Goal: Task Accomplishment & Management: Manage account settings

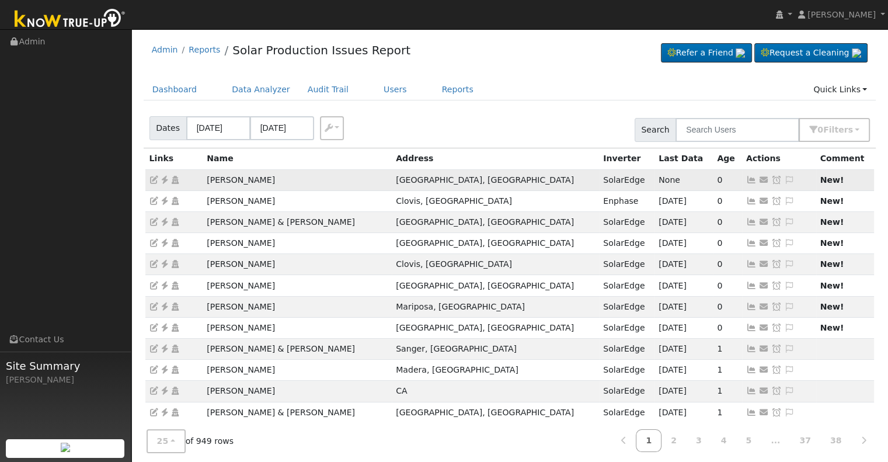
click at [746, 177] on icon at bounding box center [751, 180] width 11 height 8
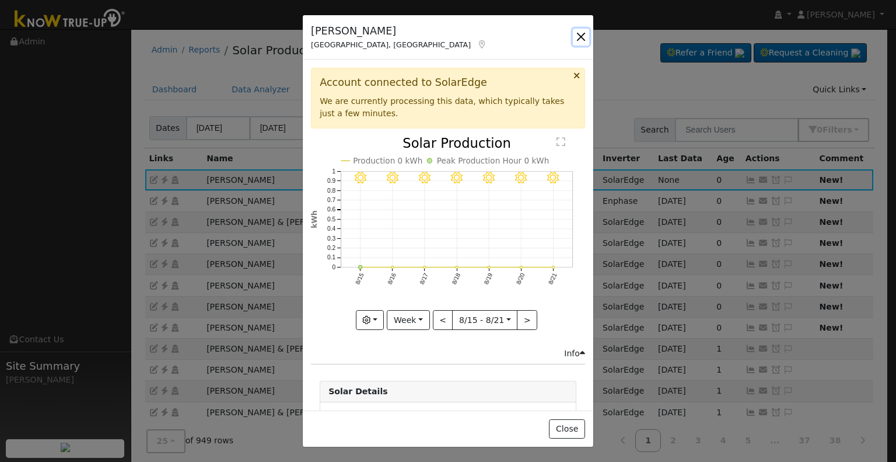
click at [579, 34] on button "button" at bounding box center [581, 37] width 16 height 16
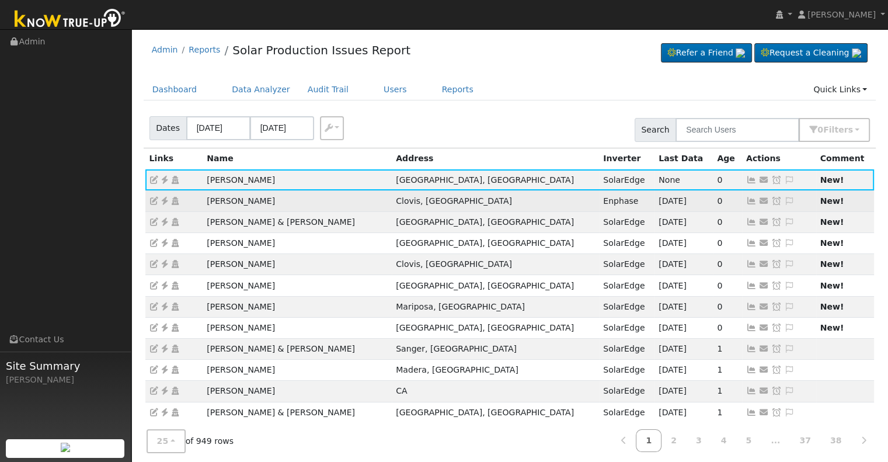
click at [746, 198] on icon at bounding box center [751, 201] width 11 height 8
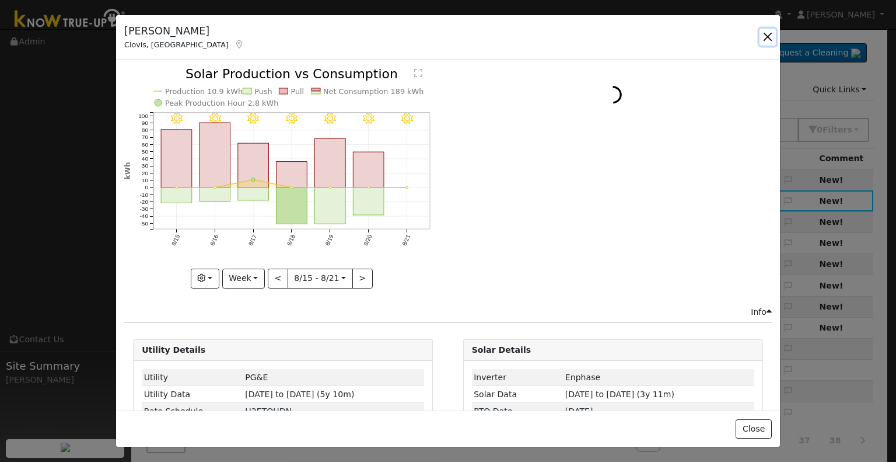
click at [767, 36] on button "button" at bounding box center [768, 37] width 16 height 16
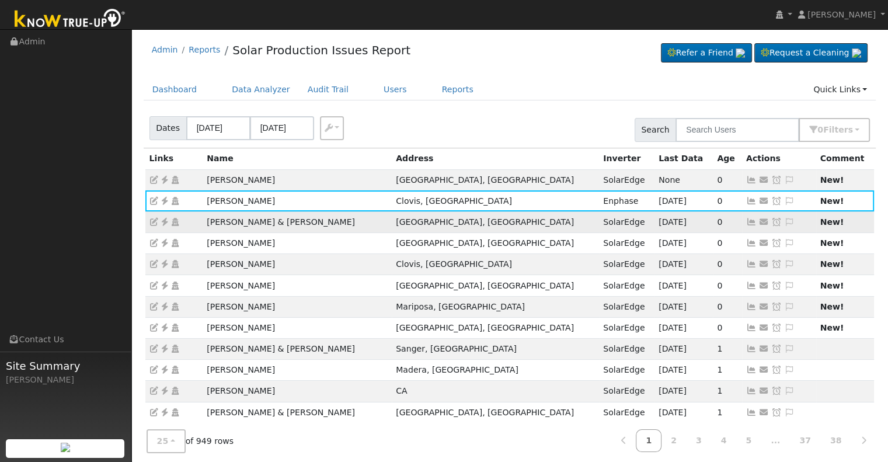
click at [746, 221] on icon at bounding box center [751, 222] width 11 height 8
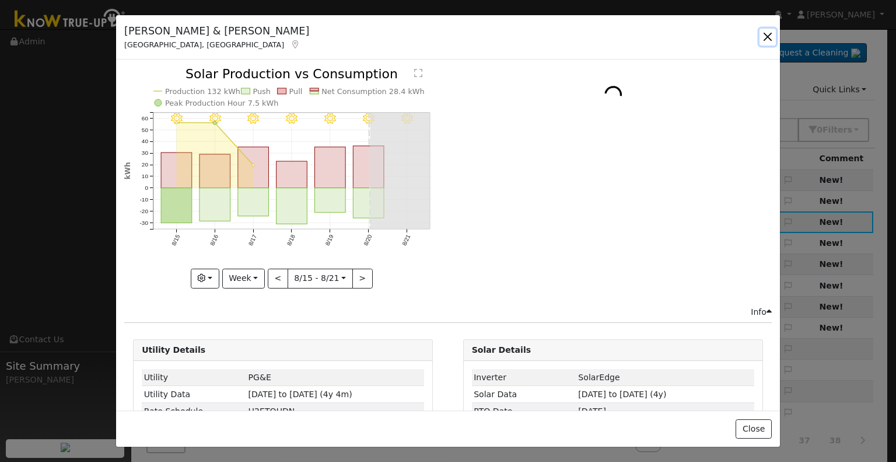
click at [767, 40] on button "button" at bounding box center [768, 37] width 16 height 16
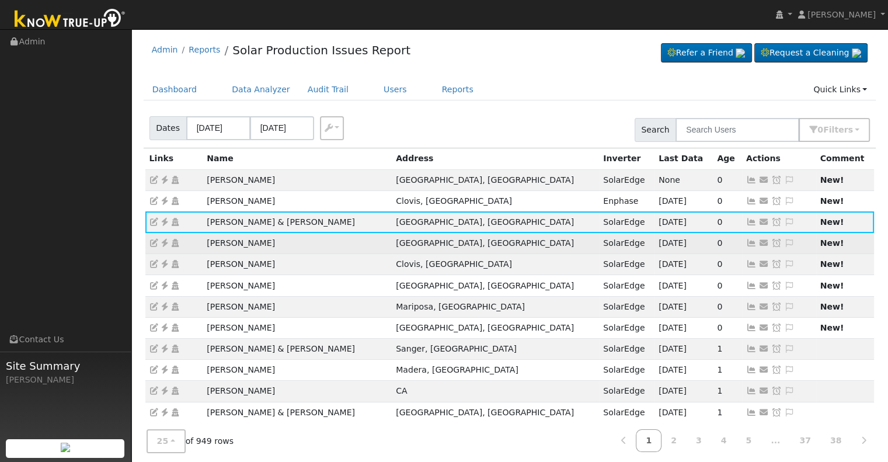
click at [746, 240] on icon at bounding box center [751, 243] width 11 height 8
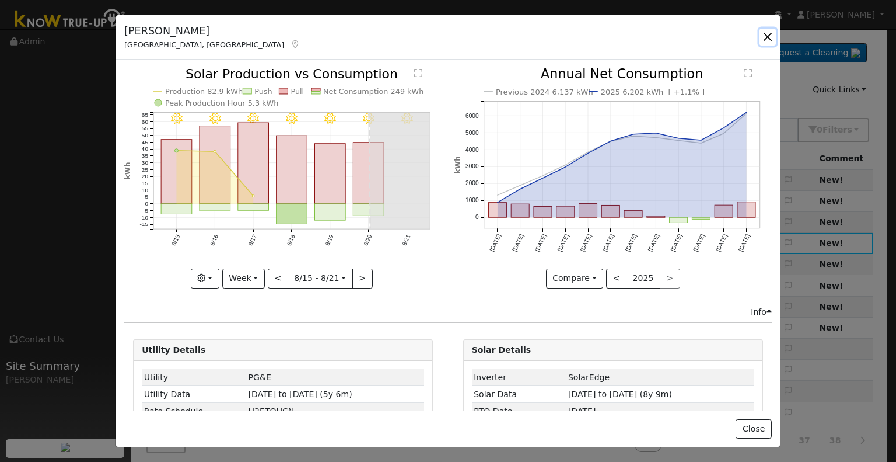
click at [766, 36] on button "button" at bounding box center [768, 37] width 16 height 16
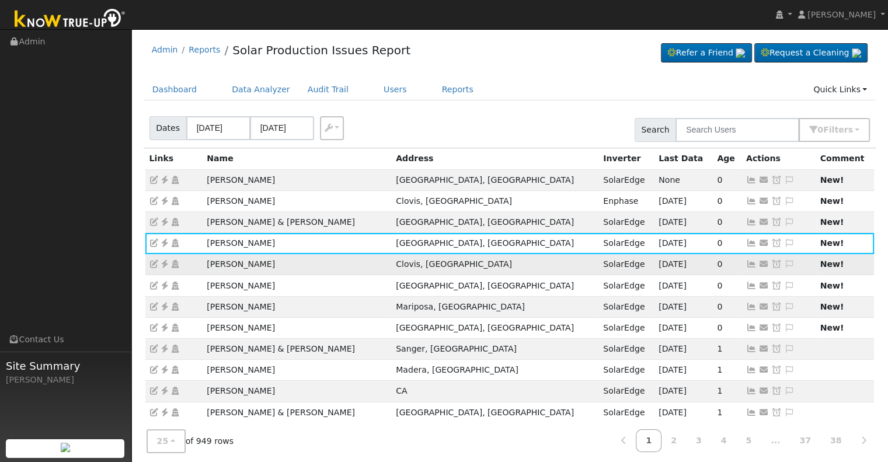
click at [746, 261] on icon at bounding box center [751, 264] width 11 height 8
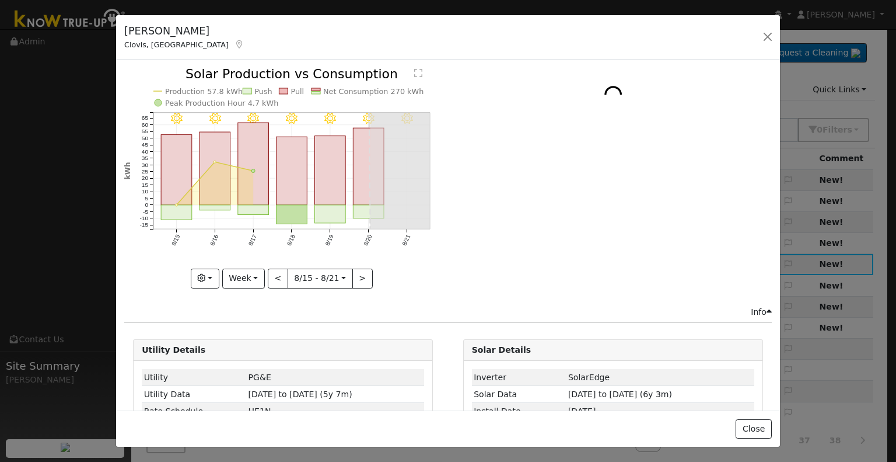
click at [759, 44] on div "Scott Saxelby Clovis, CA Default Account" at bounding box center [448, 37] width 664 height 45
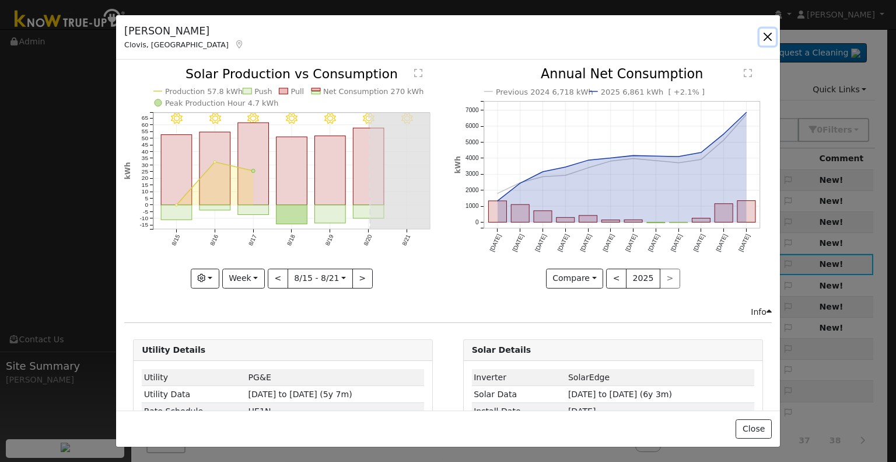
click at [763, 37] on button "button" at bounding box center [768, 37] width 16 height 16
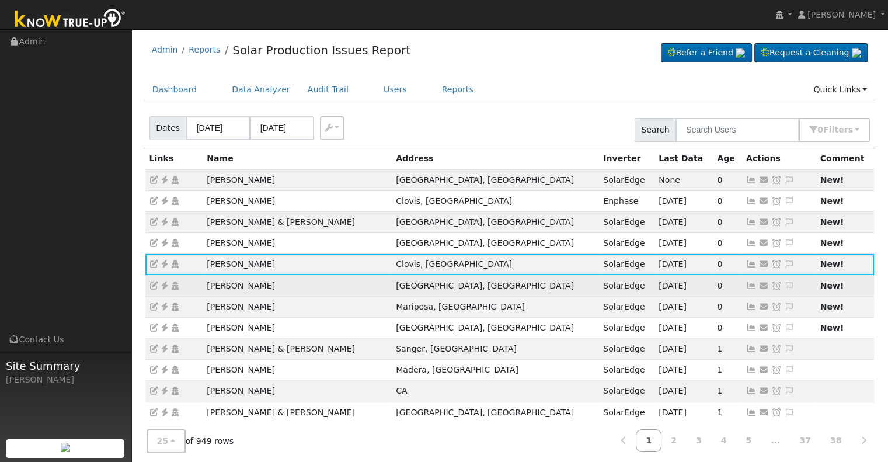
click at [746, 283] on icon at bounding box center [751, 285] width 11 height 8
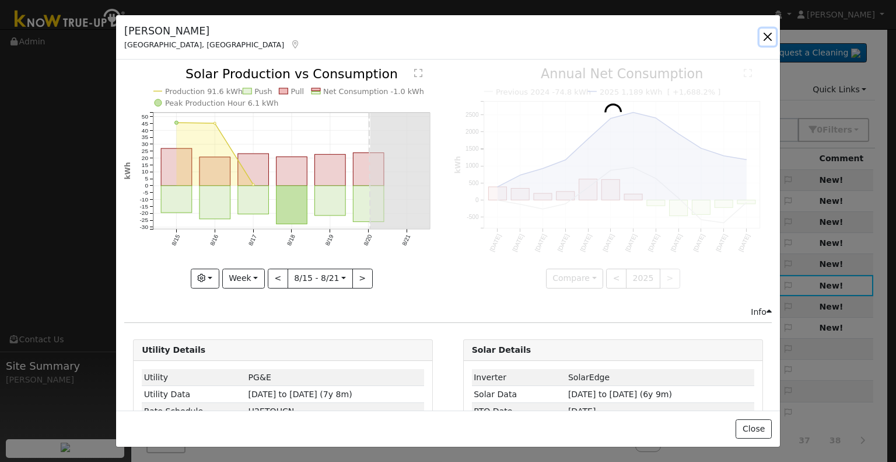
click at [763, 34] on button "button" at bounding box center [768, 37] width 16 height 16
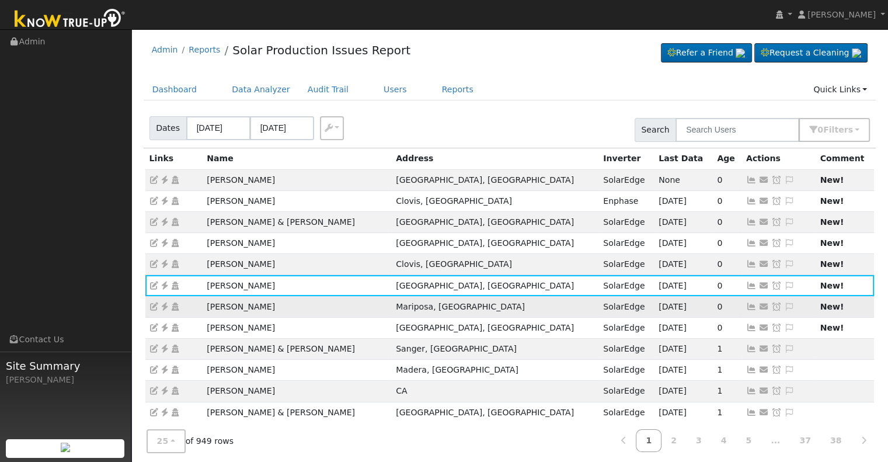
click at [746, 303] on icon at bounding box center [751, 306] width 11 height 8
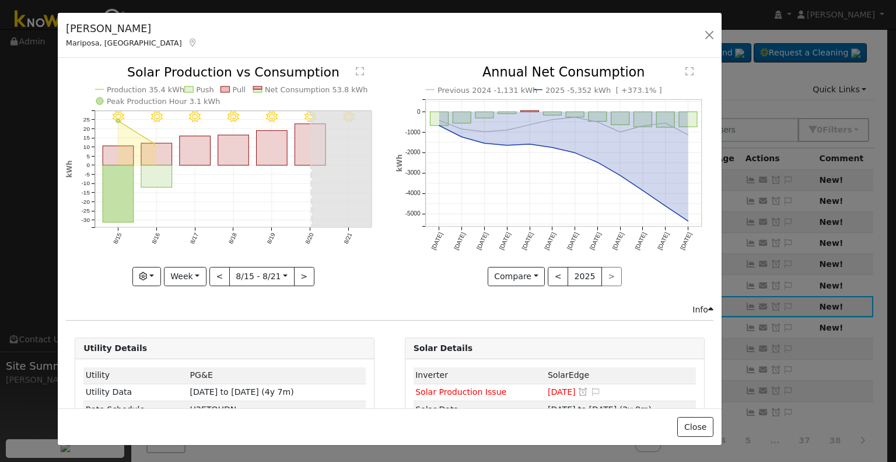
drag, startPoint x: 201, startPoint y: 32, endPoint x: 142, endPoint y: 30, distance: 58.4
click at [142, 30] on div "Albert Montoya Mariposa, CA" at bounding box center [132, 35] width 144 height 28
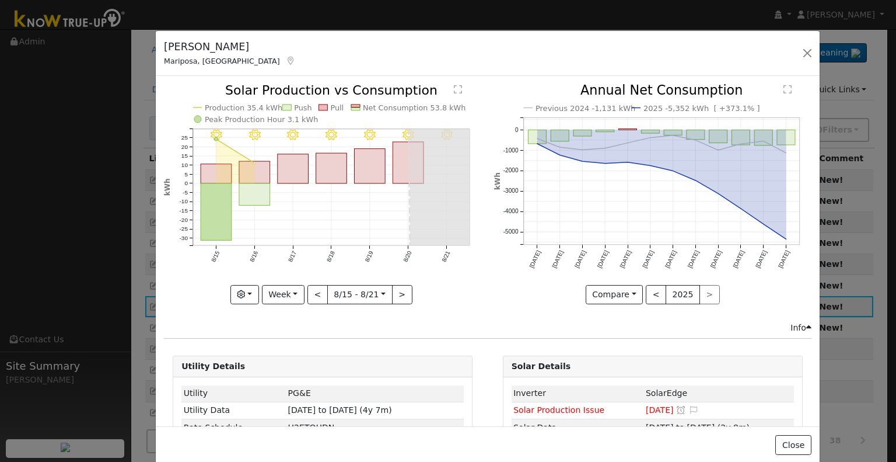
drag, startPoint x: 69, startPoint y: 27, endPoint x: 297, endPoint y: 58, distance: 230.3
click at [183, 48] on h5 "Albert Montoya" at bounding box center [230, 46] width 132 height 15
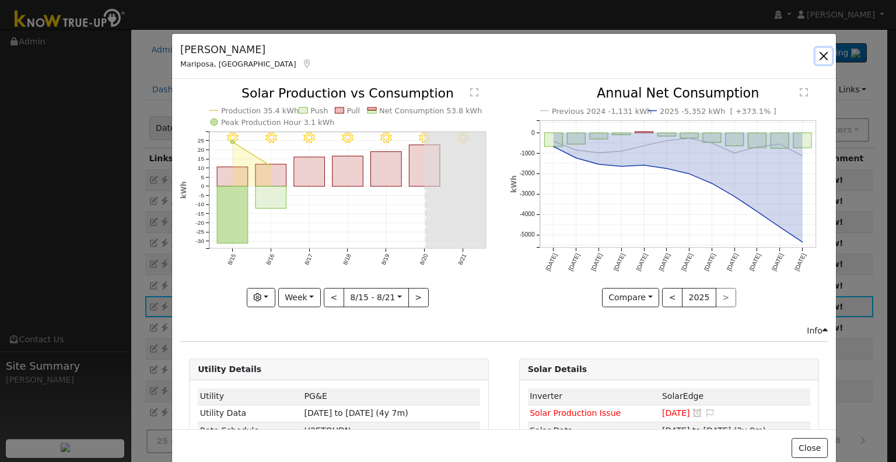
click at [819, 56] on button "button" at bounding box center [824, 56] width 16 height 16
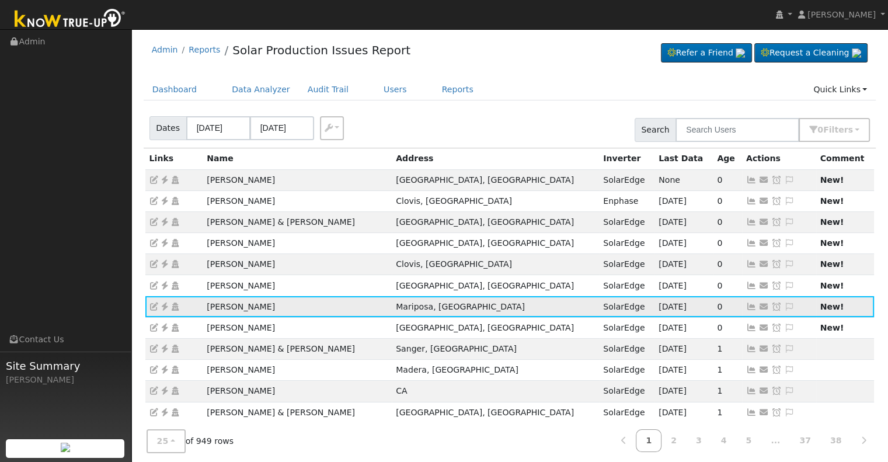
click at [163, 305] on icon at bounding box center [164, 306] width 11 height 8
drag, startPoint x: 267, startPoint y: 306, endPoint x: 210, endPoint y: 306, distance: 57.8
click at [210, 306] on td "Albert Montoya" at bounding box center [297, 306] width 189 height 21
click at [203, 305] on td "Albert Montoya" at bounding box center [297, 306] width 189 height 21
drag, startPoint x: 203, startPoint y: 305, endPoint x: 275, endPoint y: 306, distance: 72.4
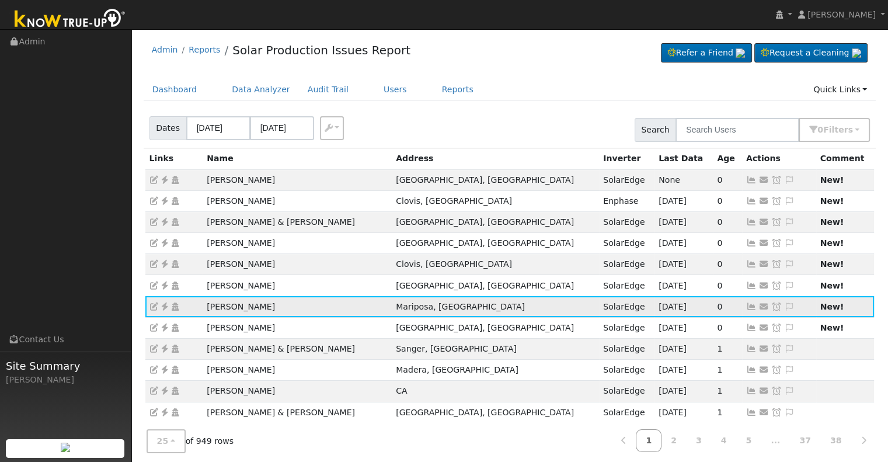
click at [275, 306] on td "Albert Montoya" at bounding box center [297, 306] width 189 height 21
copy td "Albert Montoya"
click at [166, 303] on icon at bounding box center [164, 306] width 11 height 8
click at [784, 303] on icon at bounding box center [789, 306] width 11 height 8
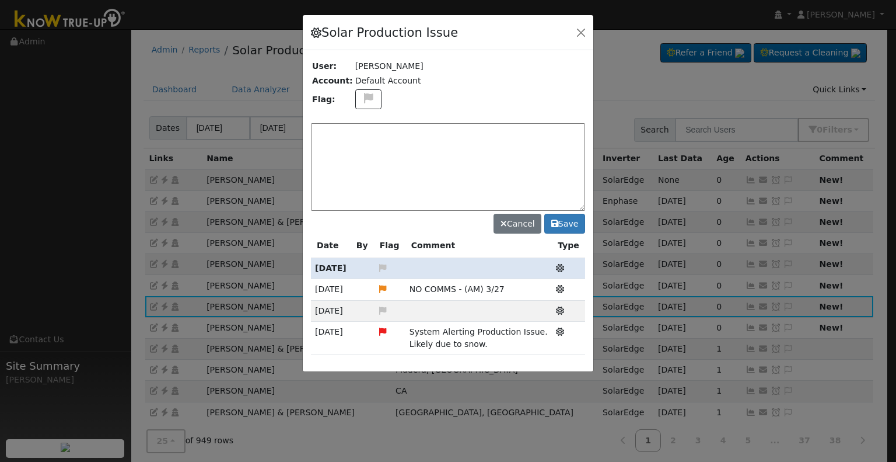
click at [474, 126] on div "Solar Production Issue User: Albert Montoya Account: Default Account Flag: Canc…" at bounding box center [448, 194] width 292 height 358
click at [480, 151] on textarea at bounding box center [448, 167] width 274 height 88
type textarea "NO PRODUCTION. Case Made. (AY) 8/22"
click at [367, 97] on icon at bounding box center [368, 98] width 13 height 11
click at [361, 140] on icon at bounding box center [367, 141] width 13 height 11
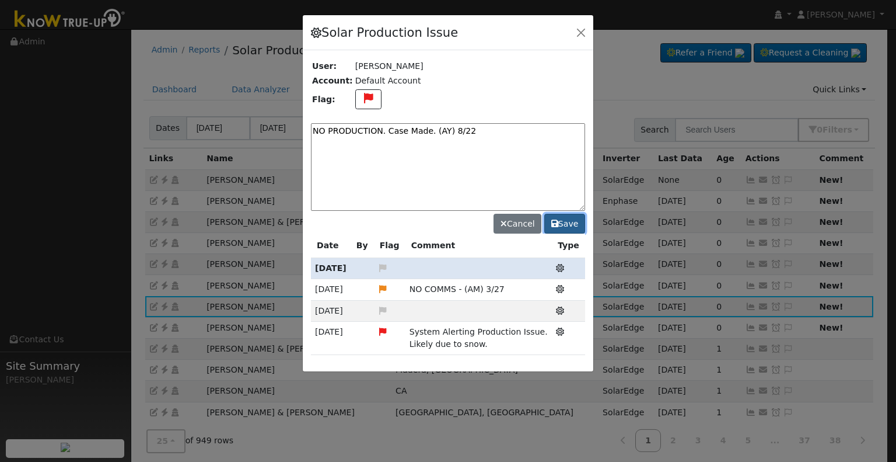
click at [562, 219] on button "Save" at bounding box center [565, 224] width 41 height 20
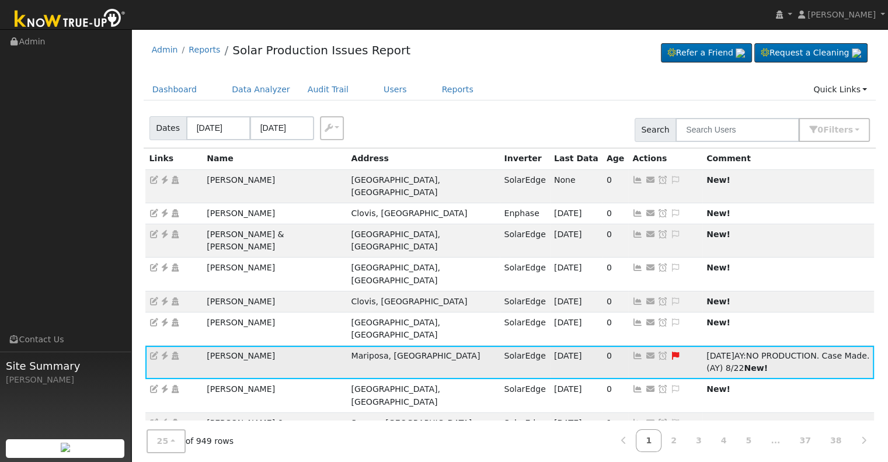
click at [658, 351] on icon at bounding box center [663, 355] width 11 height 8
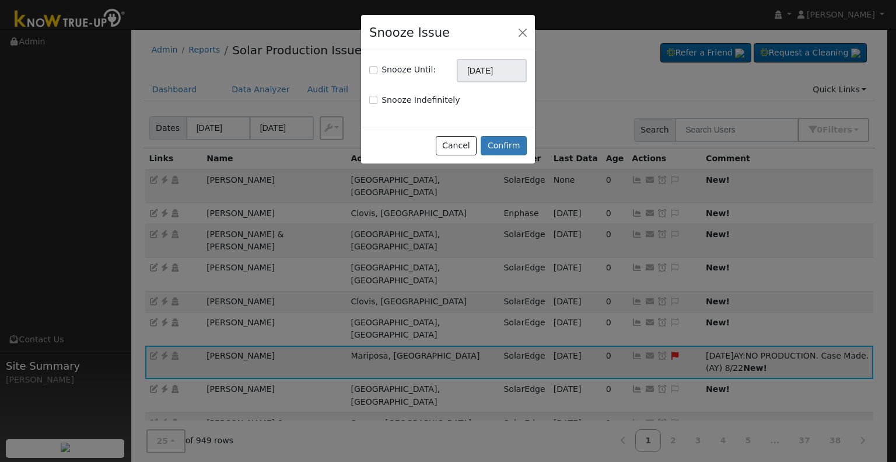
click at [436, 64] on div "Snooze Until: 09/22/2025" at bounding box center [449, 70] width 170 height 23
click at [405, 69] on label "Snooze Until:" at bounding box center [409, 70] width 54 height 12
click at [378, 69] on input "Snooze Until:" at bounding box center [373, 70] width 8 height 8
checkbox input "true"
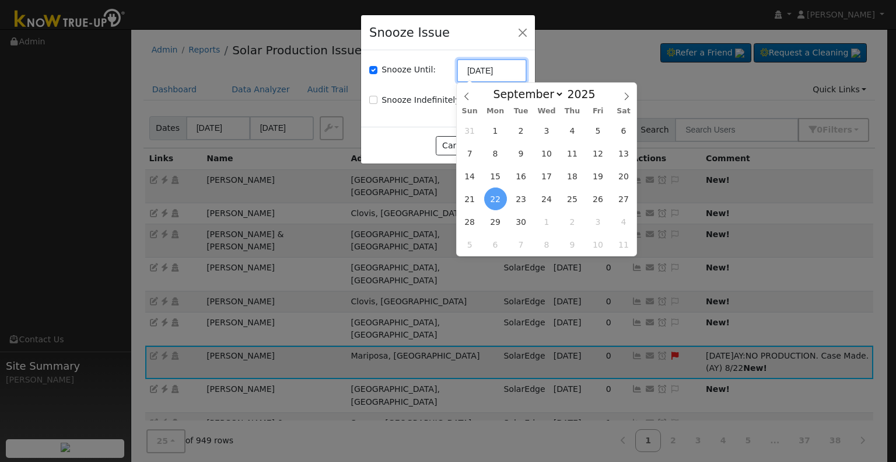
click at [516, 75] on input "[DATE]" at bounding box center [492, 70] width 70 height 23
click at [498, 219] on span "29" at bounding box center [495, 221] width 23 height 23
type input "09/29/2025"
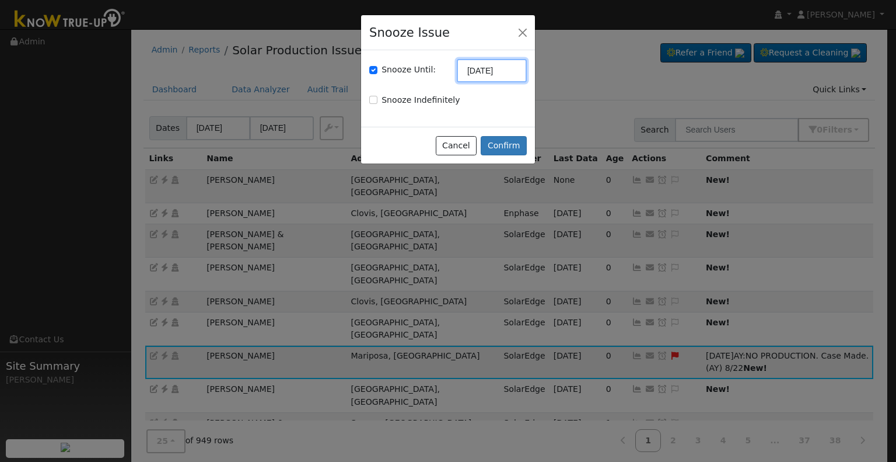
click at [479, 76] on input "09/29/2025" at bounding box center [492, 70] width 70 height 23
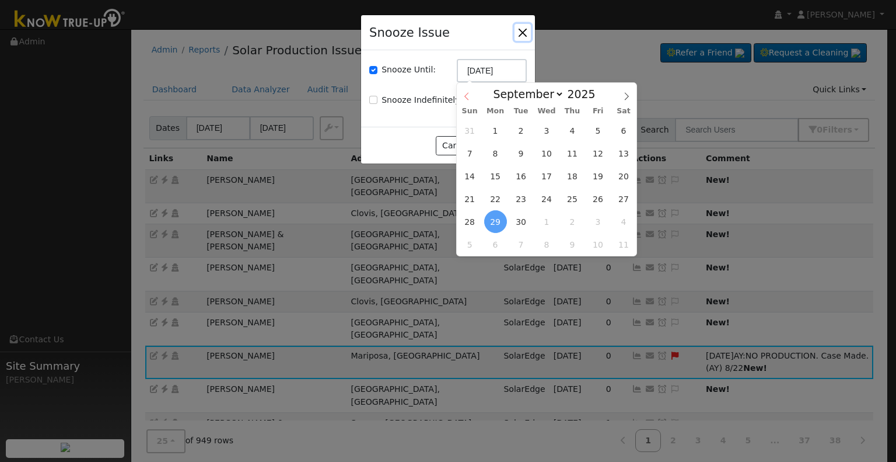
click at [470, 95] on icon at bounding box center [467, 96] width 8 height 8
select select "7"
click at [588, 226] on span "29" at bounding box center [598, 221] width 23 height 23
type input "08/29/2025"
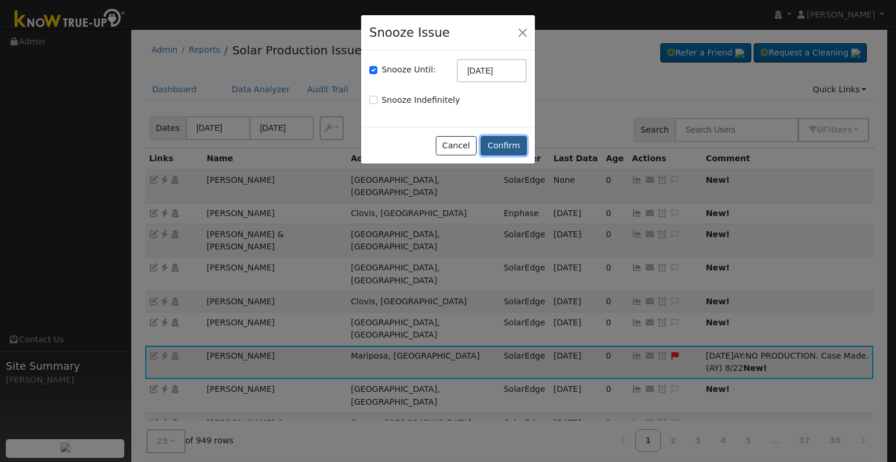
click at [509, 146] on button "Confirm" at bounding box center [504, 146] width 46 height 20
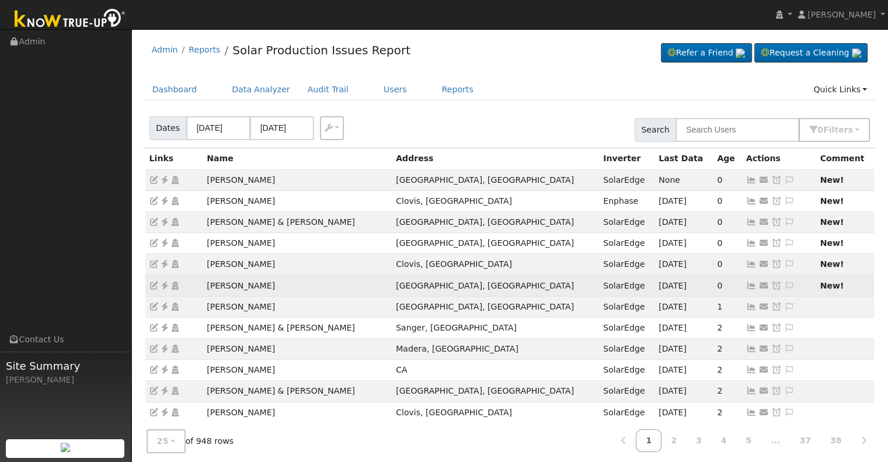
click at [746, 285] on icon at bounding box center [751, 285] width 11 height 8
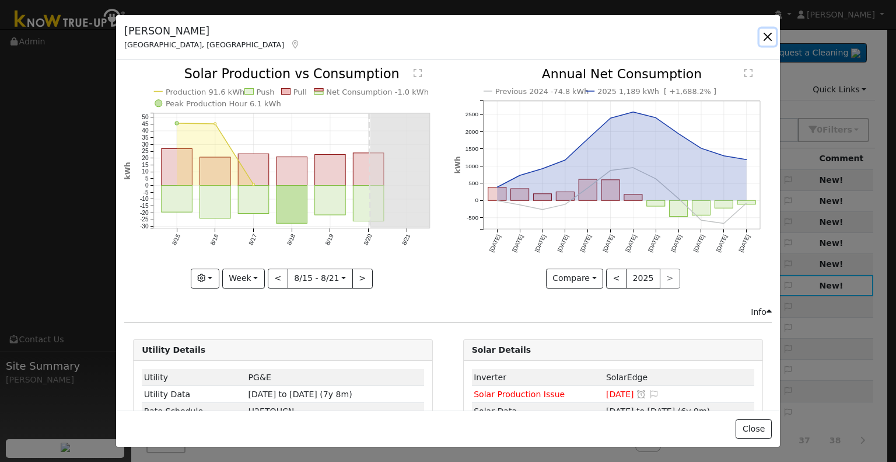
click at [765, 36] on button "button" at bounding box center [768, 37] width 16 height 16
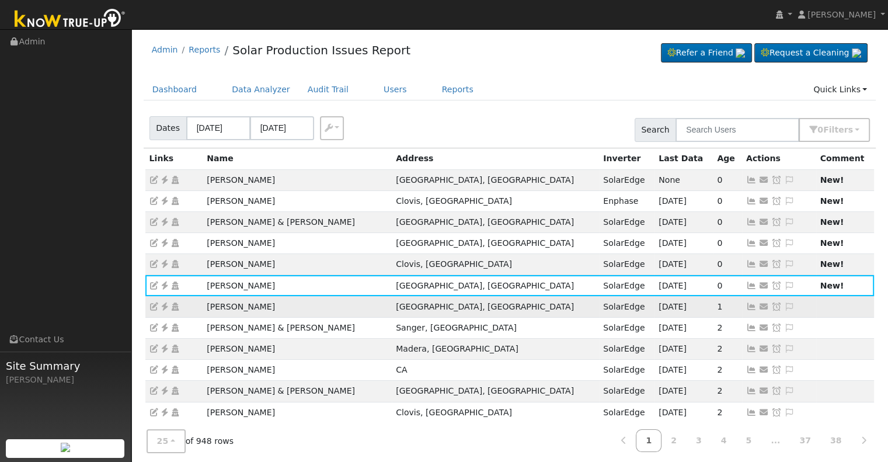
click at [746, 305] on icon at bounding box center [751, 306] width 11 height 8
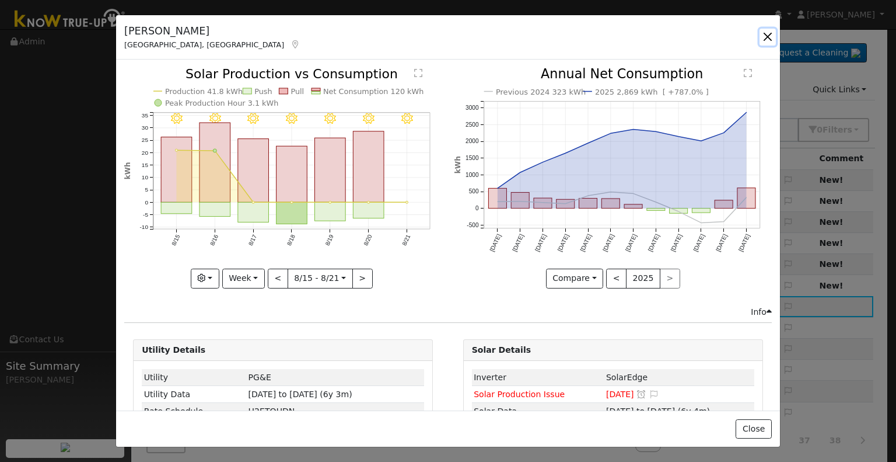
click at [763, 41] on button "button" at bounding box center [768, 37] width 16 height 16
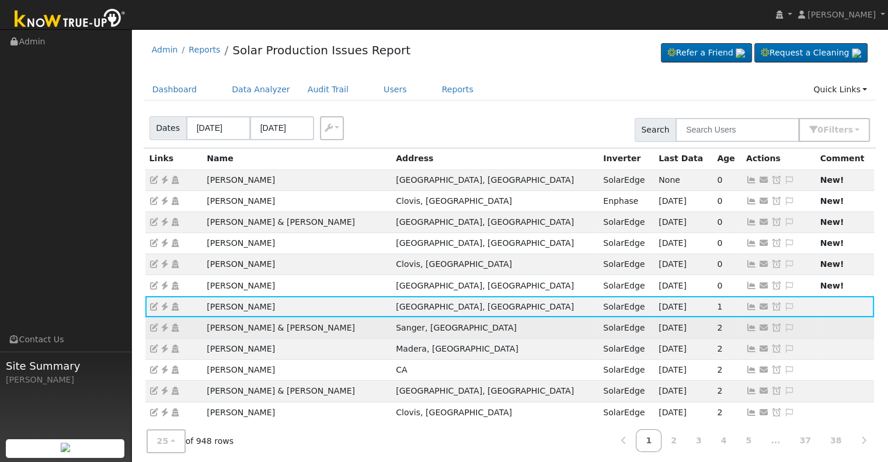
click at [746, 323] on icon at bounding box center [751, 327] width 11 height 8
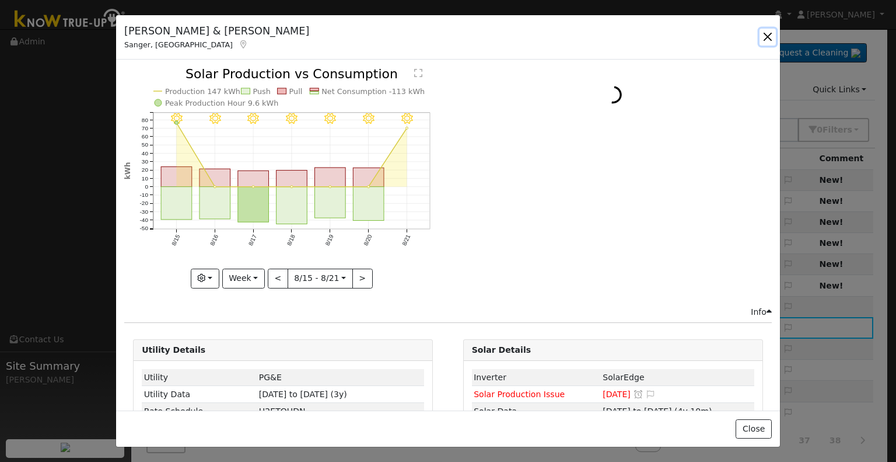
click at [763, 41] on button "button" at bounding box center [768, 37] width 16 height 16
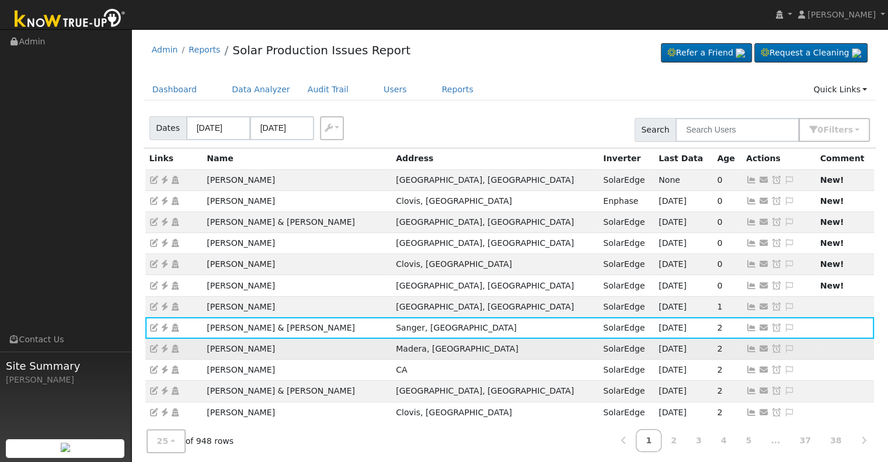
click at [746, 345] on icon at bounding box center [751, 348] width 11 height 8
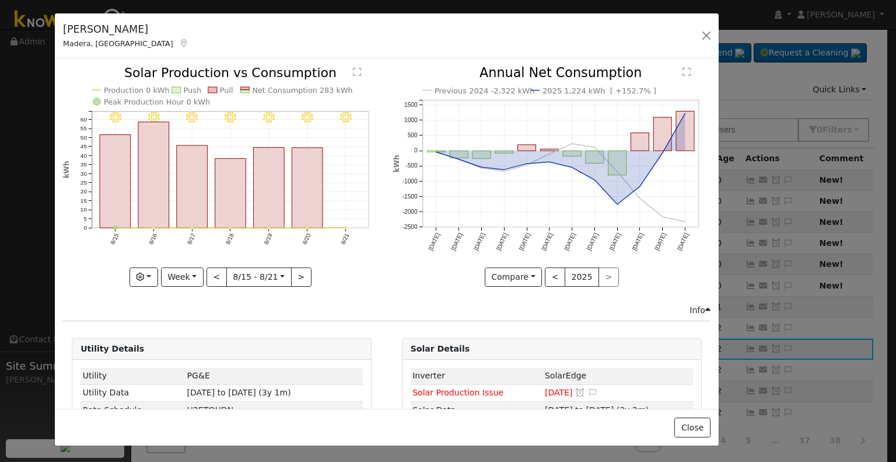
drag, startPoint x: 194, startPoint y: 33, endPoint x: 132, endPoint y: 31, distance: 61.3
click at [132, 31] on div "Anthony Lara Madera, CA Default Account" at bounding box center [387, 35] width 664 height 45
click at [700, 33] on button "button" at bounding box center [707, 35] width 16 height 16
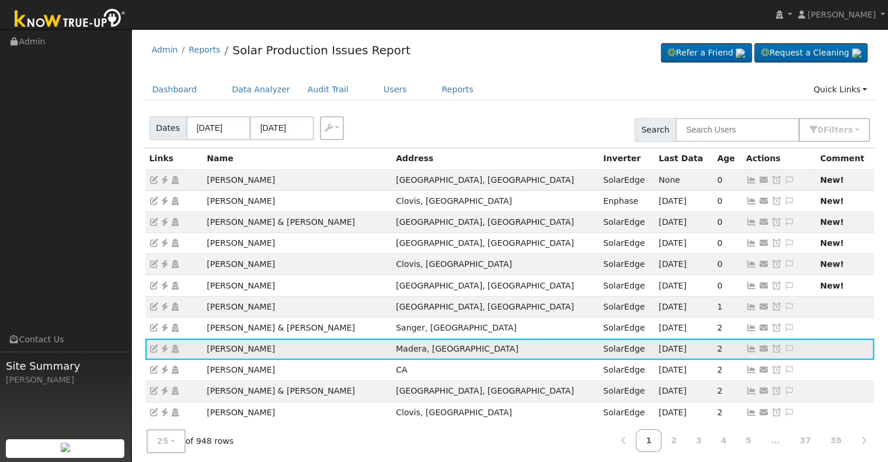
click at [162, 344] on icon at bounding box center [164, 348] width 11 height 8
drag, startPoint x: 257, startPoint y: 350, endPoint x: 210, endPoint y: 347, distance: 47.4
click at [210, 347] on td "Anthony Lara" at bounding box center [297, 348] width 189 height 21
click at [208, 347] on td "Anthony Lara" at bounding box center [297, 348] width 189 height 21
drag, startPoint x: 206, startPoint y: 347, endPoint x: 273, endPoint y: 351, distance: 66.7
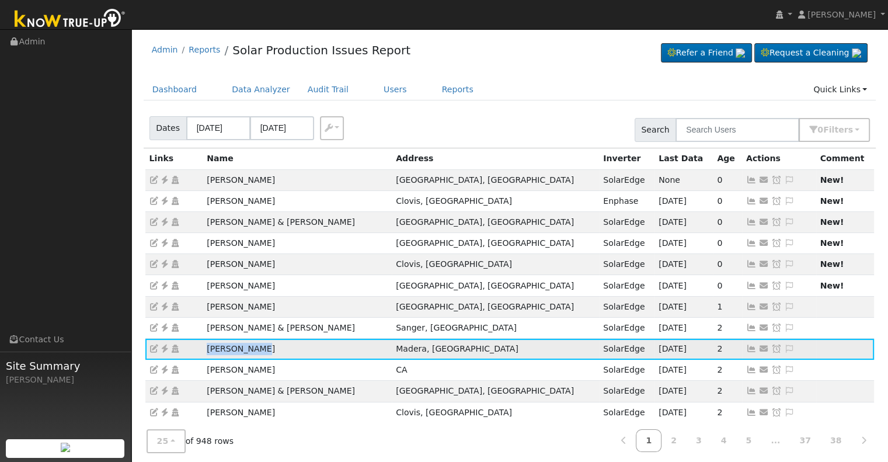
click at [273, 351] on td "Anthony Lara" at bounding box center [297, 348] width 189 height 21
copy td "Anthony Lara"
click at [784, 347] on icon at bounding box center [789, 348] width 11 height 8
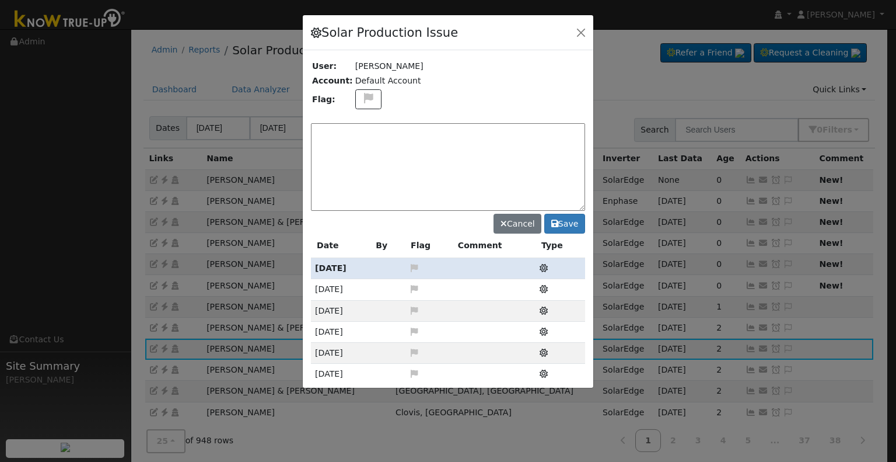
click at [435, 209] on textarea at bounding box center [448, 167] width 274 height 88
type textarea "NO PRODUCTION, Case Made. On Hold. Sunnova (AY) 8/22"
click at [365, 97] on icon at bounding box center [368, 98] width 13 height 11
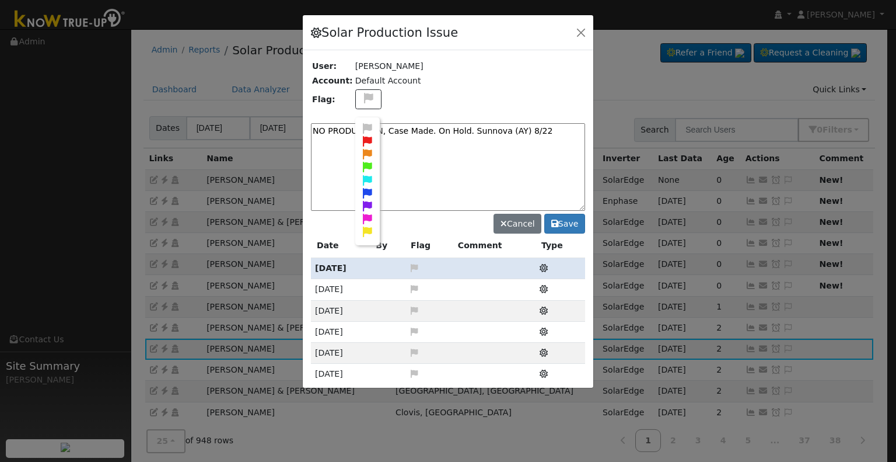
click at [361, 139] on icon at bounding box center [367, 141] width 13 height 11
click at [578, 225] on button "Save" at bounding box center [565, 224] width 41 height 20
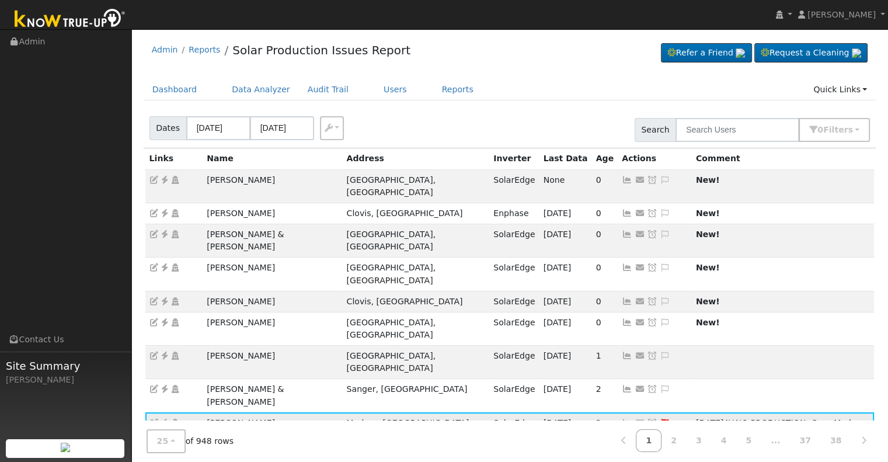
click at [647, 418] on icon at bounding box center [652, 422] width 11 height 8
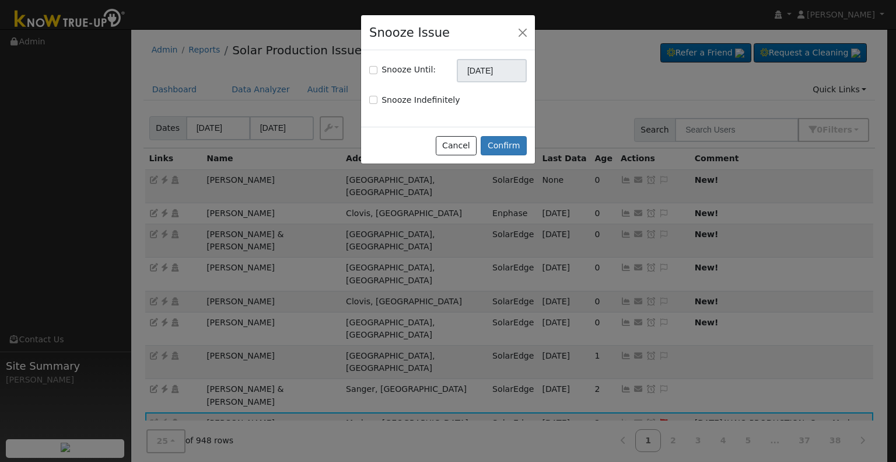
click at [410, 65] on label "Snooze Until:" at bounding box center [409, 70] width 54 height 12
click at [378, 66] on input "Snooze Until:" at bounding box center [373, 70] width 8 height 8
checkbox input "true"
click at [493, 69] on input "[DATE]" at bounding box center [492, 70] width 70 height 23
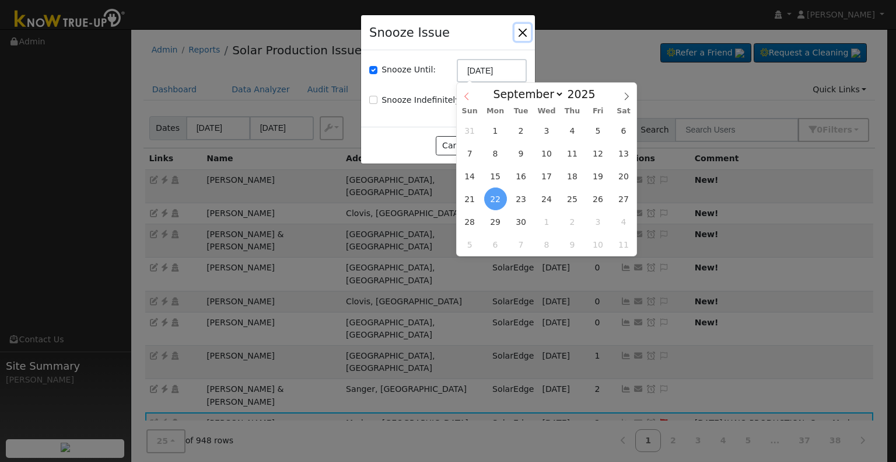
click at [466, 96] on icon at bounding box center [467, 96] width 8 height 8
select select "7"
click at [598, 218] on span "29" at bounding box center [598, 221] width 23 height 23
type input "08/29/2025"
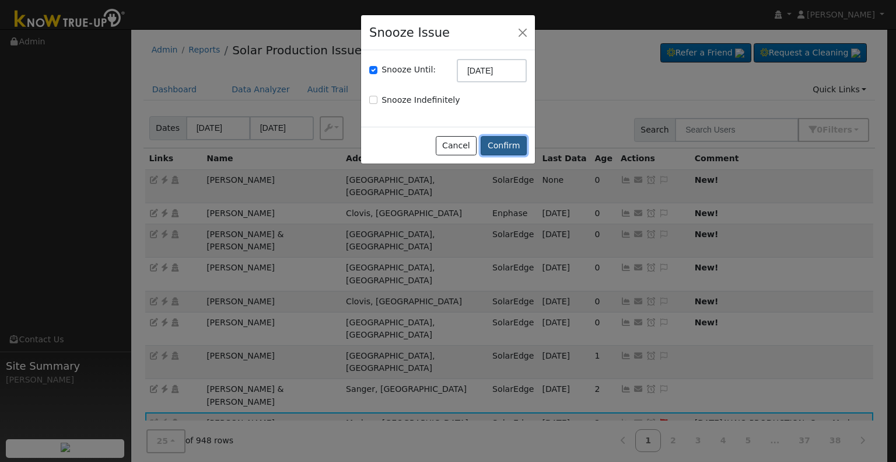
click at [519, 150] on button "Confirm" at bounding box center [504, 146] width 46 height 20
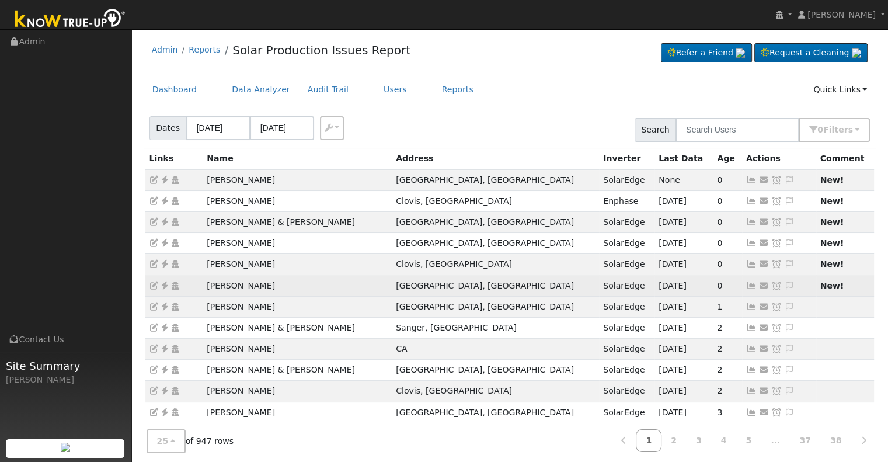
click at [746, 287] on icon at bounding box center [751, 285] width 11 height 8
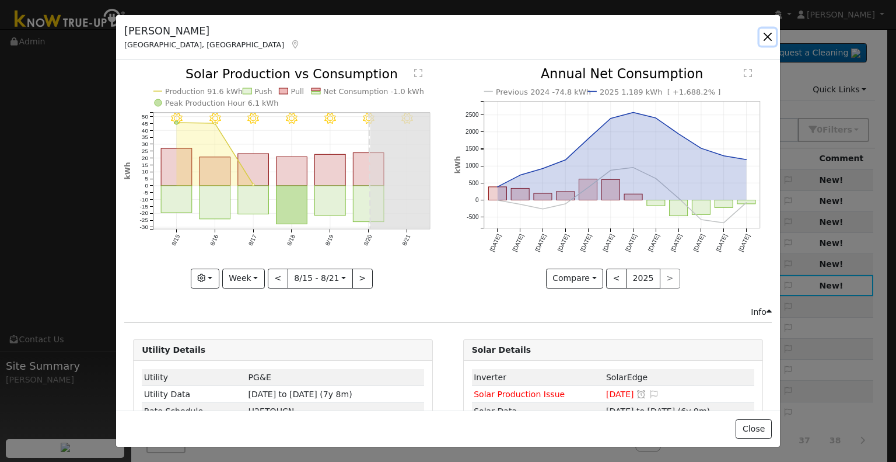
click at [770, 34] on button "button" at bounding box center [768, 37] width 16 height 16
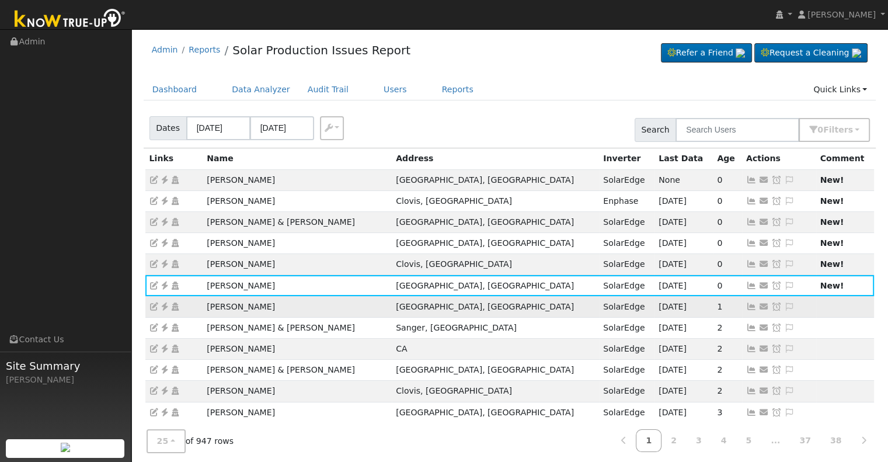
click at [746, 308] on icon at bounding box center [751, 306] width 11 height 8
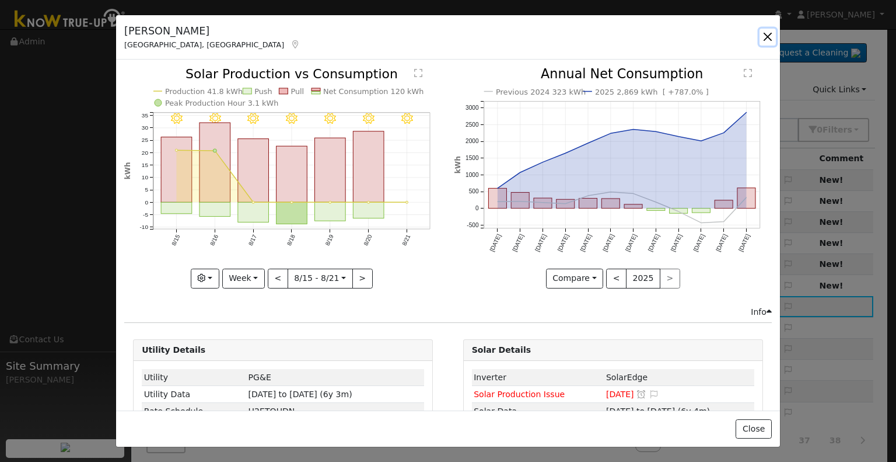
click at [762, 37] on button "button" at bounding box center [768, 37] width 16 height 16
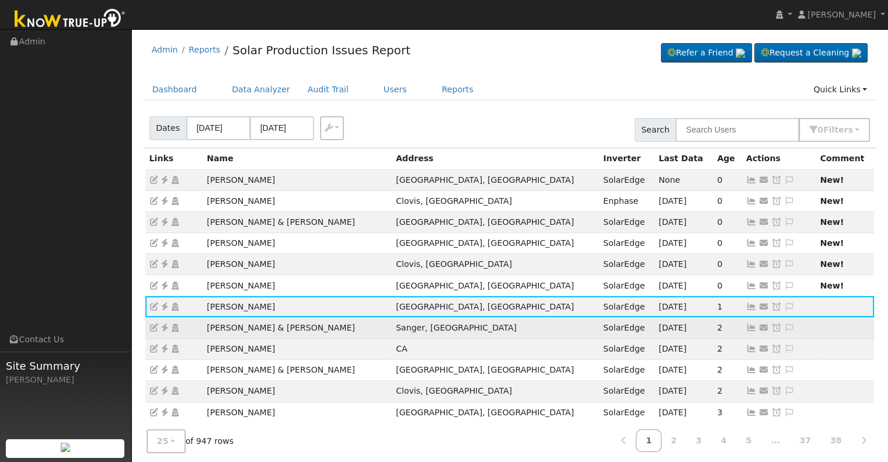
click at [746, 327] on icon at bounding box center [751, 327] width 11 height 8
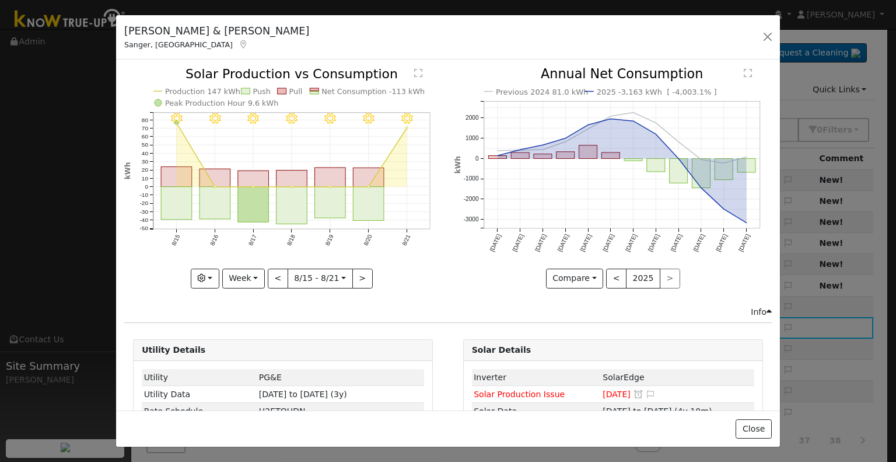
click at [759, 38] on div "Gino & Sonia Bermeo Sanger, CA Default Account" at bounding box center [448, 37] width 664 height 45
click at [767, 38] on button "button" at bounding box center [768, 37] width 16 height 16
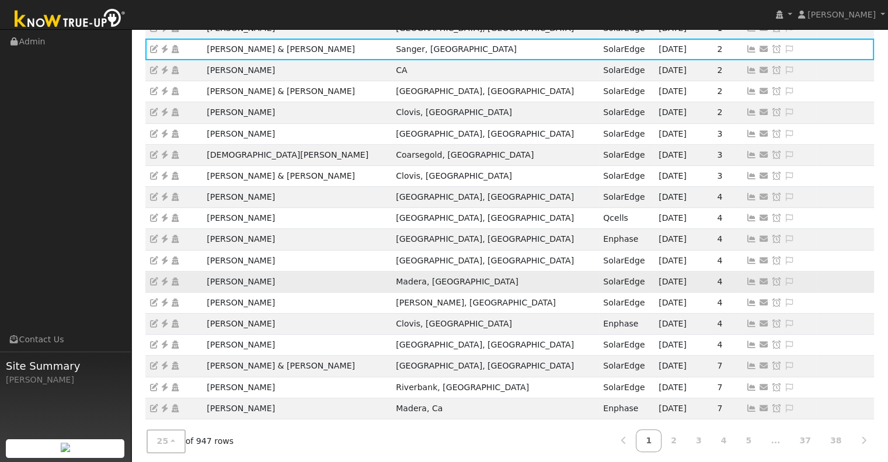
scroll to position [289, 0]
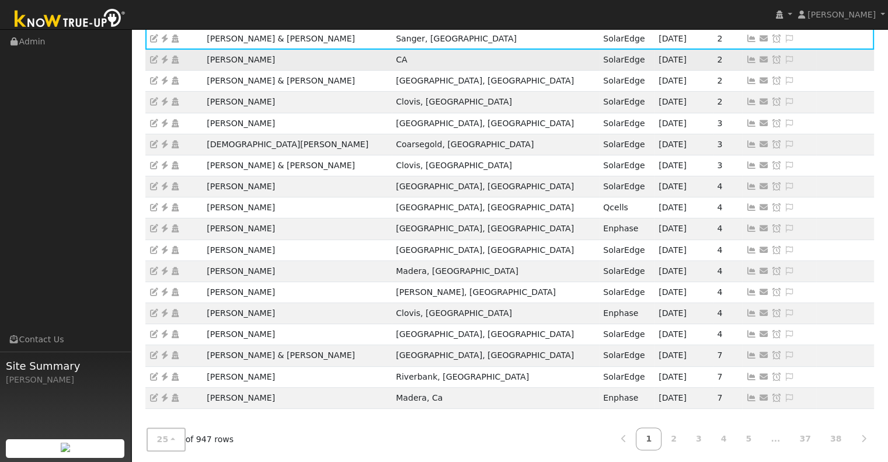
click at [746, 55] on icon at bounding box center [751, 59] width 11 height 8
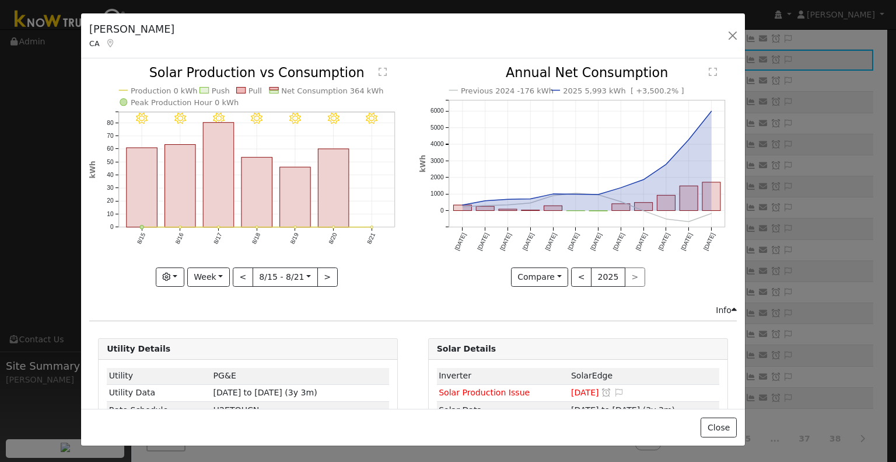
drag, startPoint x: 173, startPoint y: 31, endPoint x: 138, endPoint y: 29, distance: 35.1
click at [138, 29] on h5 "Mengqi Yu" at bounding box center [131, 29] width 85 height 15
click at [729, 34] on button "button" at bounding box center [733, 35] width 16 height 16
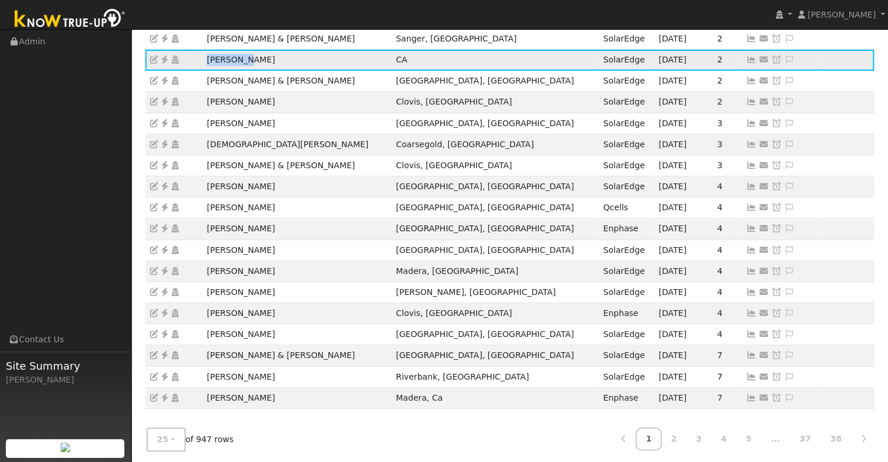
drag, startPoint x: 246, startPoint y: 58, endPoint x: 198, endPoint y: 58, distance: 48.4
click at [198, 58] on tr "Mengqi Yu CA SolarEdge 08/21/25 2 Send Email... Copy a Link Reset Password Open…" at bounding box center [509, 60] width 729 height 21
copy tr "Mengqi Yu"
click at [163, 57] on icon at bounding box center [164, 59] width 11 height 8
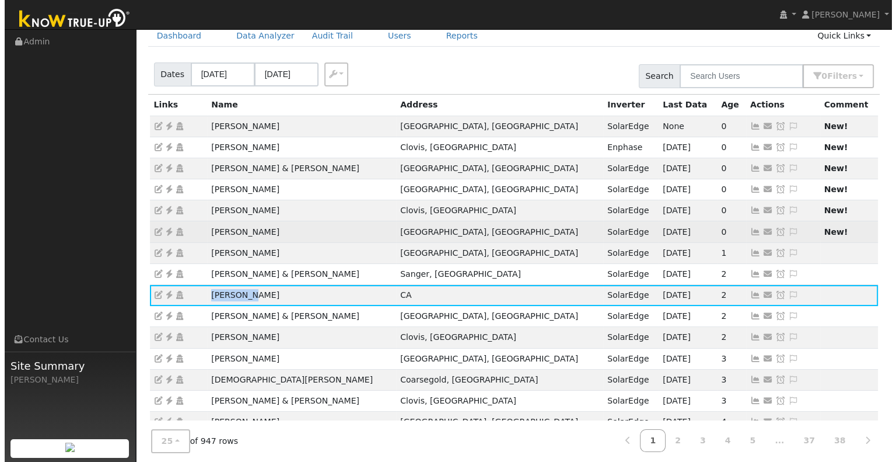
scroll to position [0, 0]
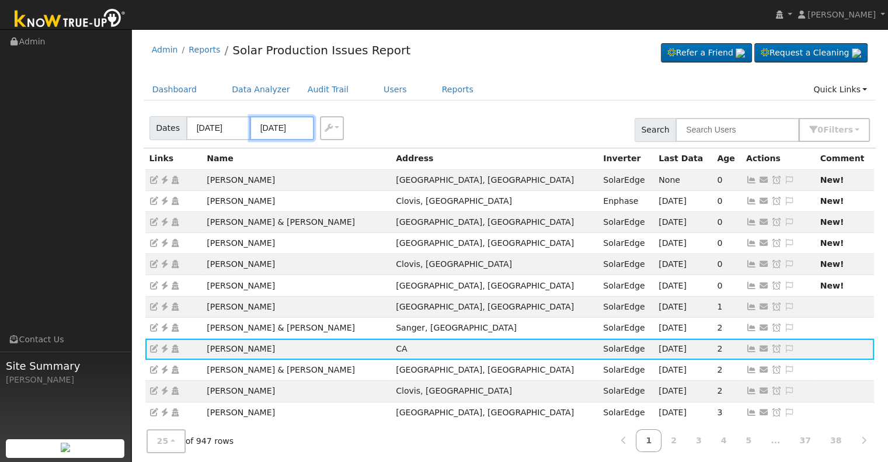
click at [268, 128] on input "08/21/2025" at bounding box center [282, 128] width 64 height 24
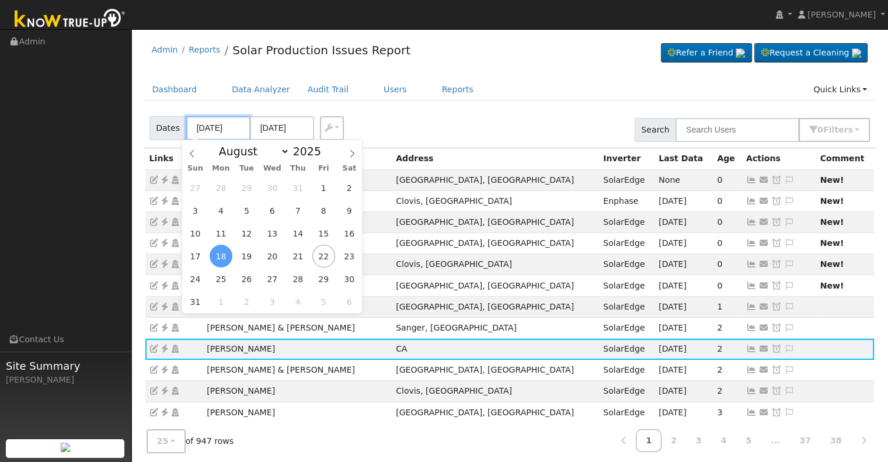
click at [204, 124] on input "08/18/2025" at bounding box center [218, 128] width 64 height 24
click at [270, 255] on span "20" at bounding box center [272, 256] width 23 height 23
type input "08/20/2025"
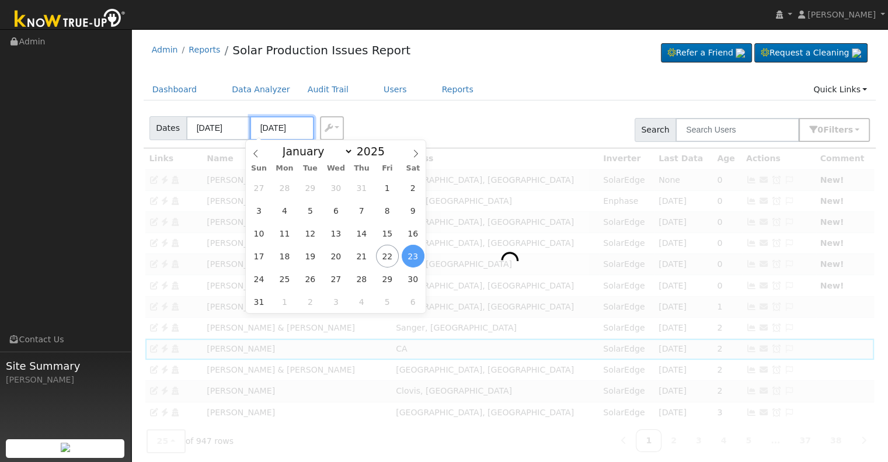
click at [268, 139] on body "Allanah Young Allanah Young Profile My Company Help Center Terms Of Service See…" at bounding box center [444, 391] width 888 height 725
click at [388, 256] on span "22" at bounding box center [387, 256] width 23 height 23
type input "[DATE]"
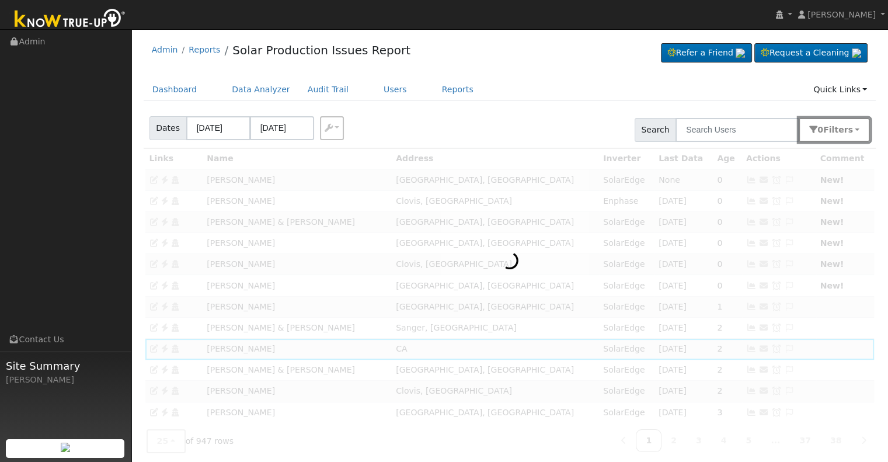
click at [848, 125] on span "Filter s" at bounding box center [838, 129] width 30 height 9
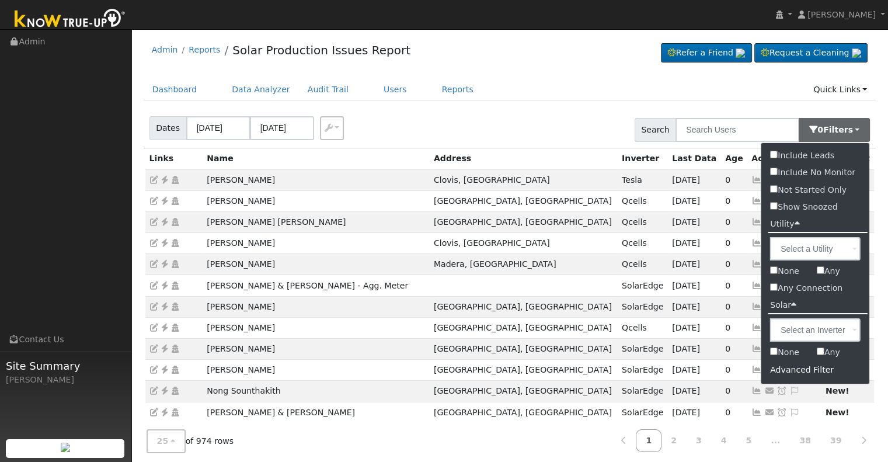
click at [811, 368] on div "Advanced Filter" at bounding box center [815, 370] width 108 height 18
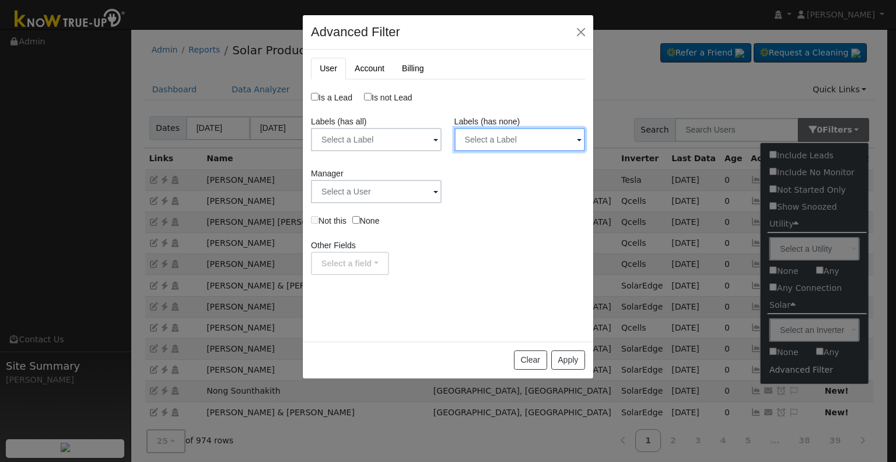
click at [442, 146] on input "text" at bounding box center [376, 139] width 131 height 23
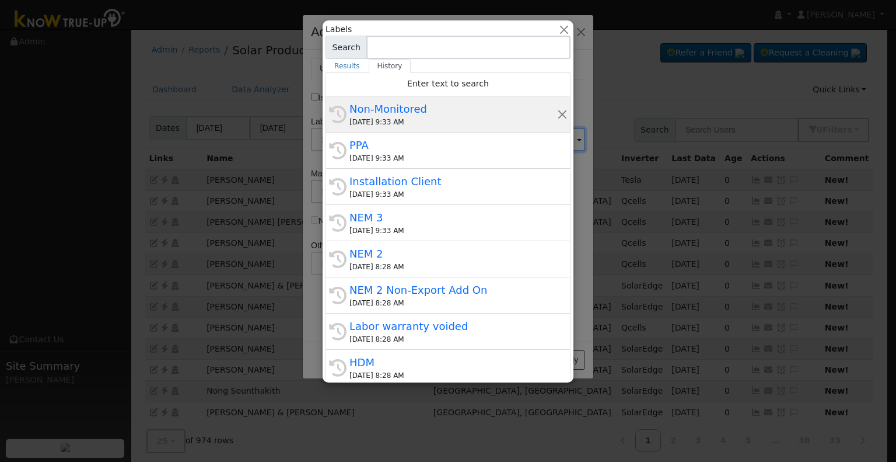
click at [420, 111] on div "Non-Monitored" at bounding box center [454, 109] width 208 height 16
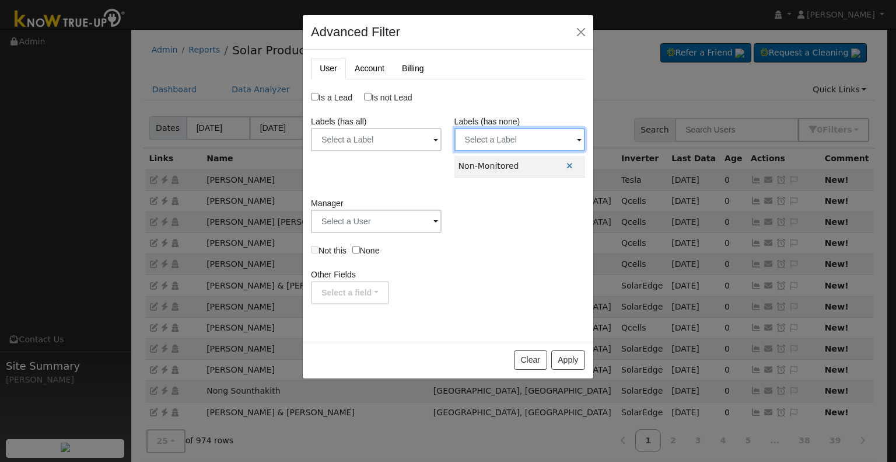
click at [442, 138] on input "text" at bounding box center [376, 139] width 131 height 23
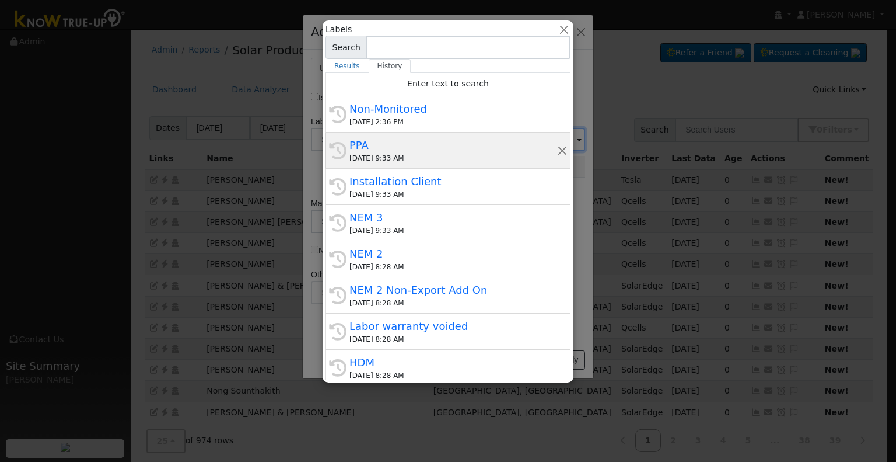
click at [409, 146] on div "PPA" at bounding box center [454, 145] width 208 height 16
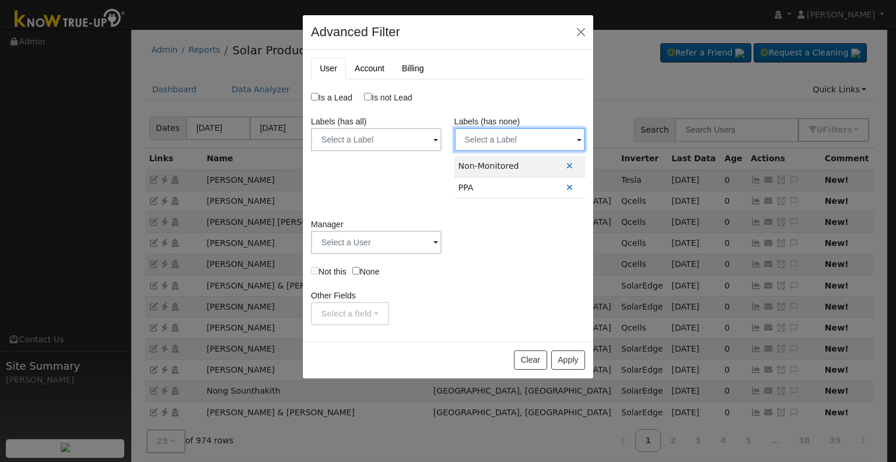
click at [442, 132] on input "text" at bounding box center [376, 139] width 131 height 23
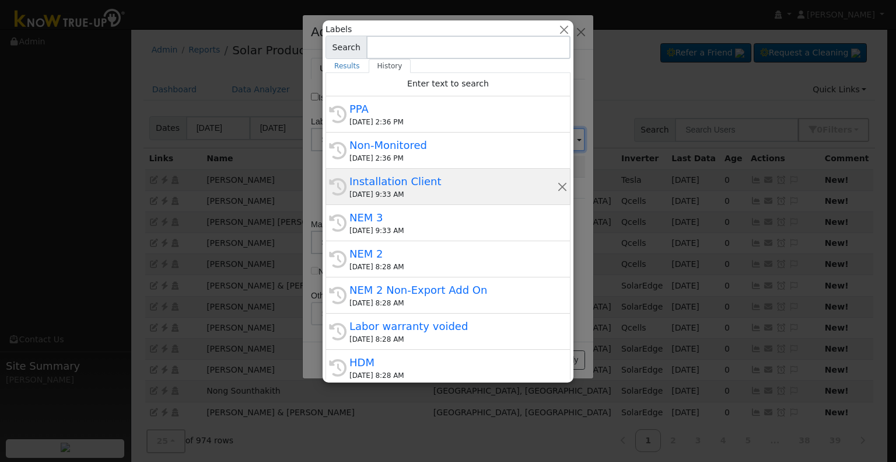
click at [444, 180] on div "Installation Client" at bounding box center [454, 181] width 208 height 16
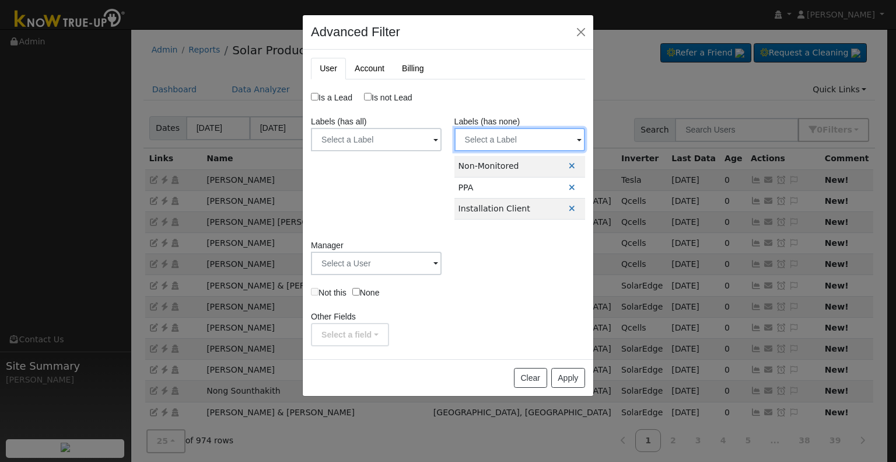
click at [442, 131] on input "text" at bounding box center [376, 139] width 131 height 23
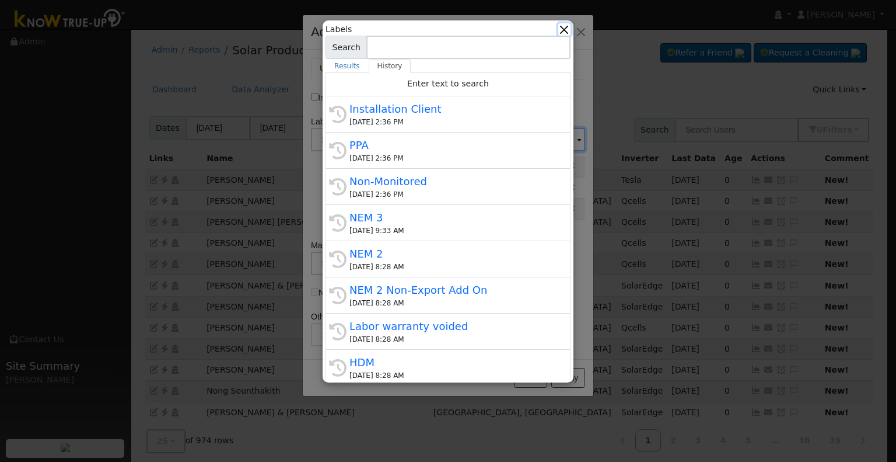
click at [570, 27] on button "button" at bounding box center [565, 29] width 12 height 12
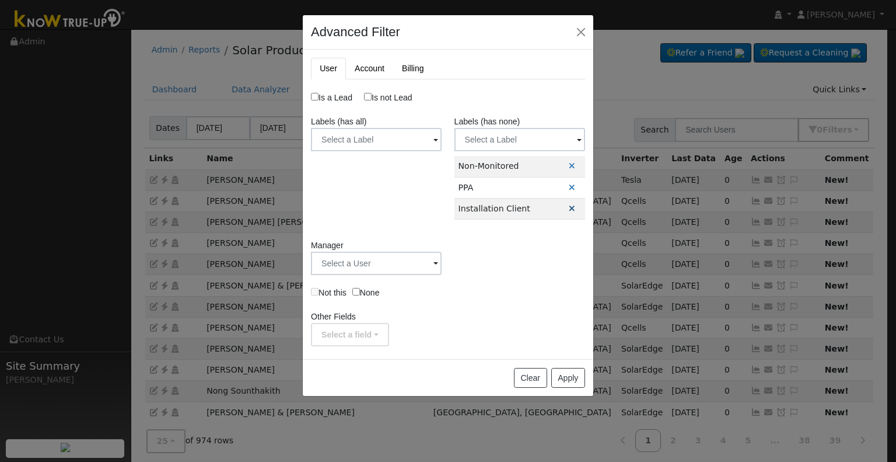
click at [569, 211] on icon at bounding box center [572, 208] width 6 height 8
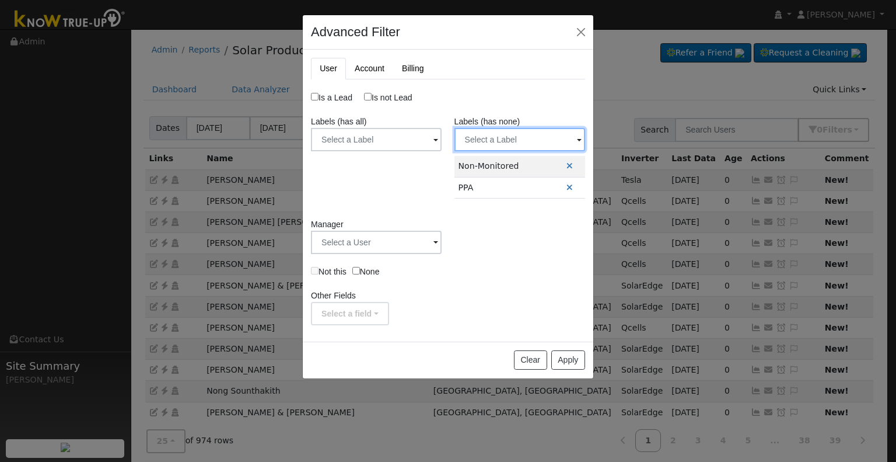
click at [442, 132] on input "text" at bounding box center [376, 139] width 131 height 23
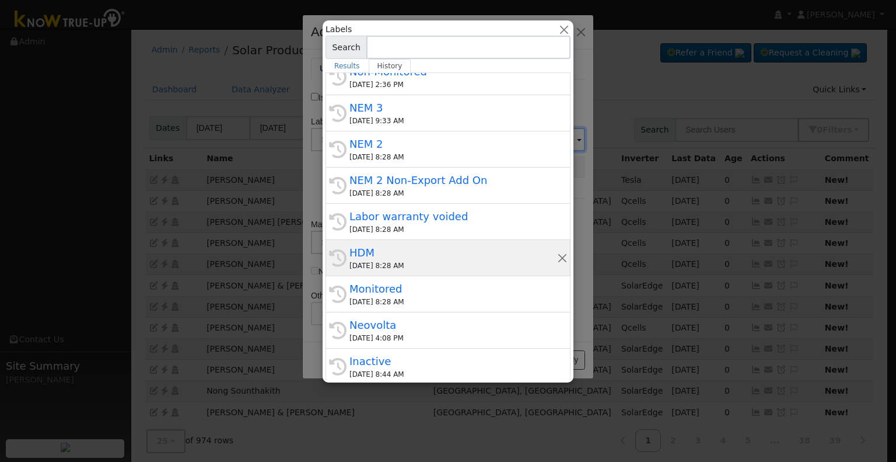
scroll to position [117, 0]
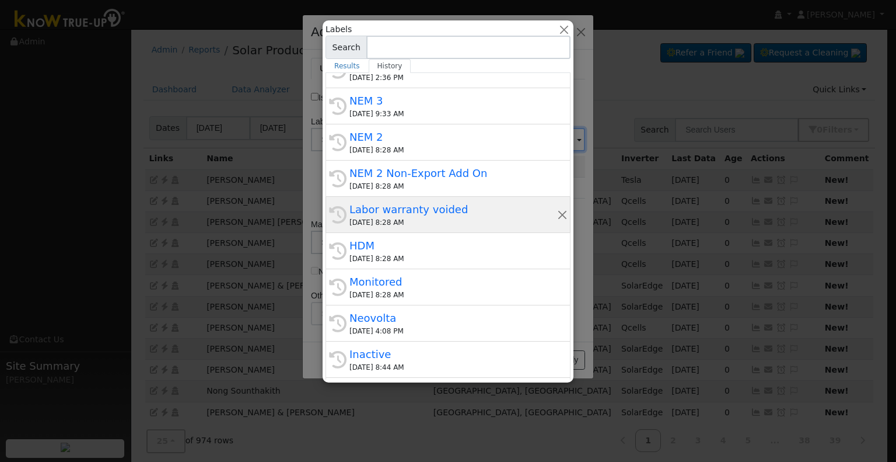
click at [449, 212] on div "Labor warranty voided" at bounding box center [454, 209] width 208 height 16
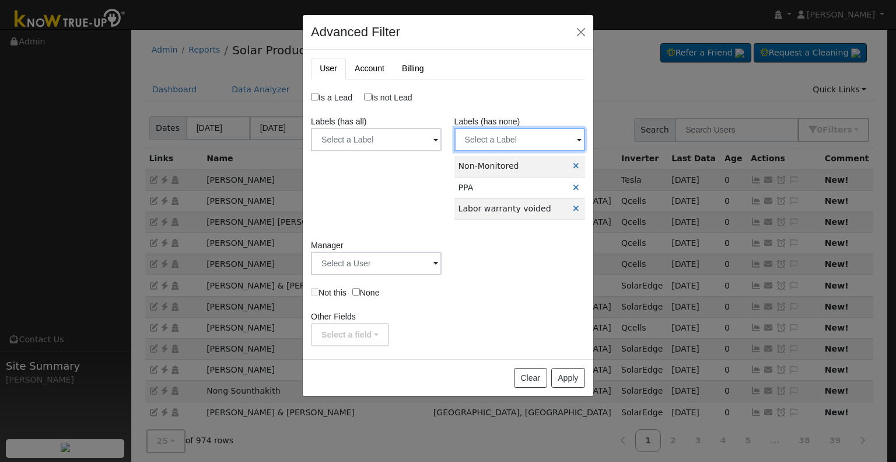
click at [442, 134] on input "text" at bounding box center [376, 139] width 131 height 23
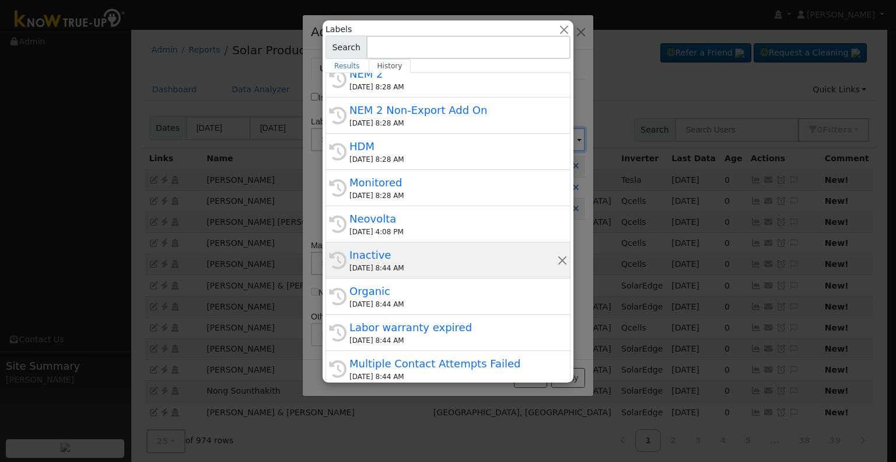
scroll to position [233, 0]
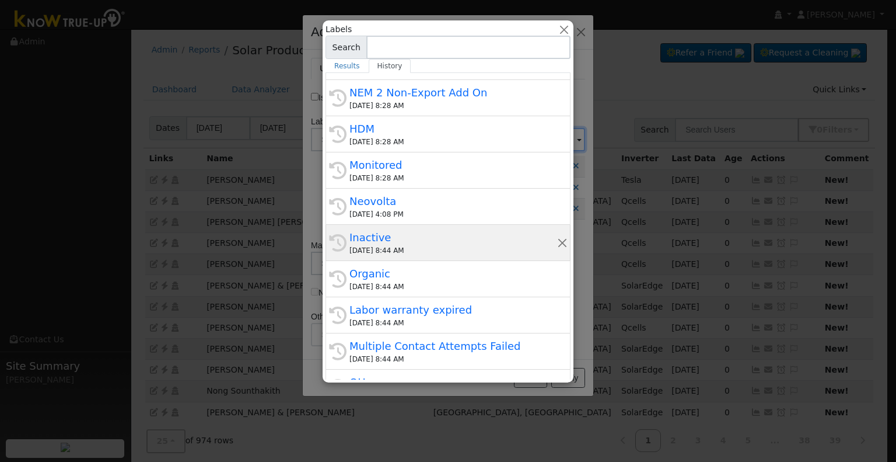
click at [452, 247] on div "08/21/2025 8:44 AM" at bounding box center [454, 250] width 208 height 11
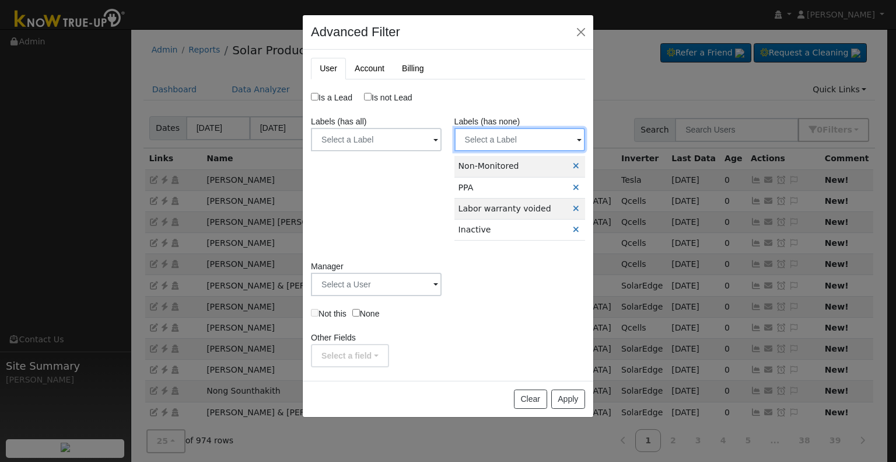
click at [442, 140] on input "text" at bounding box center [376, 139] width 131 height 23
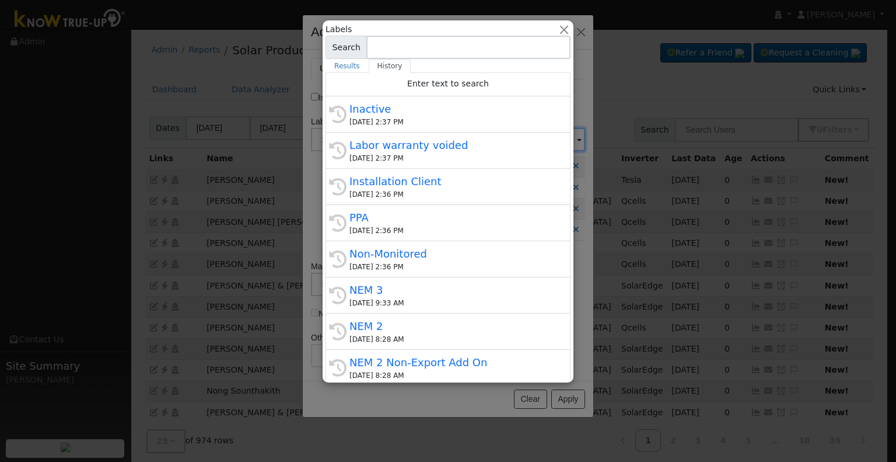
scroll to position [175, 0]
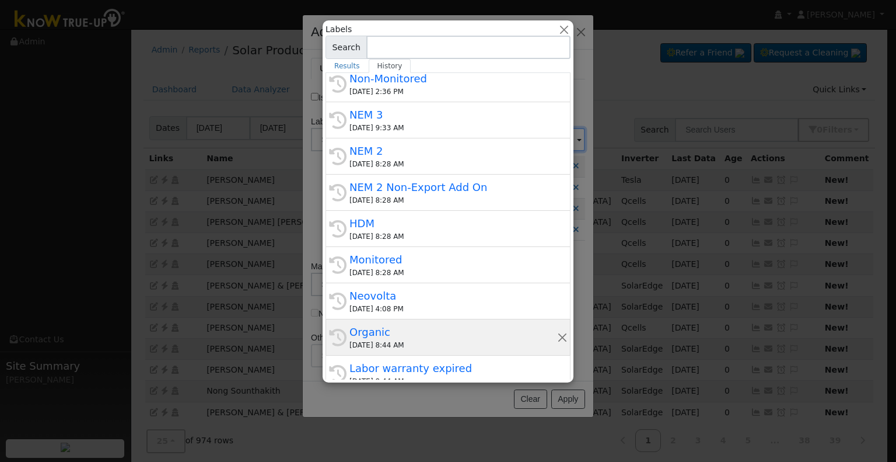
click at [394, 329] on div "Organic" at bounding box center [454, 332] width 208 height 16
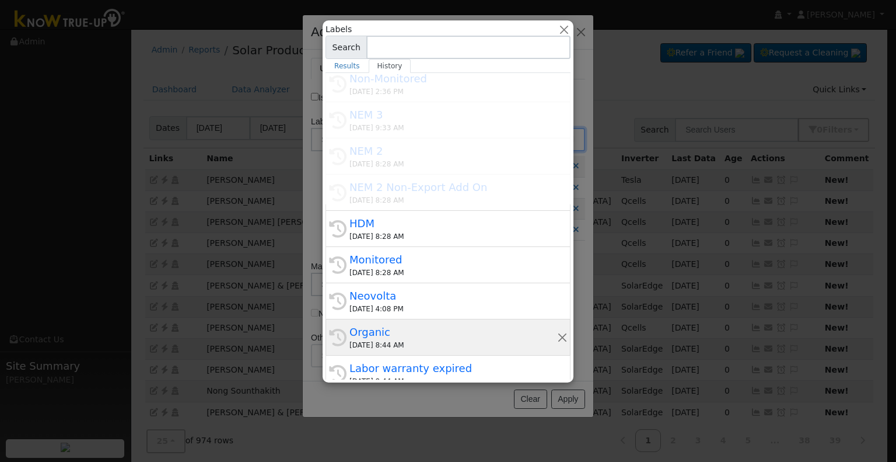
click at [414, 330] on div "Organic" at bounding box center [454, 332] width 208 height 16
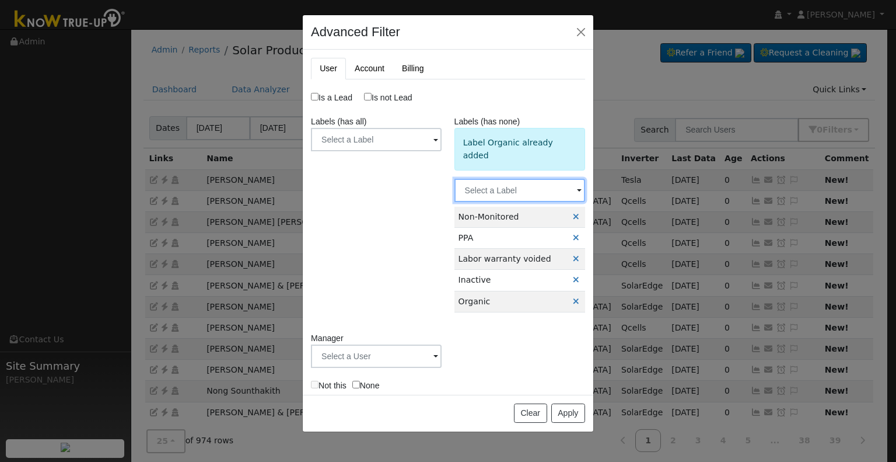
click at [442, 151] on input "text" at bounding box center [376, 139] width 131 height 23
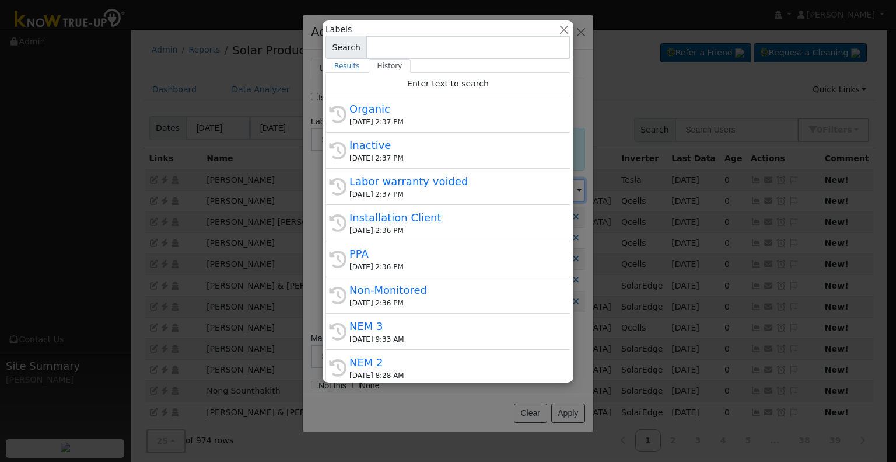
scroll to position [257, 0]
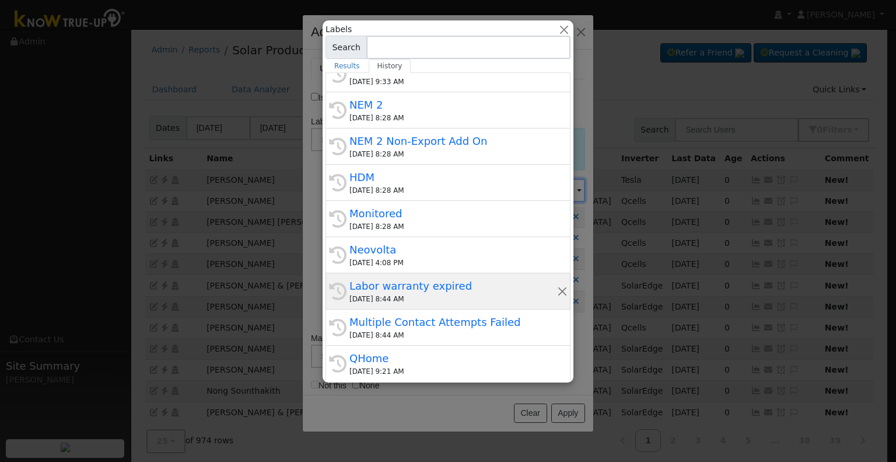
click at [451, 285] on div "Labor warranty expired" at bounding box center [454, 286] width 208 height 16
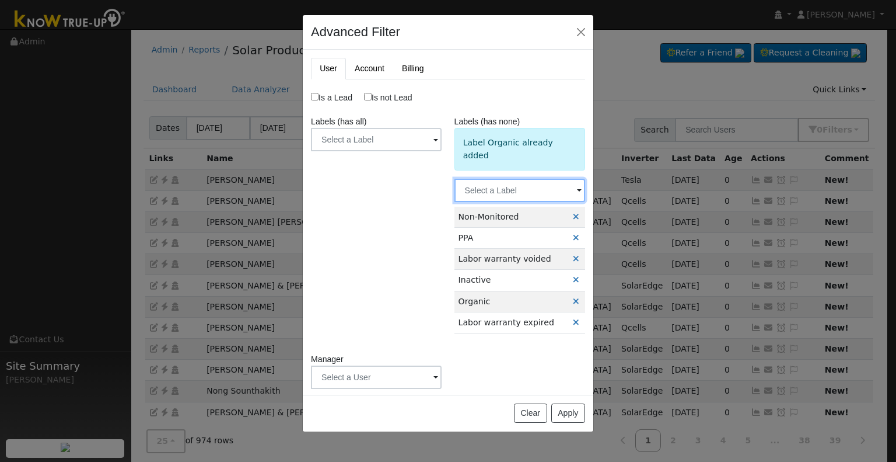
click at [442, 151] on input "text" at bounding box center [376, 139] width 131 height 23
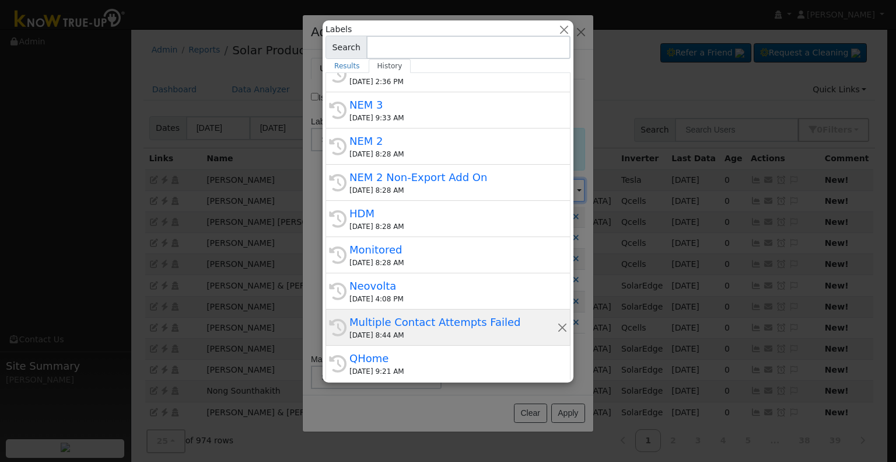
click at [432, 330] on div "08/21/2025 8:44 AM" at bounding box center [454, 335] width 208 height 11
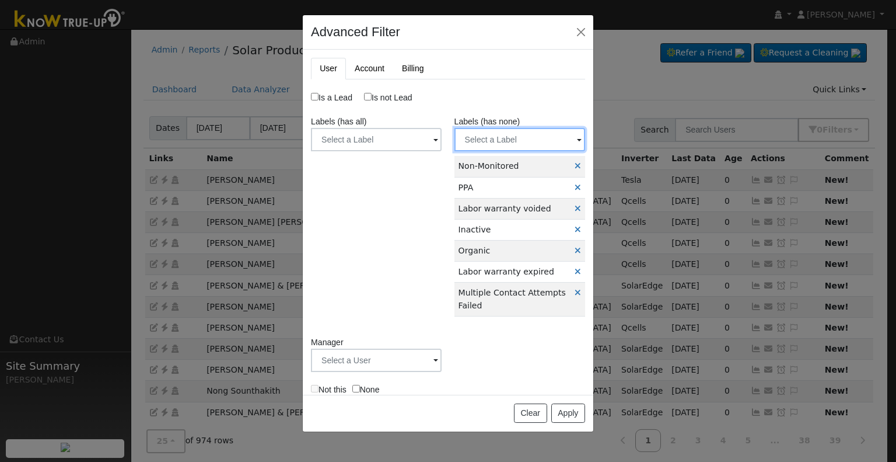
click at [442, 138] on input "text" at bounding box center [376, 139] width 131 height 23
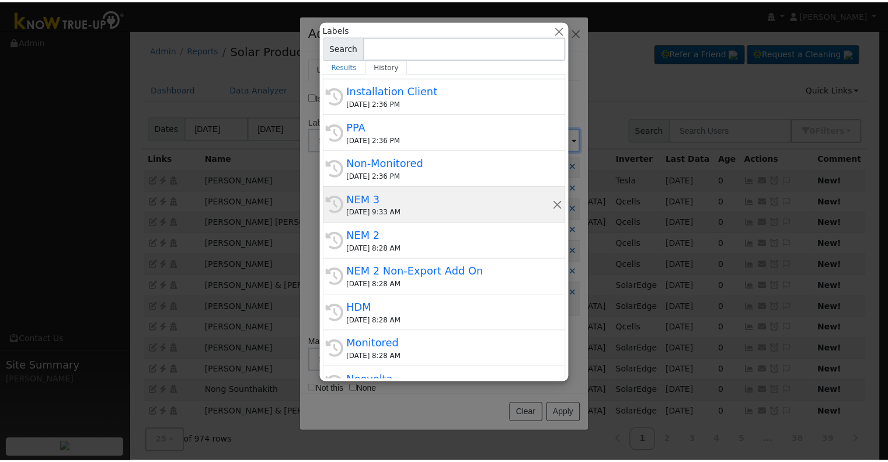
scroll to position [199, 0]
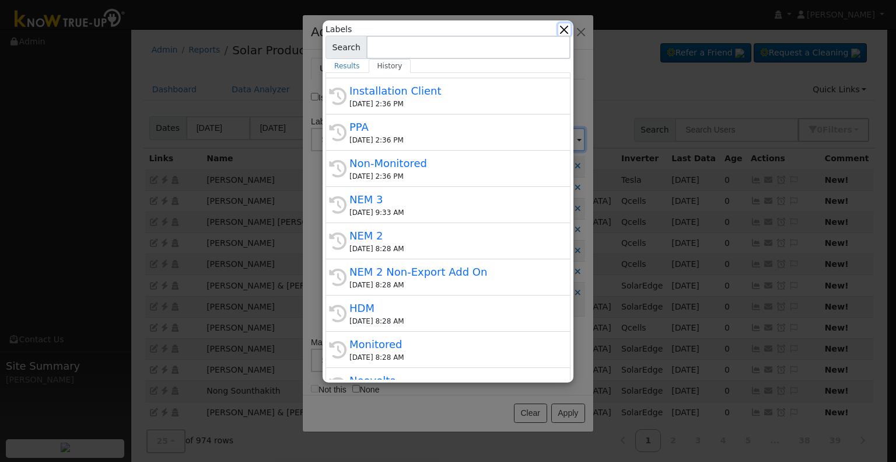
click at [567, 30] on button "button" at bounding box center [565, 29] width 12 height 12
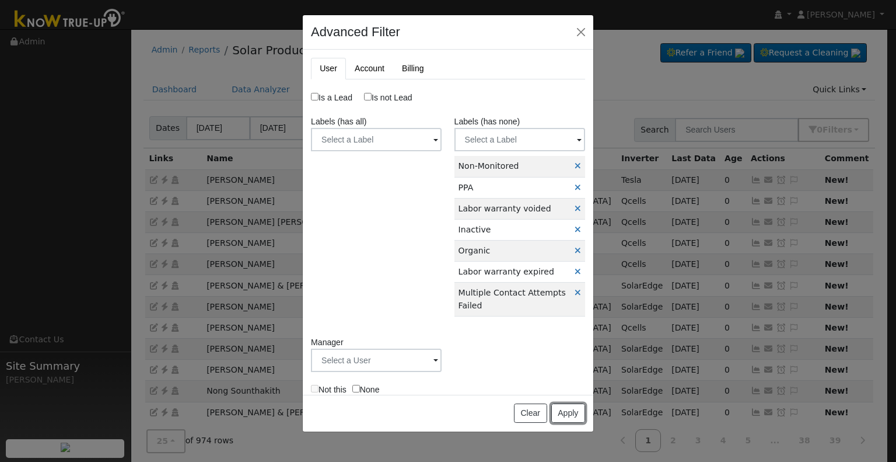
click at [570, 413] on button "Apply" at bounding box center [569, 413] width 34 height 20
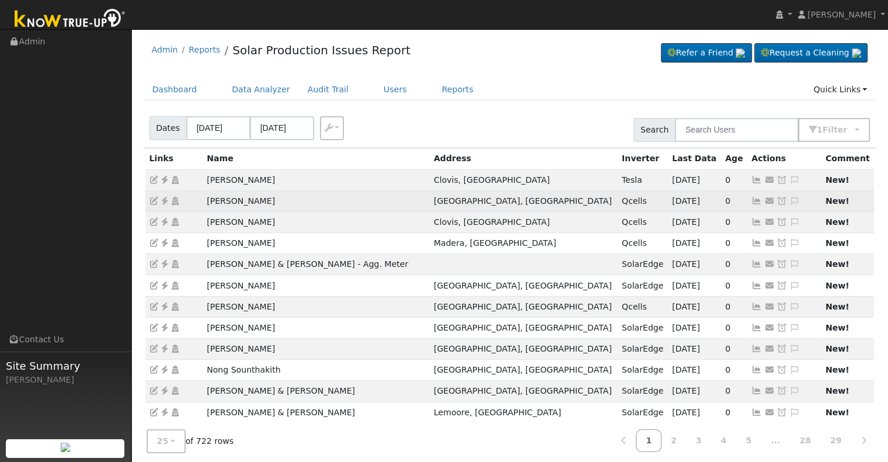
scroll to position [117, 0]
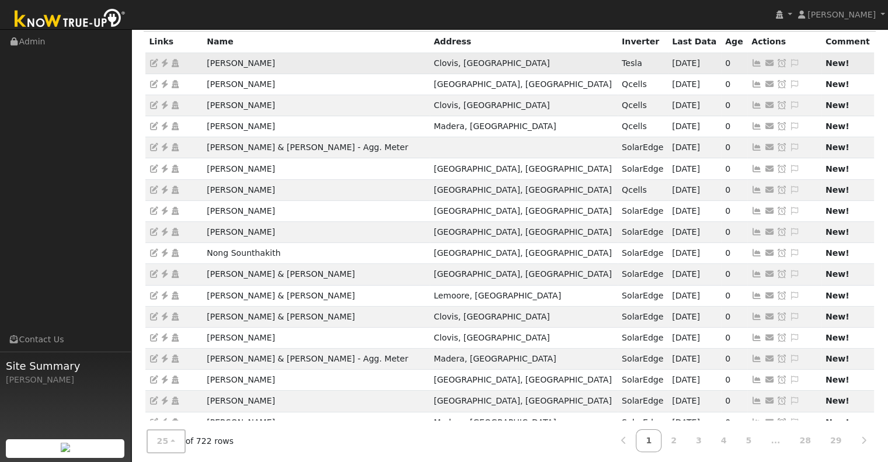
click at [789, 63] on icon at bounding box center [794, 63] width 11 height 8
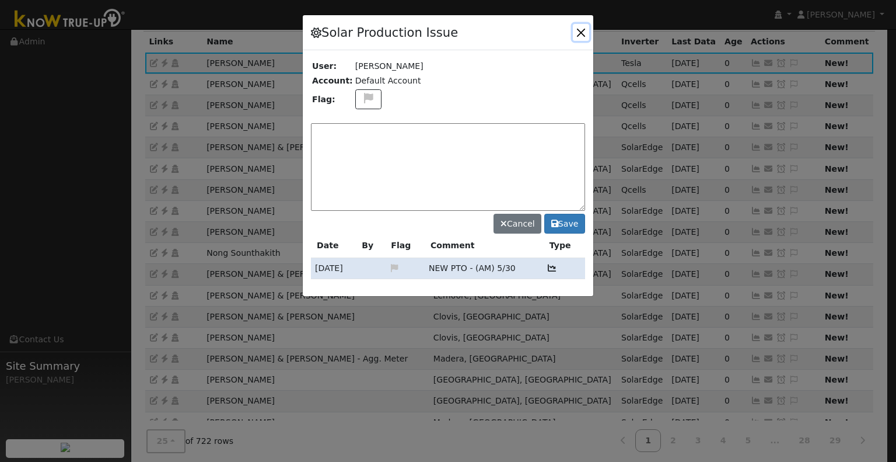
click at [584, 35] on button "button" at bounding box center [581, 32] width 16 height 16
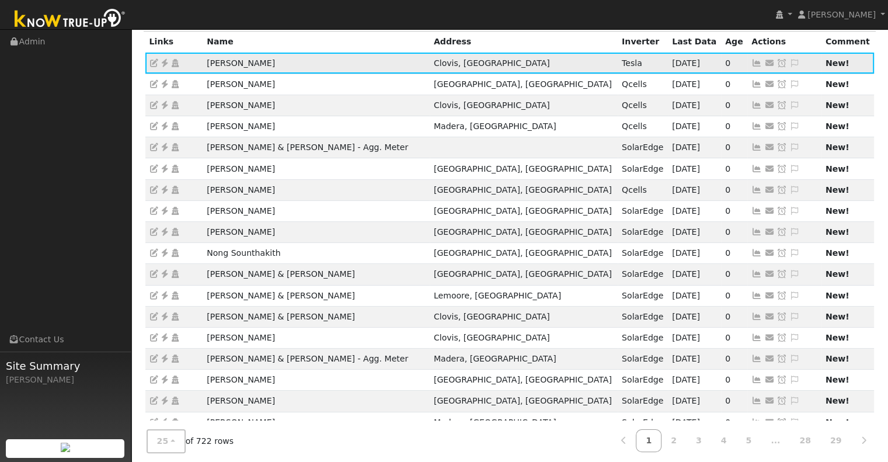
click at [751, 62] on icon at bounding box center [756, 63] width 11 height 8
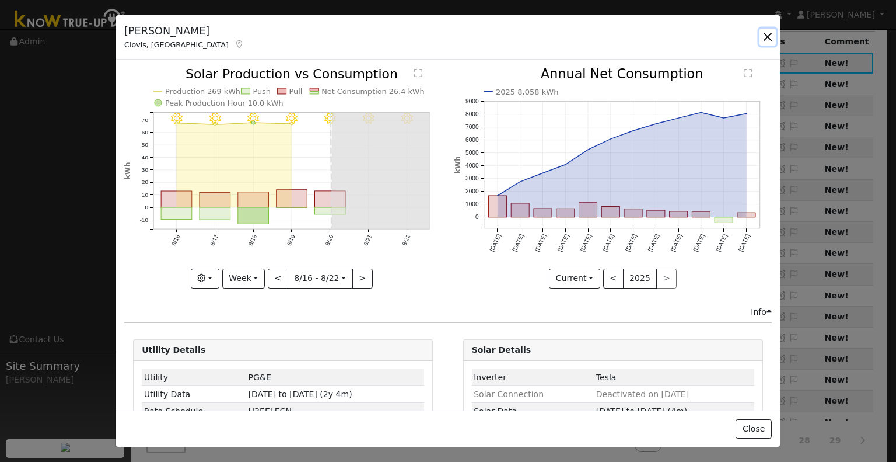
click at [766, 37] on button "button" at bounding box center [768, 37] width 16 height 16
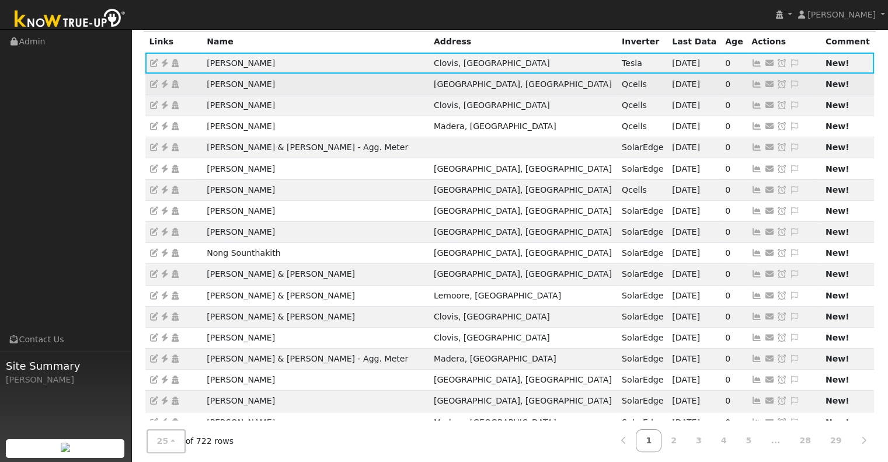
click at [751, 81] on icon at bounding box center [756, 84] width 11 height 8
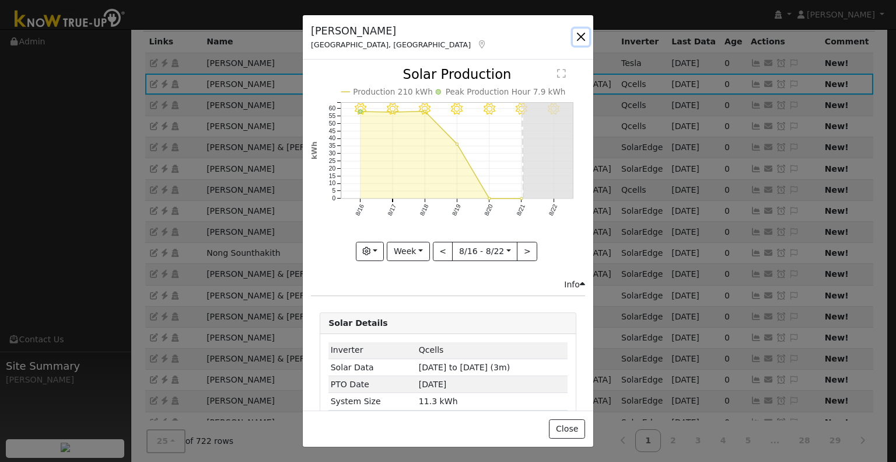
click at [586, 30] on button "button" at bounding box center [581, 37] width 16 height 16
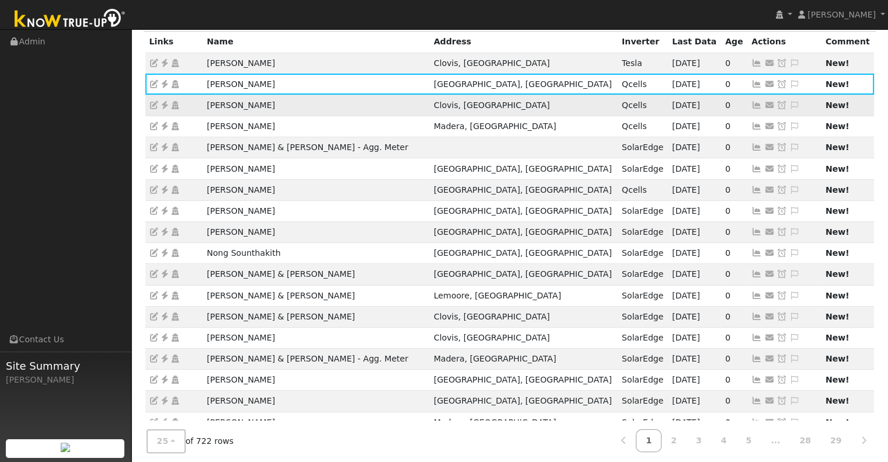
click at [751, 102] on icon at bounding box center [756, 105] width 11 height 8
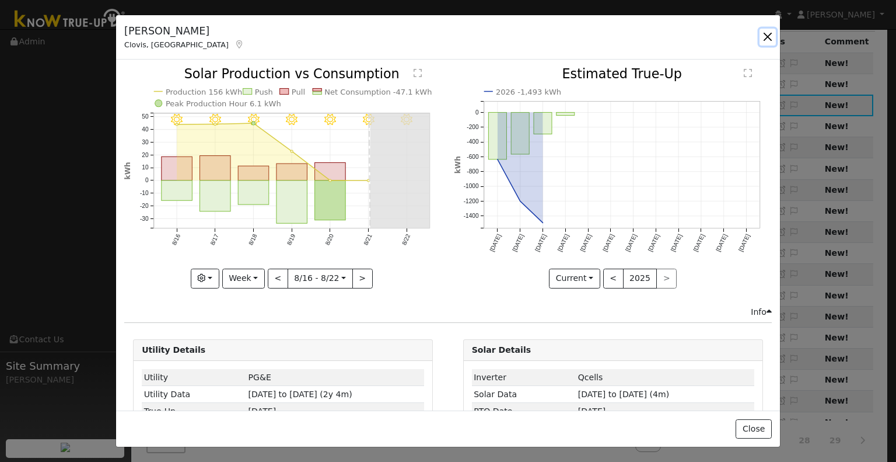
click at [772, 40] on button "button" at bounding box center [768, 37] width 16 height 16
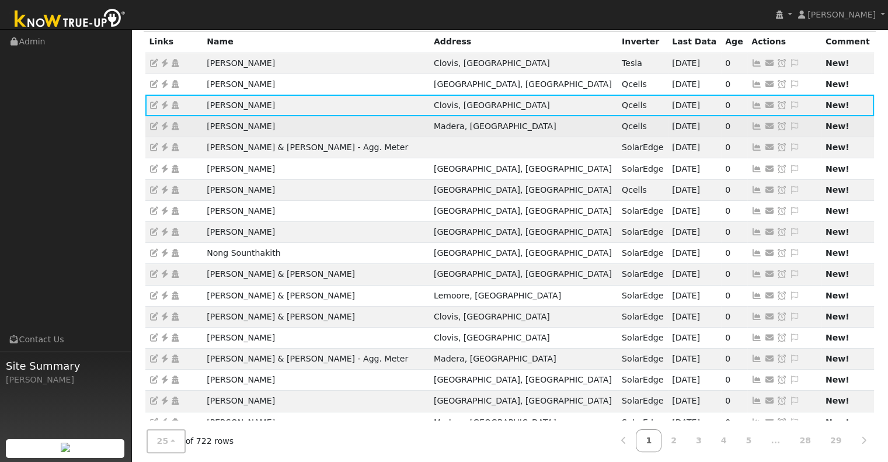
click at [751, 125] on icon at bounding box center [756, 126] width 11 height 8
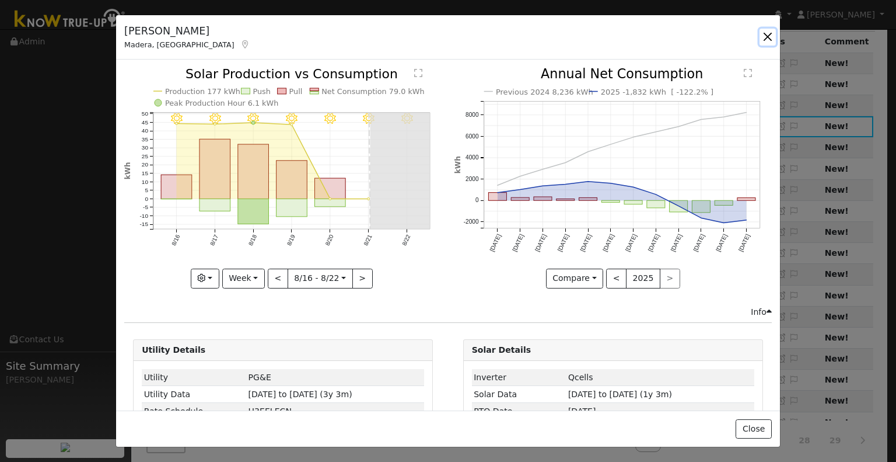
drag, startPoint x: 767, startPoint y: 37, endPoint x: 766, endPoint y: 47, distance: 10.6
click at [767, 37] on button "button" at bounding box center [768, 37] width 16 height 16
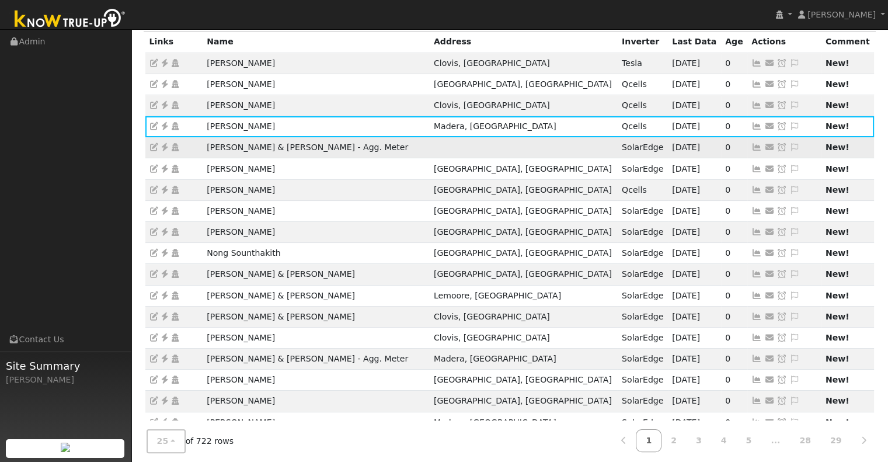
click at [751, 148] on icon at bounding box center [756, 147] width 11 height 8
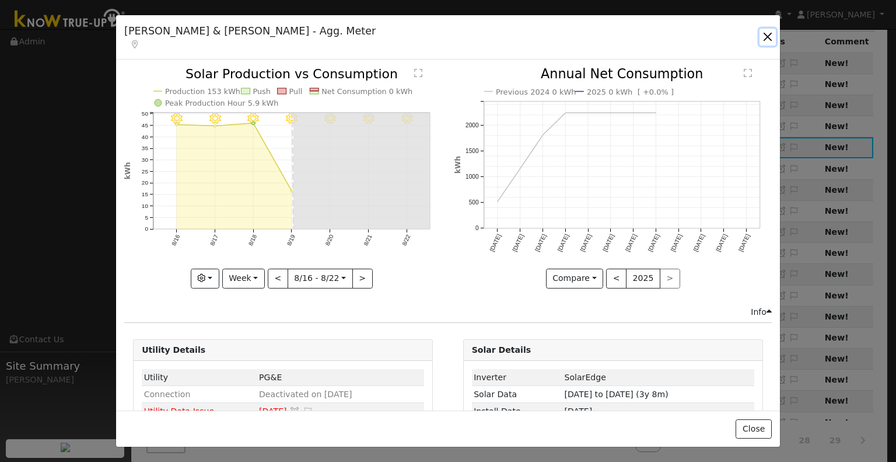
click at [763, 39] on button "button" at bounding box center [768, 37] width 16 height 16
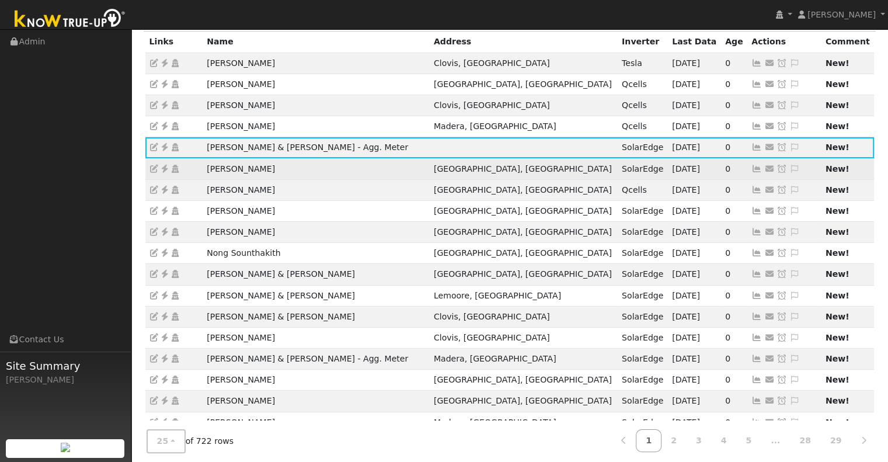
click at [751, 165] on icon at bounding box center [756, 169] width 11 height 8
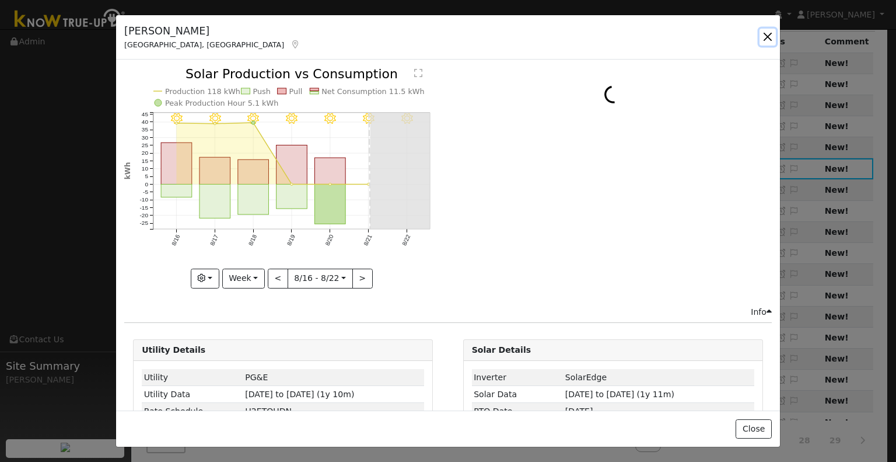
click at [765, 43] on button "button" at bounding box center [768, 37] width 16 height 16
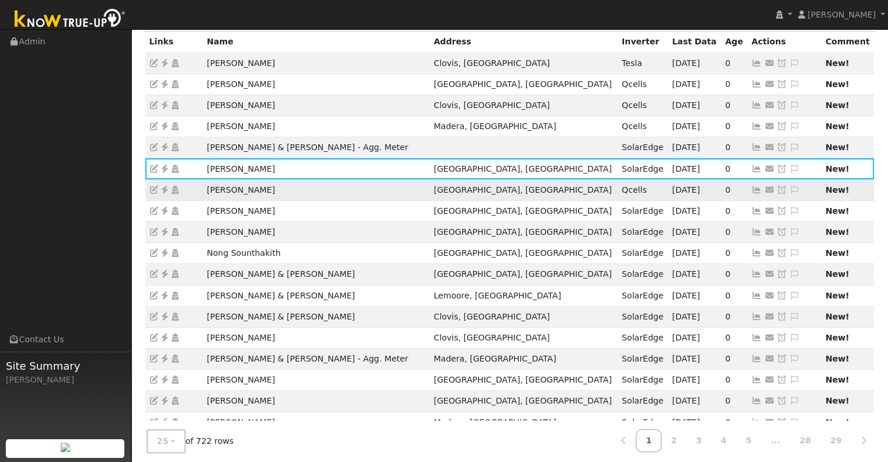
click at [751, 189] on icon at bounding box center [756, 190] width 11 height 8
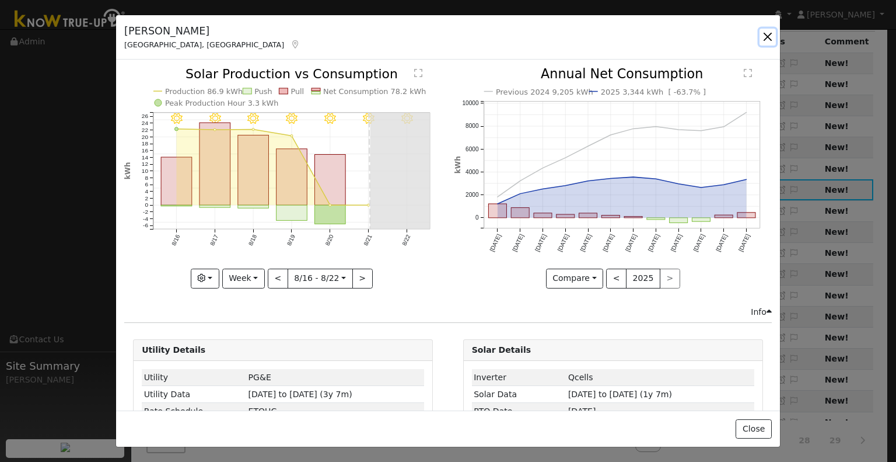
click at [773, 34] on button "button" at bounding box center [768, 37] width 16 height 16
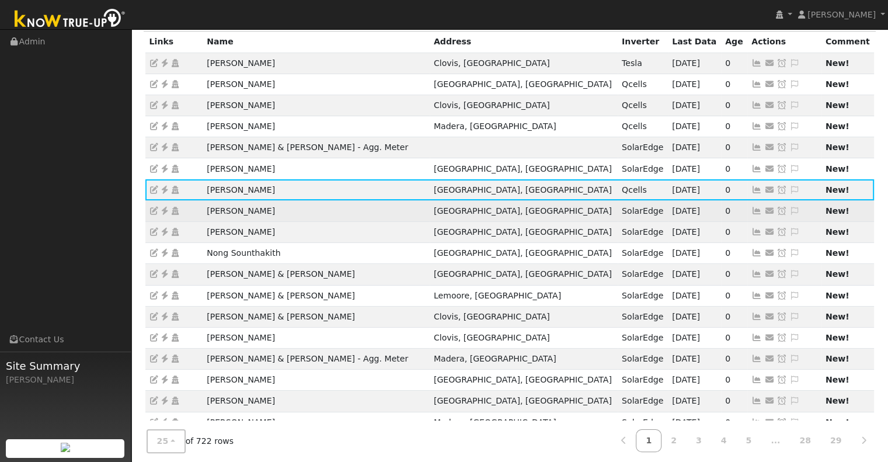
click at [751, 210] on icon at bounding box center [756, 211] width 11 height 8
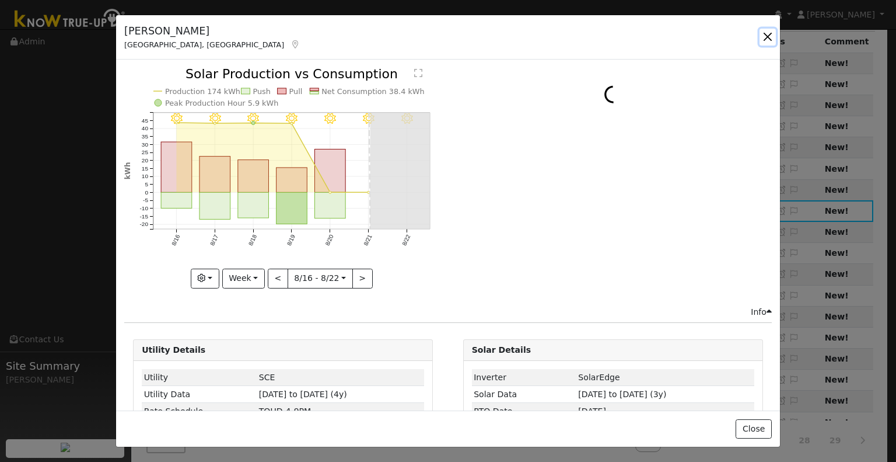
click at [765, 38] on button "button" at bounding box center [768, 37] width 16 height 16
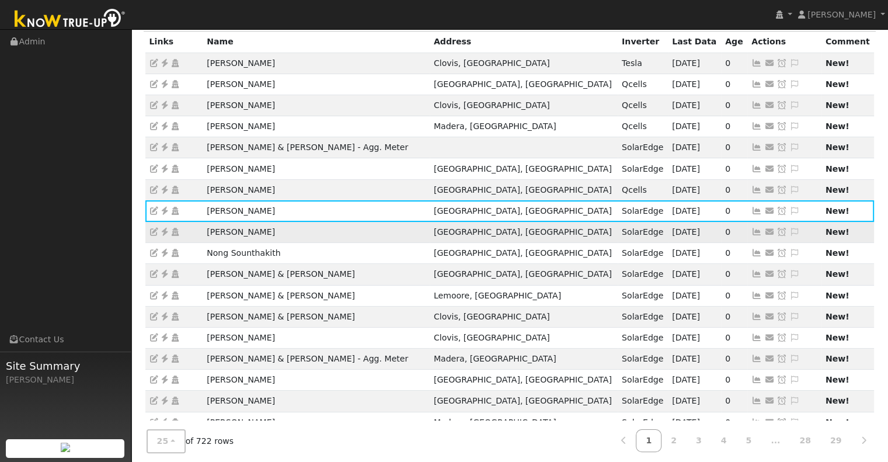
click at [751, 230] on icon at bounding box center [756, 232] width 11 height 8
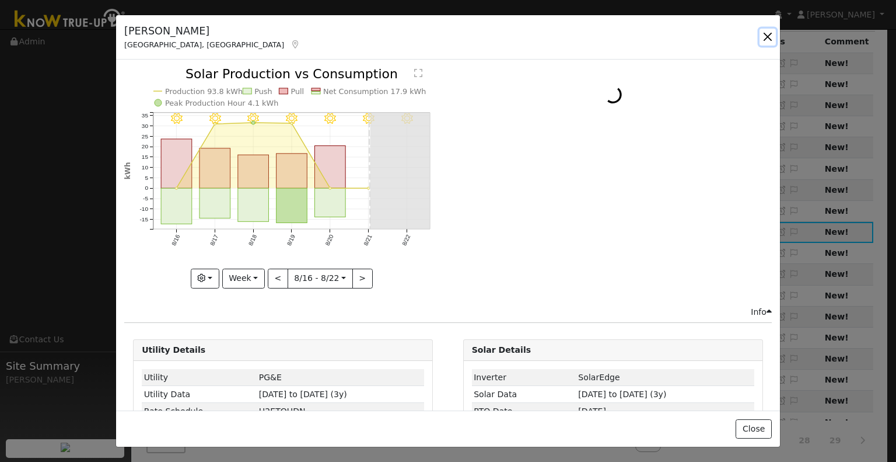
click at [765, 39] on button "button" at bounding box center [768, 37] width 16 height 16
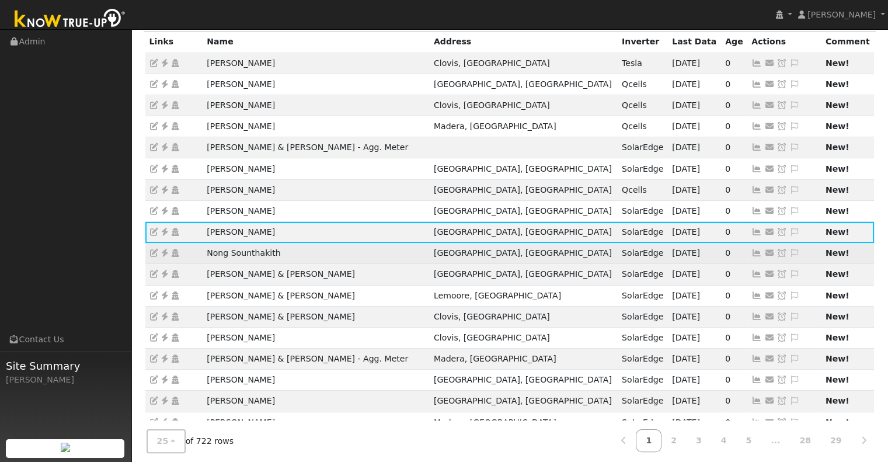
click at [751, 251] on icon at bounding box center [756, 253] width 11 height 8
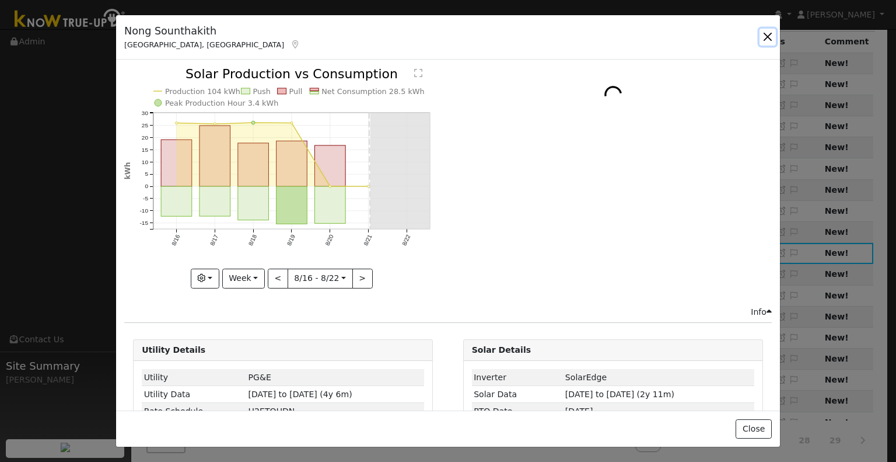
click at [770, 41] on button "button" at bounding box center [768, 37] width 16 height 16
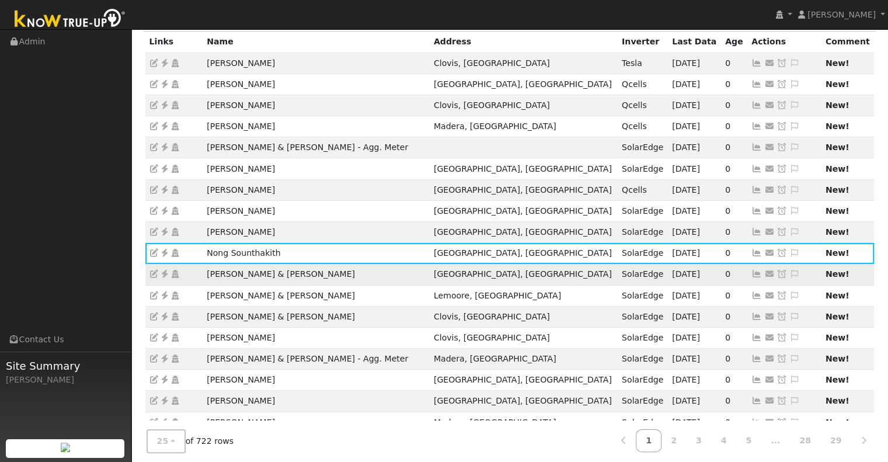
click at [751, 273] on icon at bounding box center [756, 274] width 11 height 8
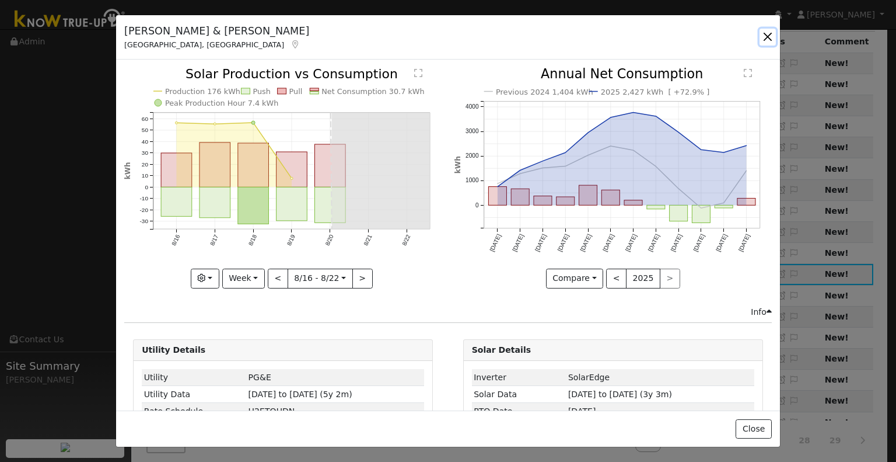
click at [764, 39] on button "button" at bounding box center [768, 37] width 16 height 16
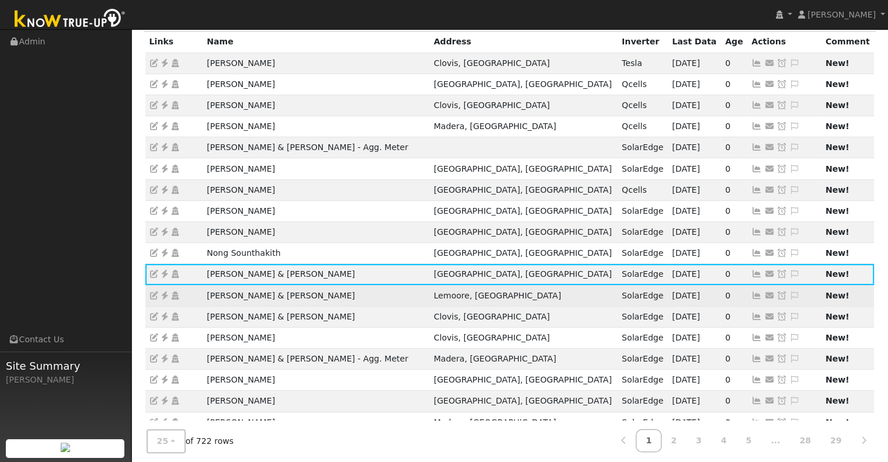
click at [751, 294] on icon at bounding box center [756, 295] width 11 height 8
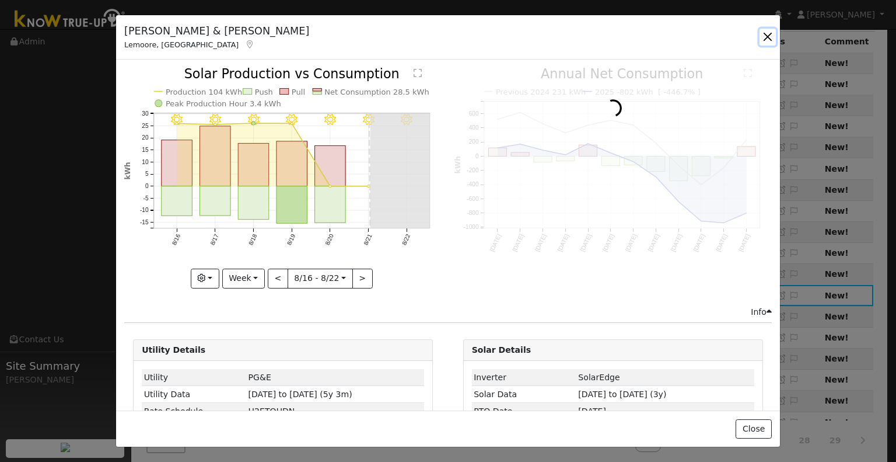
click at [764, 39] on button "button" at bounding box center [768, 37] width 16 height 16
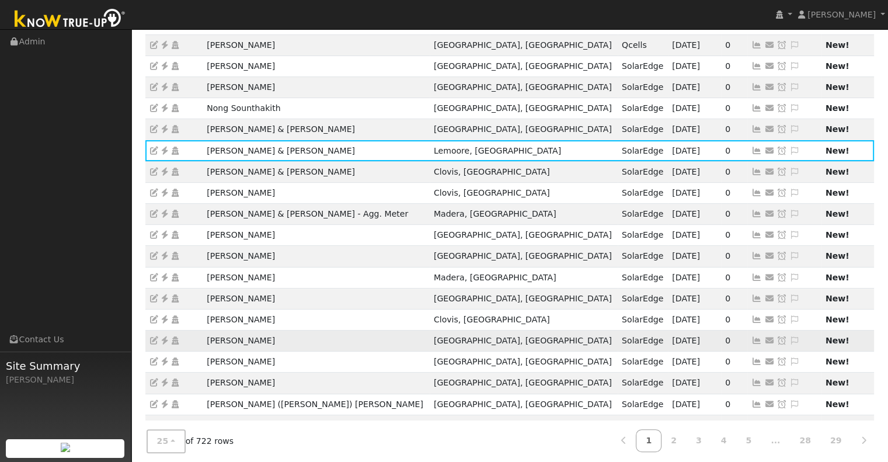
scroll to position [289, 0]
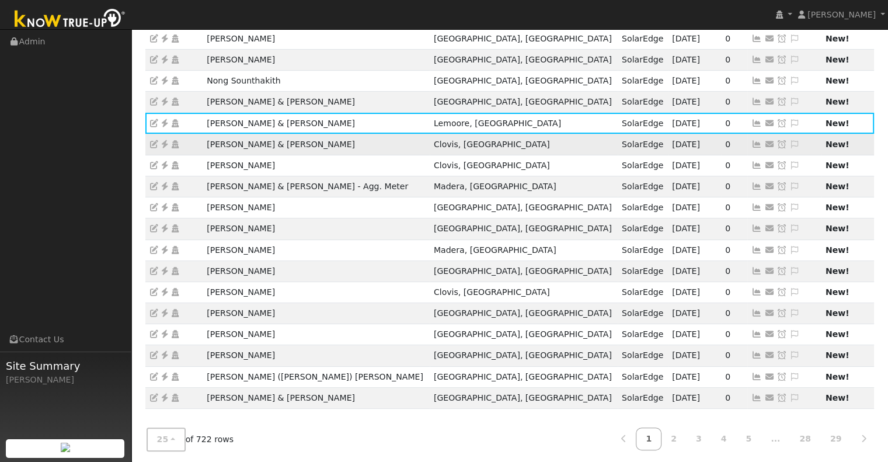
click at [751, 144] on icon at bounding box center [756, 144] width 11 height 8
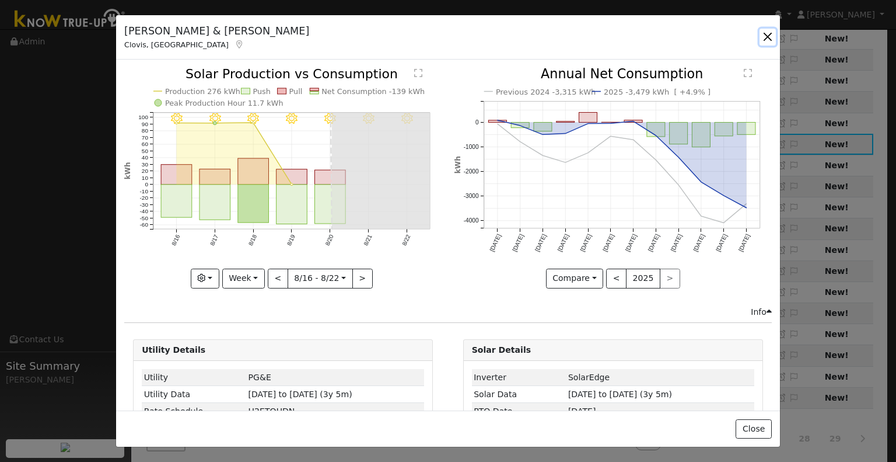
click at [766, 35] on button "button" at bounding box center [768, 37] width 16 height 16
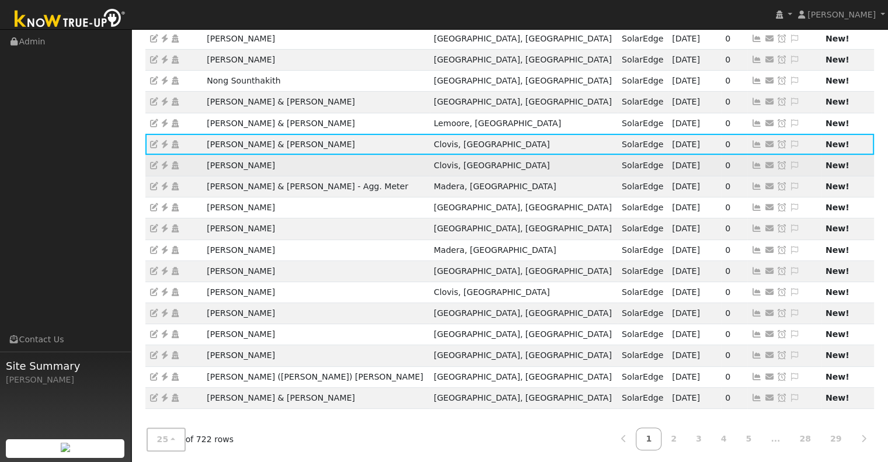
click at [751, 165] on icon at bounding box center [756, 165] width 11 height 8
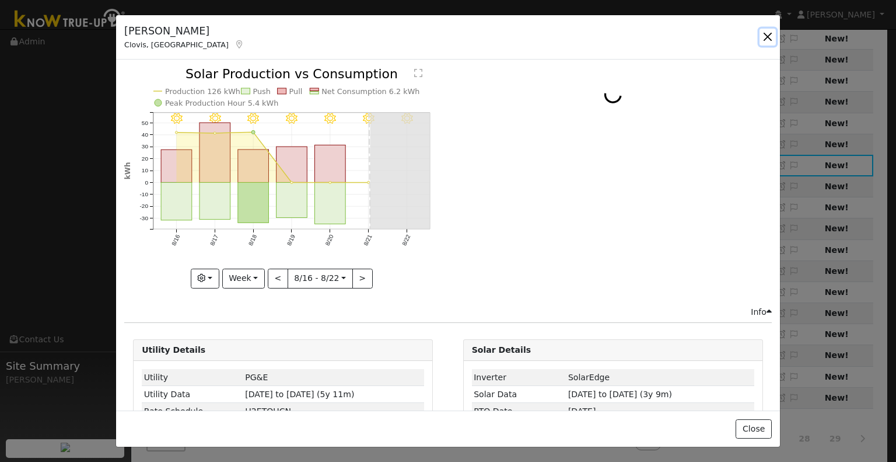
click at [770, 34] on button "button" at bounding box center [768, 37] width 16 height 16
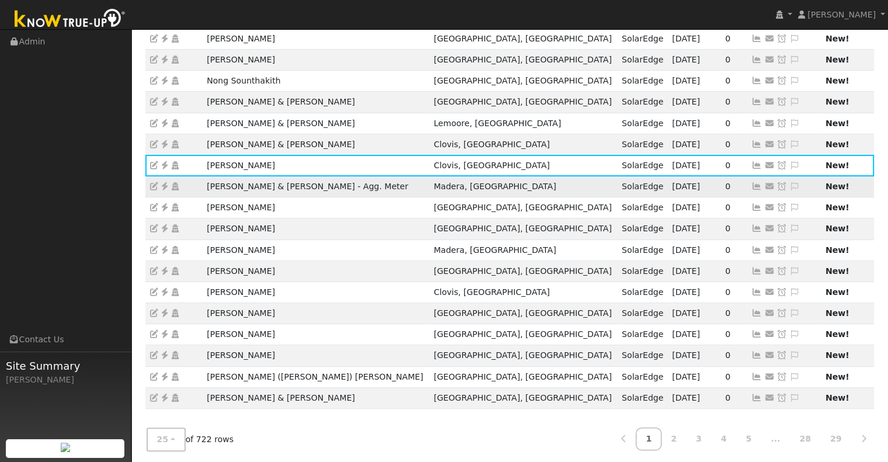
click at [751, 182] on icon at bounding box center [756, 186] width 11 height 8
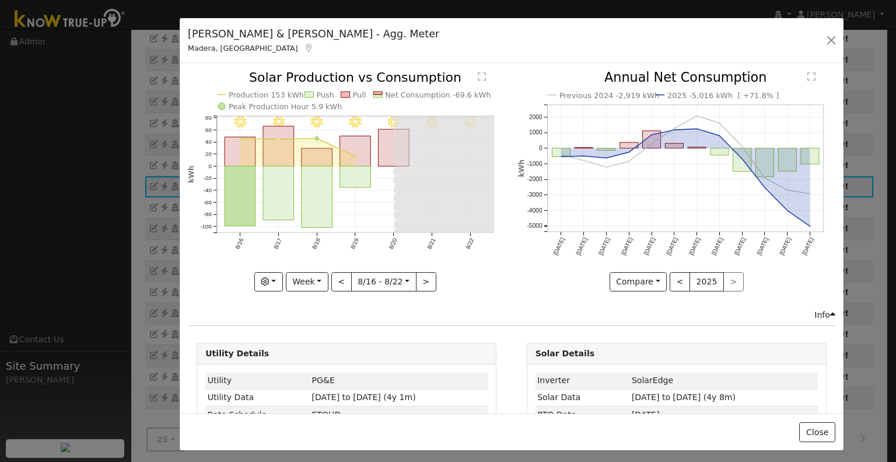
drag, startPoint x: 123, startPoint y: 29, endPoint x: 186, endPoint y: 32, distance: 63.1
click at [186, 32] on div "Steve & Lynette Allen - Agg. Meter Madera, CA" at bounding box center [314, 40] width 264 height 28
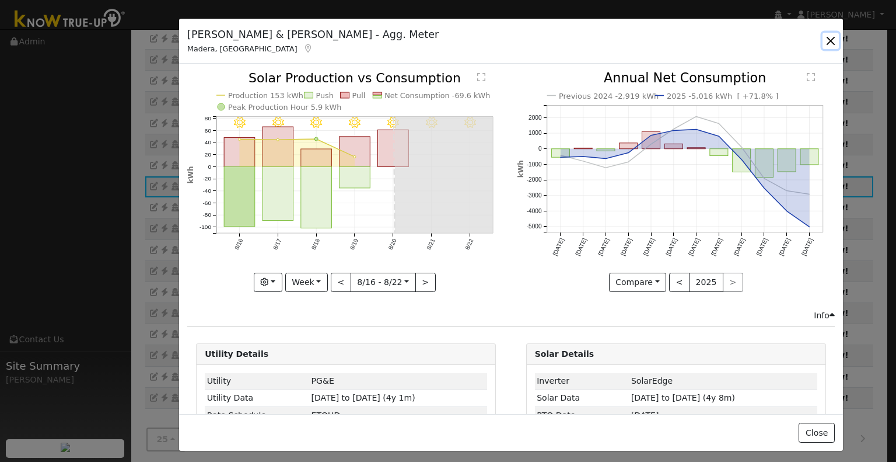
click at [824, 41] on button "button" at bounding box center [831, 41] width 16 height 16
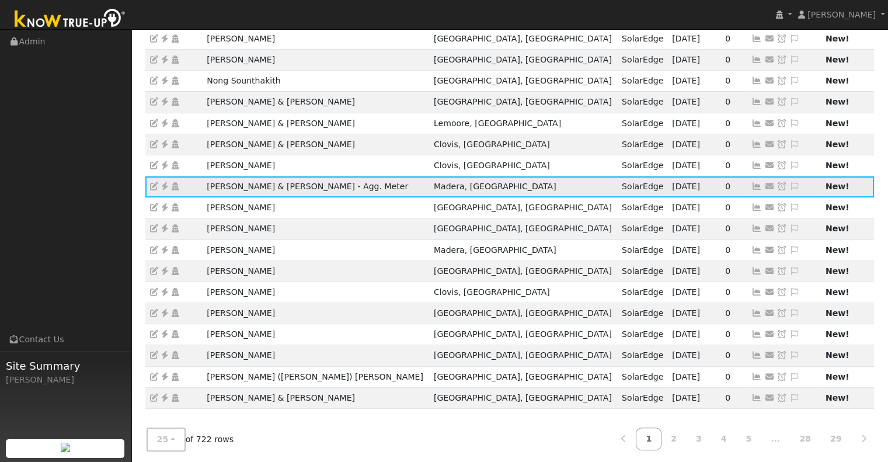
click at [162, 184] on icon at bounding box center [164, 186] width 11 height 8
click at [162, 186] on icon at bounding box center [164, 186] width 11 height 8
click at [789, 182] on icon at bounding box center [794, 186] width 11 height 8
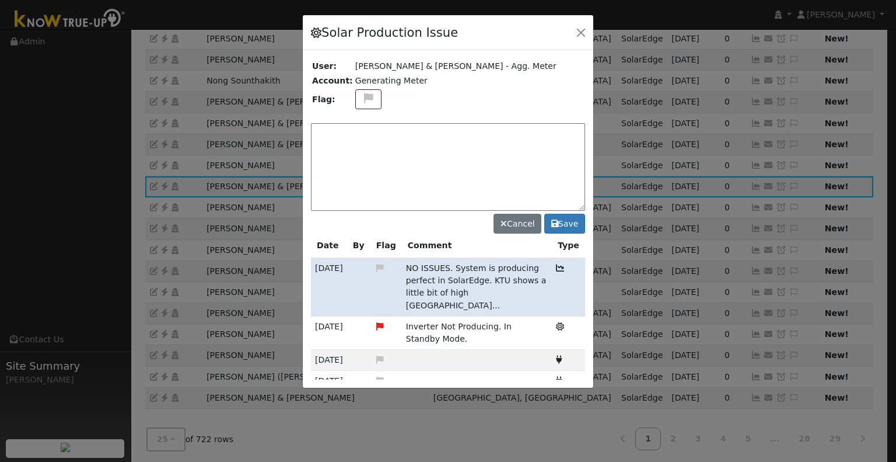
click at [487, 182] on div at bounding box center [448, 201] width 291 height 373
click at [481, 177] on textarea at bounding box center [448, 167] width 274 height 88
type textarea "NO PRODUCTION. case Made. (AY) 8/22"
click at [362, 103] on icon at bounding box center [368, 98] width 13 height 11
click at [362, 136] on icon at bounding box center [367, 141] width 13 height 11
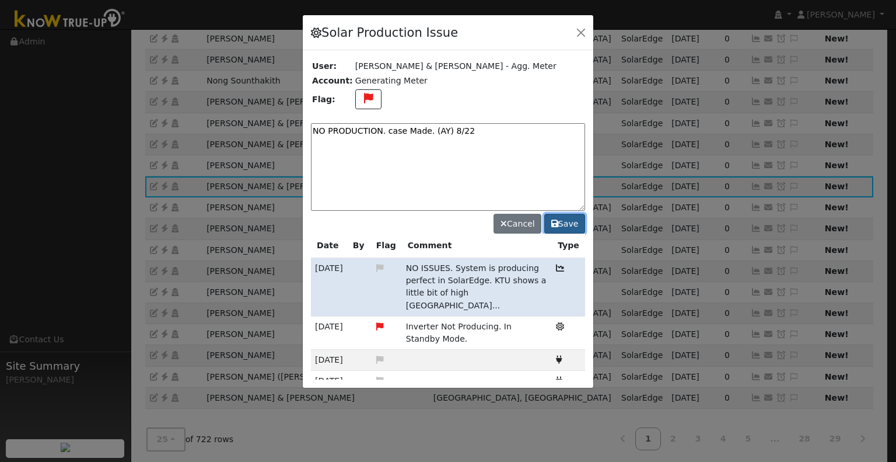
click at [565, 224] on button "Save" at bounding box center [565, 224] width 41 height 20
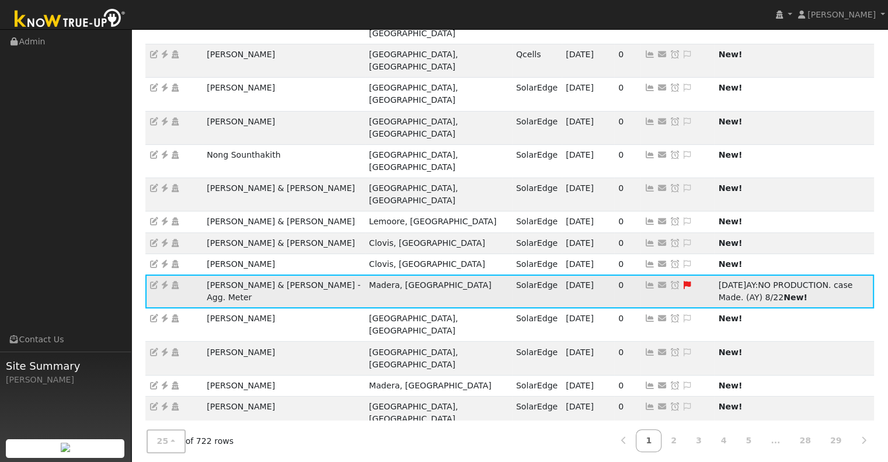
click at [669, 281] on icon at bounding box center [674, 285] width 11 height 8
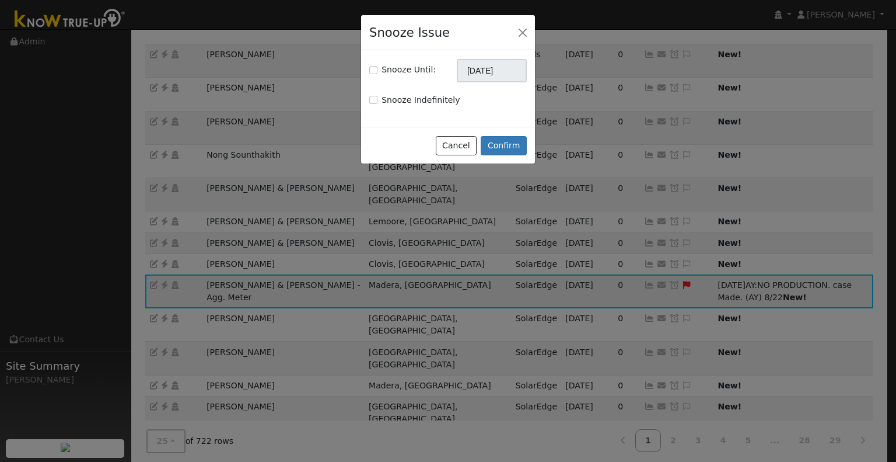
click at [395, 69] on label "Snooze Until:" at bounding box center [409, 70] width 54 height 12
click at [378, 69] on input "Snooze Until:" at bounding box center [373, 70] width 8 height 8
checkbox input "true"
click at [504, 65] on input "[DATE]" at bounding box center [492, 70] width 70 height 23
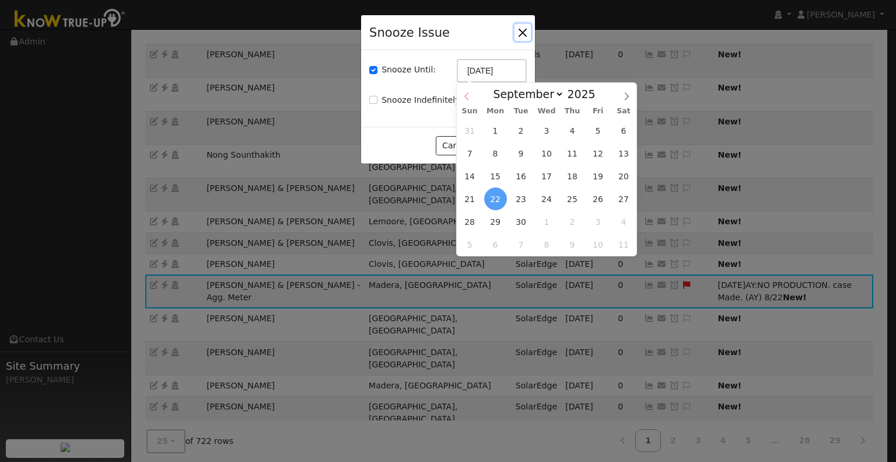
click at [463, 93] on icon at bounding box center [467, 96] width 8 height 8
select select "7"
click at [599, 219] on span "29" at bounding box center [598, 221] width 23 height 23
type input "08/29/2025"
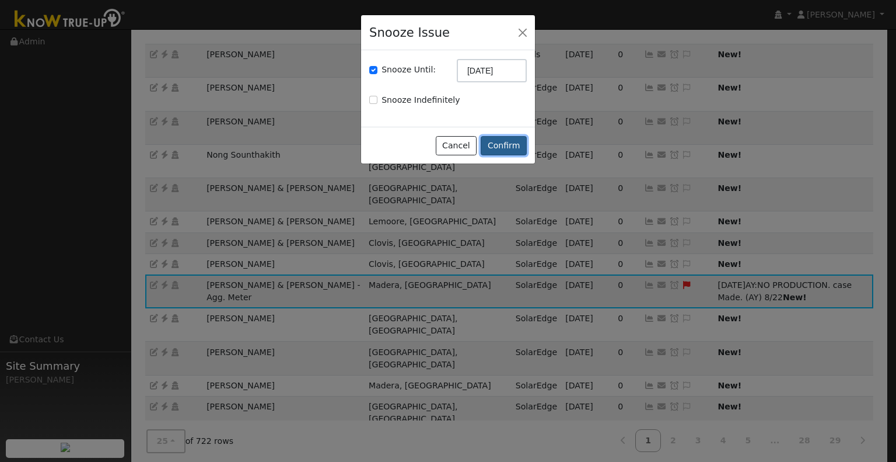
click at [514, 139] on button "Confirm" at bounding box center [504, 146] width 46 height 20
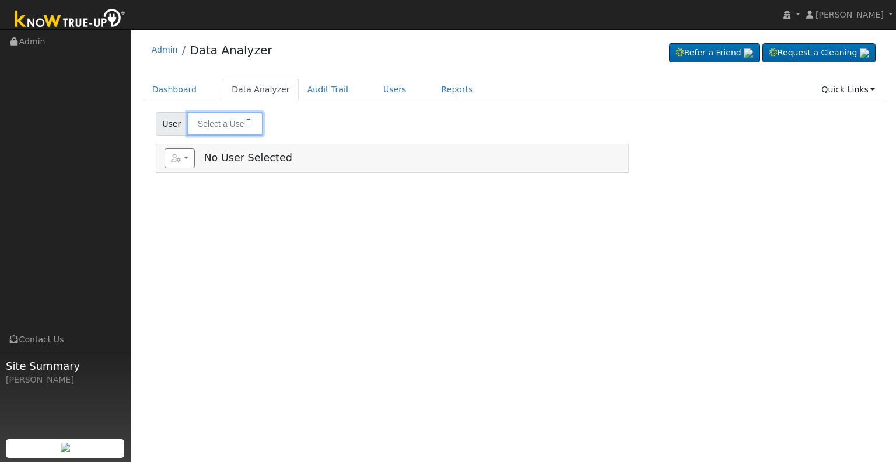
type input "Albert Montoya"
type input "[PERSON_NAME]"
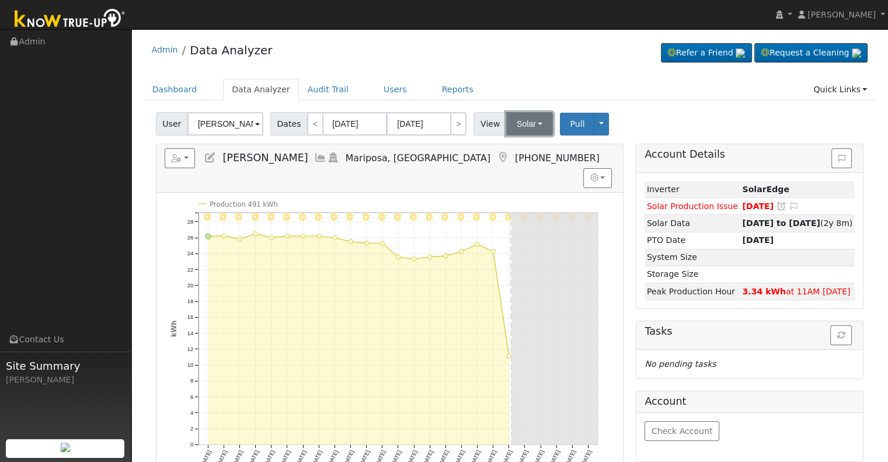
click at [524, 123] on button "Solar" at bounding box center [529, 123] width 47 height 23
click at [526, 145] on link "Utility" at bounding box center [544, 149] width 81 height 16
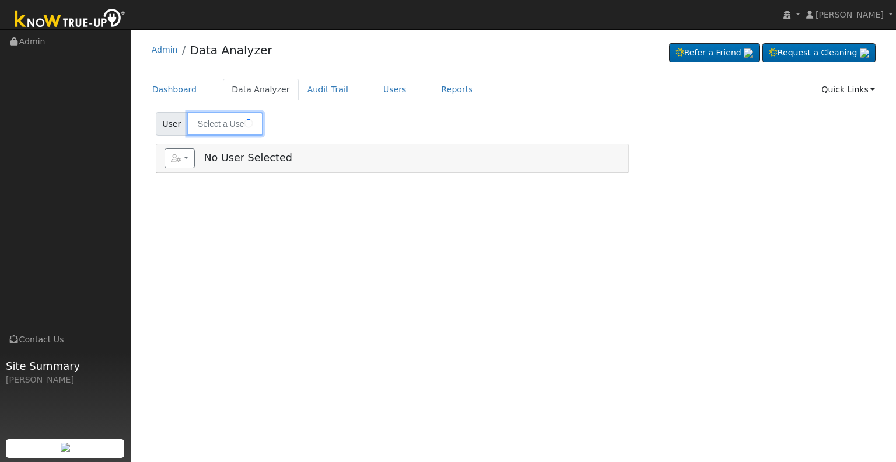
type input "[PERSON_NAME]"
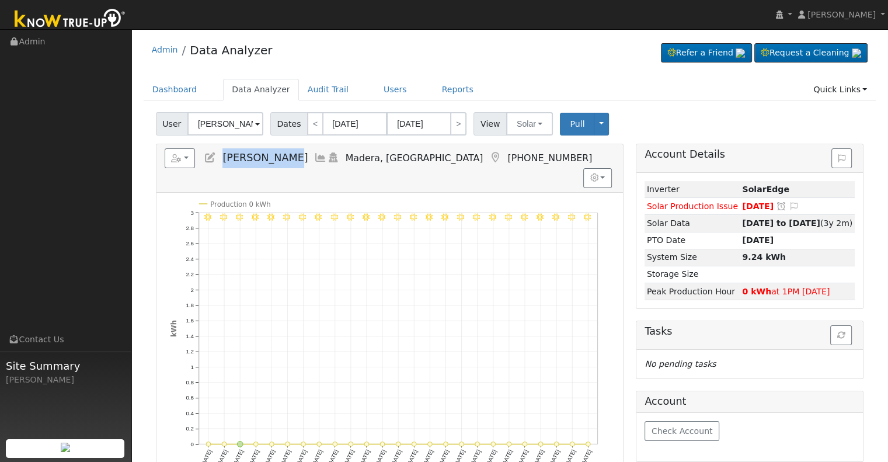
drag, startPoint x: 222, startPoint y: 156, endPoint x: 283, endPoint y: 162, distance: 61.0
click at [283, 162] on span "Anthony Lara" at bounding box center [264, 158] width 85 height 12
copy span "Anthony Lara"
click at [515, 128] on button "Solar" at bounding box center [529, 123] width 47 height 23
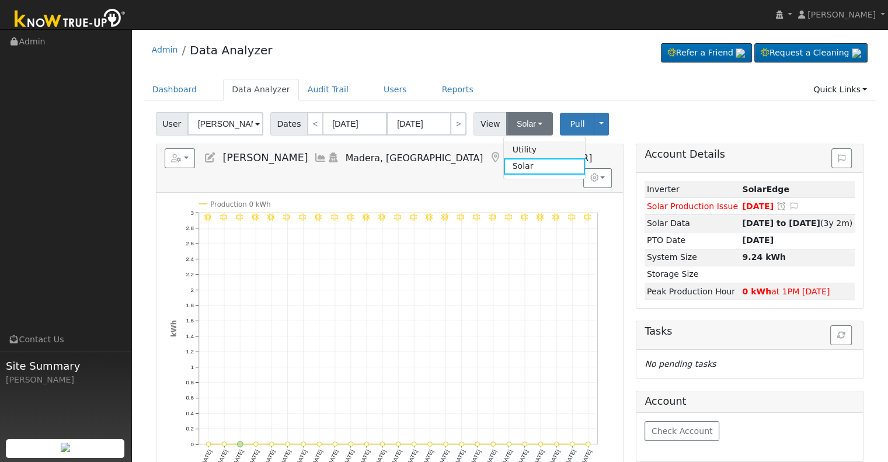
click at [521, 152] on link "Utility" at bounding box center [544, 149] width 81 height 16
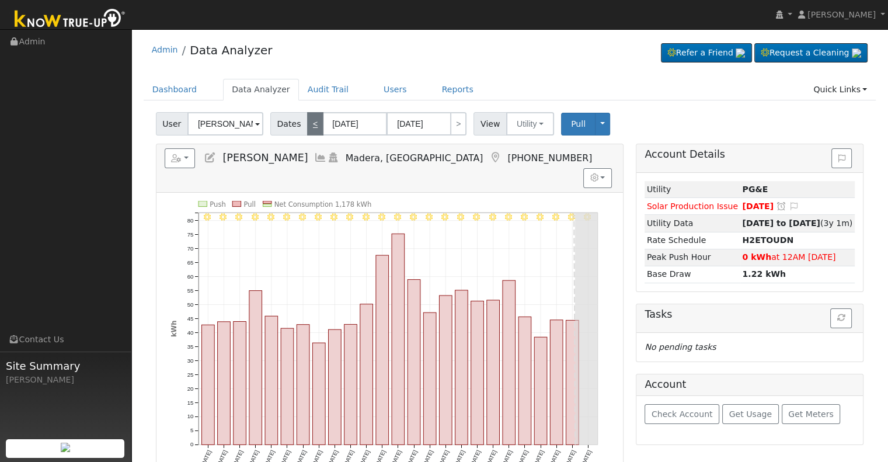
click at [310, 123] on link "<" at bounding box center [315, 123] width 16 height 23
type input "07/03/2025"
type input "07/27/2025"
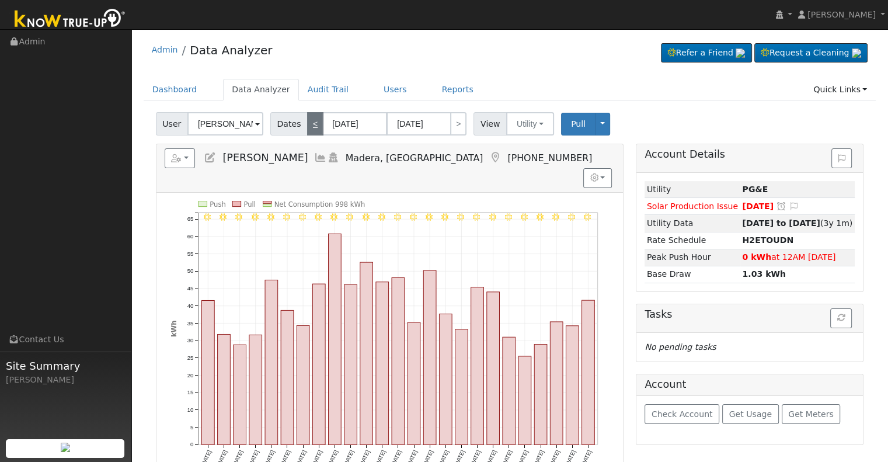
click at [310, 123] on link "<" at bounding box center [315, 123] width 16 height 23
type input "06/08/2025"
type input "07/02/2025"
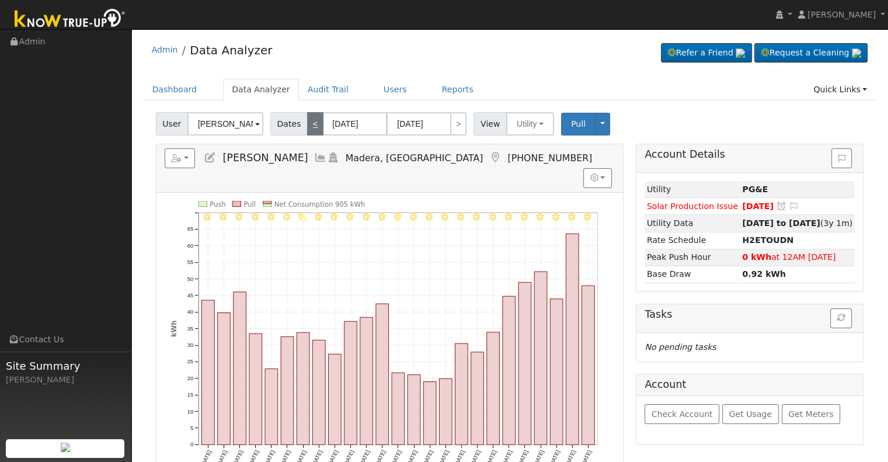
click at [310, 123] on link "<" at bounding box center [315, 123] width 16 height 23
type input "05/14/2025"
type input "06/07/2025"
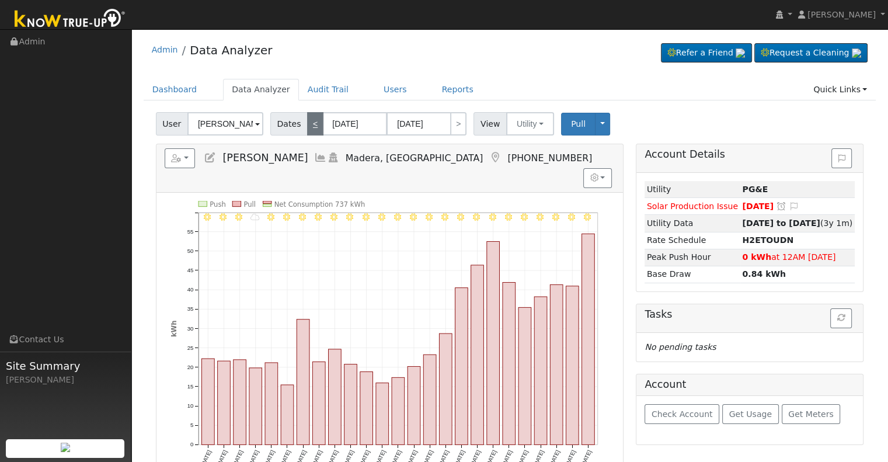
click at [310, 123] on link "<" at bounding box center [315, 123] width 16 height 23
type input "04/19/2025"
type input "05/13/2025"
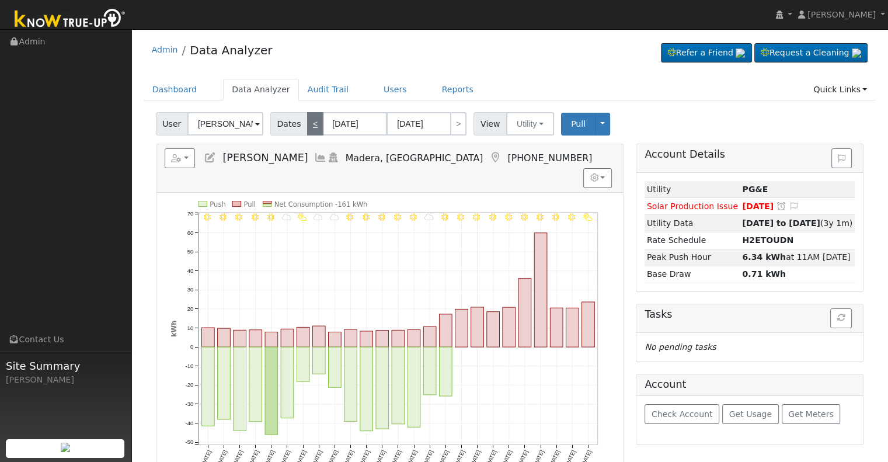
click at [310, 123] on link "<" at bounding box center [315, 123] width 16 height 23
type input "03/25/2025"
type input "04/18/2025"
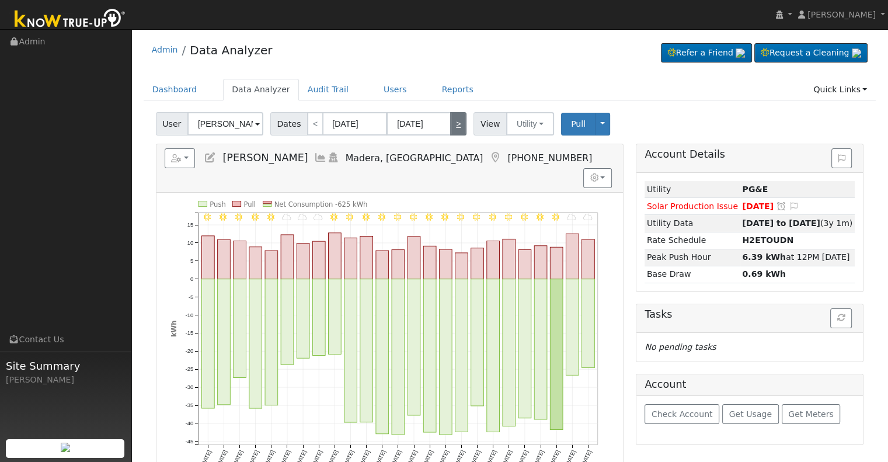
click at [455, 131] on link ">" at bounding box center [458, 123] width 16 height 23
type input "04/19/2025"
type input "05/13/2025"
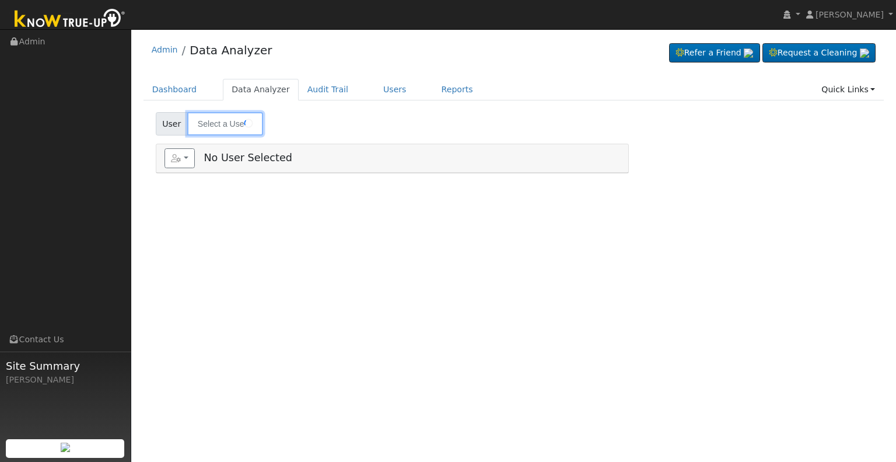
type input "[PERSON_NAME]"
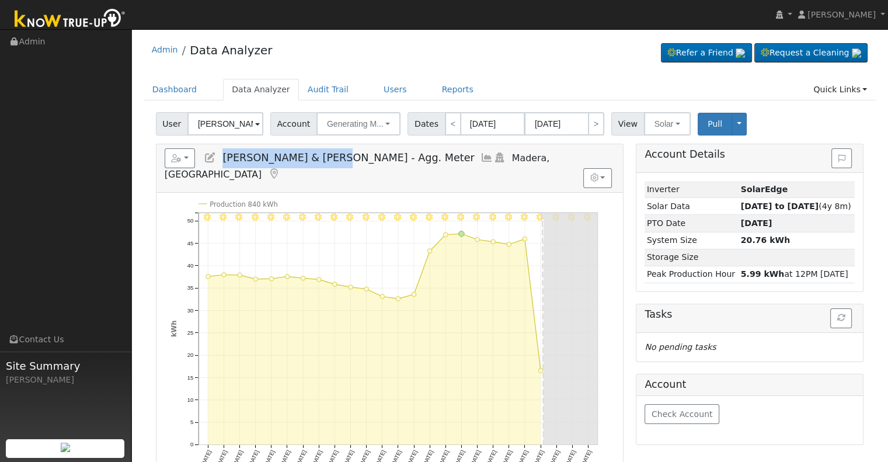
drag, startPoint x: 224, startPoint y: 158, endPoint x: 317, endPoint y: 166, distance: 94.3
click at [317, 166] on h5 "Reports Scenario Health Check Energy Audit Account Timeline User Audit Trail In…" at bounding box center [390, 164] width 450 height 32
copy span "[PERSON_NAME] & [PERSON_NAME]"
click at [663, 118] on button "Solar" at bounding box center [667, 123] width 47 height 23
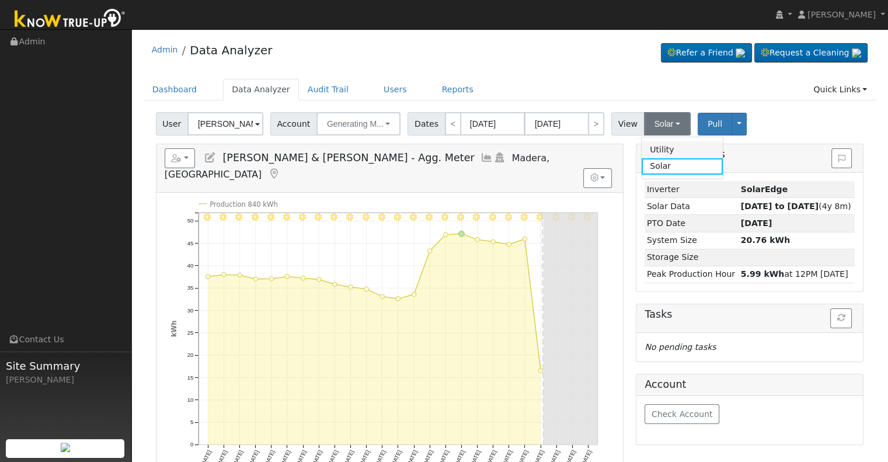
click at [661, 149] on link "Utility" at bounding box center [681, 149] width 81 height 16
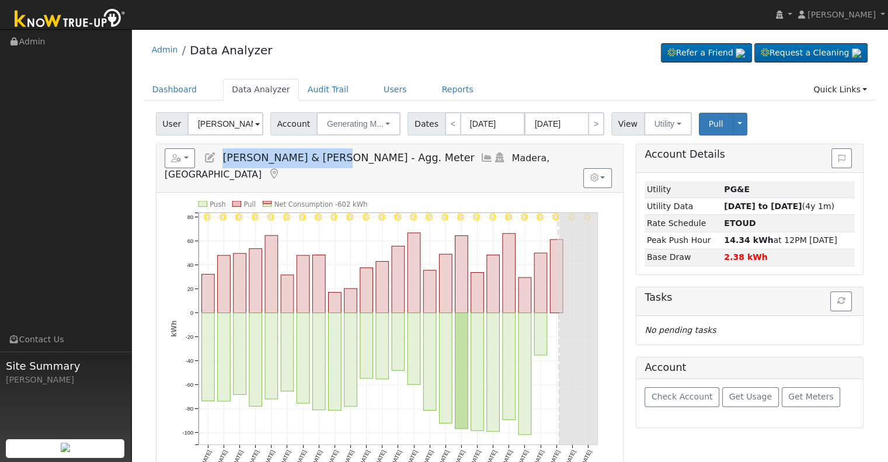
drag, startPoint x: 224, startPoint y: 154, endPoint x: 320, endPoint y: 154, distance: 95.7
click at [320, 154] on span "[PERSON_NAME] & [PERSON_NAME] - Agg. Meter" at bounding box center [348, 158] width 252 height 12
copy span "[PERSON_NAME] & [PERSON_NAME]"
click at [347, 118] on button "Generating M..." at bounding box center [358, 123] width 85 height 23
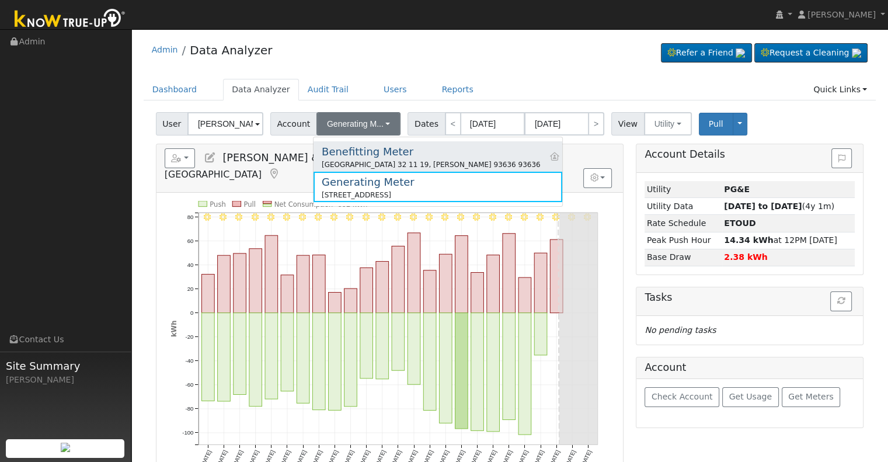
click at [371, 163] on div "NW NW NE 32 11 19, Madera 93636 93636" at bounding box center [431, 164] width 219 height 11
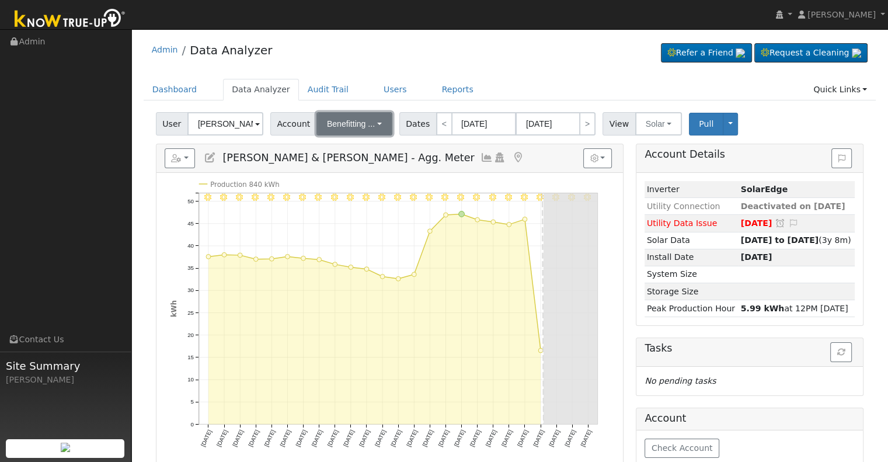
click at [366, 123] on span "Benefitting ..." at bounding box center [351, 123] width 48 height 9
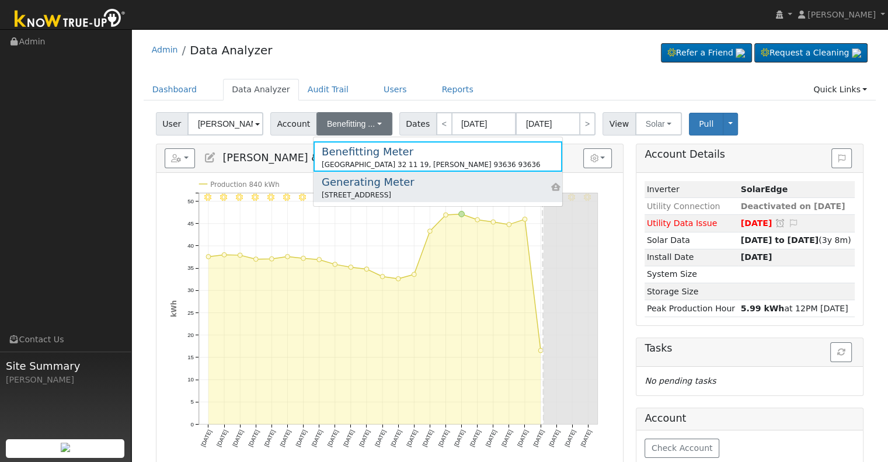
click at [385, 182] on div "Generating Meter" at bounding box center [368, 182] width 93 height 16
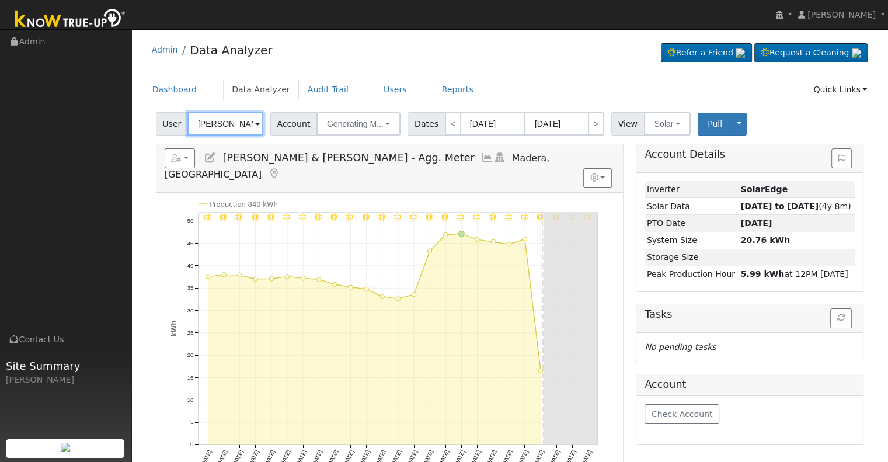
click at [217, 121] on input "Steve & Lynette Allen - Agg. Meter" at bounding box center [225, 123] width 76 height 23
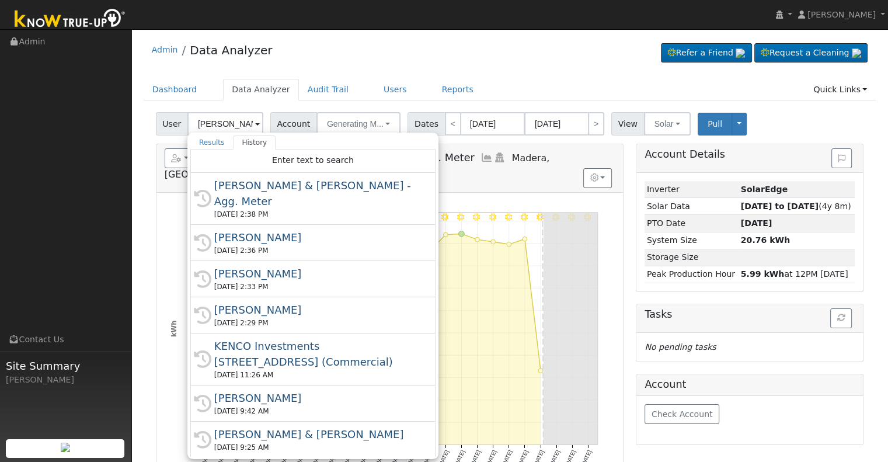
click at [542, 48] on div "Admin Data Analyzer Refer a Friend Request a Cleaning" at bounding box center [510, 53] width 732 height 36
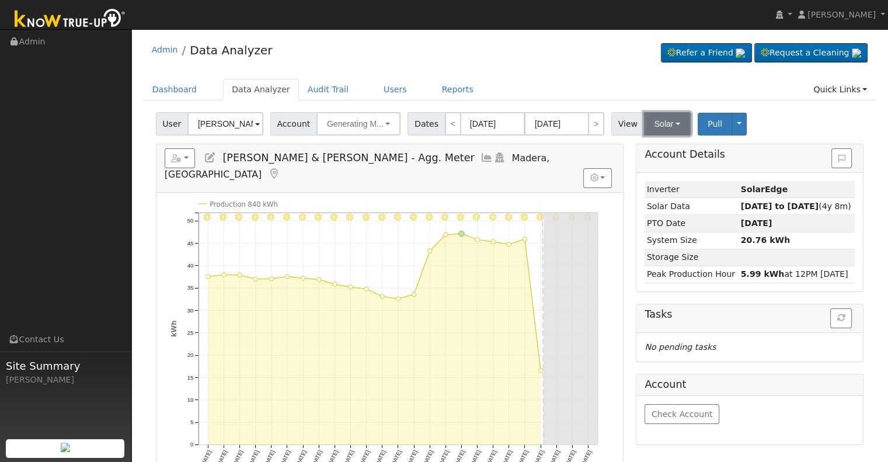
click at [651, 122] on button "Solar" at bounding box center [667, 123] width 47 height 23
click at [650, 151] on link "Utility" at bounding box center [681, 149] width 81 height 16
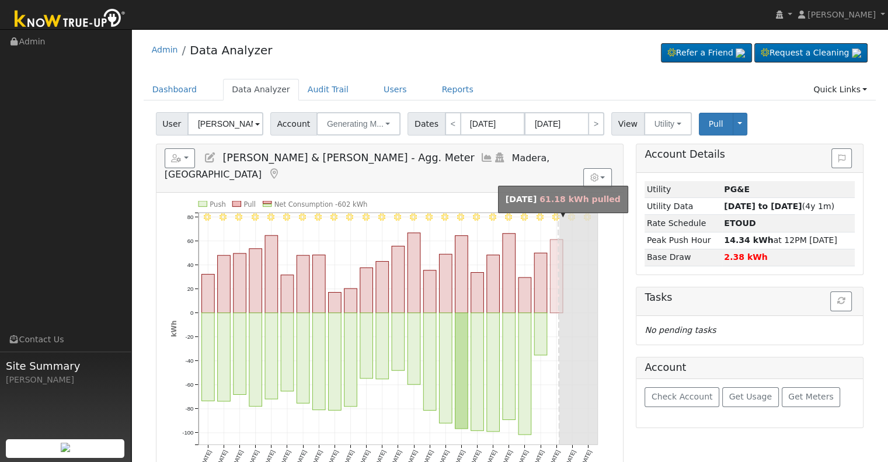
click at [554, 285] on rect "onclick=""" at bounding box center [556, 276] width 13 height 74
type input "08/20/2025"
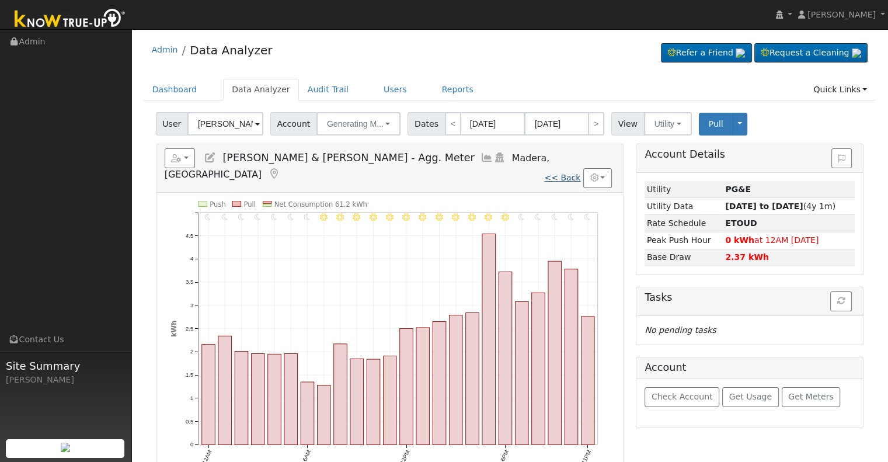
click at [571, 173] on link "<< Back" at bounding box center [562, 177] width 36 height 9
type input "07/29/2025"
type input "[DATE]"
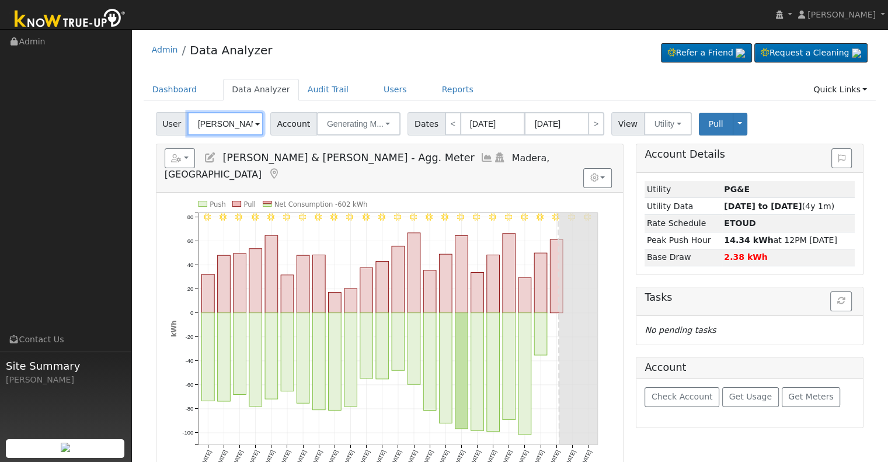
click at [208, 121] on input "Steve & Lynette Allen - Agg. Meter" at bounding box center [225, 123] width 76 height 23
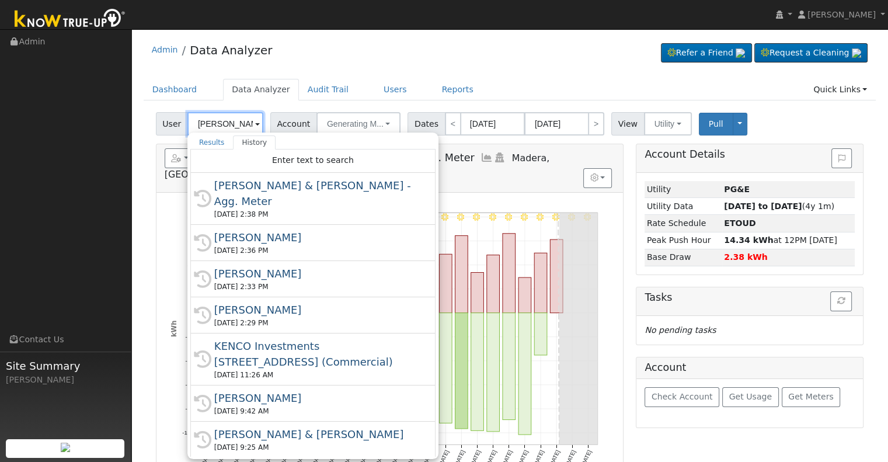
click at [208, 121] on input "Steve & Lynette Allen - Agg. Meter" at bounding box center [225, 123] width 76 height 23
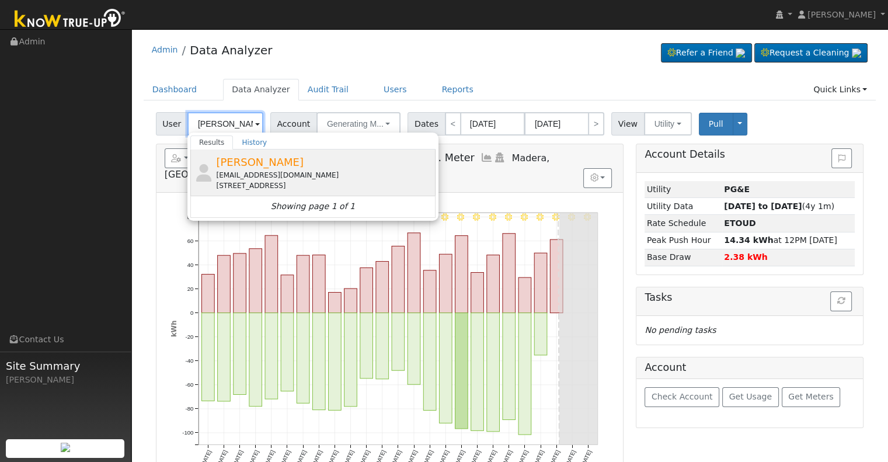
type input "Keith Dettman"
click at [369, 180] on div "1018 Ridgeline Road, Madera, CA 93636" at bounding box center [324, 185] width 217 height 11
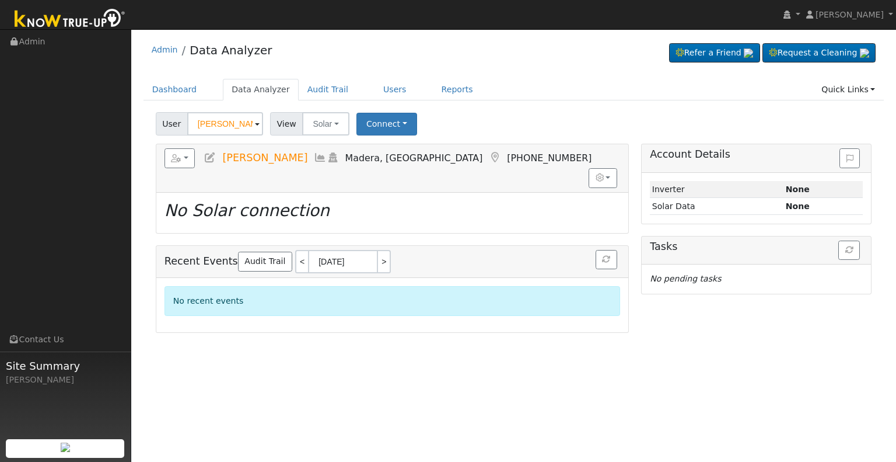
click at [207, 156] on icon at bounding box center [210, 157] width 13 height 11
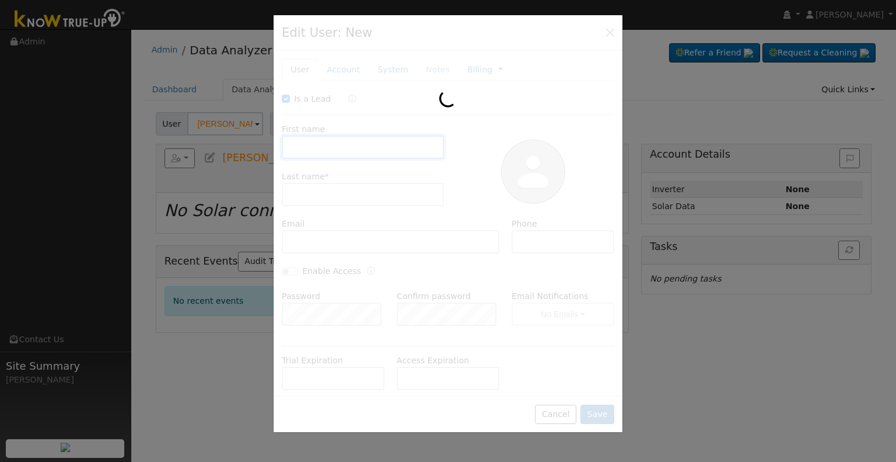
checkbox input "true"
type input "Keith"
type input "Dettman"
type input "fresnokeith@gmail.com"
type input "(559) 285-3686"
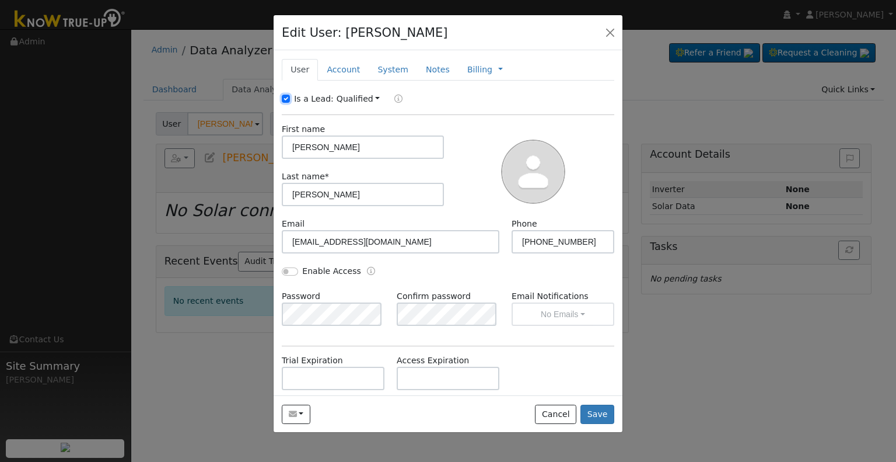
click at [282, 100] on input "Is a Lead:" at bounding box center [286, 99] width 8 height 8
checkbox input "false"
click at [289, 270] on input "Enable Access" at bounding box center [290, 271] width 16 height 8
checkbox input "true"
click at [330, 300] on div "Password" at bounding box center [333, 308] width 115 height 36
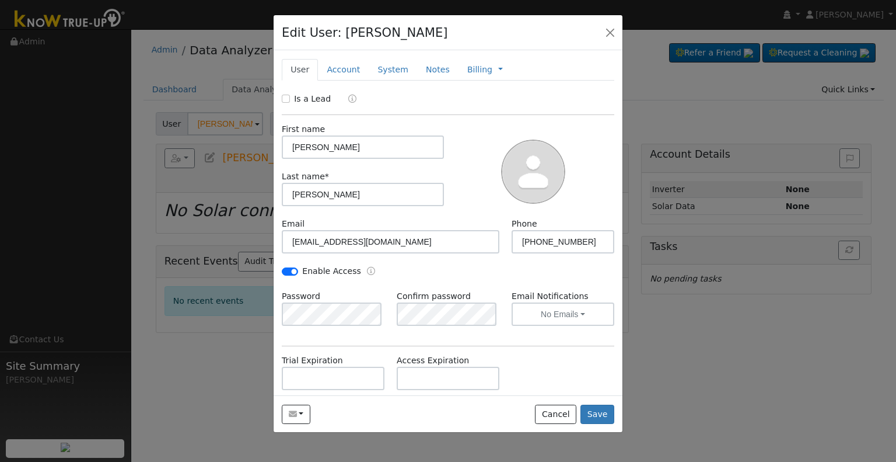
click at [431, 284] on div "Enable Access" at bounding box center [448, 277] width 345 height 25
click at [340, 71] on link "Account" at bounding box center [343, 70] width 51 height 22
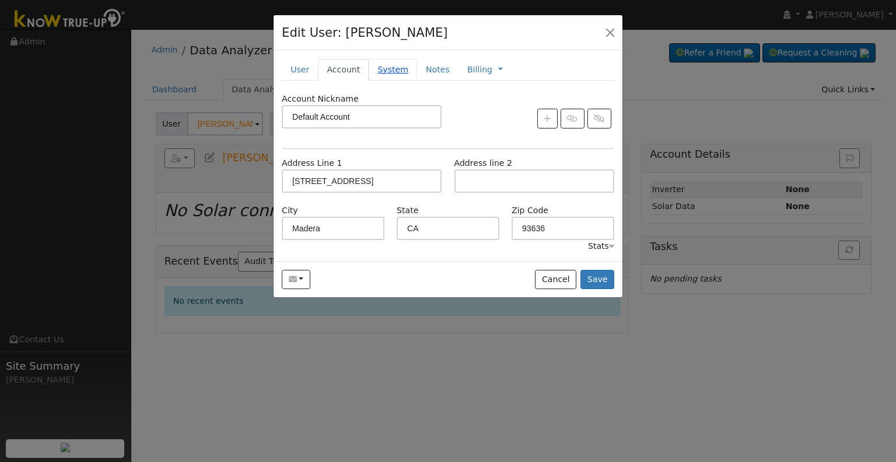
click at [384, 71] on link "System" at bounding box center [393, 70] width 48 height 22
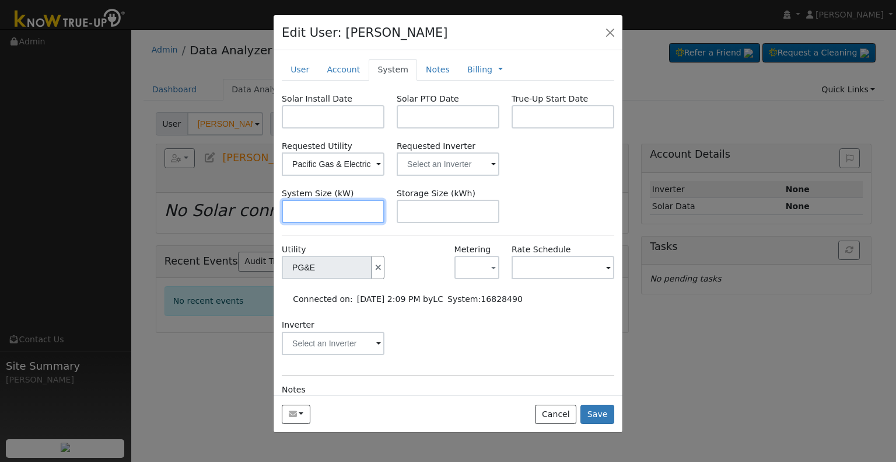
click at [313, 207] on input "text" at bounding box center [333, 211] width 103 height 23
click at [346, 205] on input "text" at bounding box center [333, 211] width 103 height 23
paste input "5.740"
type input "5.7"
click at [338, 118] on input "text" at bounding box center [333, 116] width 103 height 23
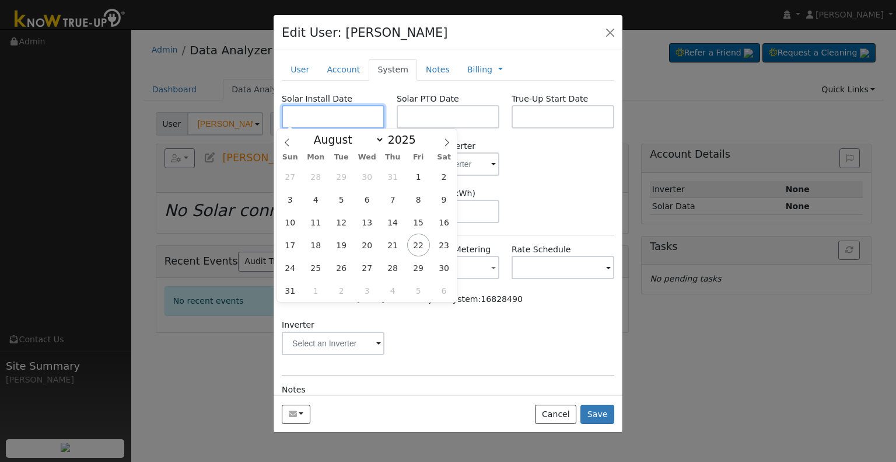
click at [340, 114] on input "text" at bounding box center [333, 116] width 103 height 23
paste input "6/16/2025"
type input "06/16/2025"
click at [449, 116] on input "text" at bounding box center [448, 116] width 103 height 23
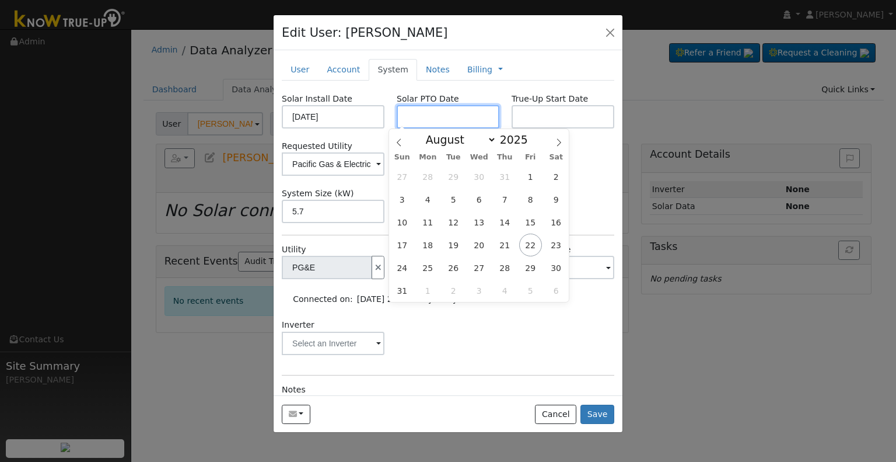
click at [422, 115] on input "text" at bounding box center [448, 116] width 103 height 23
paste input "8/22/2025"
type input "[DATE]"
click at [590, 226] on div "Solar Install Date 06/16/2025 Solar PTO Date 08/22/2025 True-Up Start Date Requ…" at bounding box center [448, 290] width 333 height 395
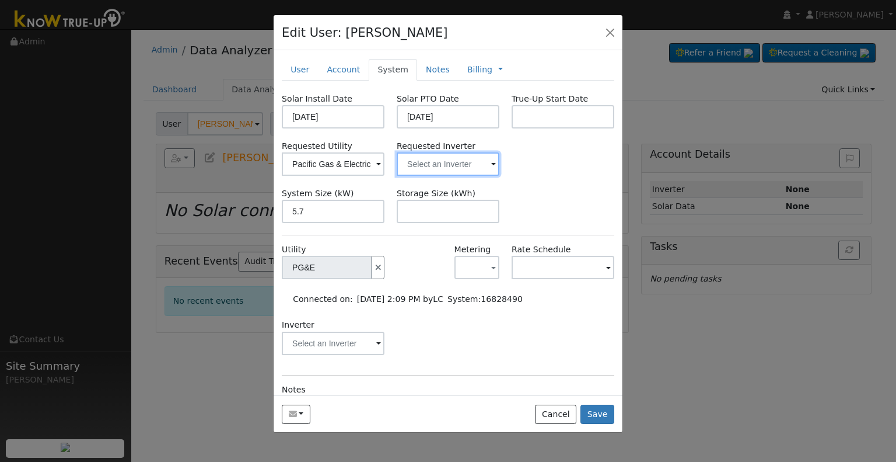
click at [385, 160] on input "text" at bounding box center [333, 163] width 103 height 23
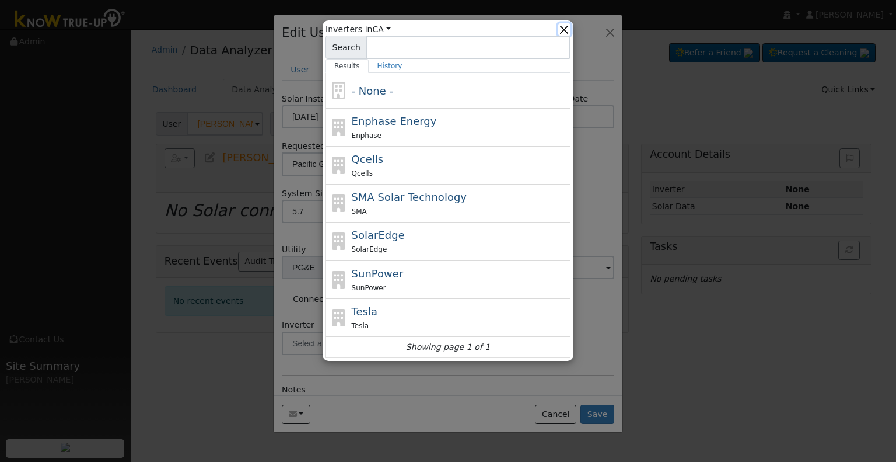
click at [566, 30] on button "button" at bounding box center [565, 29] width 12 height 12
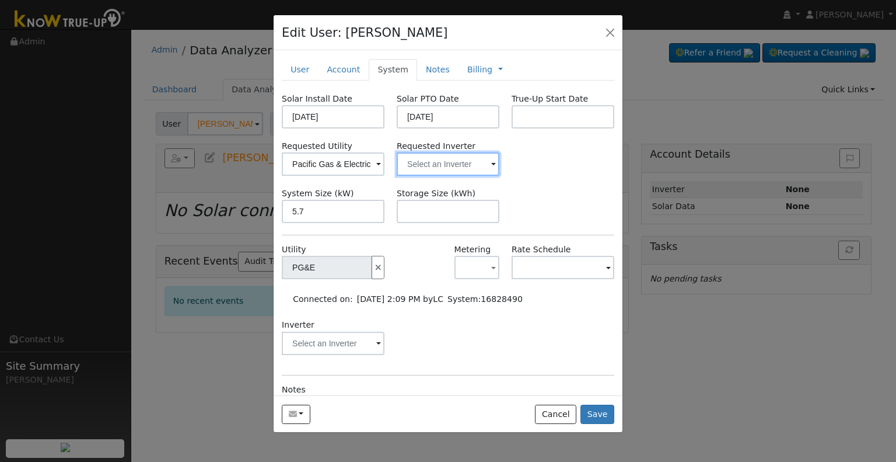
click at [385, 170] on input "text" at bounding box center [333, 163] width 103 height 23
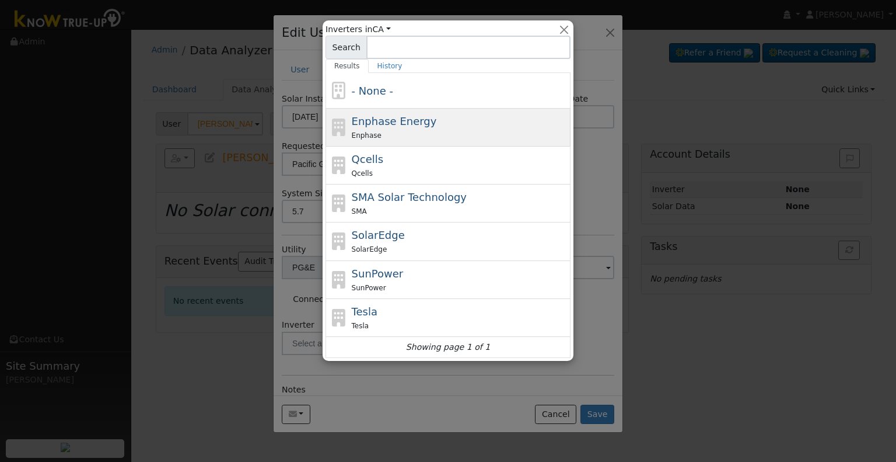
click at [411, 125] on span "Enphase Energy" at bounding box center [394, 121] width 85 height 12
type input "Enphase Energy"
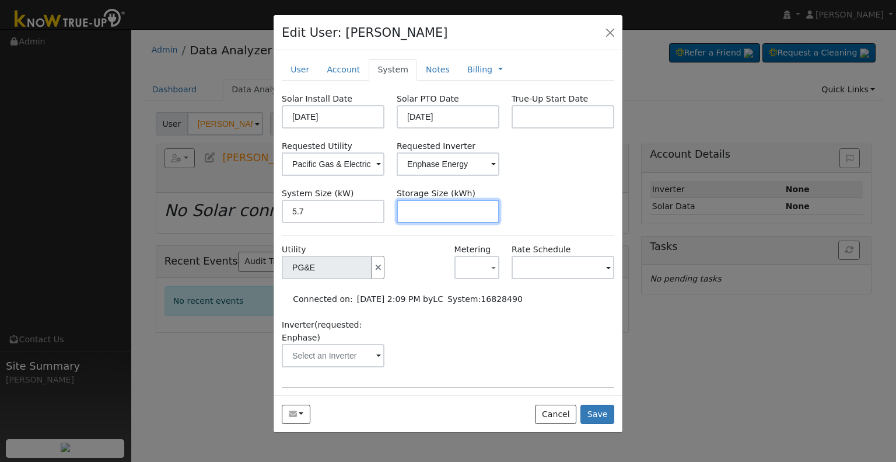
click at [456, 218] on input "text" at bounding box center [448, 211] width 103 height 23
click at [476, 217] on input "text" at bounding box center [448, 211] width 103 height 23
paste input "10.00"
type input "10"
click at [423, 68] on link "Notes" at bounding box center [437, 70] width 41 height 22
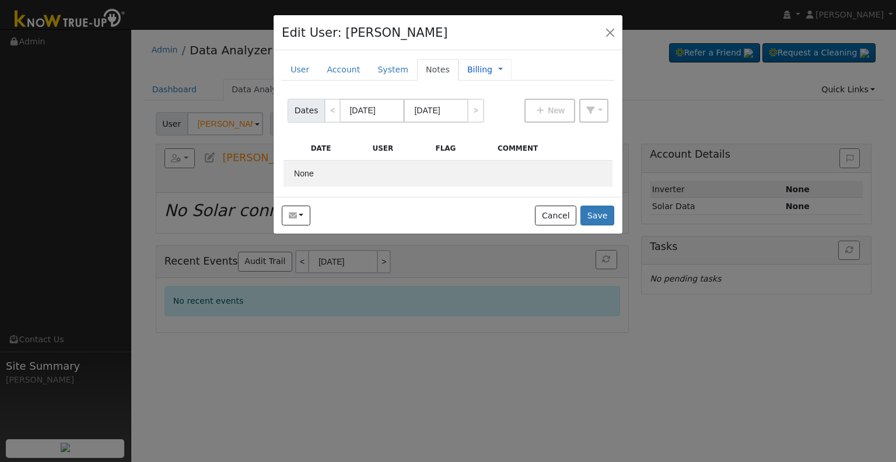
click at [467, 68] on link "Billing" at bounding box center [479, 70] width 25 height 12
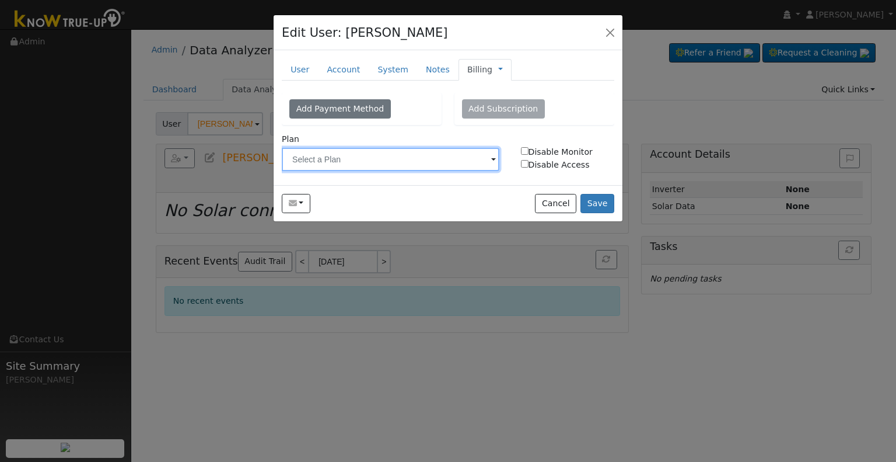
click at [354, 160] on input "text" at bounding box center [391, 159] width 218 height 23
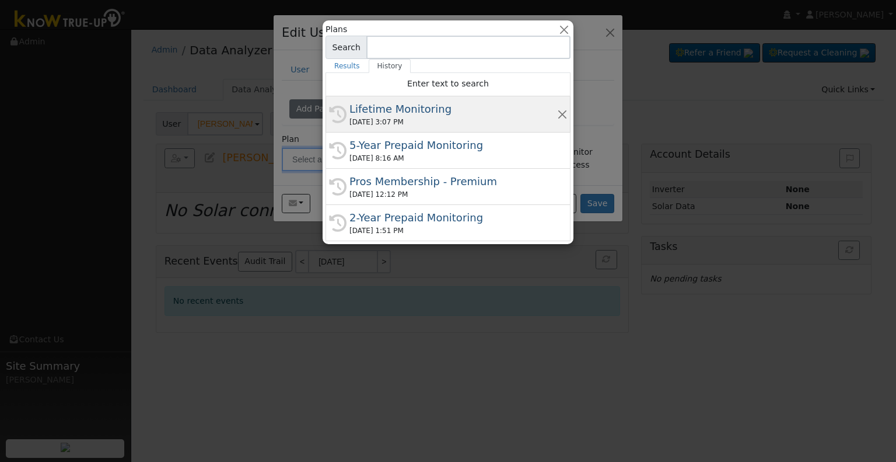
click at [395, 110] on div "Lifetime Monitoring" at bounding box center [454, 109] width 208 height 16
type input "Lifetime Monitoring"
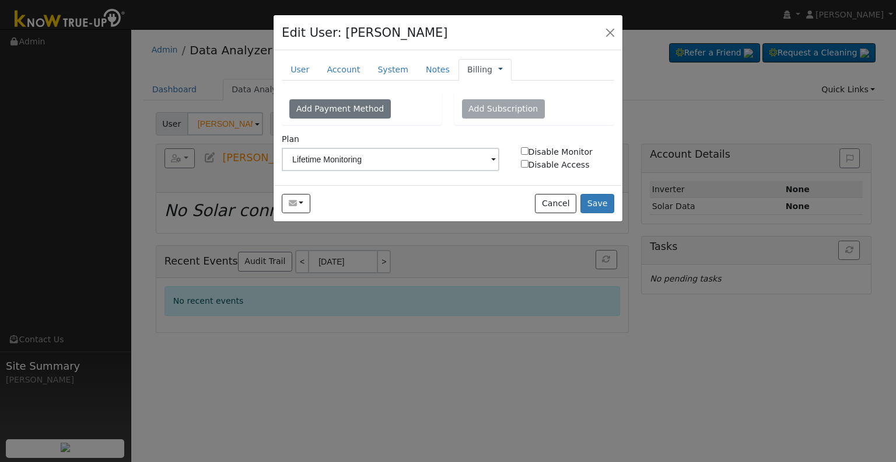
click at [498, 68] on link at bounding box center [500, 70] width 5 height 12
click at [499, 86] on link "Management" at bounding box center [539, 90] width 81 height 16
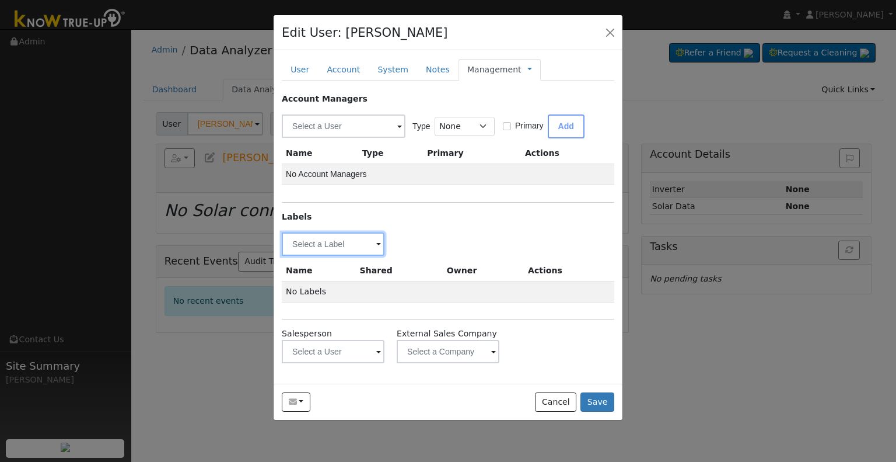
click at [321, 237] on input "text" at bounding box center [333, 243] width 103 height 23
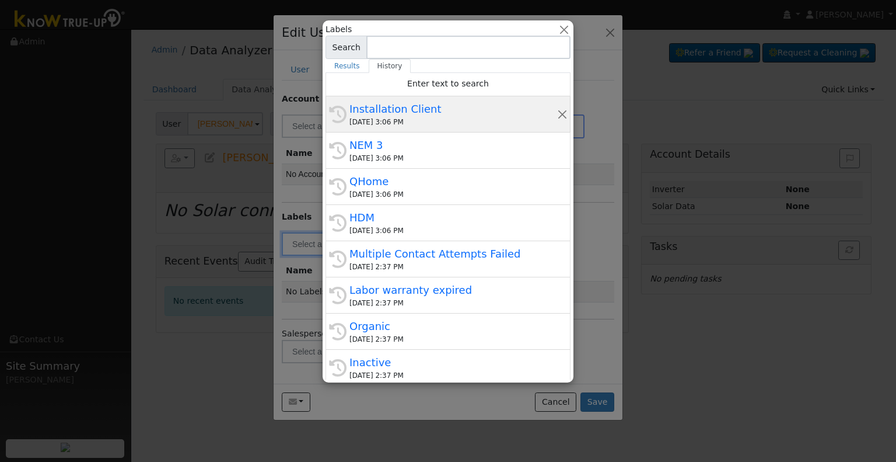
click at [439, 124] on div "[DATE] 3:06 PM" at bounding box center [454, 122] width 208 height 11
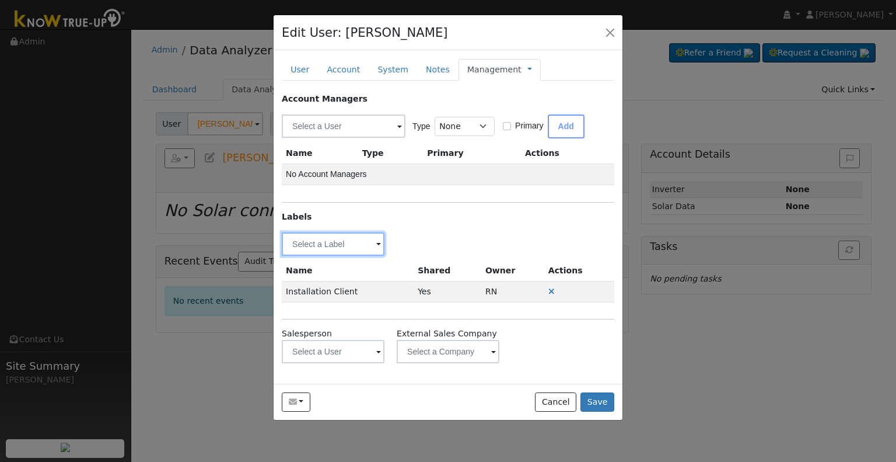
click at [359, 236] on input "text" at bounding box center [333, 243] width 103 height 23
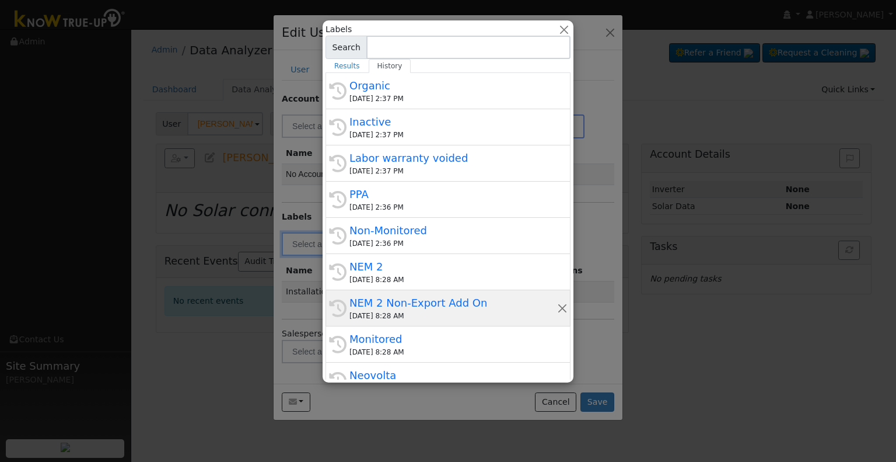
scroll to position [257, 0]
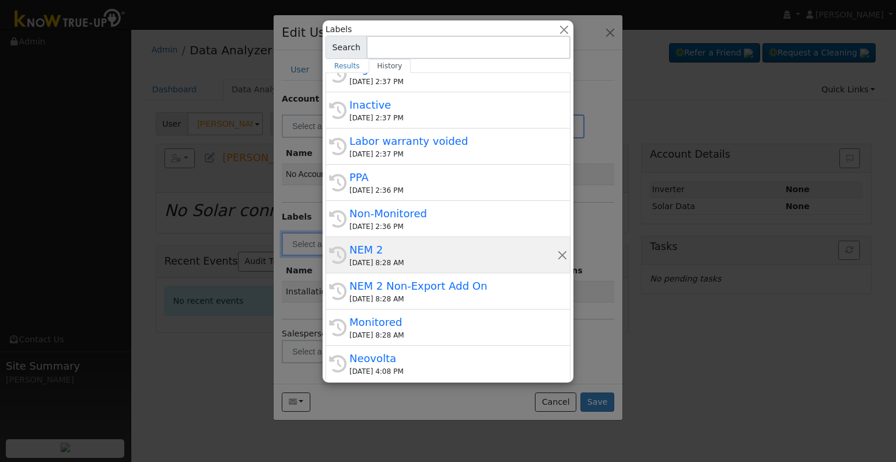
click at [392, 259] on div "[DATE] 8:28 AM" at bounding box center [454, 262] width 208 height 11
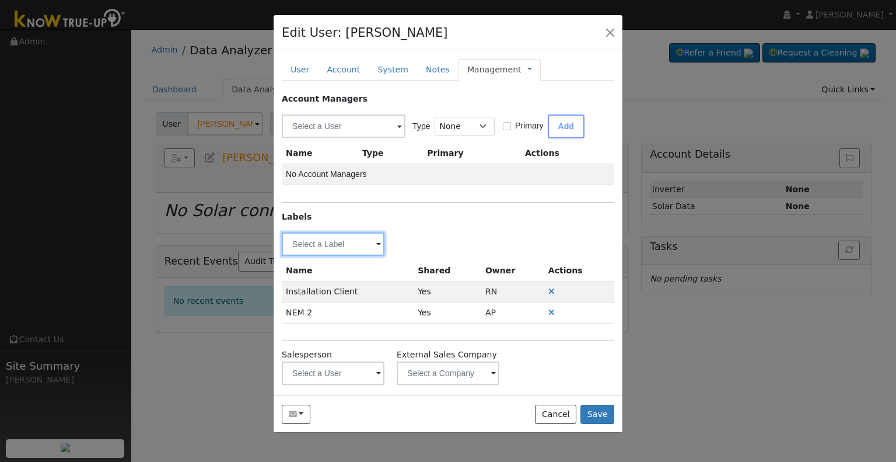
click at [350, 249] on input "text" at bounding box center [333, 243] width 103 height 23
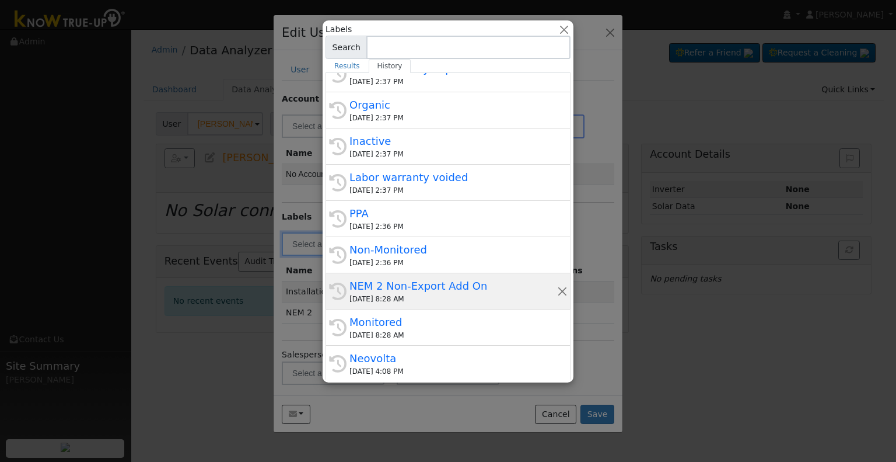
click at [399, 284] on div "NEM 2 Non-Export Add On" at bounding box center [454, 286] width 208 height 16
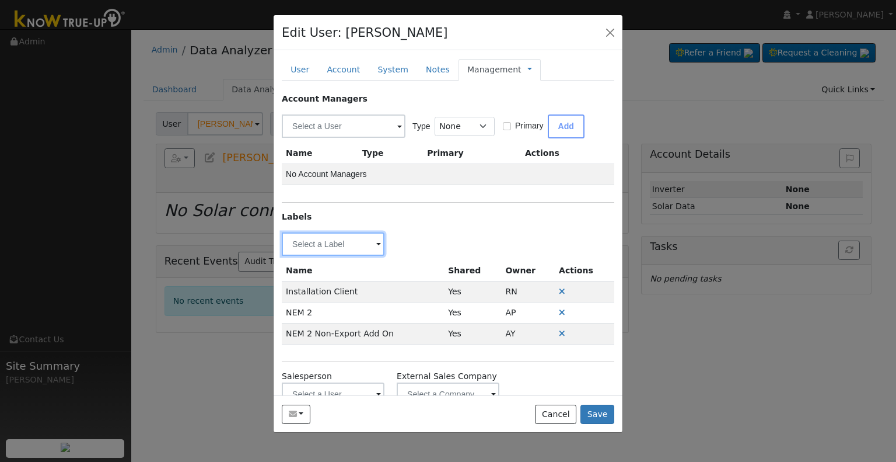
click at [348, 243] on input "text" at bounding box center [333, 243] width 103 height 23
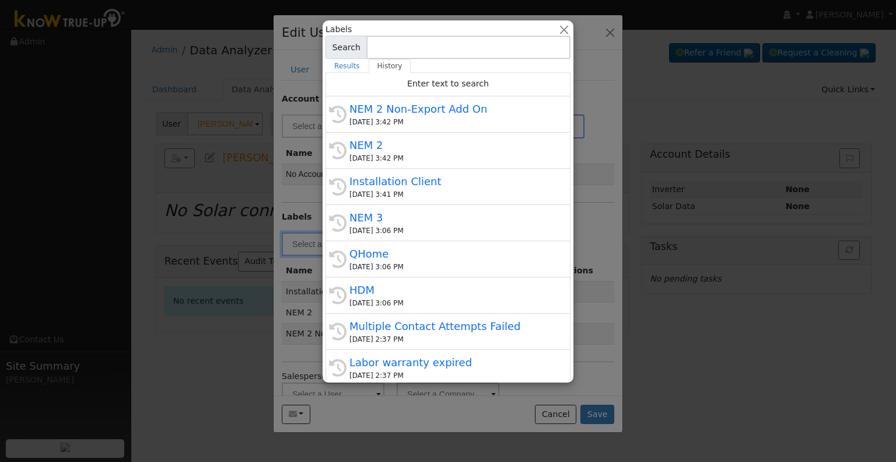
scroll to position [0, 0]
click at [568, 32] on button "button" at bounding box center [565, 29] width 12 height 12
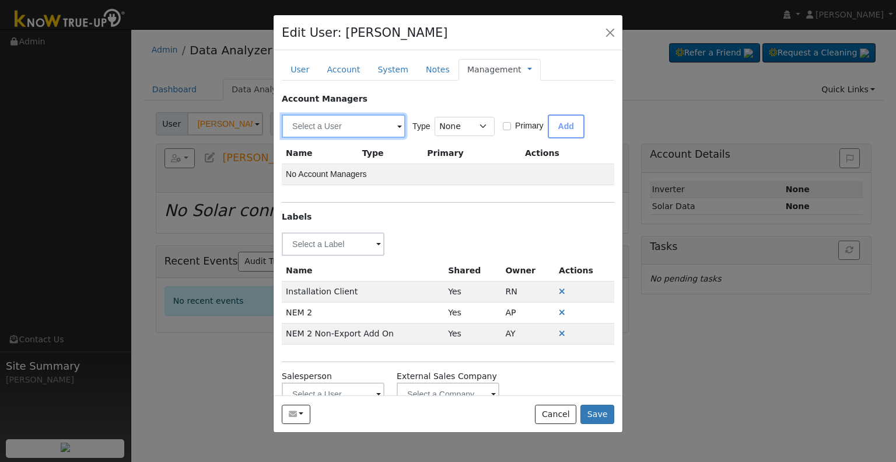
click at [329, 132] on input "text" at bounding box center [344, 125] width 124 height 23
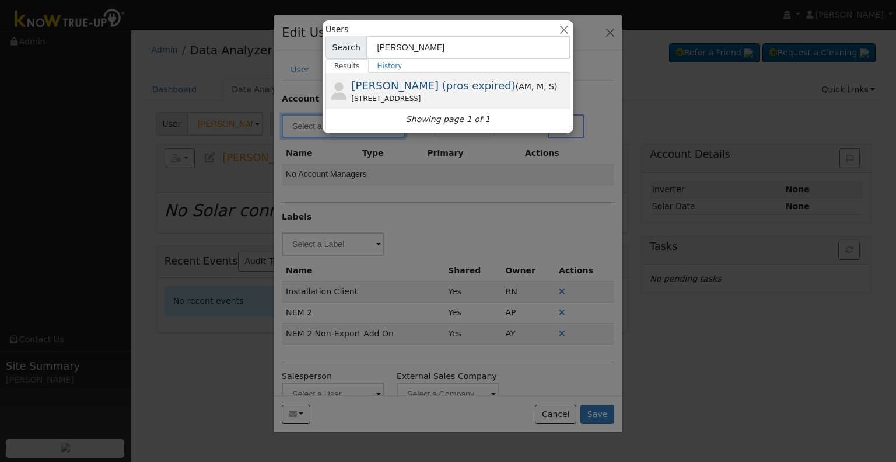
type input "Robert"
click at [424, 93] on div "1721 E Trenton Ave, Fresno, CA 93720" at bounding box center [460, 98] width 217 height 11
type input "Robert Albertson (pros expired)"
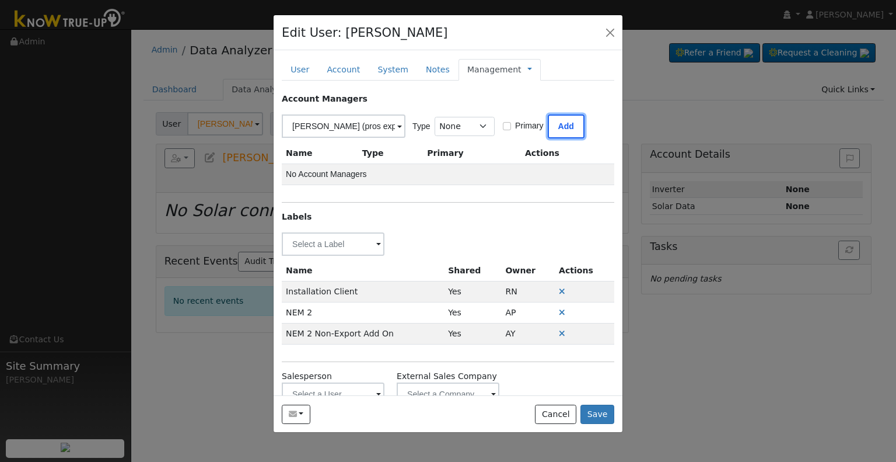
click at [550, 122] on button "Add" at bounding box center [566, 126] width 37 height 24
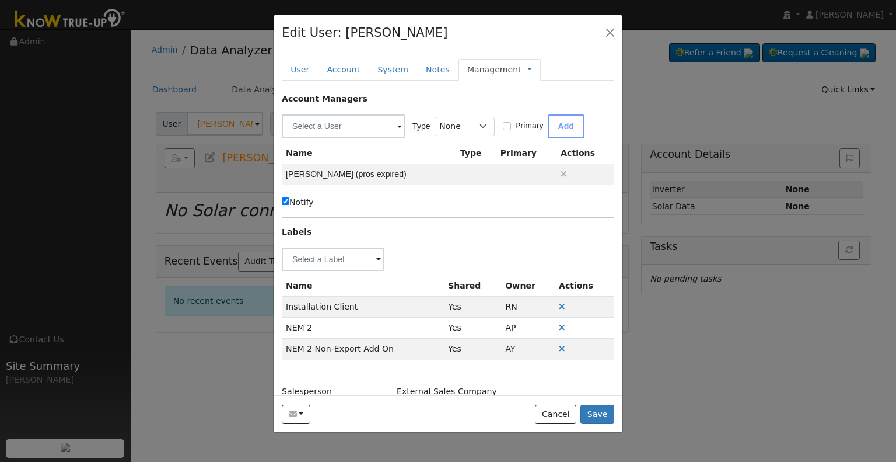
click at [298, 204] on label "Notify" at bounding box center [298, 202] width 32 height 12
click at [289, 204] on input "Notify" at bounding box center [286, 201] width 8 height 8
checkbox input "false"
click at [528, 67] on link at bounding box center [530, 70] width 5 height 12
click at [545, 109] on link "Billing" at bounding box center [568, 107] width 81 height 16
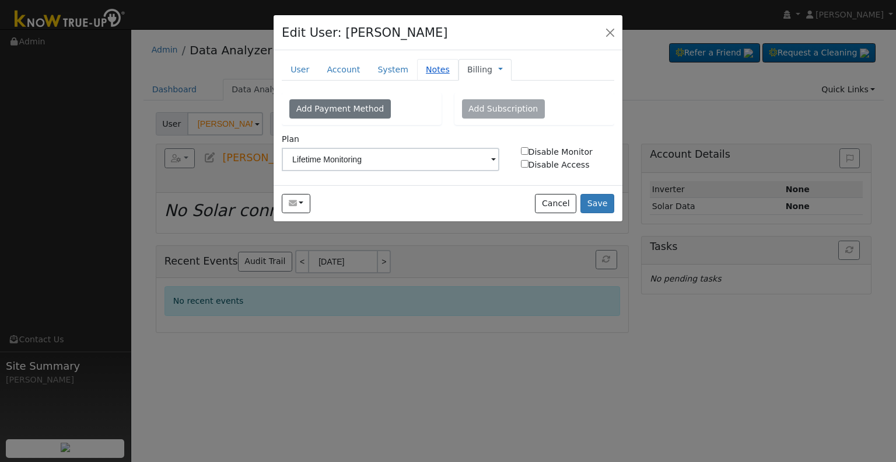
click at [423, 74] on link "Notes" at bounding box center [437, 70] width 41 height 22
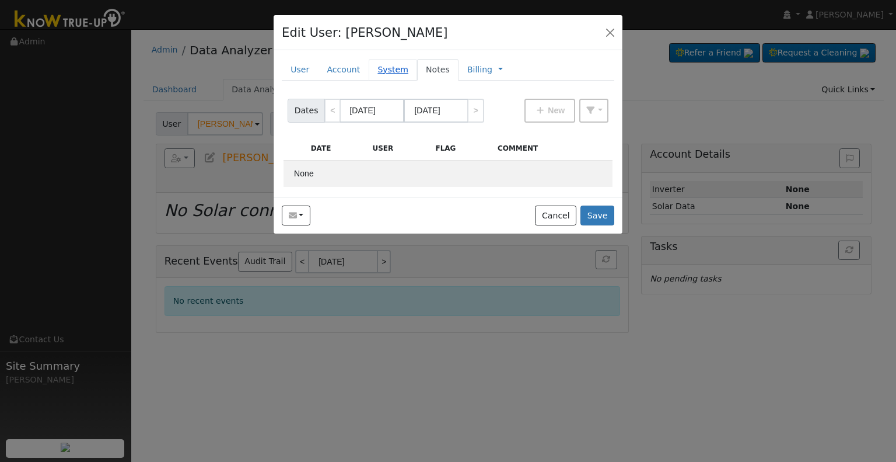
click at [382, 73] on link "System" at bounding box center [393, 70] width 48 height 22
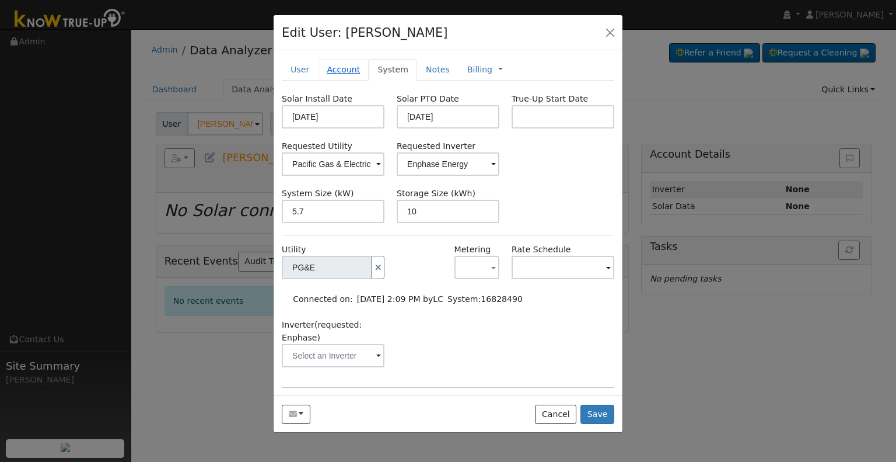
click at [340, 69] on link "Account" at bounding box center [343, 70] width 51 height 22
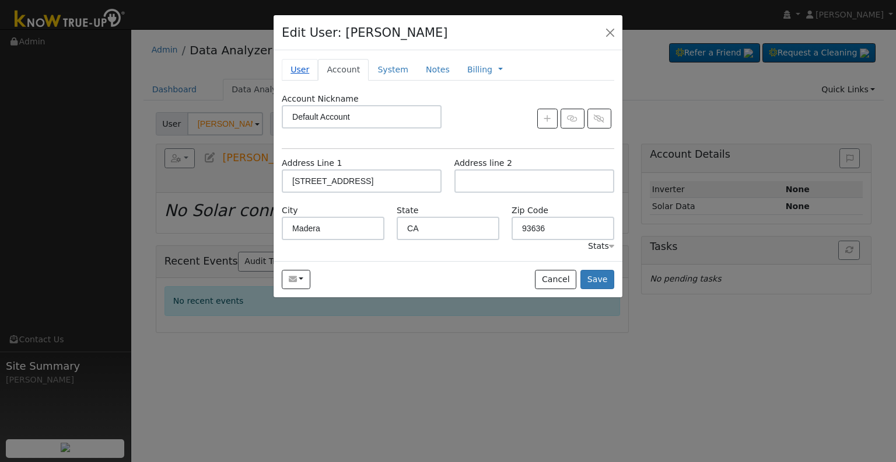
click at [296, 70] on link "User" at bounding box center [300, 70] width 36 height 22
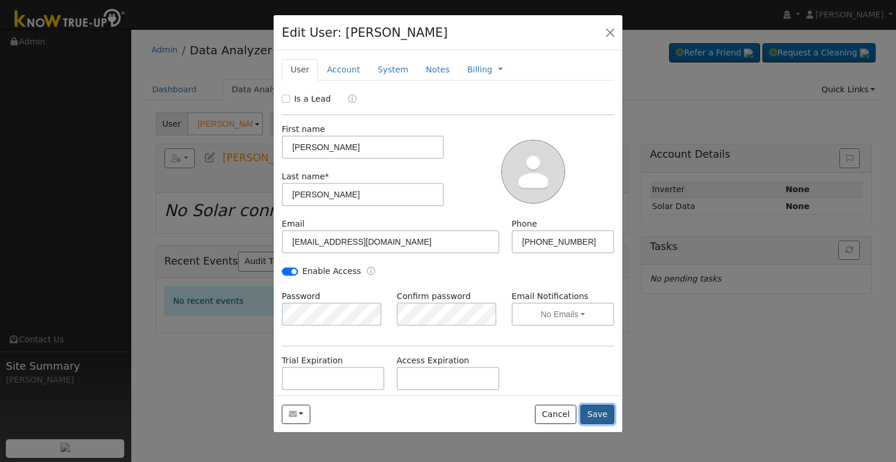
click at [594, 413] on button "Save" at bounding box center [598, 414] width 34 height 20
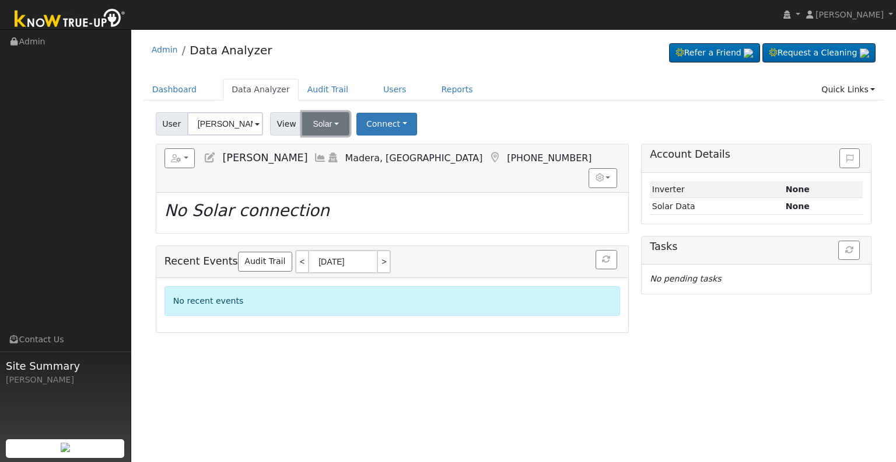
click at [318, 125] on button "Solar" at bounding box center [325, 123] width 47 height 23
click at [317, 151] on link "Utility" at bounding box center [341, 149] width 81 height 16
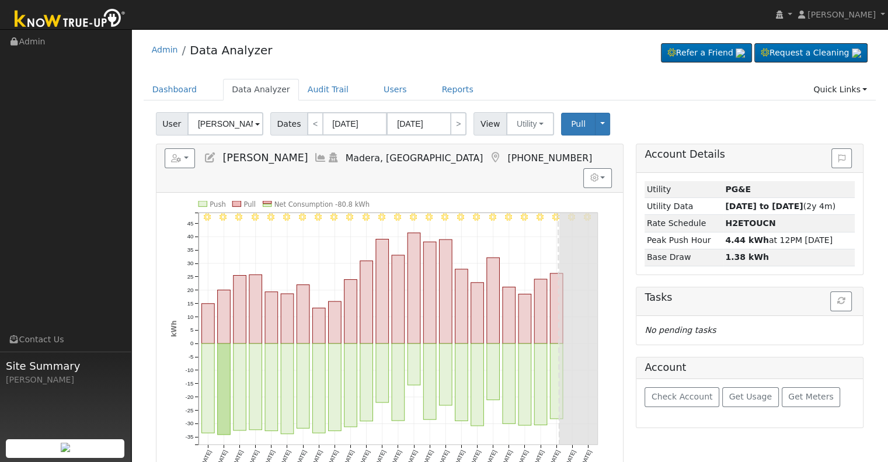
click at [215, 152] on icon at bounding box center [210, 157] width 13 height 11
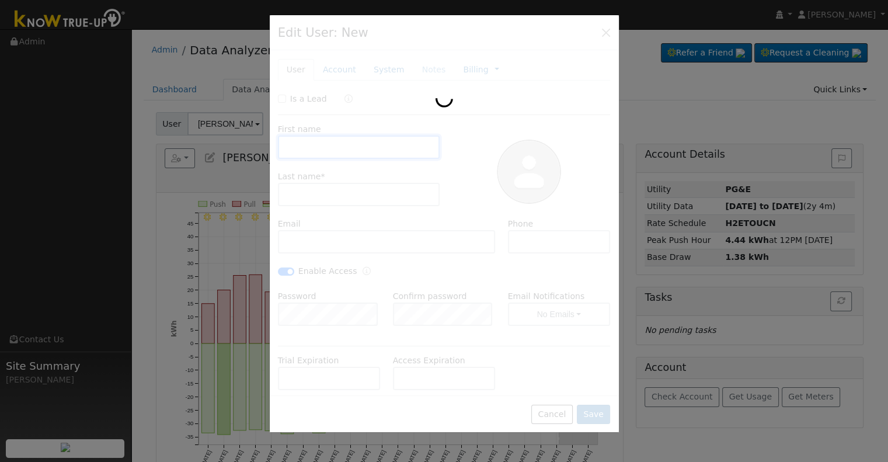
type input "Keith"
type input "Dettman"
type input "fresnokeith@gmail.com"
type input "(559) 285-3686"
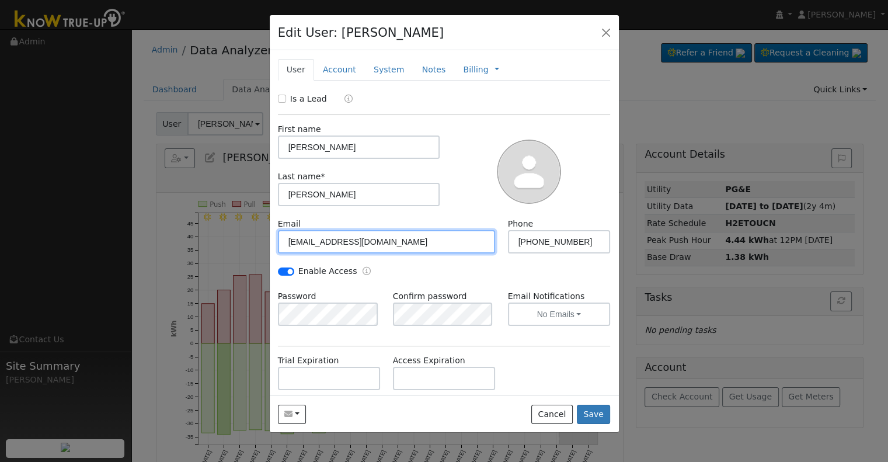
drag, startPoint x: 381, startPoint y: 240, endPoint x: 282, endPoint y: 237, distance: 99.3
click at [282, 237] on input "fresnokeith@gmail.com" at bounding box center [387, 241] width 218 height 23
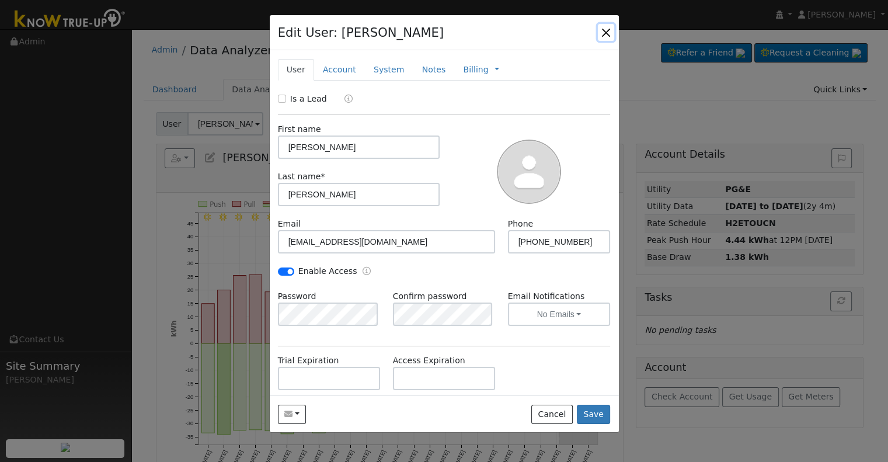
click at [603, 33] on button "button" at bounding box center [606, 32] width 16 height 16
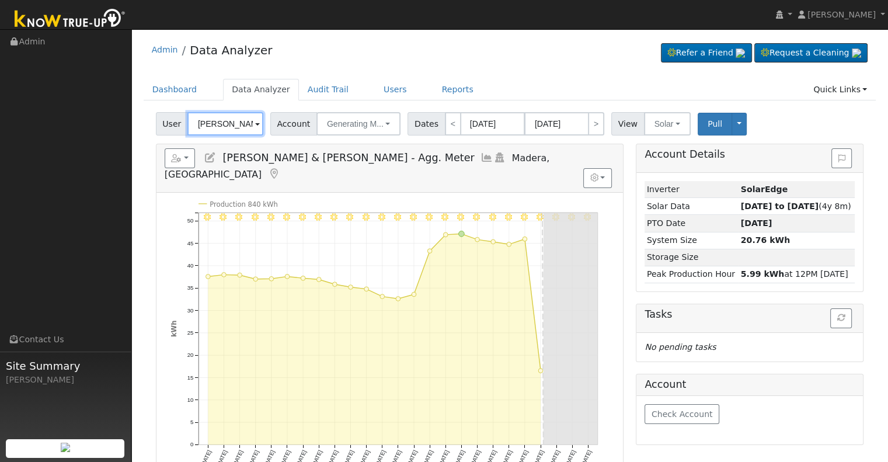
click at [219, 123] on input "[PERSON_NAME] & [PERSON_NAME] - Agg. Meter" at bounding box center [225, 123] width 76 height 23
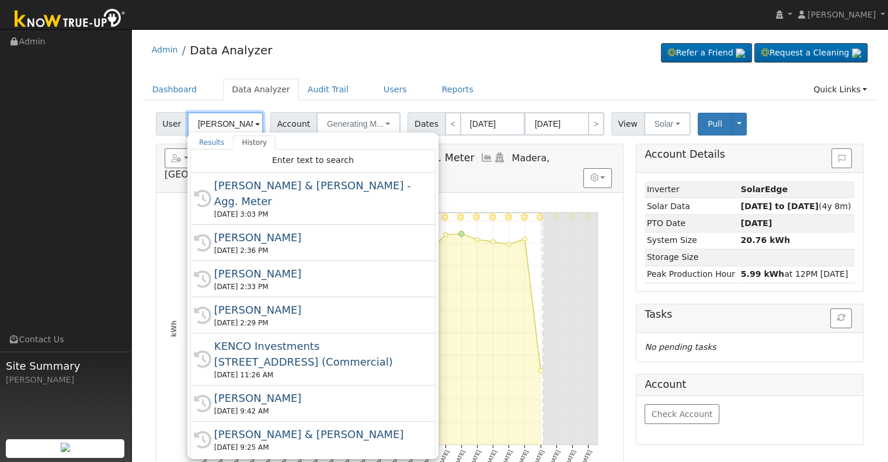
click at [219, 123] on input "Steve & Lynette Allen - Agg. Meter" at bounding box center [225, 123] width 76 height 23
paste input "Kadkhodaian"
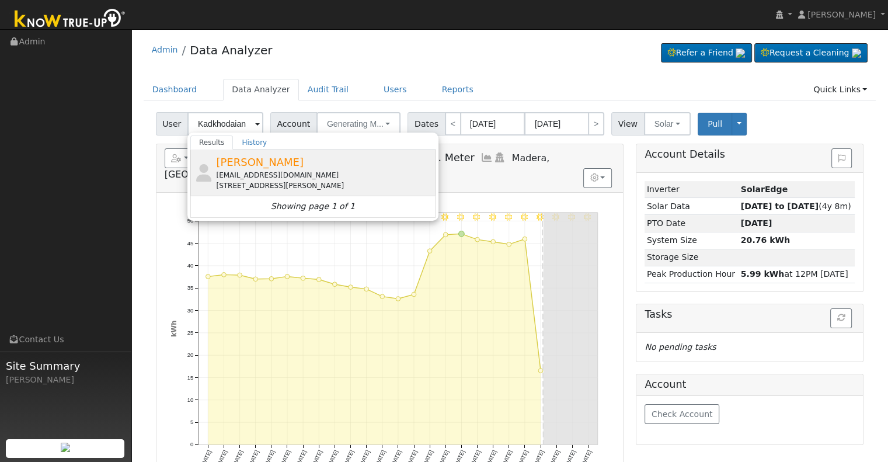
click at [269, 179] on div "kadkhodaian.nasser@gmail.com" at bounding box center [324, 175] width 217 height 11
type input "Nasser Kadkhodaian"
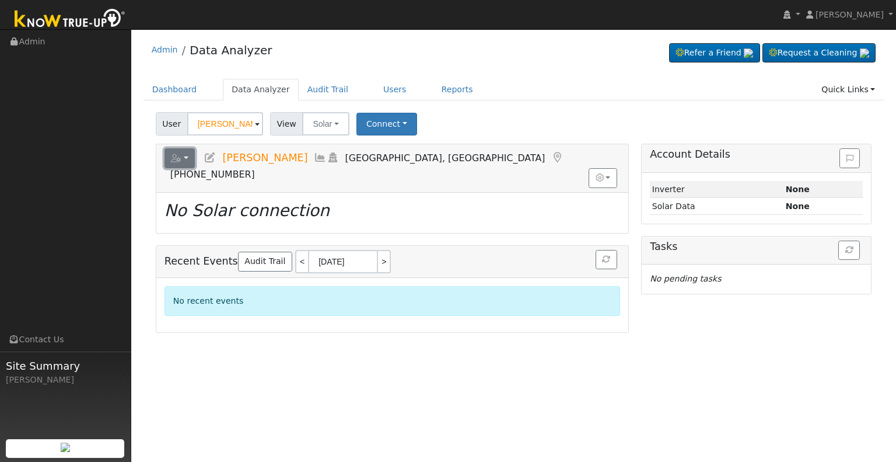
click at [182, 158] on button "button" at bounding box center [180, 158] width 31 height 20
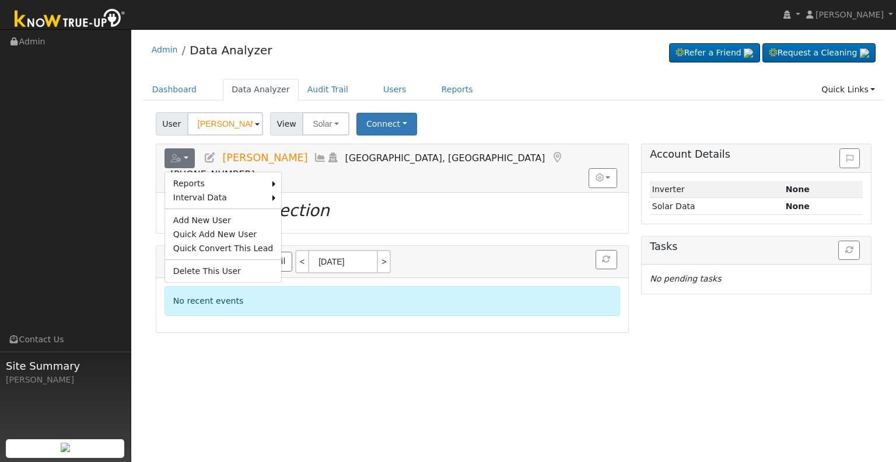
click at [133, 225] on div "Allanah Young Allanah Young Profile My Company Help Center Terms Of Service See…" at bounding box center [448, 245] width 896 height 432
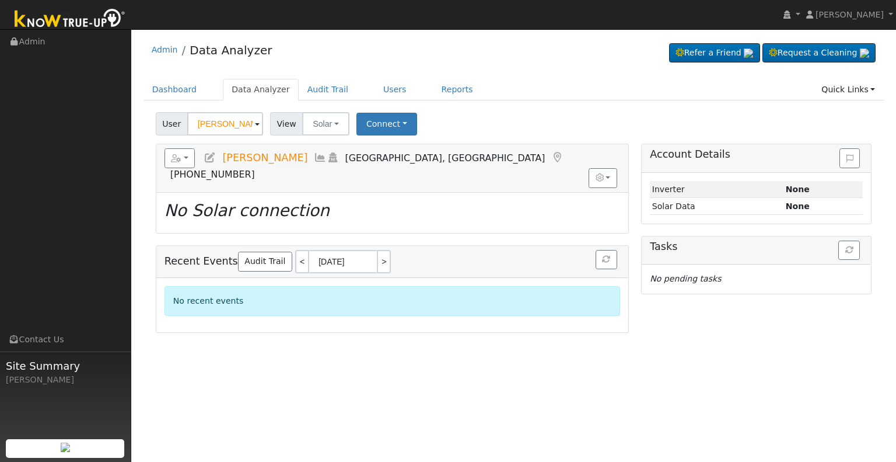
click at [206, 152] on icon at bounding box center [210, 157] width 13 height 11
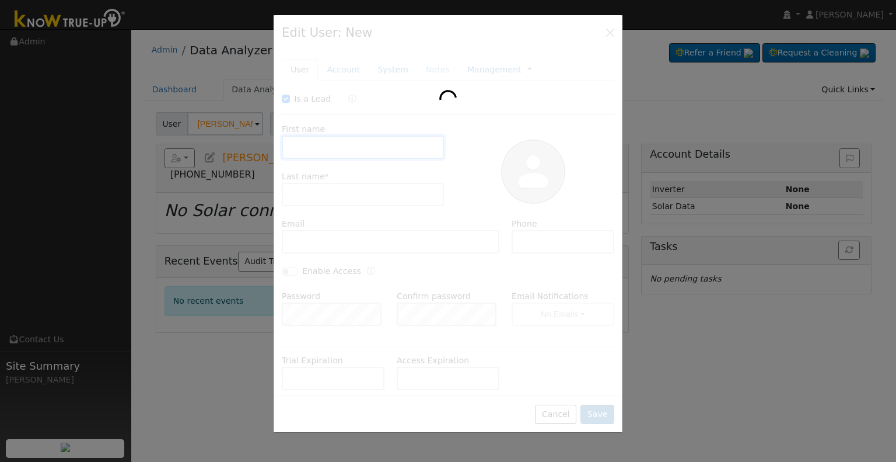
checkbox input "true"
type input "Nasser"
type input "Kadkhodaian"
type input "kadkhodaian.nasser@gmail.com"
type input "559-308-0269"
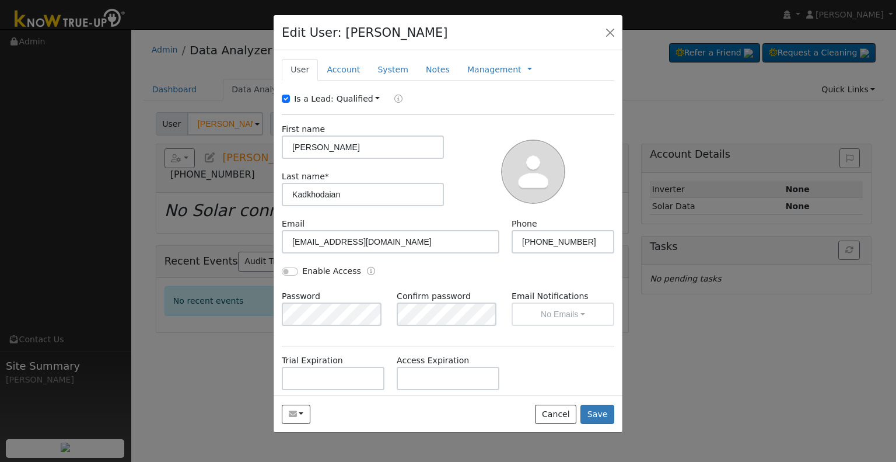
click at [309, 97] on label "Is a Lead:" at bounding box center [314, 99] width 40 height 12
click at [290, 97] on input "Is a Lead:" at bounding box center [286, 99] width 8 height 8
checkbox input "false"
drag, startPoint x: 328, startPoint y: 144, endPoint x: 265, endPoint y: 139, distance: 63.2
click at [0, 0] on div "Edit User: Nasser Kadkhodaian Default Account Default Account 3333 South Michae…" at bounding box center [0, 0] width 0 height 0
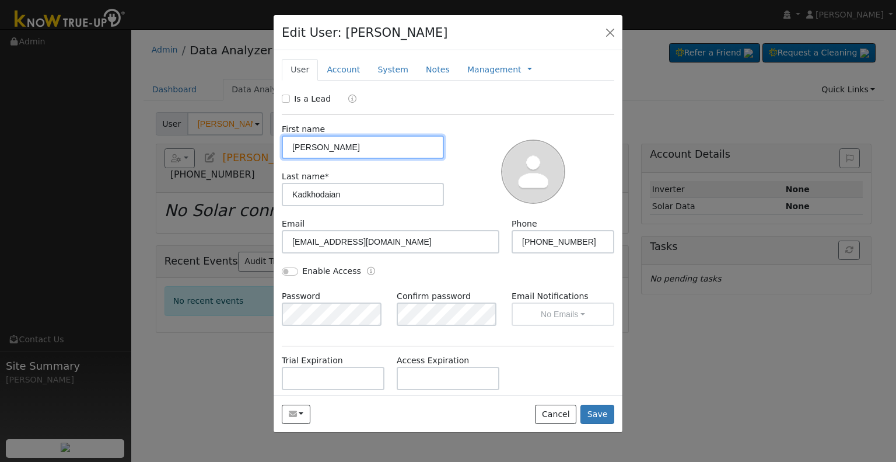
paste input "Nasser & Susan"
click at [291, 141] on input "Nasser & Susan" at bounding box center [363, 146] width 162 height 23
type input "Nasser & Susan"
click at [289, 268] on input "Enable Access" at bounding box center [290, 271] width 16 height 8
checkbox input "true"
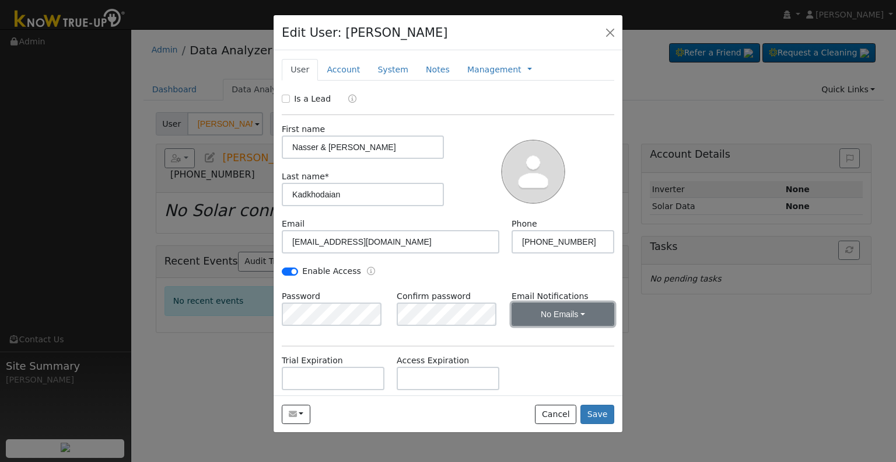
click at [547, 317] on button "No Emails" at bounding box center [563, 313] width 103 height 23
click at [544, 352] on link "Weekly Emails" at bounding box center [547, 356] width 81 height 16
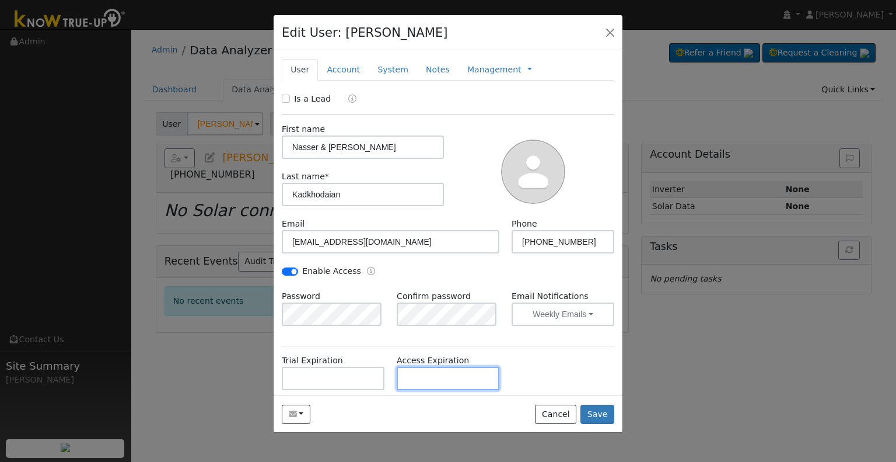
click at [407, 375] on input "text" at bounding box center [448, 378] width 103 height 23
click at [347, 68] on link "Account" at bounding box center [343, 70] width 51 height 22
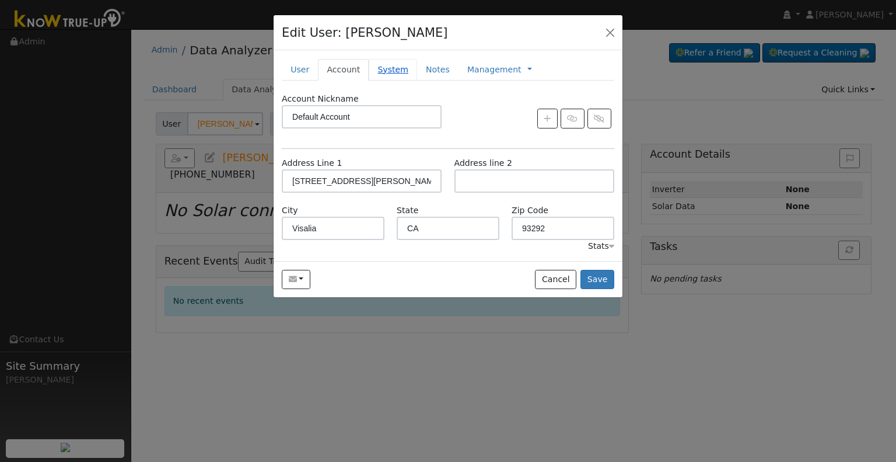
click at [380, 74] on link "System" at bounding box center [393, 70] width 48 height 22
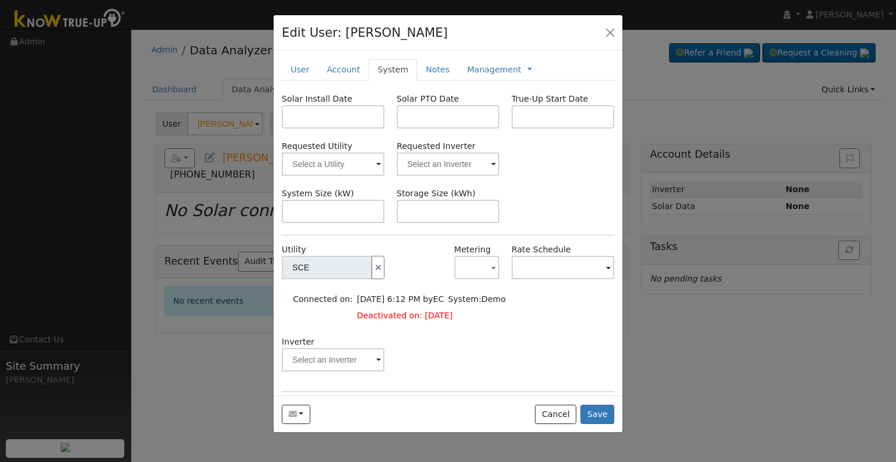
click at [343, 224] on div "Solar Install Date Solar PTO Date True-Up Start Date Requested Utility Requeste…" at bounding box center [448, 298] width 333 height 411
click at [337, 208] on input "text" at bounding box center [333, 211] width 103 height 23
paste input "10.250"
type input "10.3"
click at [340, 163] on input "text" at bounding box center [333, 163] width 103 height 23
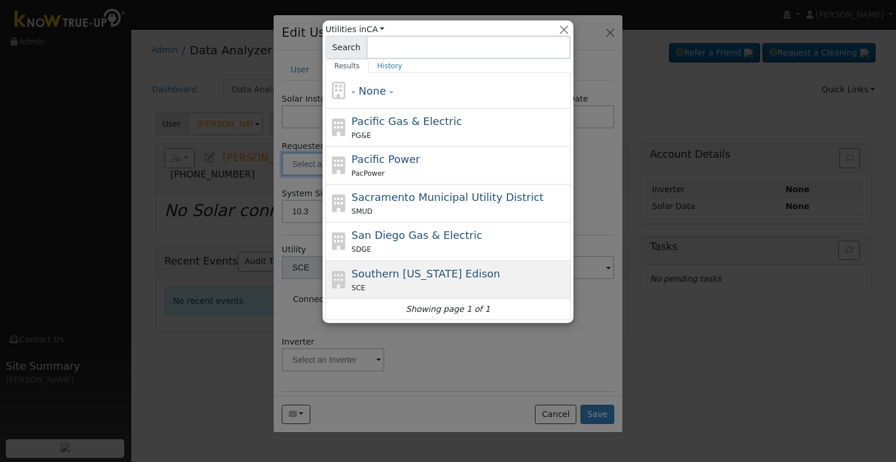
click at [444, 271] on span "Southern California Edison" at bounding box center [426, 273] width 149 height 12
type input "Southern California Edison"
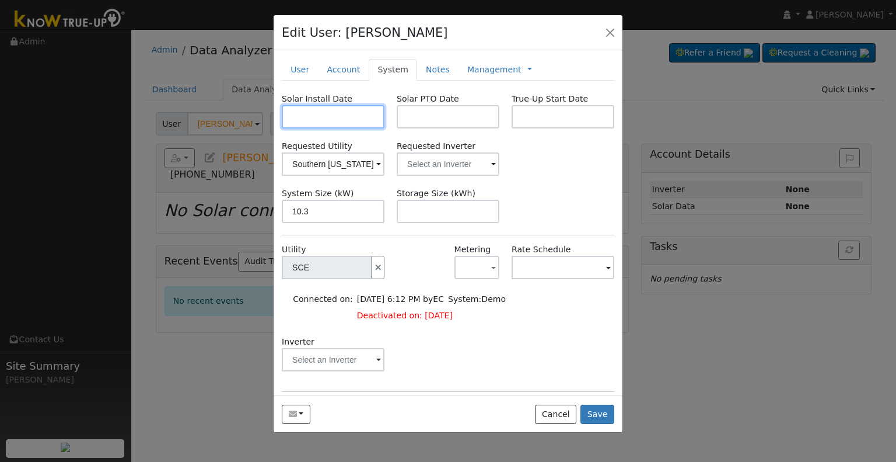
click at [337, 121] on input "text" at bounding box center [333, 116] width 103 height 23
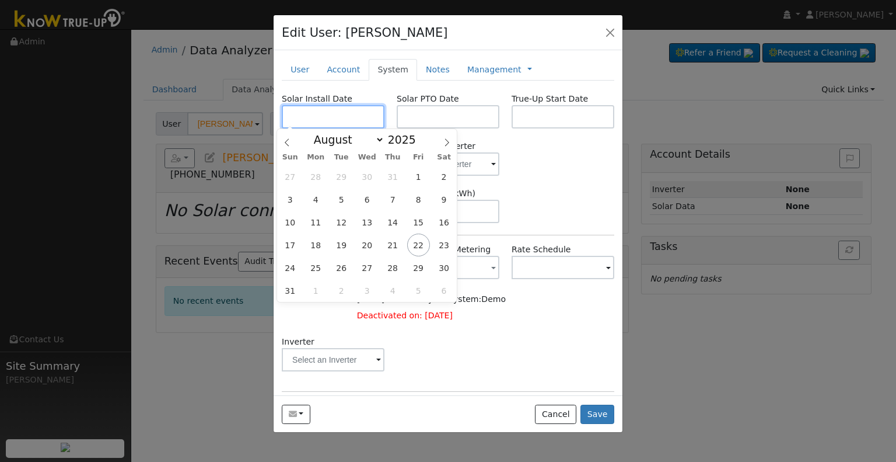
click at [348, 125] on input "text" at bounding box center [333, 116] width 103 height 23
paste input "8/4/2025"
type input "08/04/2025"
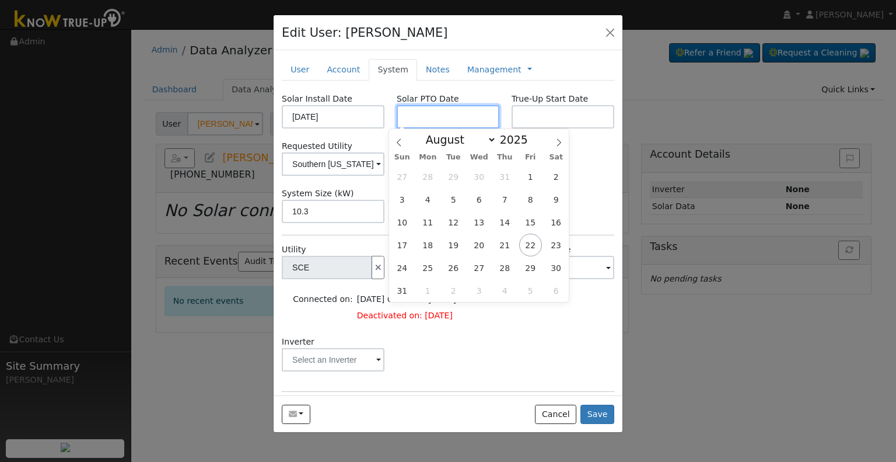
click at [447, 123] on input "text" at bounding box center [448, 116] width 103 height 23
click at [455, 102] on div "Solar PTO Date" at bounding box center [448, 111] width 115 height 36
click at [444, 106] on input "text" at bounding box center [448, 116] width 103 height 23
click at [417, 121] on input "text" at bounding box center [448, 116] width 103 height 23
paste input "8/22/2025"
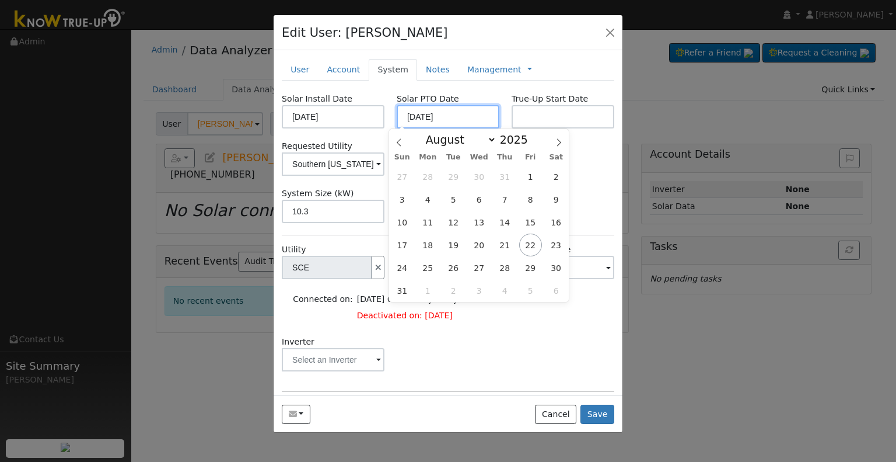
type input "[DATE]"
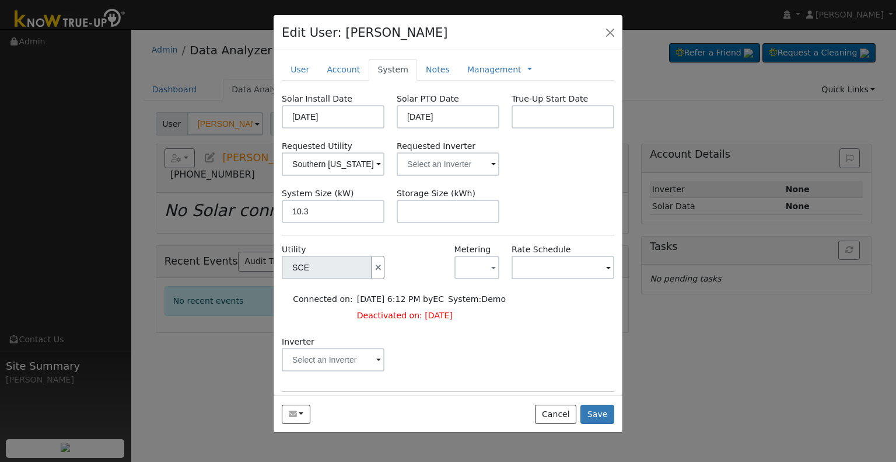
click at [592, 239] on div "Solar Install Date 08/04/2025 Solar PTO Date 08/22/2025 True-Up Start Date Requ…" at bounding box center [448, 298] width 333 height 411
click at [385, 153] on input "text" at bounding box center [333, 163] width 103 height 23
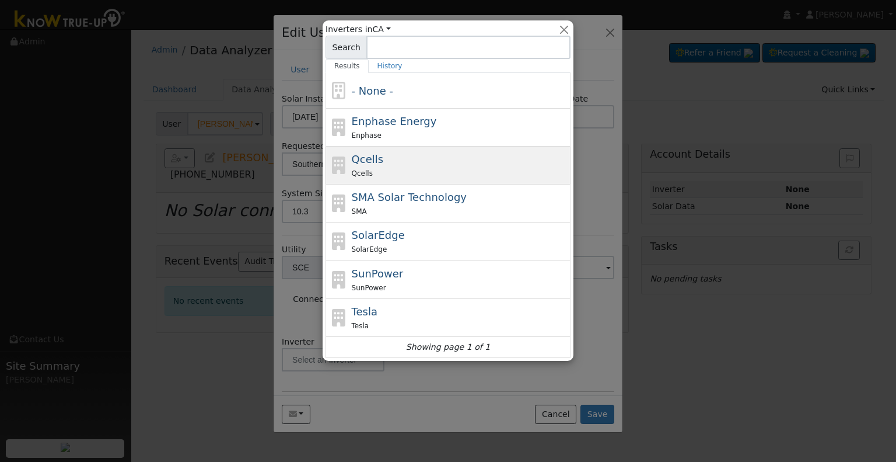
click at [409, 163] on div "Qcells Qcells" at bounding box center [460, 165] width 217 height 28
type input "Qcells"
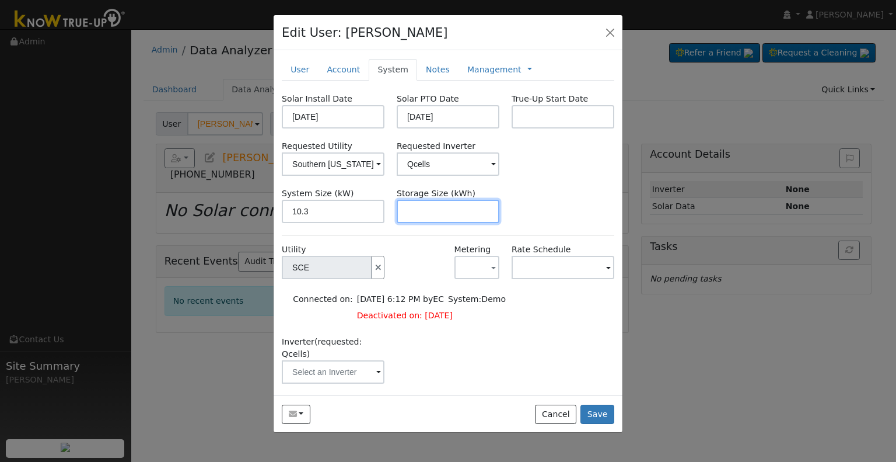
click at [429, 200] on input "text" at bounding box center [448, 211] width 103 height 23
click at [470, 216] on input "text" at bounding box center [448, 211] width 103 height 23
paste input "20.00"
type input "20"
click at [467, 67] on link "Management" at bounding box center [494, 70] width 54 height 12
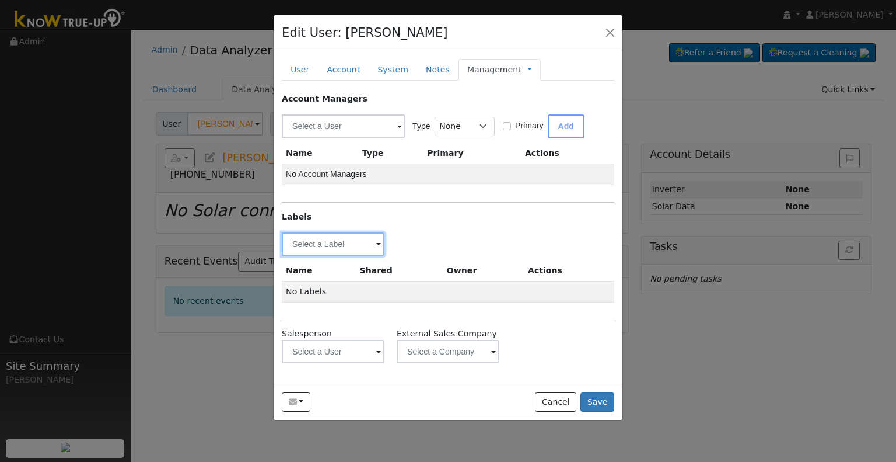
click at [327, 245] on input "text" at bounding box center [333, 243] width 103 height 23
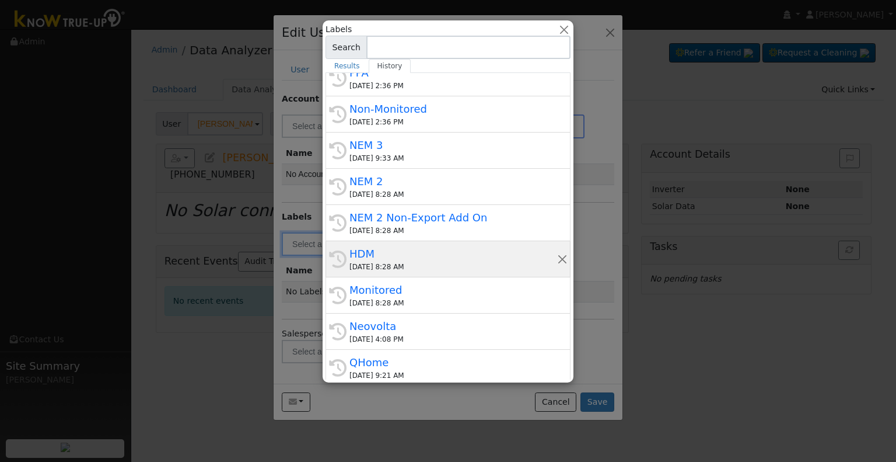
scroll to position [257, 0]
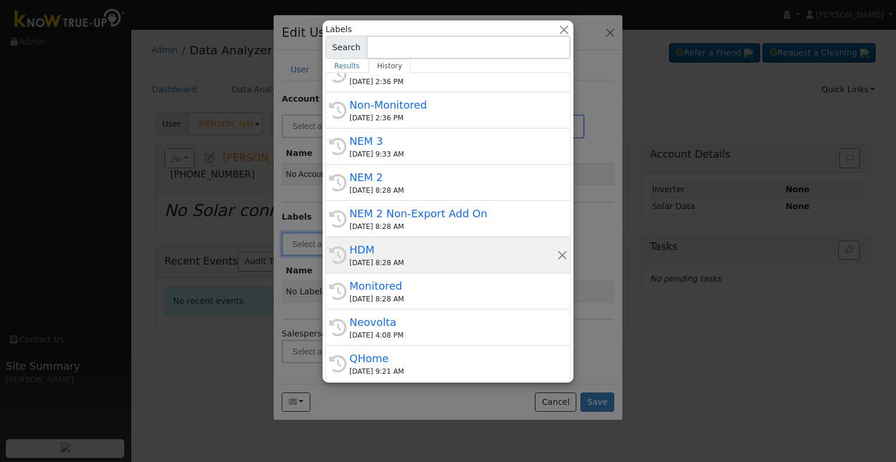
click at [401, 246] on div "HDM" at bounding box center [454, 250] width 208 height 16
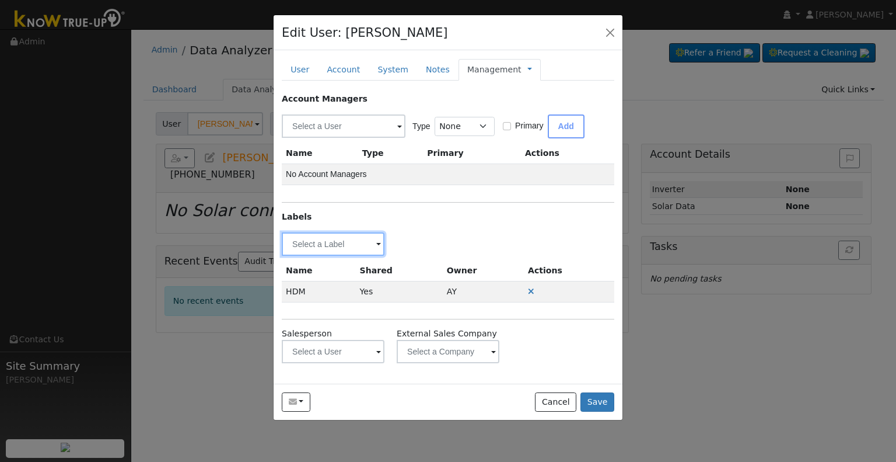
click at [343, 246] on input "text" at bounding box center [333, 243] width 103 height 23
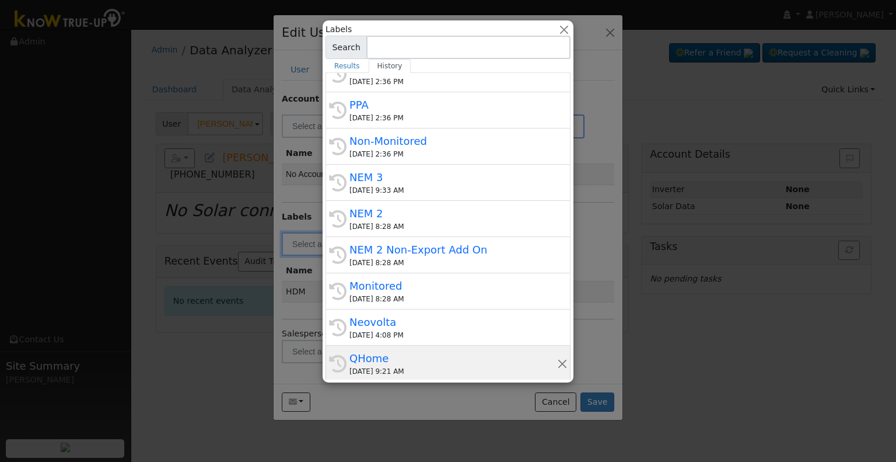
click at [409, 354] on div "QHome" at bounding box center [454, 358] width 208 height 16
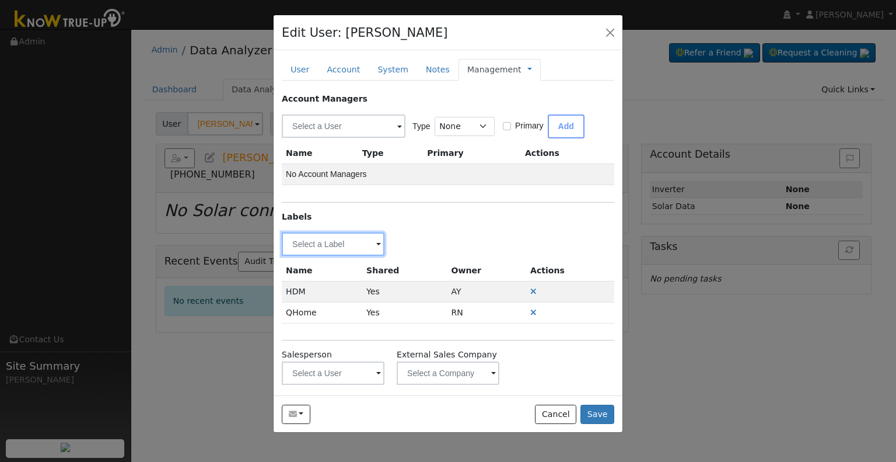
click at [347, 246] on input "text" at bounding box center [333, 243] width 103 height 23
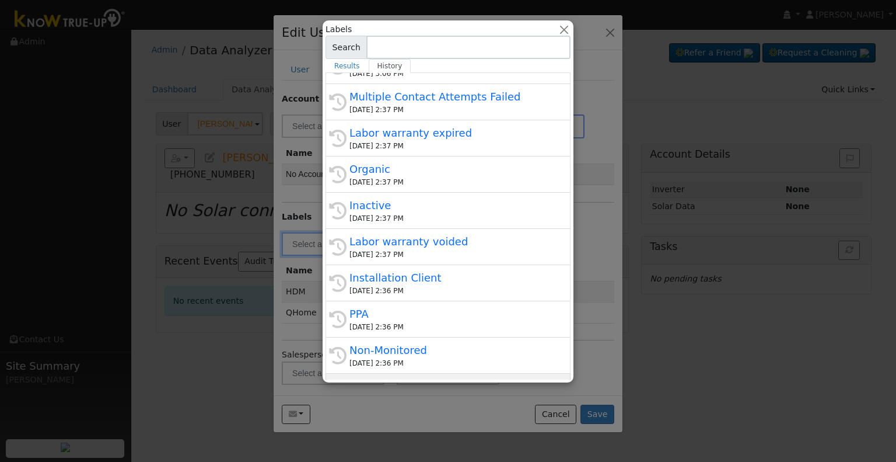
scroll to position [175, 0]
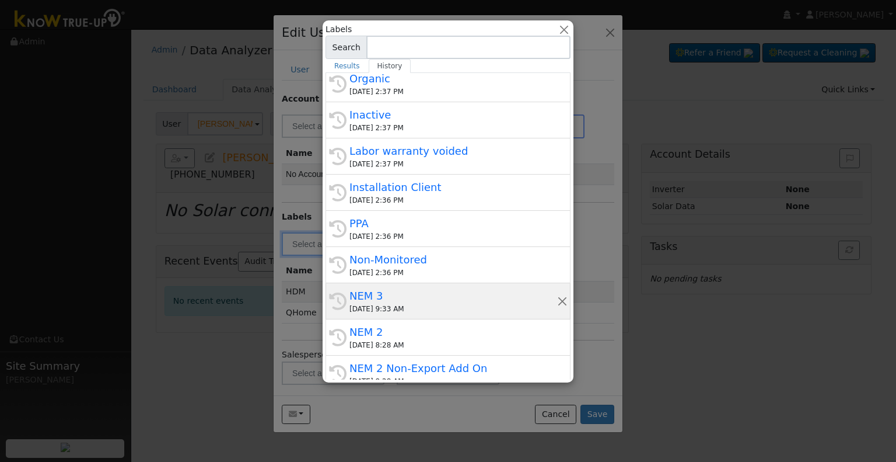
click at [432, 303] on div "08/22/2025 9:33 AM" at bounding box center [454, 308] width 208 height 11
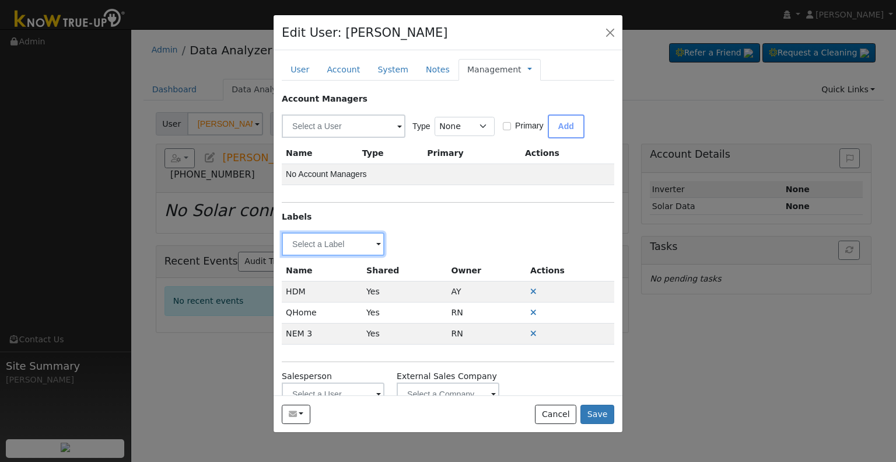
click at [365, 240] on input "text" at bounding box center [333, 243] width 103 height 23
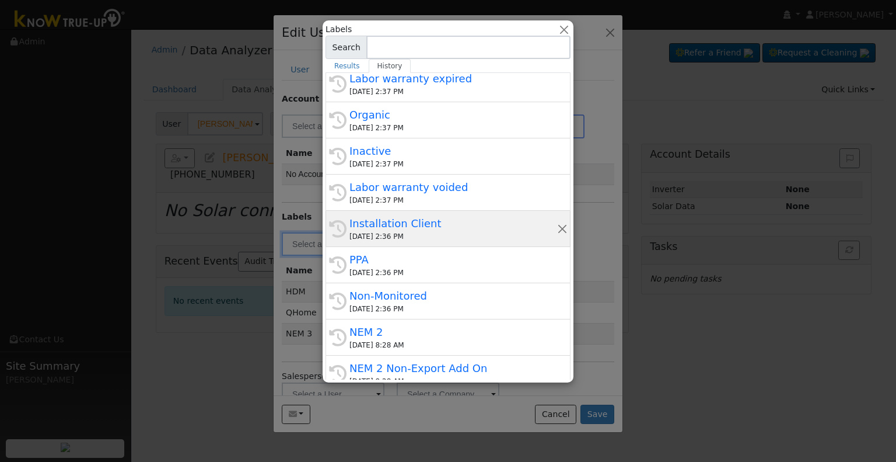
click at [456, 226] on div "Installation Client" at bounding box center [454, 223] width 208 height 16
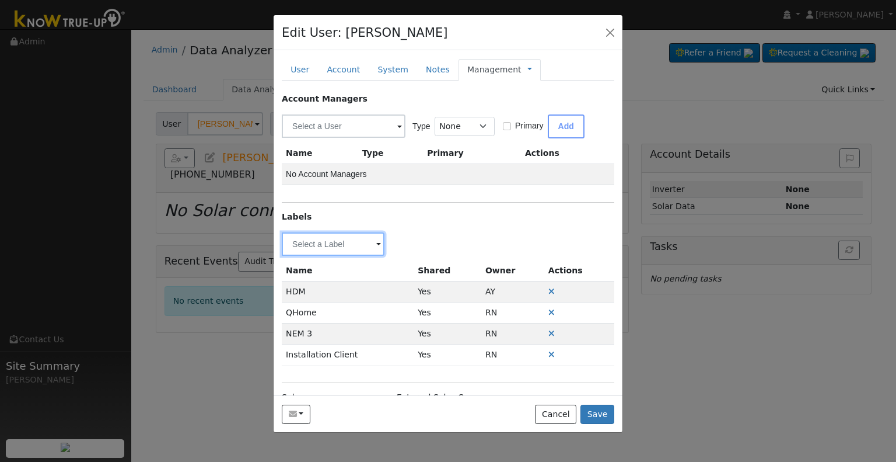
click at [341, 245] on input "text" at bounding box center [333, 243] width 103 height 23
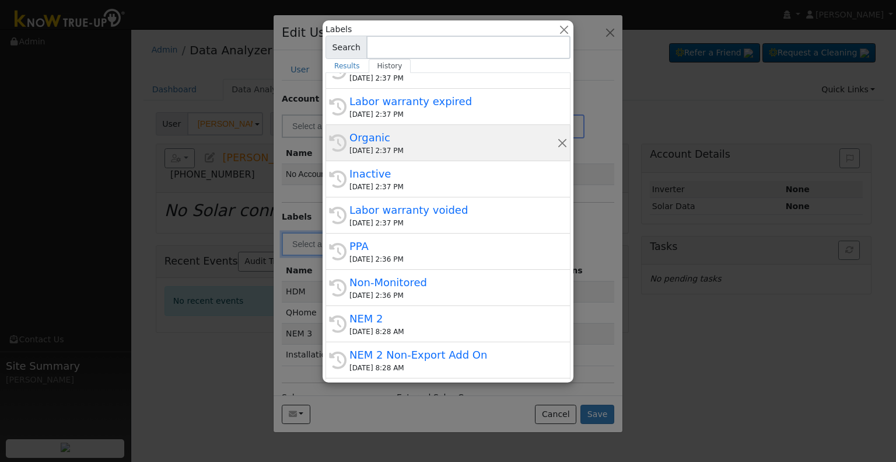
scroll to position [82, 0]
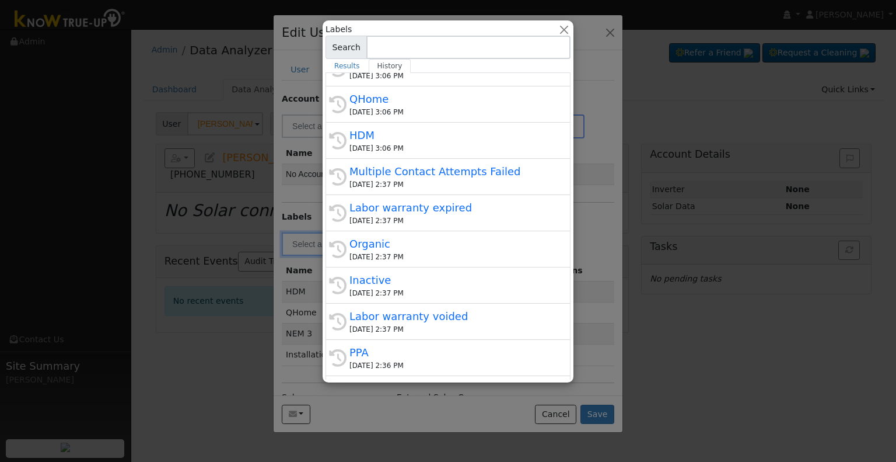
click at [294, 196] on div at bounding box center [448, 231] width 896 height 462
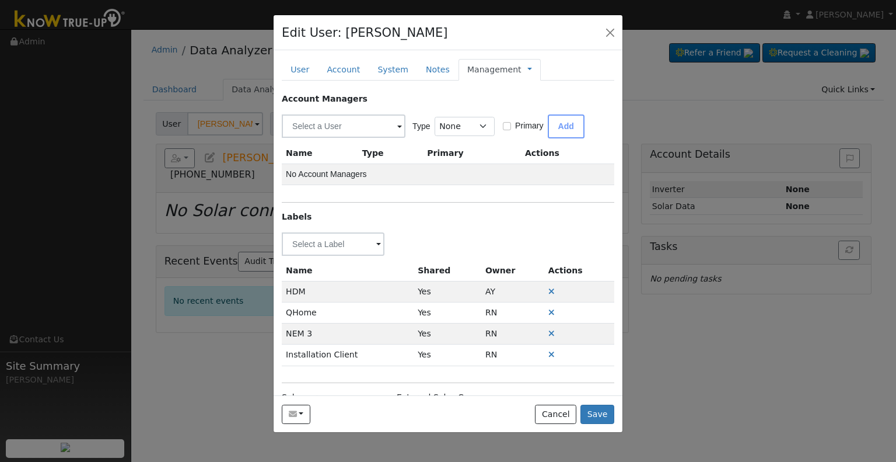
scroll to position [49, 0]
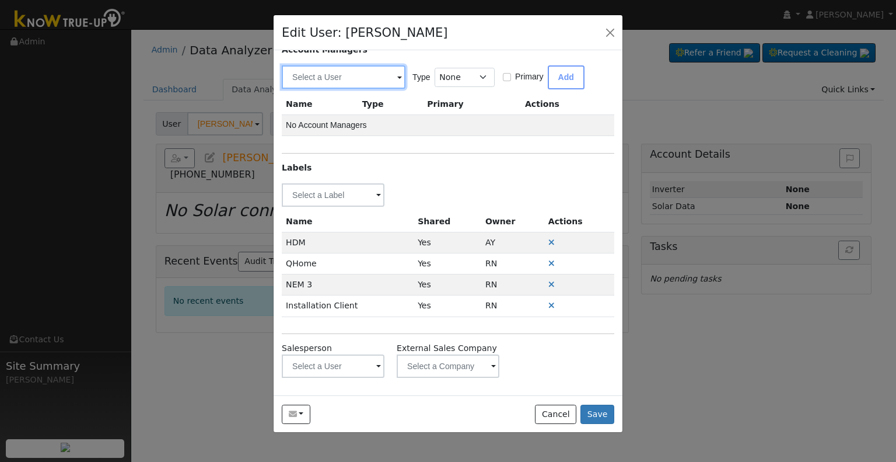
click at [337, 74] on input "text" at bounding box center [344, 76] width 124 height 23
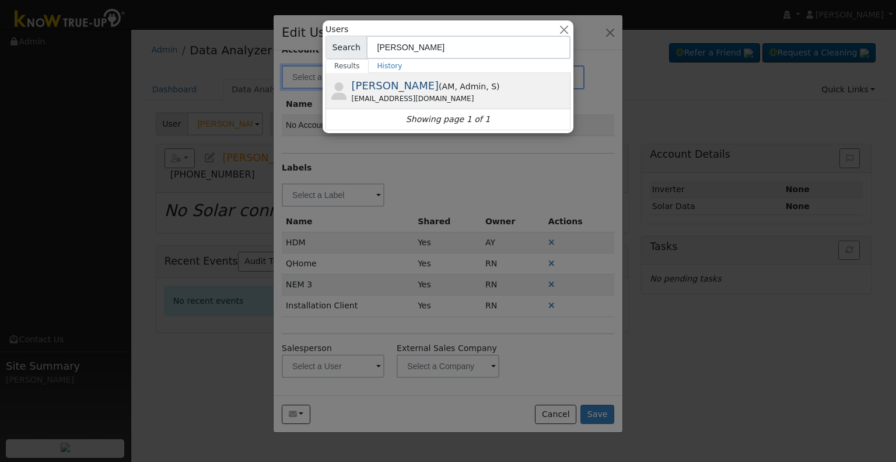
type input "Eric"
click at [406, 96] on div "ericc@solarnegotiators.com" at bounding box center [460, 98] width 217 height 11
type input "Eric Cisneros"
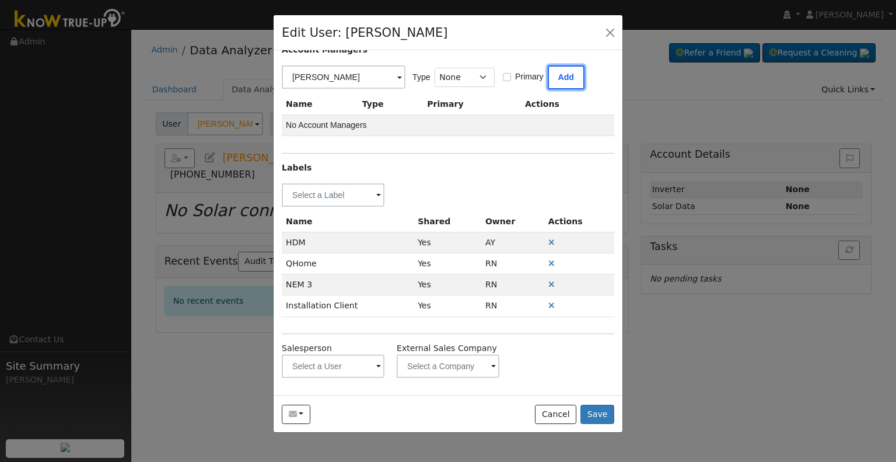
click at [548, 79] on button "Add" at bounding box center [566, 77] width 37 height 24
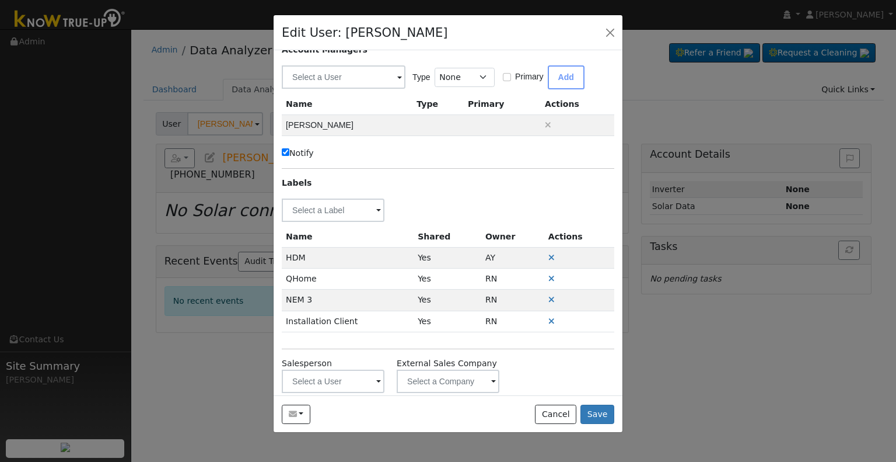
click at [287, 145] on div "Account Managers Type None Manager Sales Other Primary Add Name Type Primary Ac…" at bounding box center [448, 218] width 333 height 349
click at [287, 147] on label "Notify" at bounding box center [298, 153] width 32 height 12
click at [287, 148] on input "Notify" at bounding box center [286, 152] width 8 height 8
checkbox input "false"
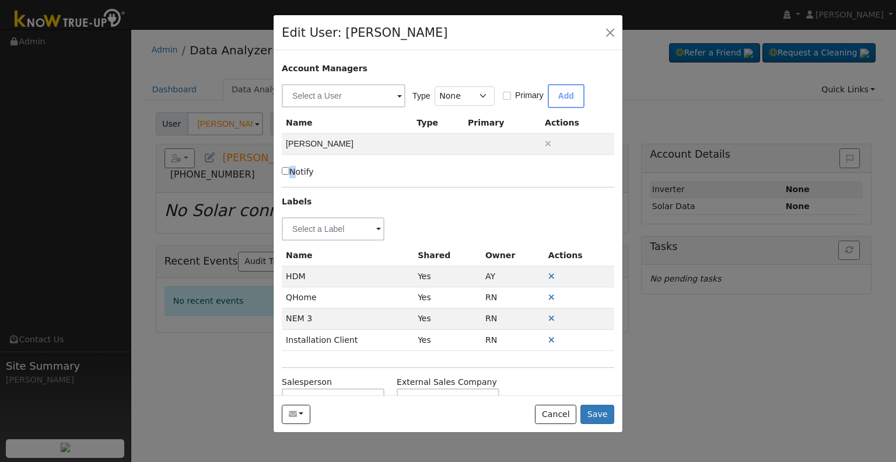
scroll to position [0, 0]
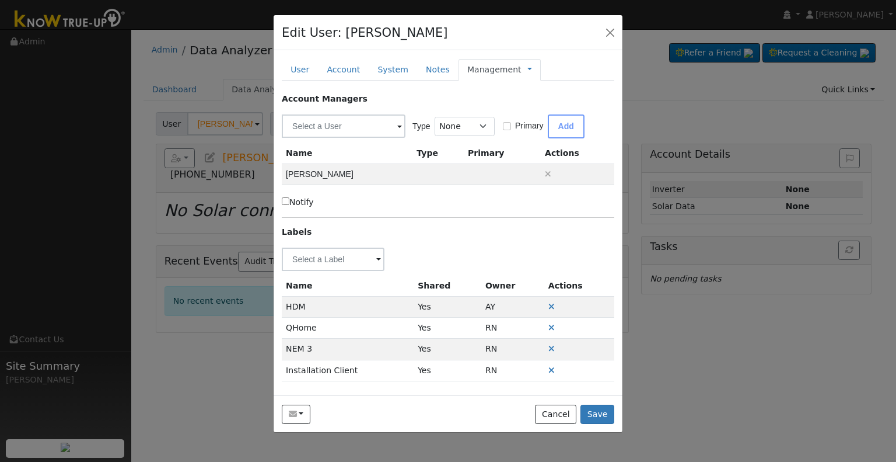
click at [493, 65] on link "Management" at bounding box center [494, 70] width 54 height 12
drag, startPoint x: 528, startPoint y: 107, endPoint x: 521, endPoint y: 109, distance: 6.8
click at [528, 107] on link "Billing" at bounding box center [568, 107] width 81 height 16
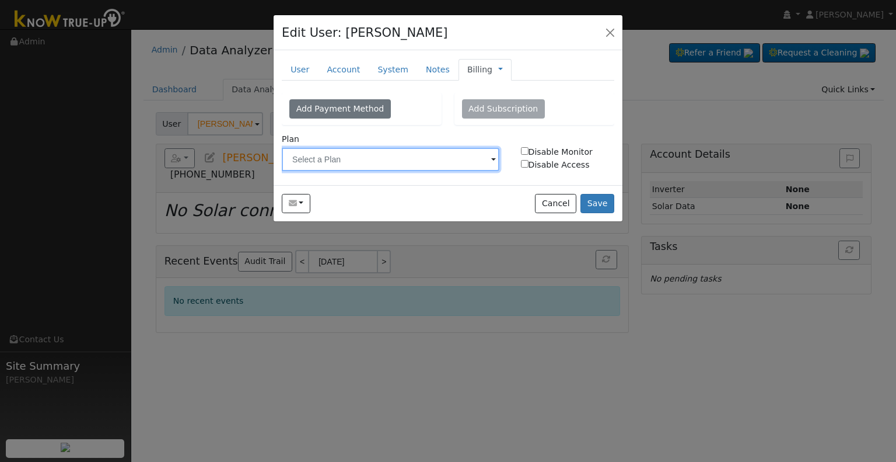
click at [345, 161] on input "text" at bounding box center [391, 159] width 218 height 23
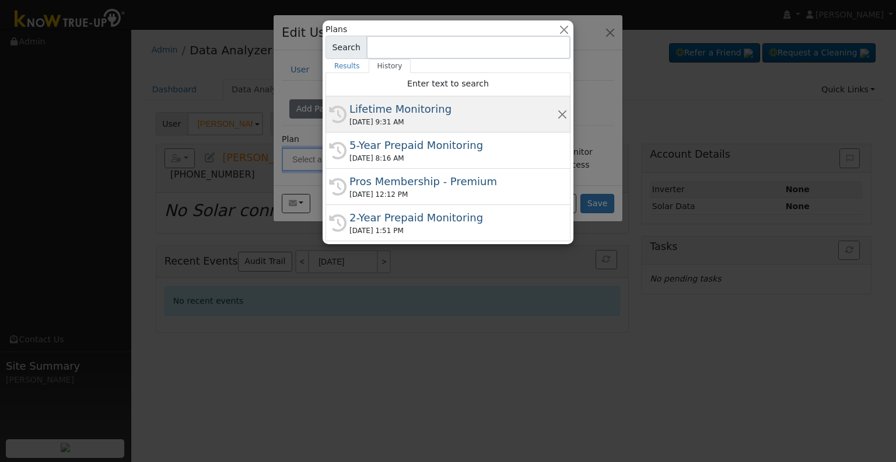
click at [409, 114] on div "Lifetime Monitoring" at bounding box center [454, 109] width 208 height 16
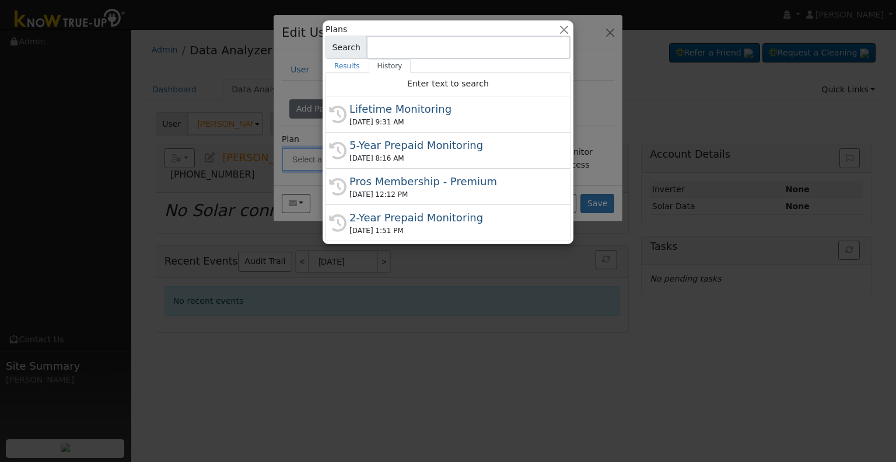
type input "Lifetime Monitoring"
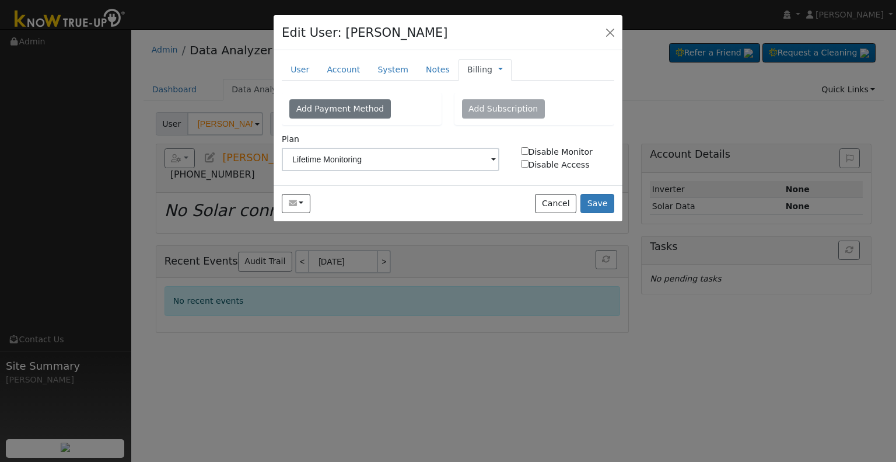
click at [493, 71] on span "Management Billing Timeline" at bounding box center [498, 69] width 11 height 9
click at [498, 69] on link at bounding box center [500, 70] width 5 height 12
click at [381, 65] on link "System" at bounding box center [393, 70] width 48 height 22
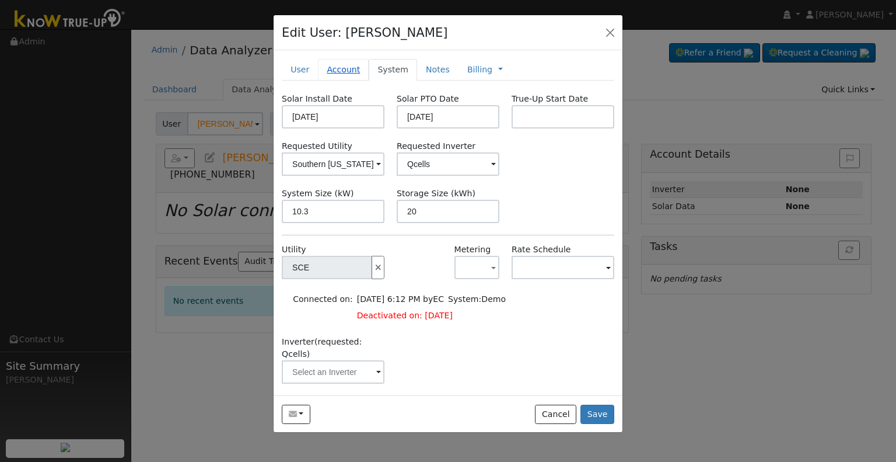
click at [342, 72] on link "Account" at bounding box center [343, 70] width 51 height 22
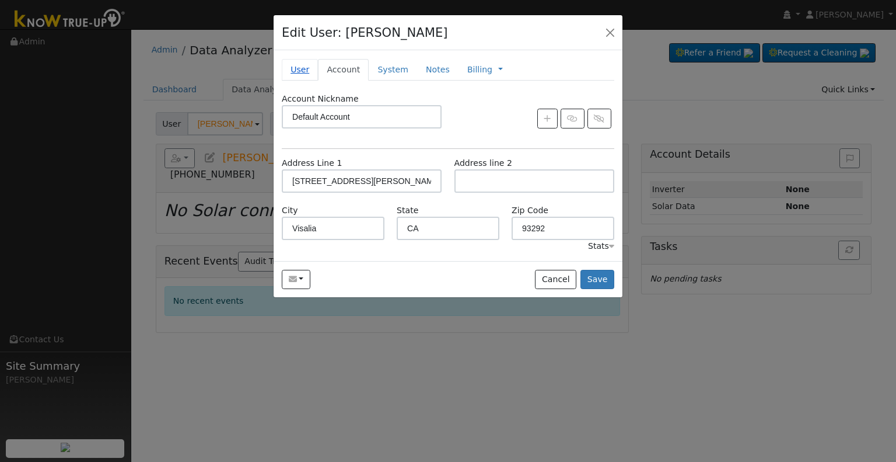
click at [301, 65] on link "User" at bounding box center [300, 70] width 36 height 22
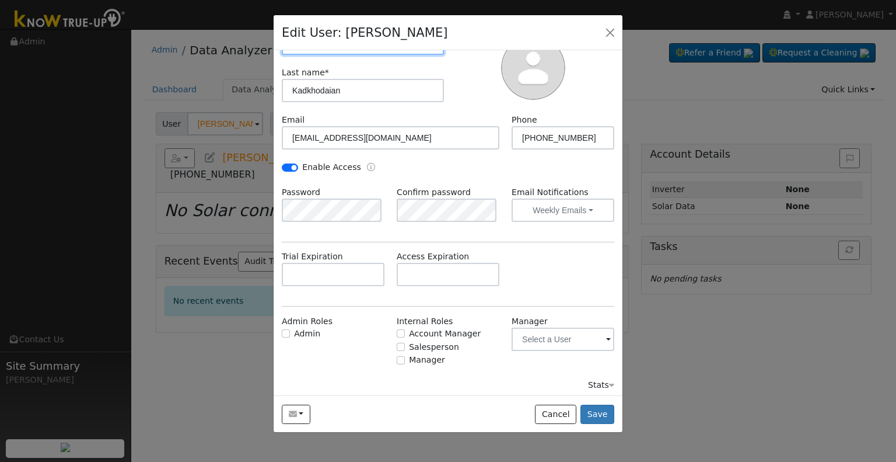
scroll to position [107, 0]
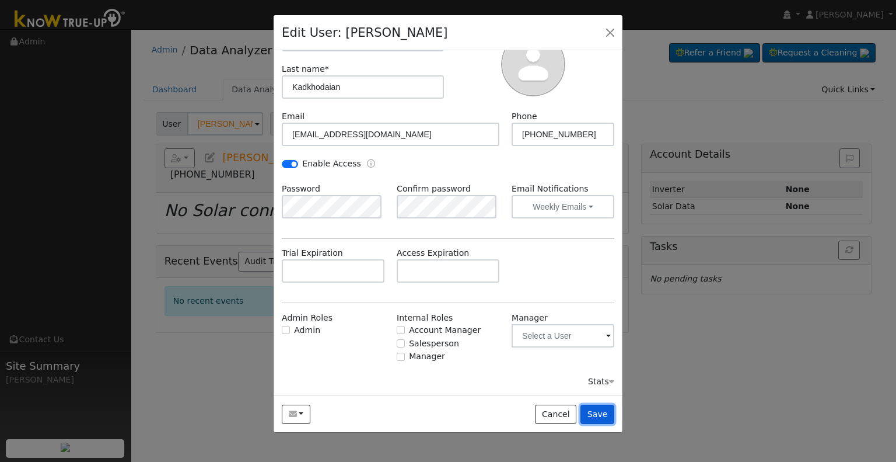
click at [602, 413] on button "Save" at bounding box center [598, 414] width 34 height 20
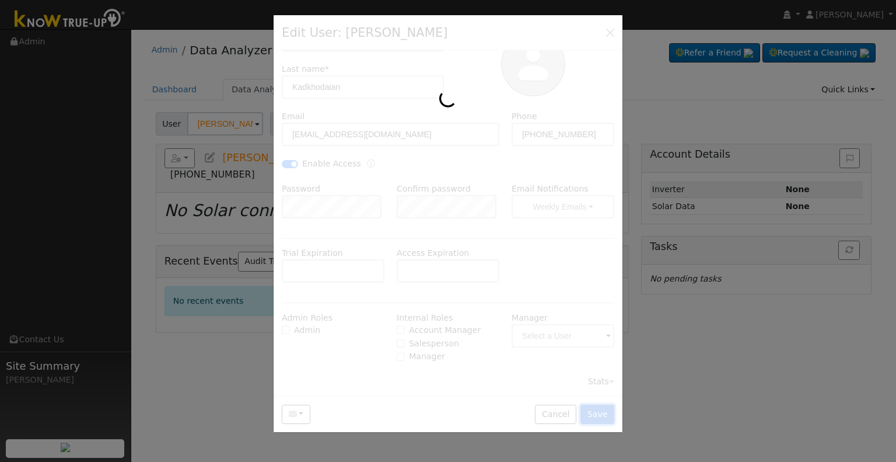
scroll to position [0, 0]
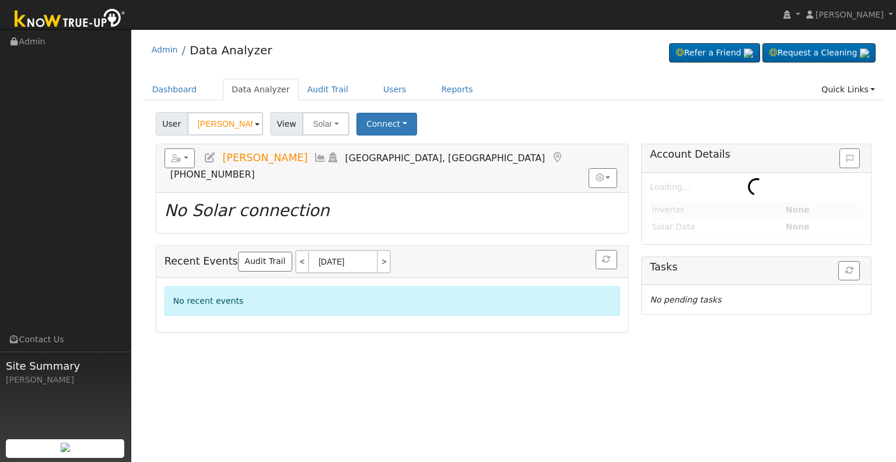
type input "Nasser & Susan Kadkhodaian"
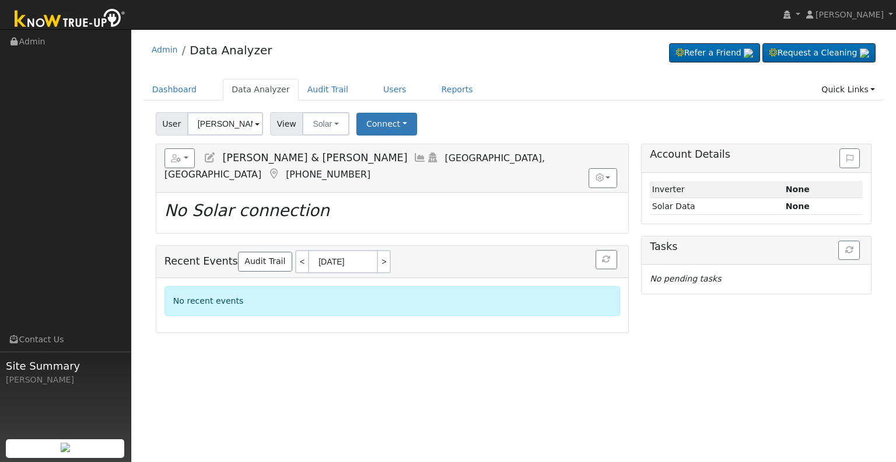
click at [209, 160] on icon at bounding box center [210, 157] width 13 height 11
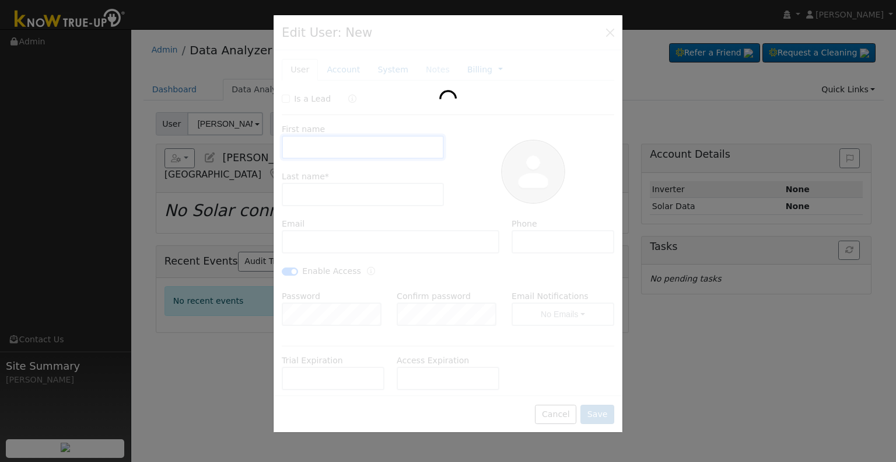
type input "Nasser & Susan"
type input "Kadkhodaian"
type input "kadkhodaian.nasser@gmail.com"
type input "559-308-0269"
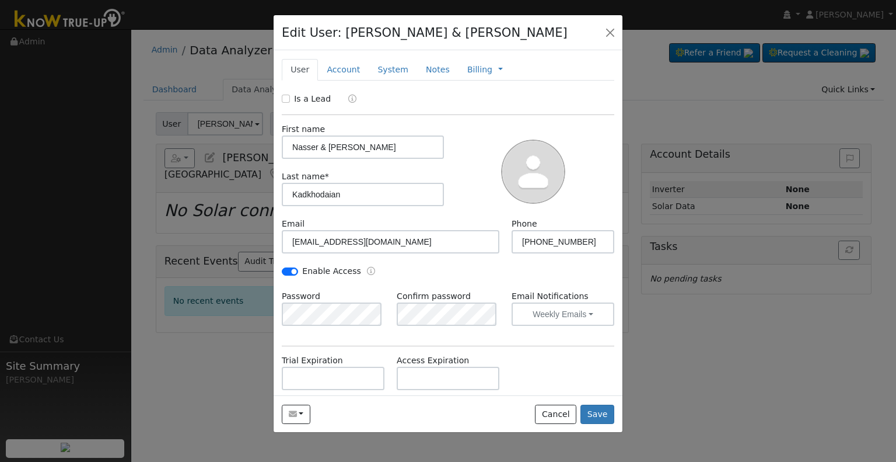
drag, startPoint x: 420, startPoint y: 95, endPoint x: 428, endPoint y: 89, distance: 9.6
click at [420, 95] on div "Is a Lead" at bounding box center [448, 99] width 345 height 13
click at [605, 34] on button "button" at bounding box center [610, 32] width 16 height 16
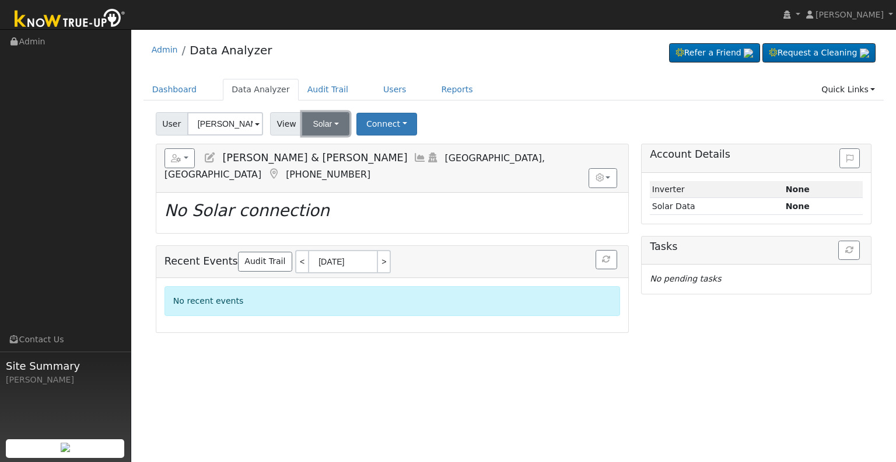
click at [329, 128] on button "Solar" at bounding box center [325, 123] width 47 height 23
click at [336, 151] on link "Utility" at bounding box center [341, 149] width 81 height 16
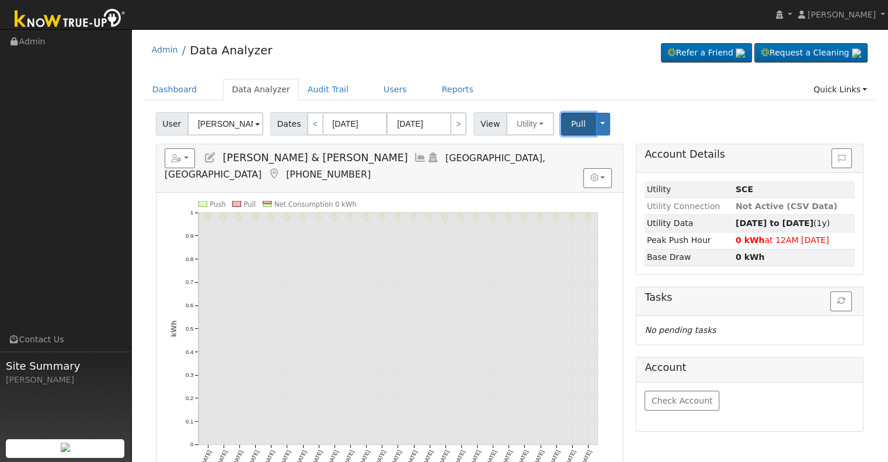
click at [561, 128] on button "Pull" at bounding box center [578, 124] width 34 height 23
click at [213, 155] on icon at bounding box center [210, 157] width 13 height 11
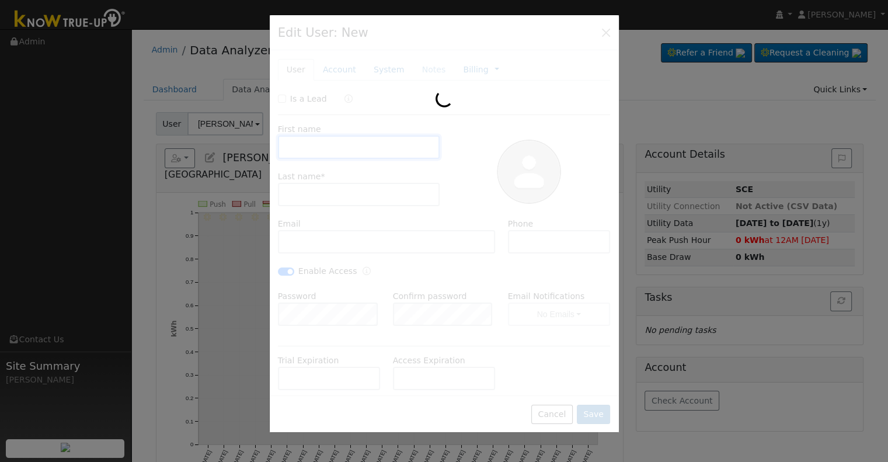
type input "Nasser & Susan"
type input "Kadkhodaian"
type input "kadkhodaian.nasser@gmail.com"
type input "559-308-0269"
checkbox input "true"
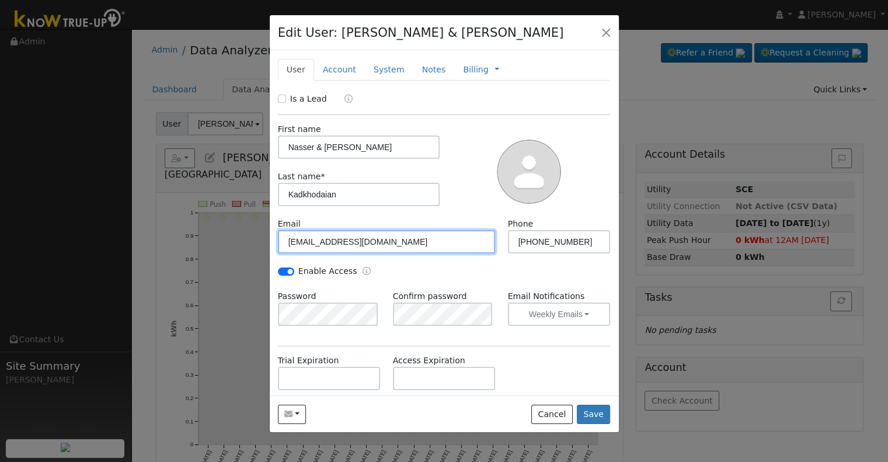
drag, startPoint x: 406, startPoint y: 245, endPoint x: 286, endPoint y: 240, distance: 120.3
click at [286, 240] on input "kadkhodaian.nasser@gmail.com" at bounding box center [387, 241] width 218 height 23
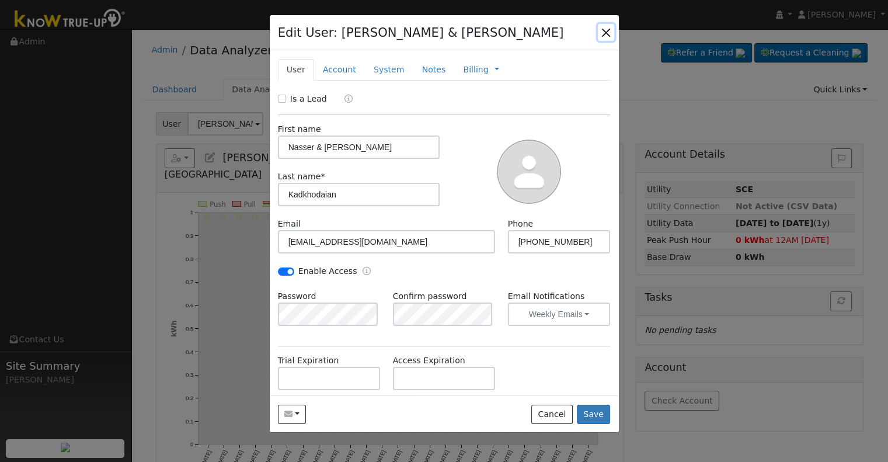
click at [604, 32] on button "button" at bounding box center [606, 32] width 16 height 16
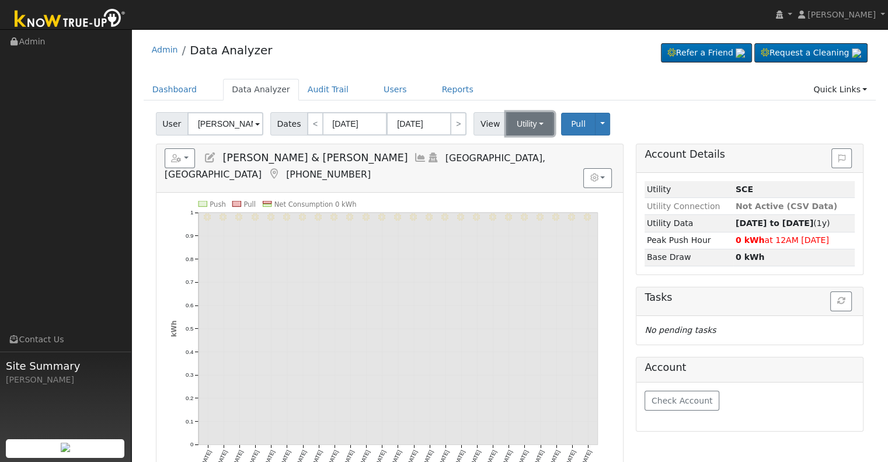
click at [509, 121] on button "Utility" at bounding box center [530, 123] width 48 height 23
click at [522, 170] on link "Solar" at bounding box center [544, 166] width 81 height 16
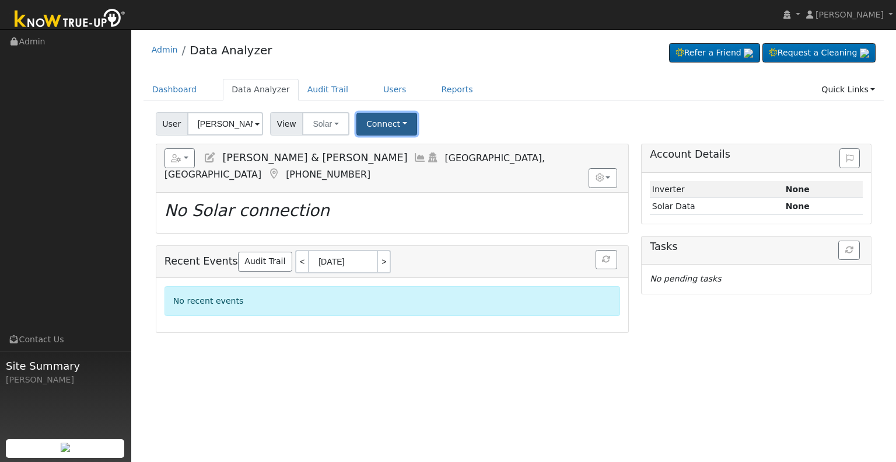
click at [362, 114] on button "Connect" at bounding box center [387, 124] width 61 height 23
click at [417, 146] on link "Select a Provider" at bounding box center [402, 149] width 91 height 16
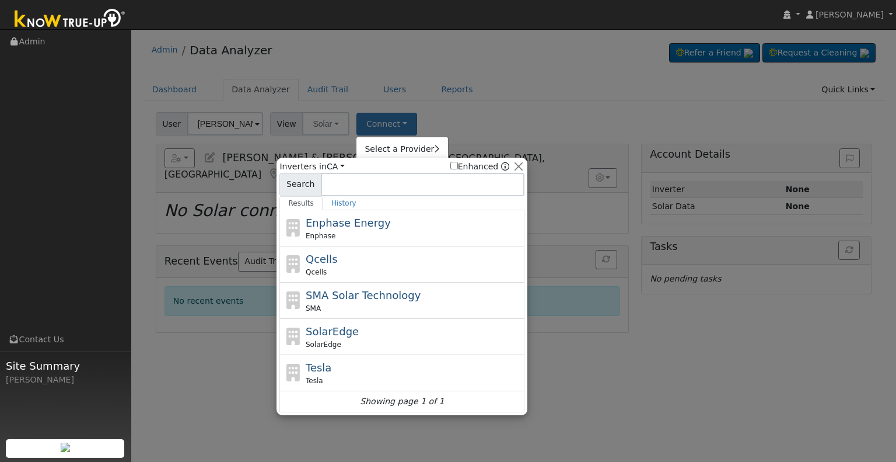
click at [342, 187] on input at bounding box center [423, 184] width 204 height 23
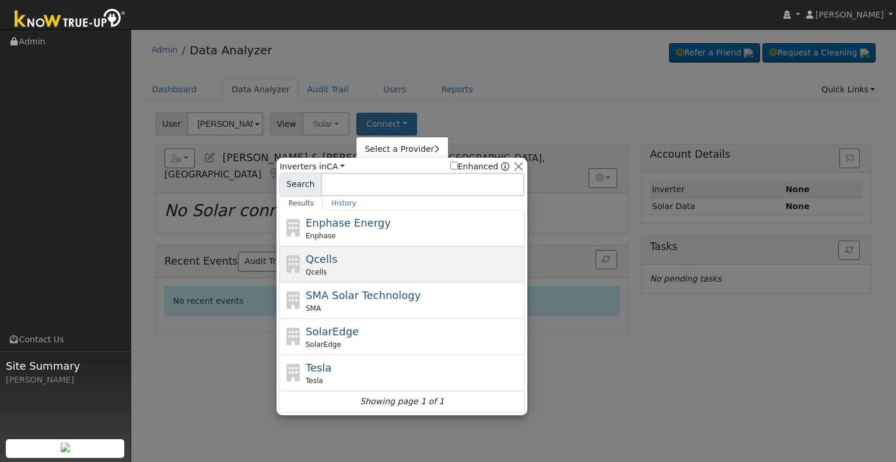
click at [366, 258] on div "Qcells Qcells" at bounding box center [414, 264] width 217 height 26
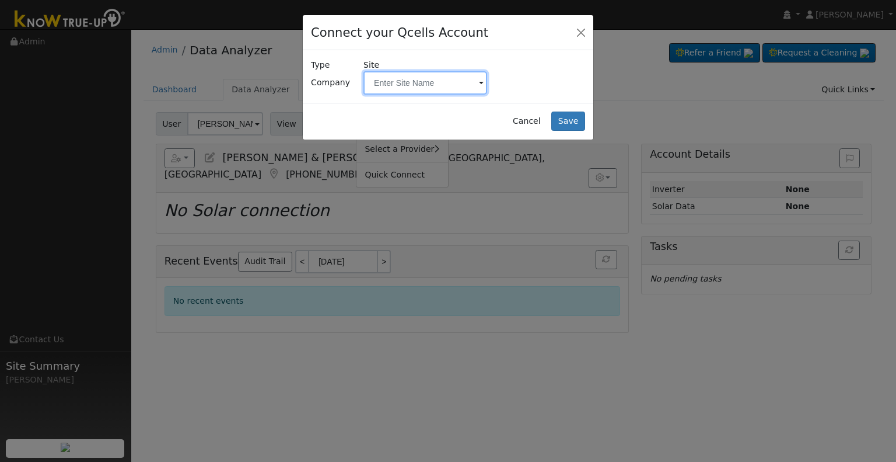
click at [436, 89] on input "text" at bounding box center [426, 82] width 124 height 23
click at [418, 88] on input "text" at bounding box center [426, 82] width 124 height 23
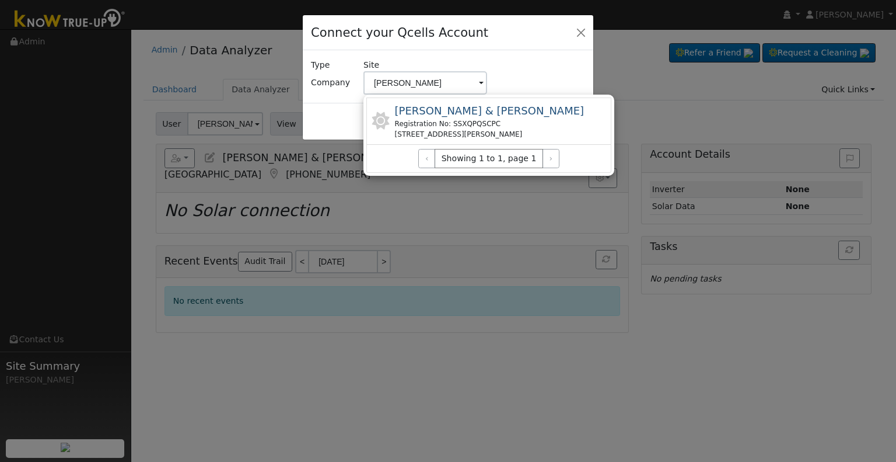
click at [440, 118] on div "Kadkhodaian, Nasser & Susan Registration No: SSXQPQSCPC 3333 Michael St, Visali…" at bounding box center [490, 121] width 190 height 37
type input "Kadkhodaian, Nasser & Susan"
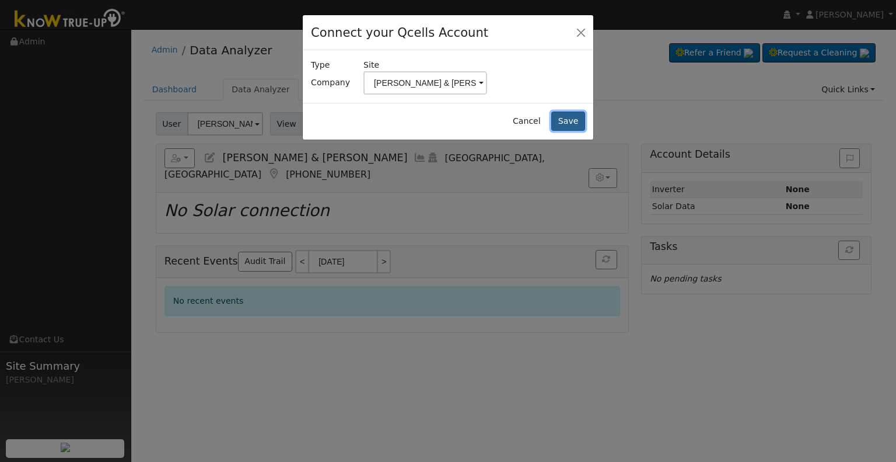
click at [577, 121] on button "Save" at bounding box center [569, 121] width 34 height 20
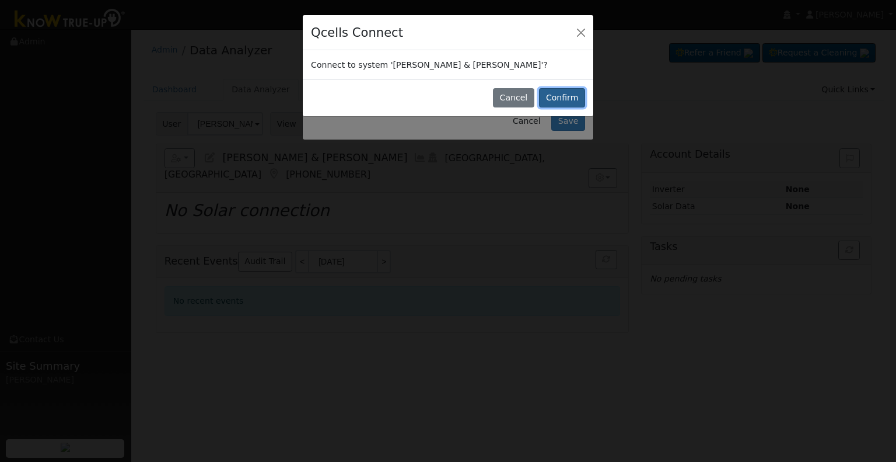
click at [560, 101] on button "Confirm" at bounding box center [562, 98] width 46 height 20
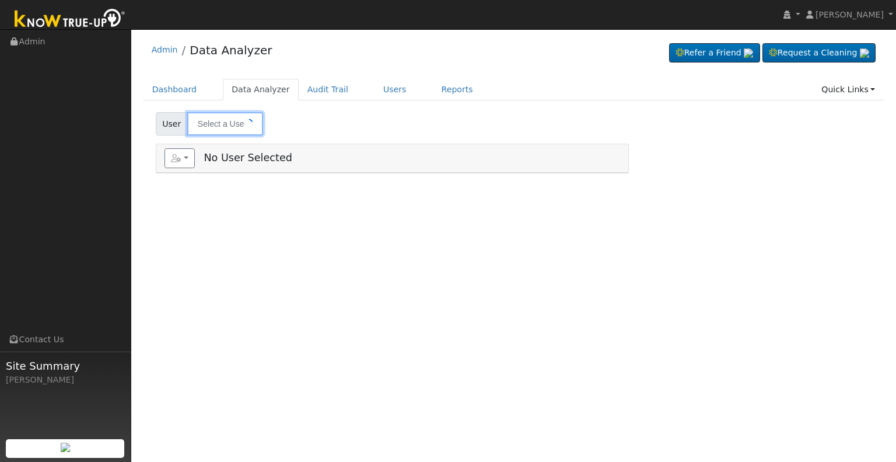
type input "[PERSON_NAME] & [PERSON_NAME] - Agg. Meter"
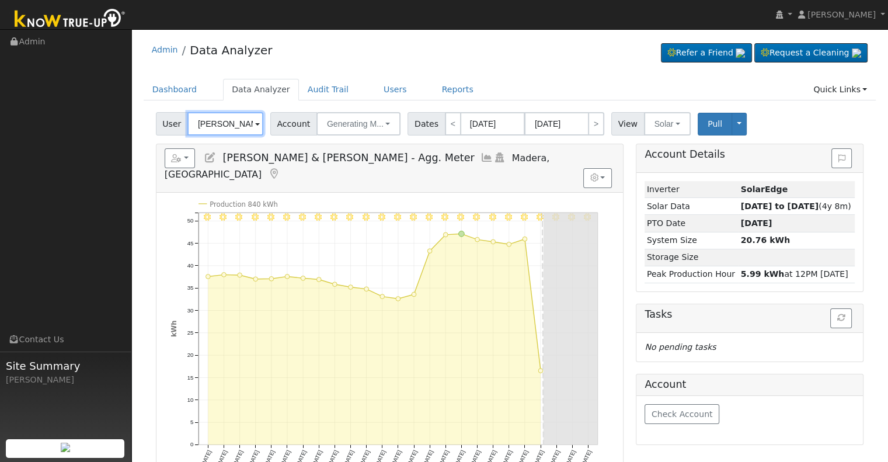
click at [225, 118] on input "[PERSON_NAME] & [PERSON_NAME] - Agg. Meter" at bounding box center [225, 123] width 76 height 23
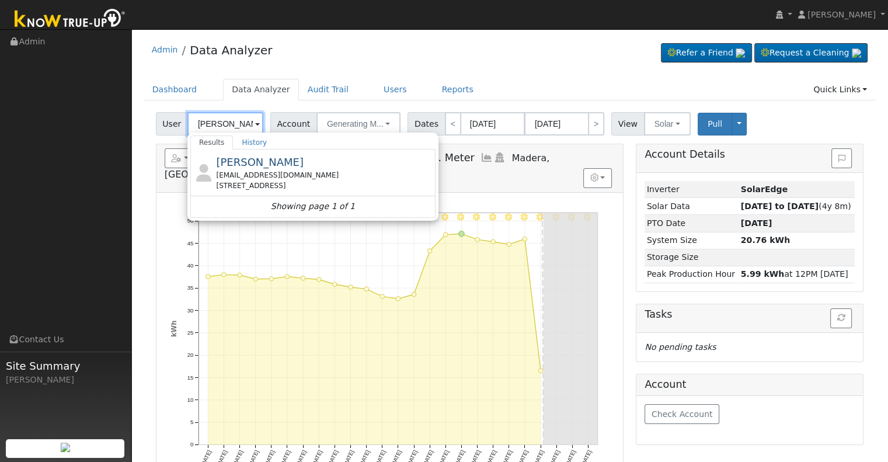
click at [218, 123] on input "[PERSON_NAME]" at bounding box center [225, 123] width 76 height 23
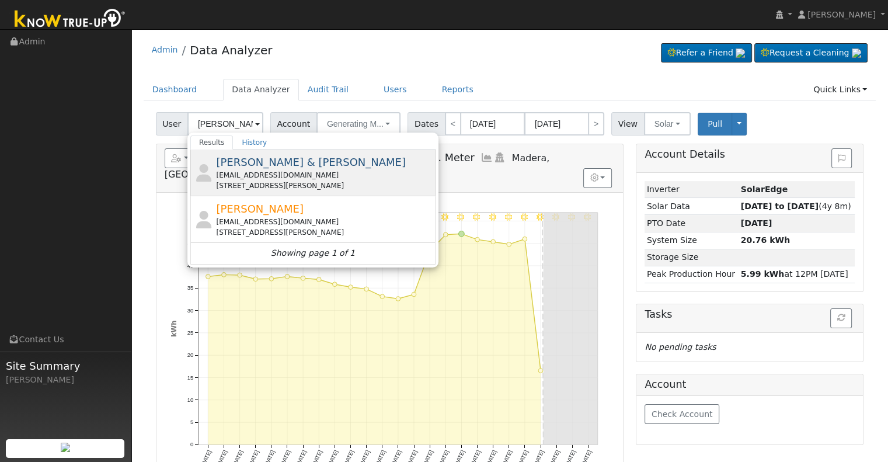
click at [242, 175] on div "[EMAIL_ADDRESS][DOMAIN_NAME]" at bounding box center [324, 175] width 217 height 11
type input "[PERSON_NAME] & [PERSON_NAME]"
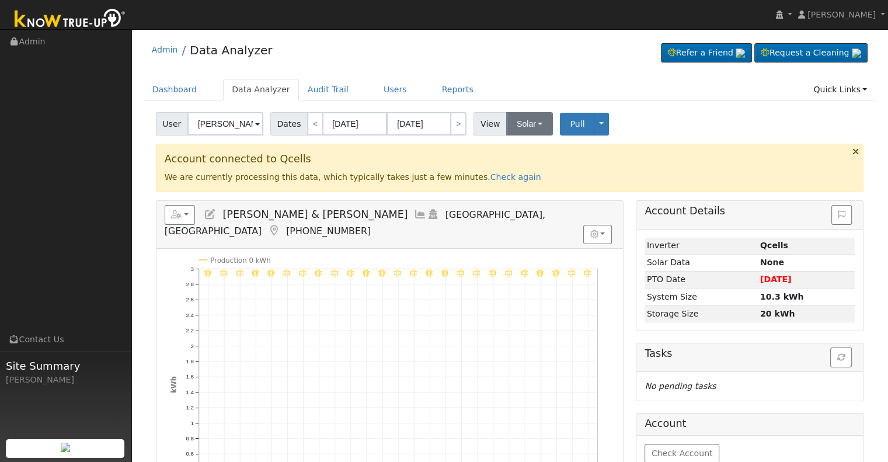
click at [534, 112] on div "View Solar Utility Solar" at bounding box center [514, 123] width 82 height 23
click at [521, 131] on button "Solar" at bounding box center [529, 123] width 47 height 23
click at [538, 153] on link "Utility" at bounding box center [544, 149] width 81 height 16
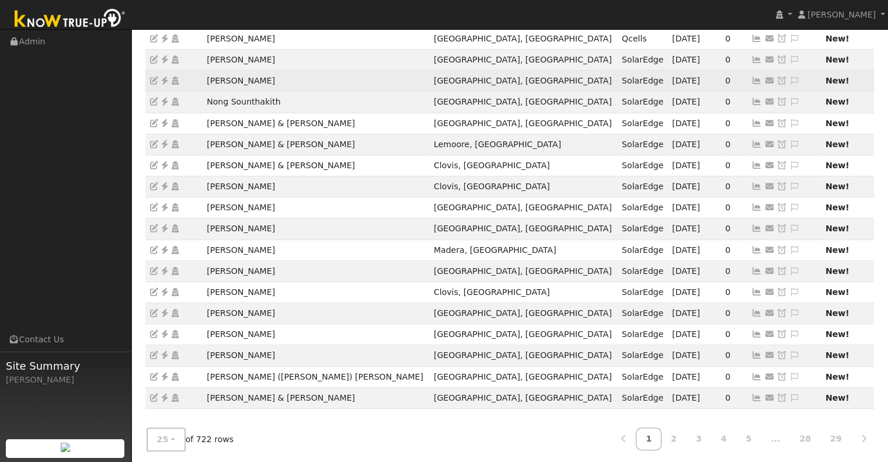
scroll to position [289, 0]
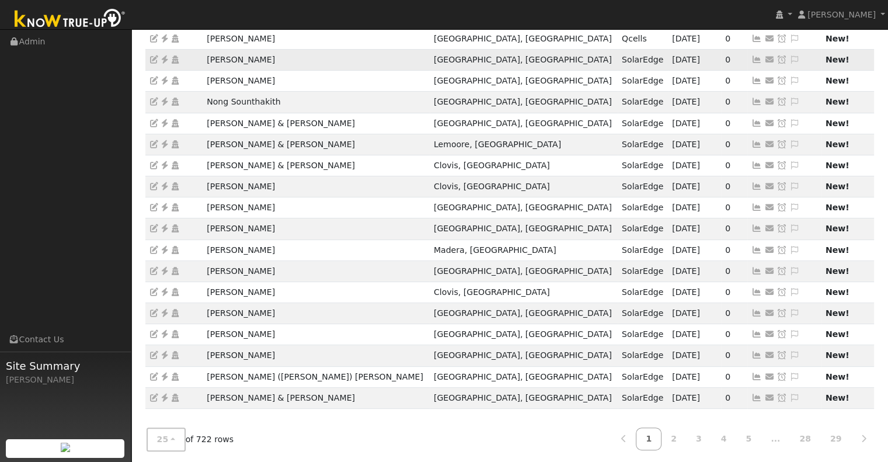
click at [751, 55] on icon at bounding box center [756, 59] width 11 height 8
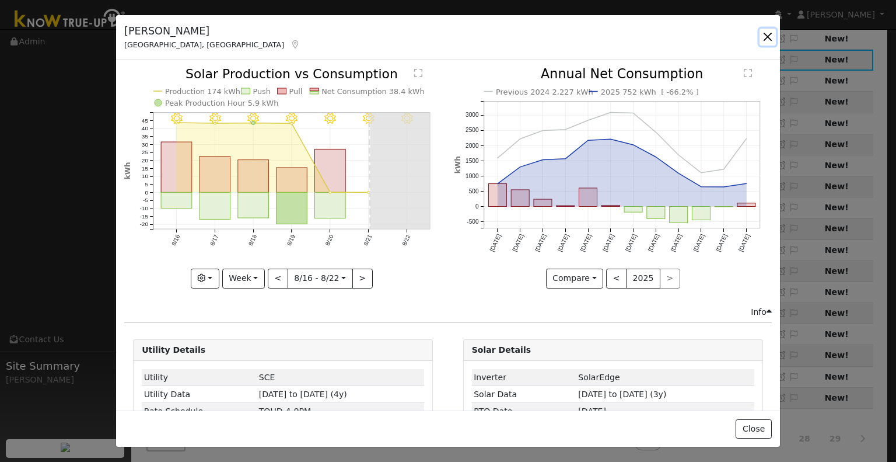
click at [768, 36] on button "button" at bounding box center [768, 37] width 16 height 16
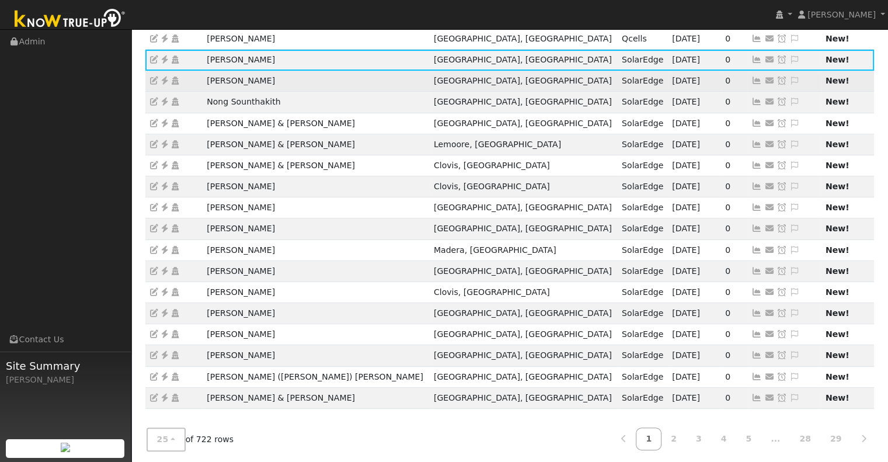
click at [751, 79] on icon at bounding box center [756, 80] width 11 height 8
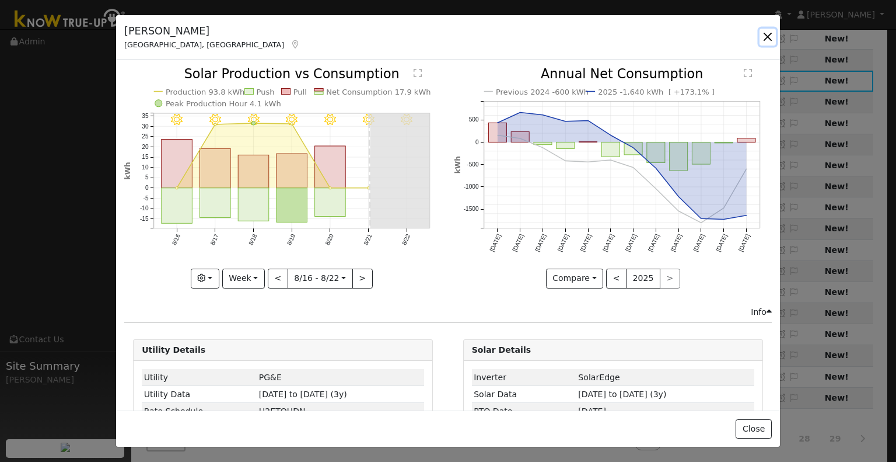
click at [760, 39] on button "button" at bounding box center [768, 37] width 16 height 16
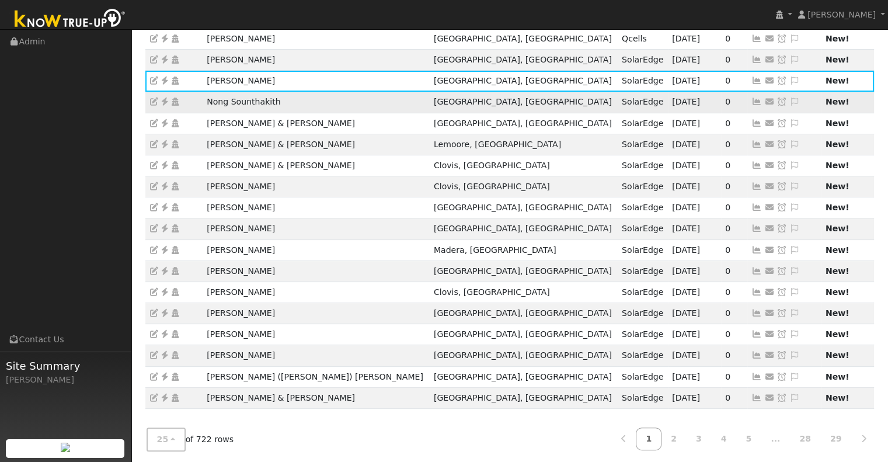
click at [747, 105] on td "Send Email... Copy a Link Reset Password Open Access Snooze Issue Snooze Until:…" at bounding box center [784, 102] width 74 height 21
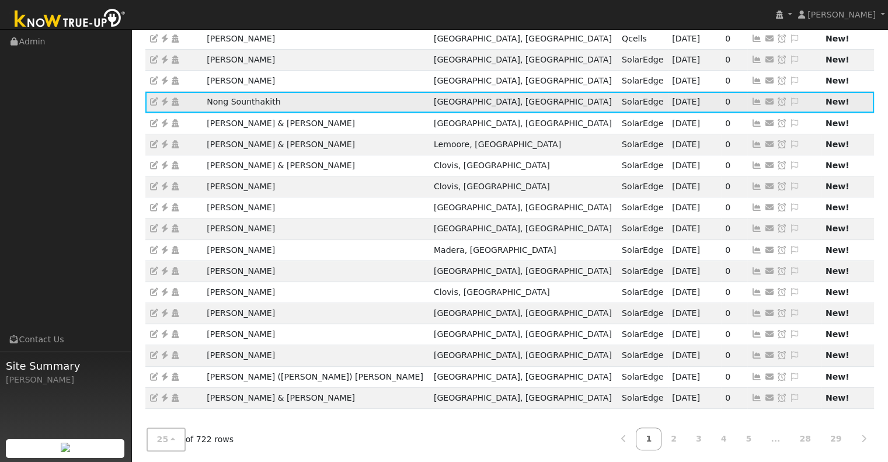
click at [751, 103] on icon at bounding box center [756, 101] width 11 height 8
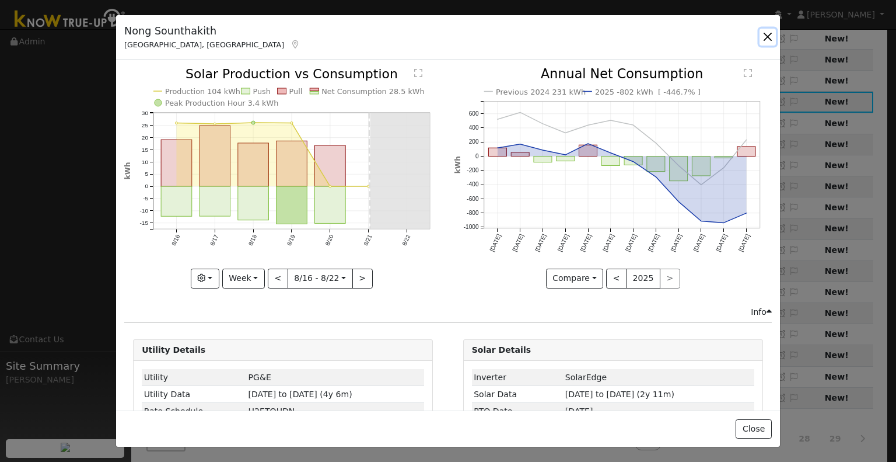
click at [763, 35] on button "button" at bounding box center [768, 37] width 16 height 16
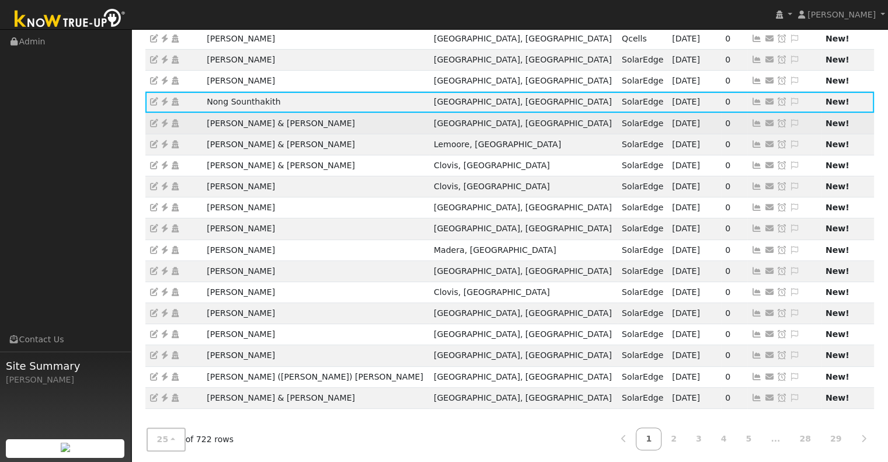
click at [751, 121] on icon at bounding box center [756, 123] width 11 height 8
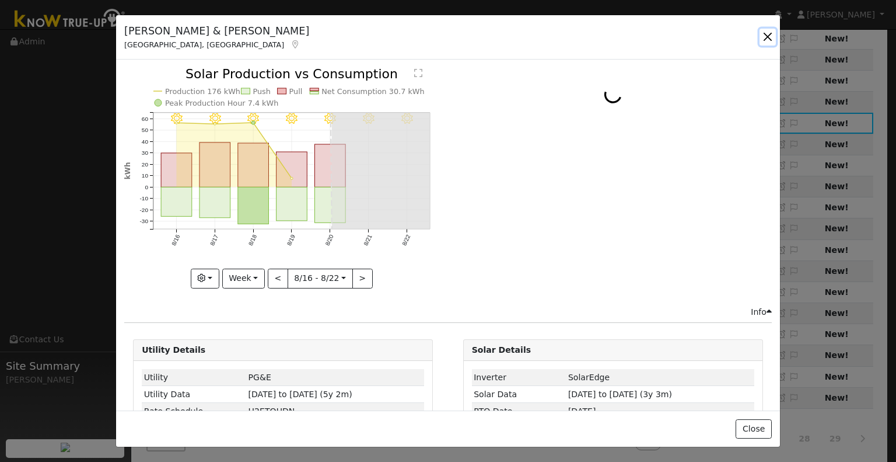
click at [763, 44] on button "button" at bounding box center [768, 37] width 16 height 16
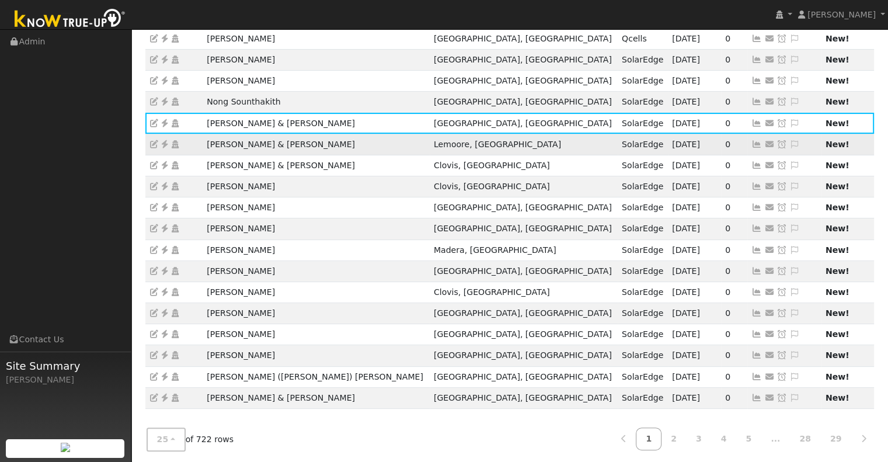
click at [751, 142] on icon at bounding box center [756, 144] width 11 height 8
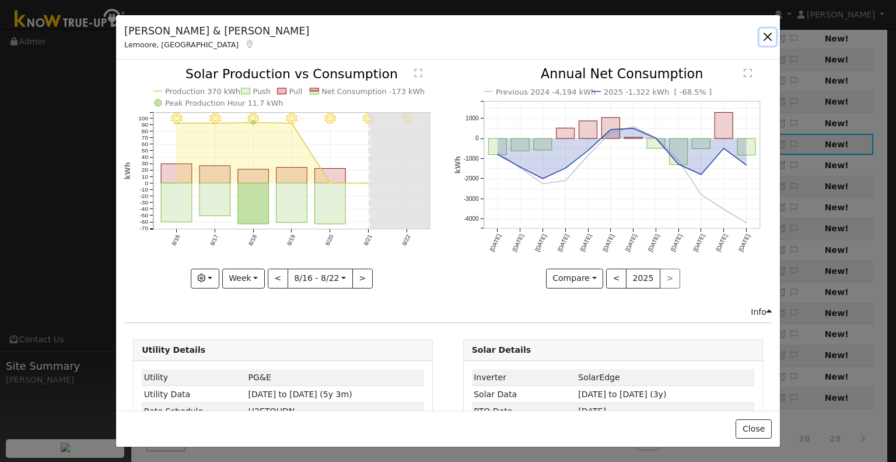
click at [761, 38] on button "button" at bounding box center [768, 37] width 16 height 16
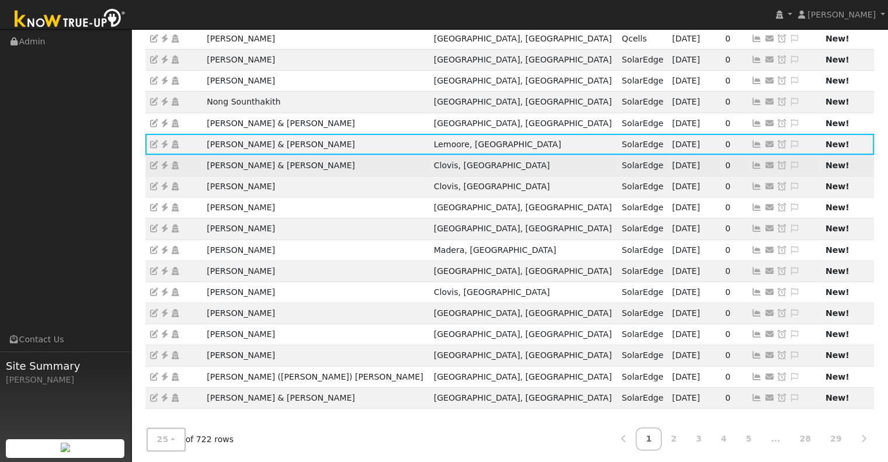
click at [751, 161] on icon at bounding box center [756, 165] width 11 height 8
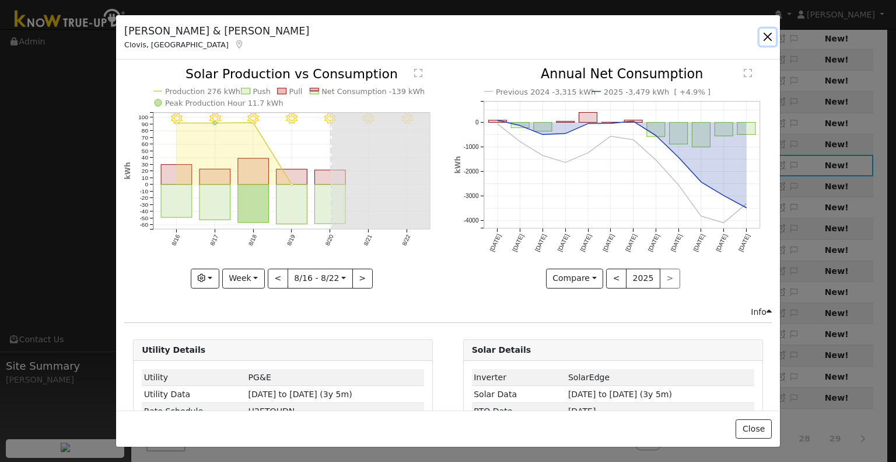
click at [769, 37] on button "button" at bounding box center [768, 37] width 16 height 16
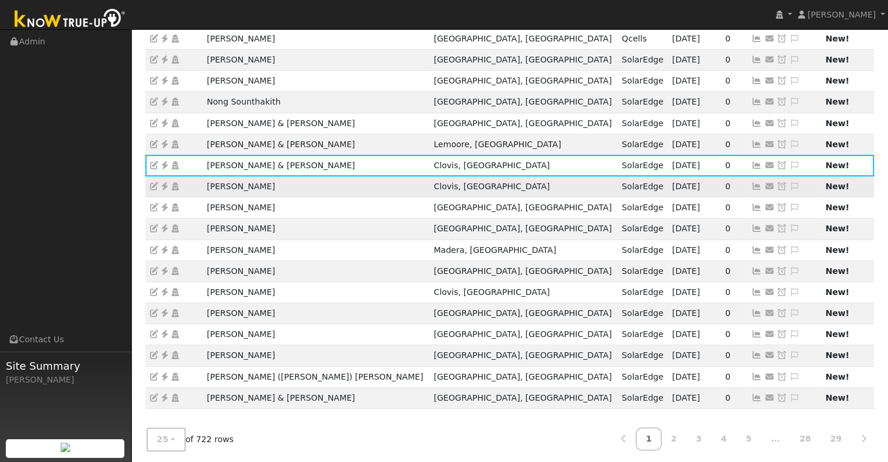
click at [751, 187] on icon at bounding box center [756, 186] width 11 height 8
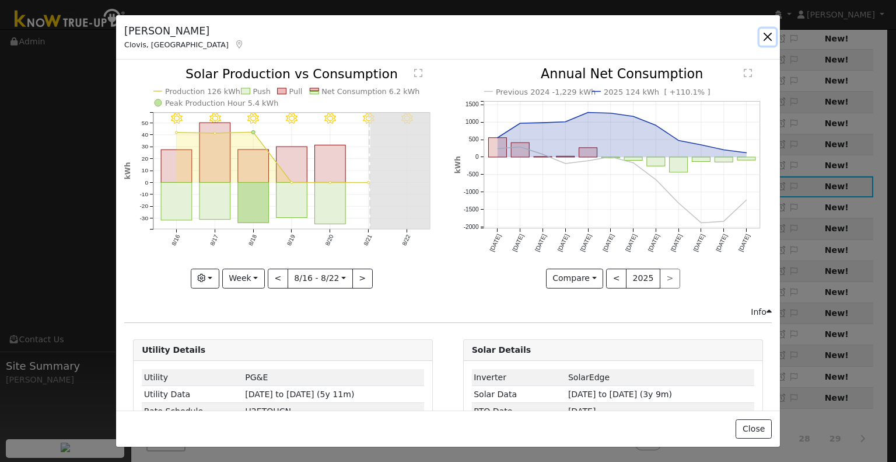
click at [763, 38] on button "button" at bounding box center [768, 37] width 16 height 16
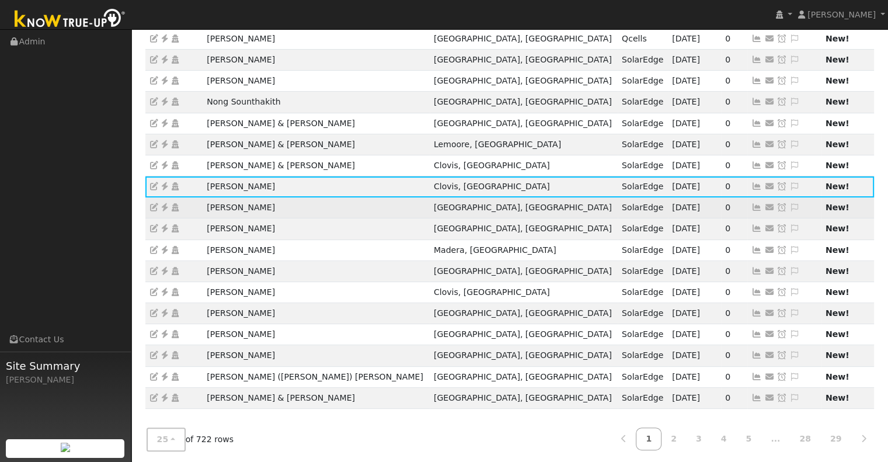
click at [751, 208] on icon at bounding box center [756, 207] width 11 height 8
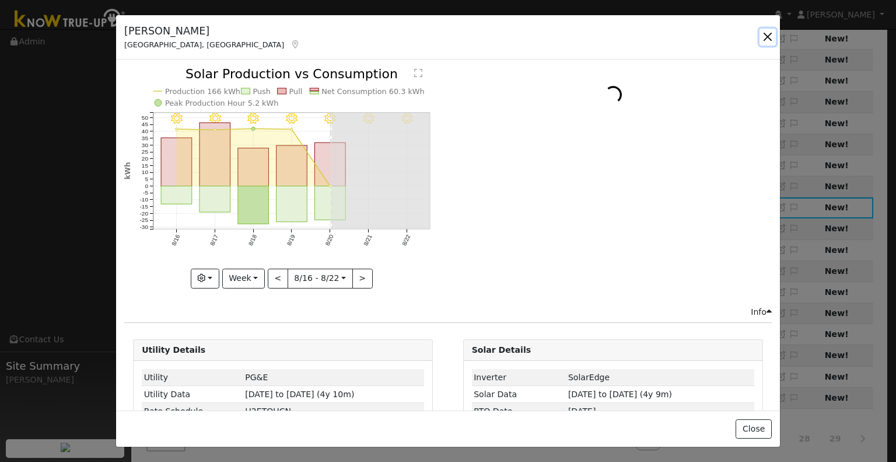
click at [768, 32] on button "button" at bounding box center [768, 37] width 16 height 16
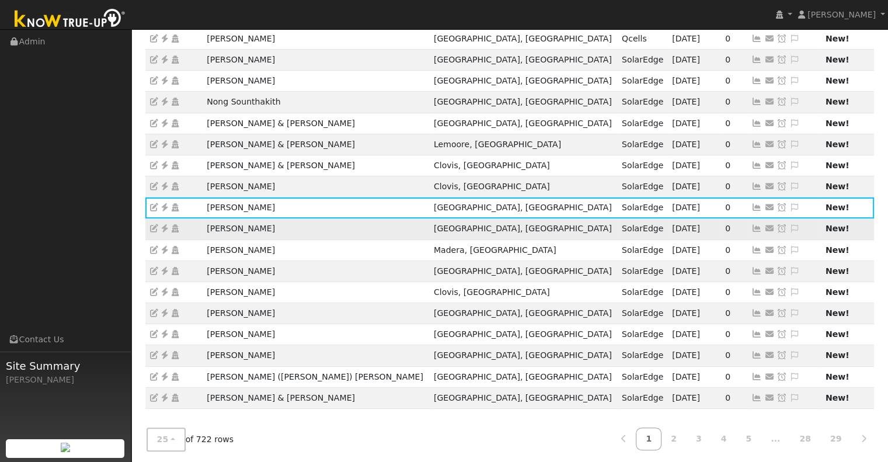
click at [751, 228] on icon at bounding box center [756, 228] width 11 height 8
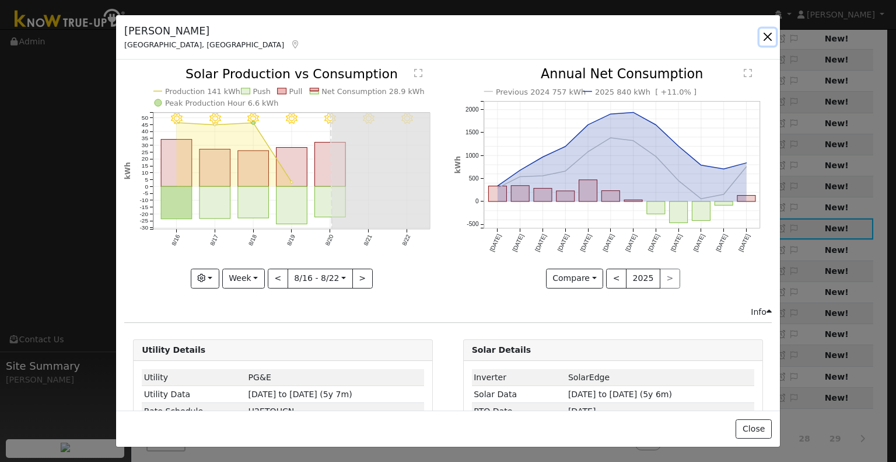
click at [768, 35] on button "button" at bounding box center [768, 37] width 16 height 16
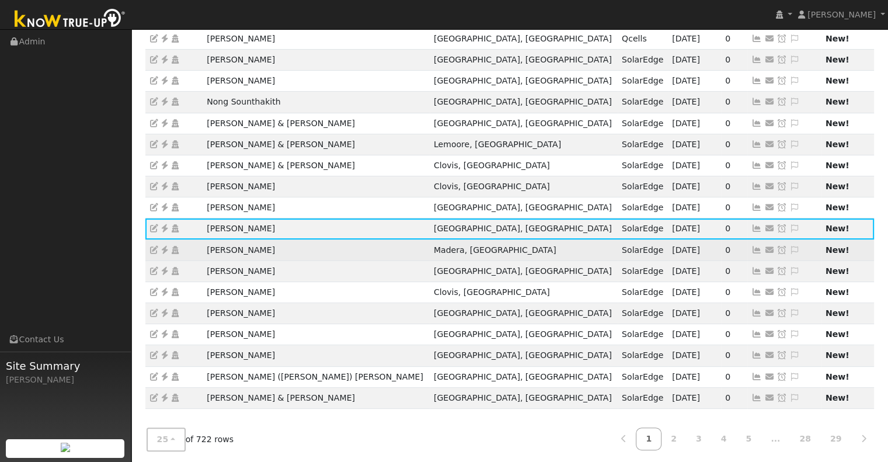
click at [751, 252] on link at bounding box center [756, 249] width 11 height 9
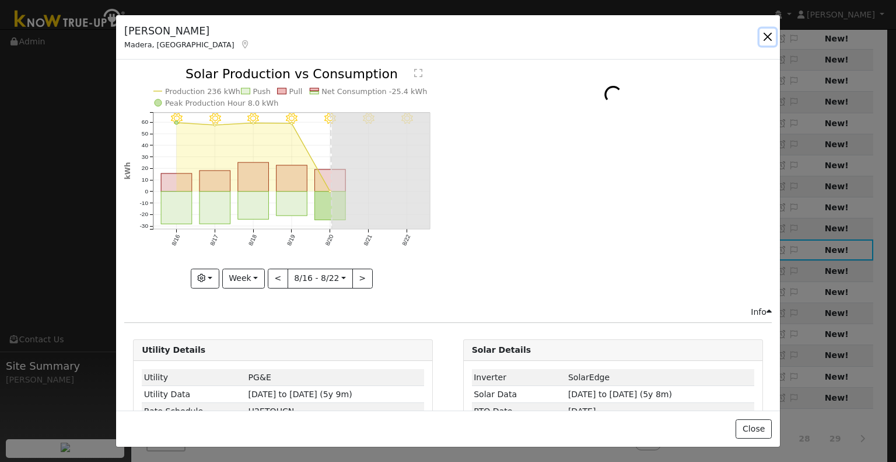
click at [773, 34] on button "button" at bounding box center [768, 37] width 16 height 16
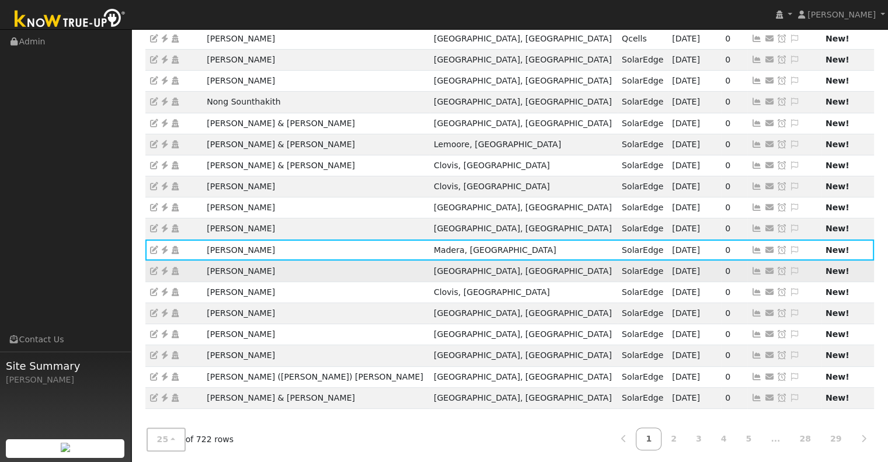
click at [751, 268] on icon at bounding box center [756, 271] width 11 height 8
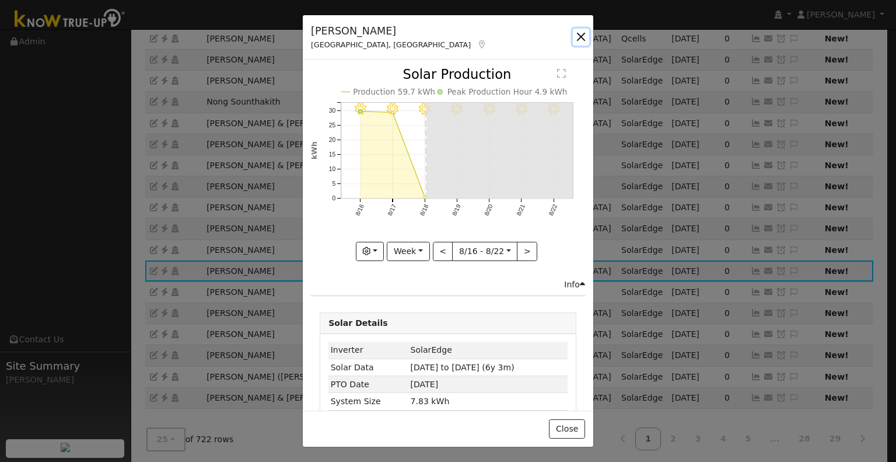
click at [584, 37] on button "button" at bounding box center [581, 37] width 16 height 16
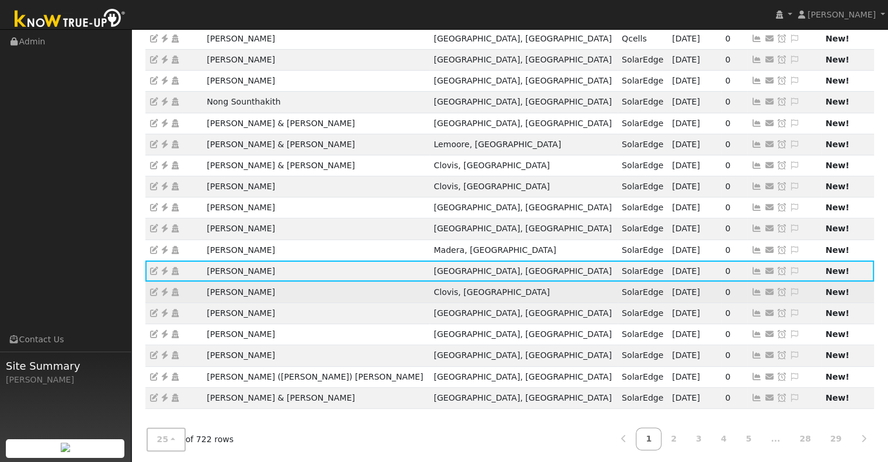
click at [751, 288] on icon at bounding box center [756, 292] width 11 height 8
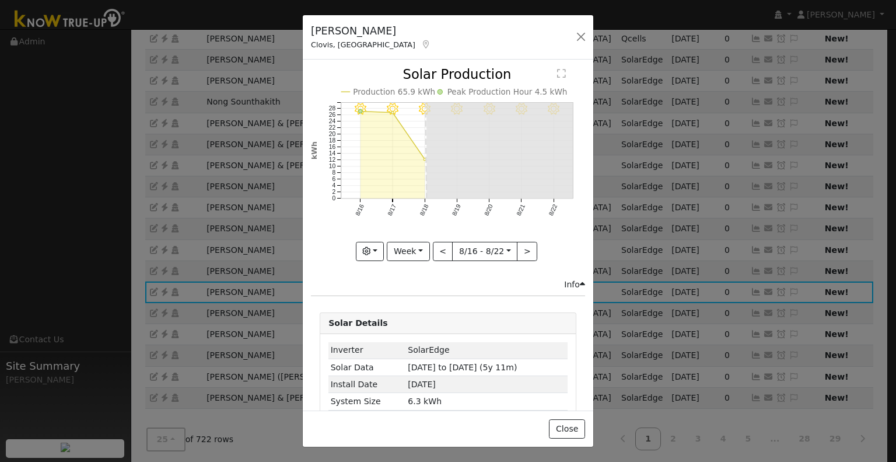
click at [572, 39] on div "Richard Douglas Clovis, CA Default Account" at bounding box center [448, 37] width 291 height 45
click at [580, 39] on button "button" at bounding box center [581, 37] width 16 height 16
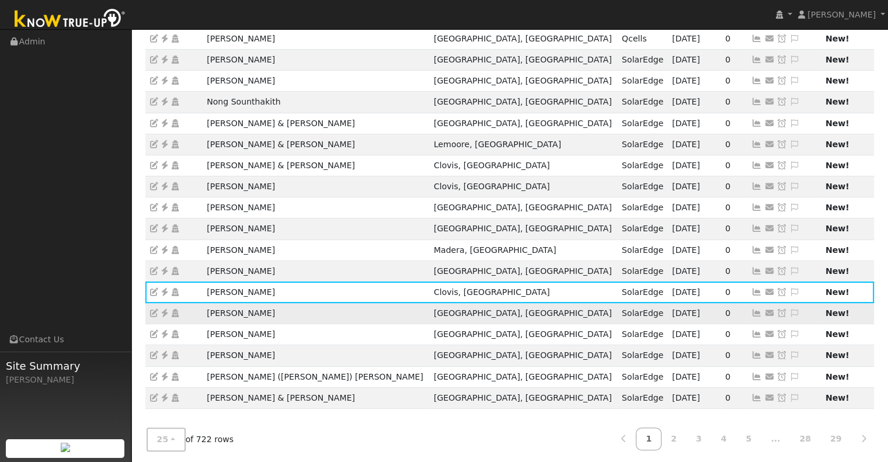
click at [751, 309] on icon at bounding box center [756, 313] width 11 height 8
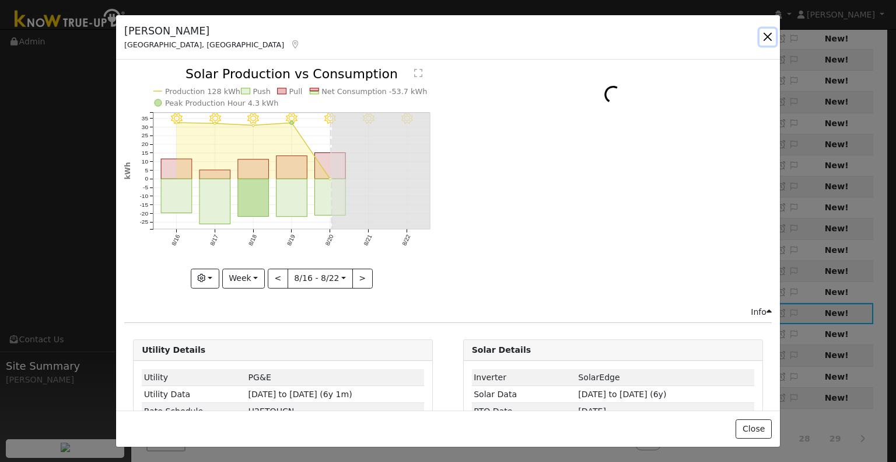
drag, startPoint x: 766, startPoint y: 41, endPoint x: 767, endPoint y: 61, distance: 19.9
click at [765, 41] on button "button" at bounding box center [768, 37] width 16 height 16
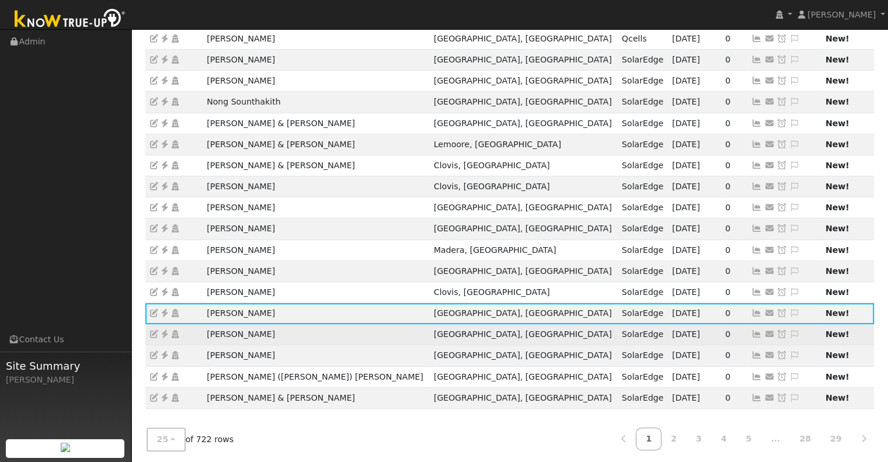
click at [751, 332] on icon at bounding box center [756, 334] width 11 height 8
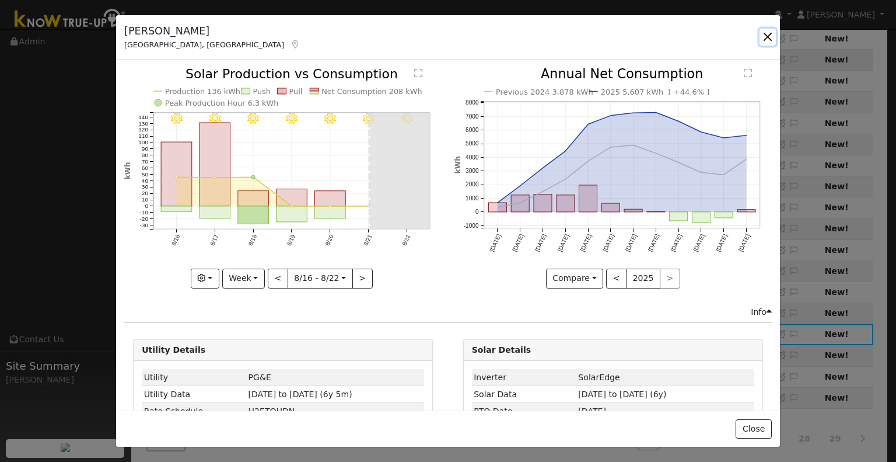
drag, startPoint x: 765, startPoint y: 30, endPoint x: 763, endPoint y: 58, distance: 27.5
click at [766, 32] on button "button" at bounding box center [768, 37] width 16 height 16
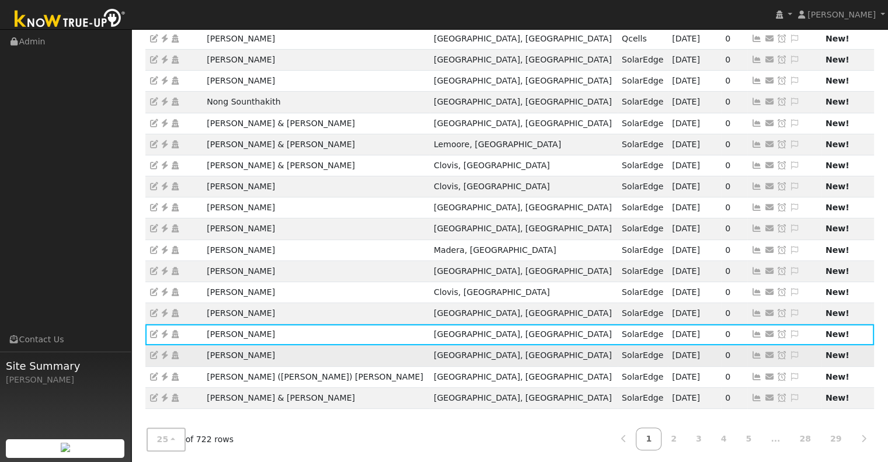
click at [751, 357] on link at bounding box center [756, 354] width 11 height 9
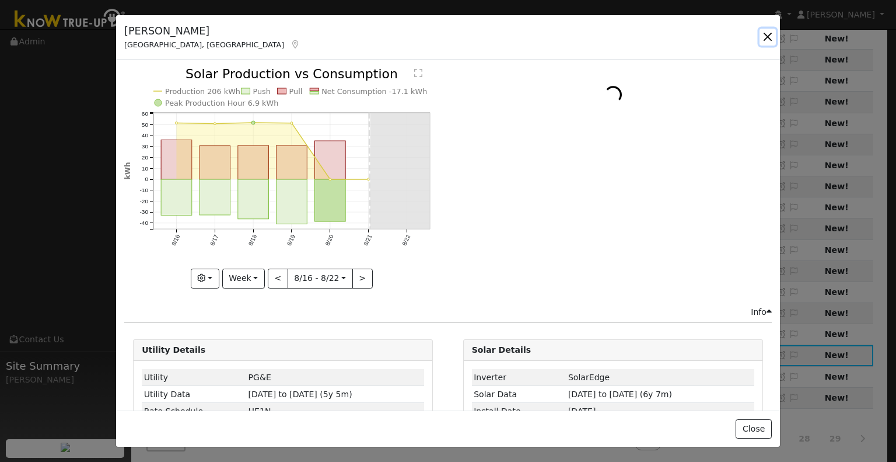
click at [766, 39] on button "button" at bounding box center [768, 37] width 16 height 16
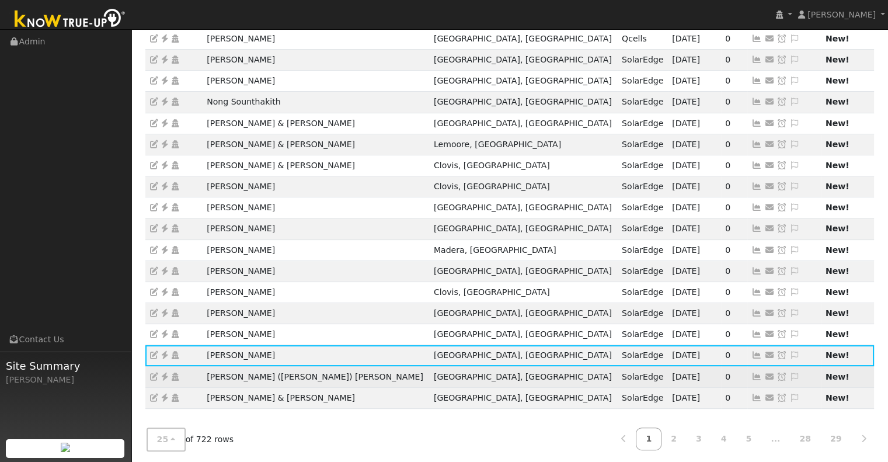
click at [747, 380] on td "Send Email... Copy a Link Reset Password Open Access Snooze Issue Snooze Until:…" at bounding box center [784, 376] width 74 height 21
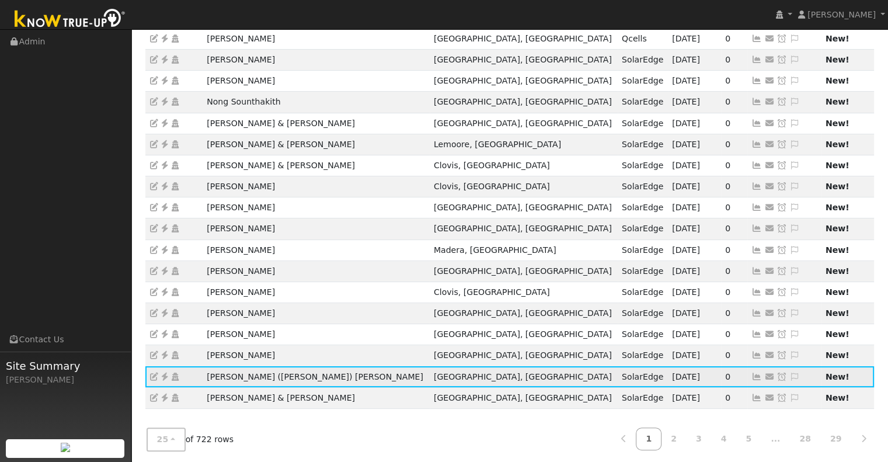
click at [751, 375] on icon at bounding box center [756, 376] width 11 height 8
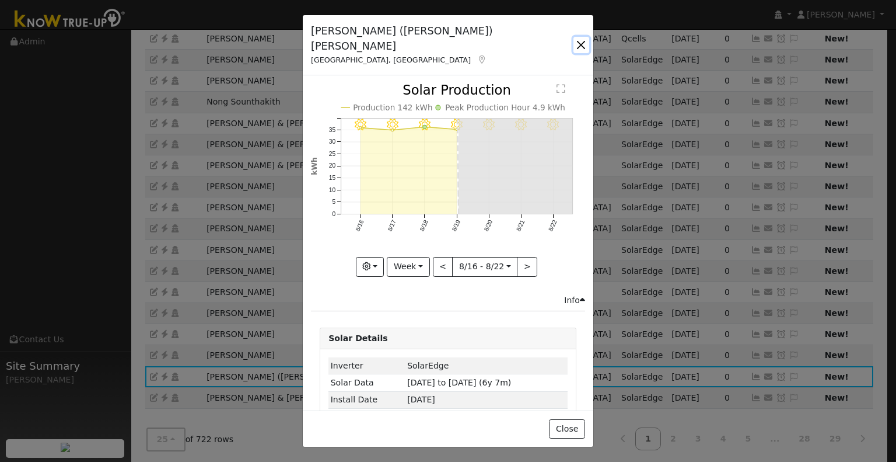
click at [578, 37] on button "button" at bounding box center [582, 45] width 16 height 16
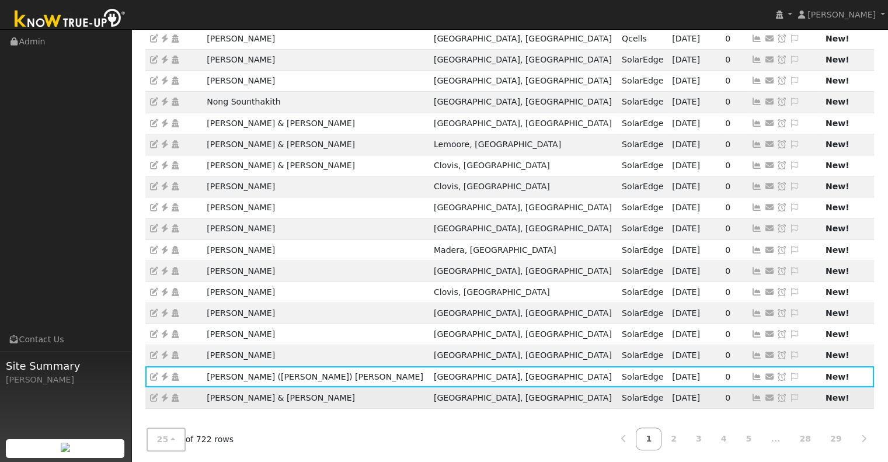
click at [751, 395] on icon at bounding box center [756, 397] width 11 height 8
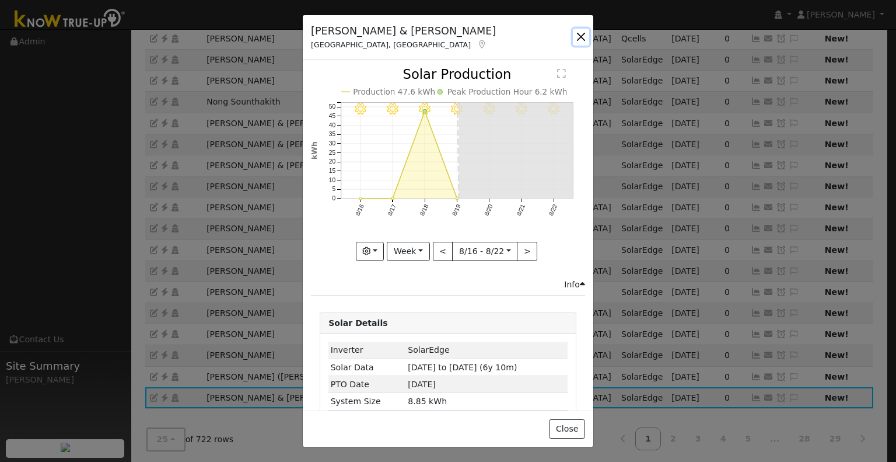
click at [578, 32] on button "button" at bounding box center [581, 37] width 16 height 16
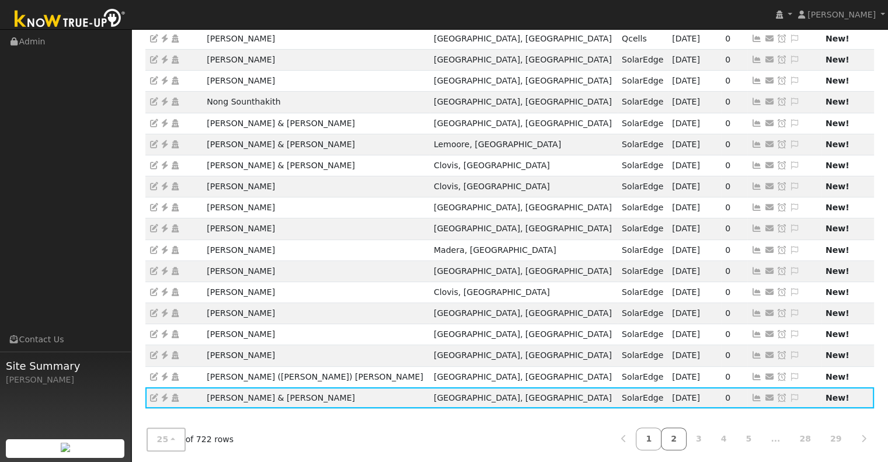
click at [686, 432] on link "2" at bounding box center [674, 438] width 26 height 23
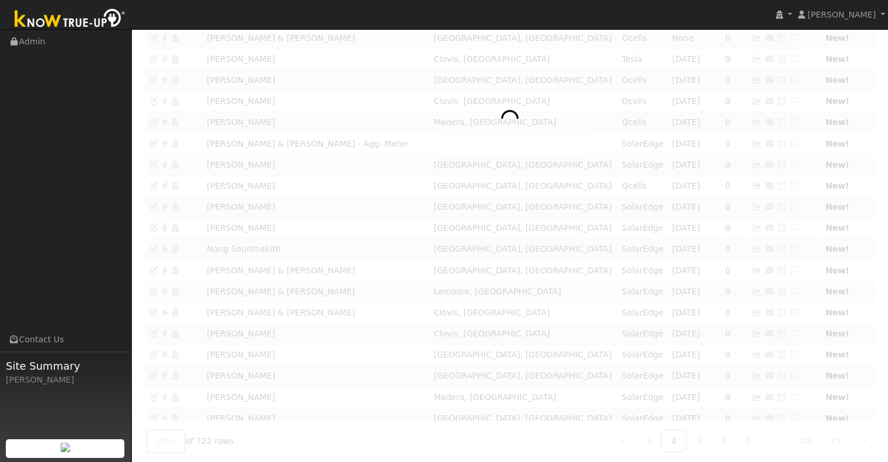
scroll to position [114, 0]
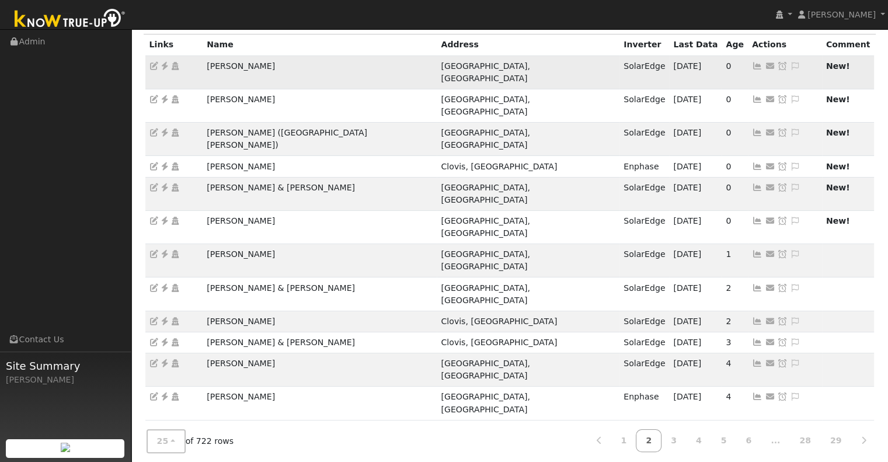
click at [752, 64] on icon at bounding box center [757, 66] width 11 height 8
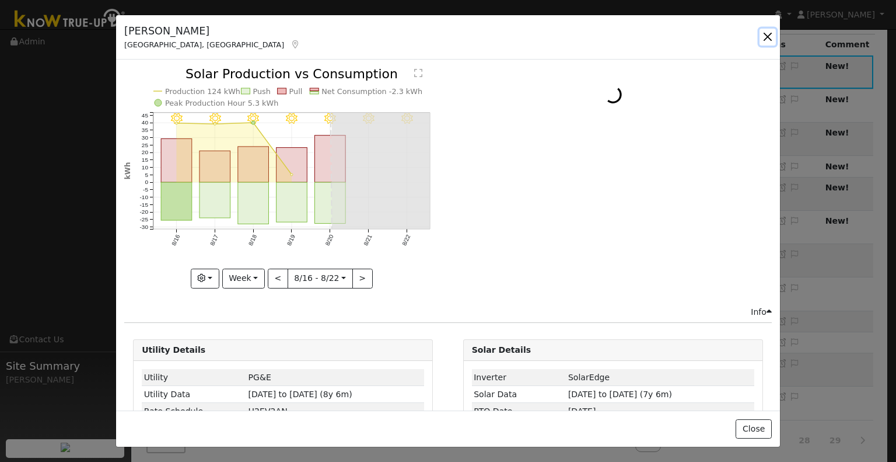
click at [767, 33] on button "button" at bounding box center [768, 37] width 16 height 16
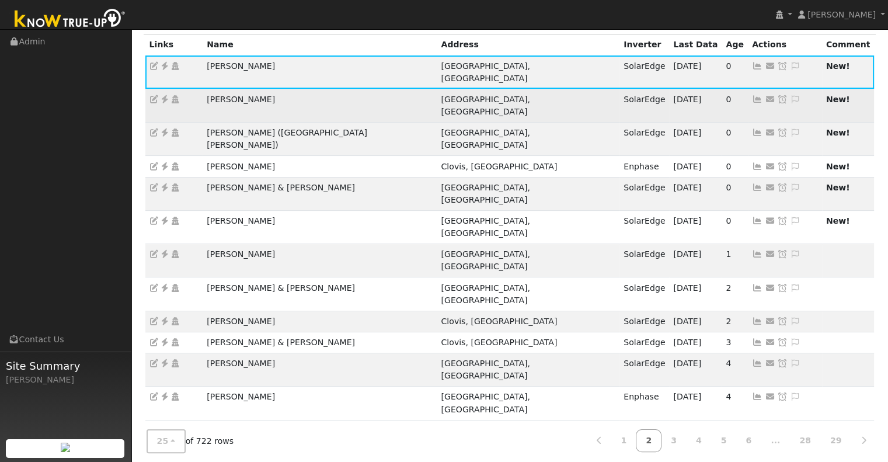
click at [752, 95] on icon at bounding box center [757, 99] width 11 height 8
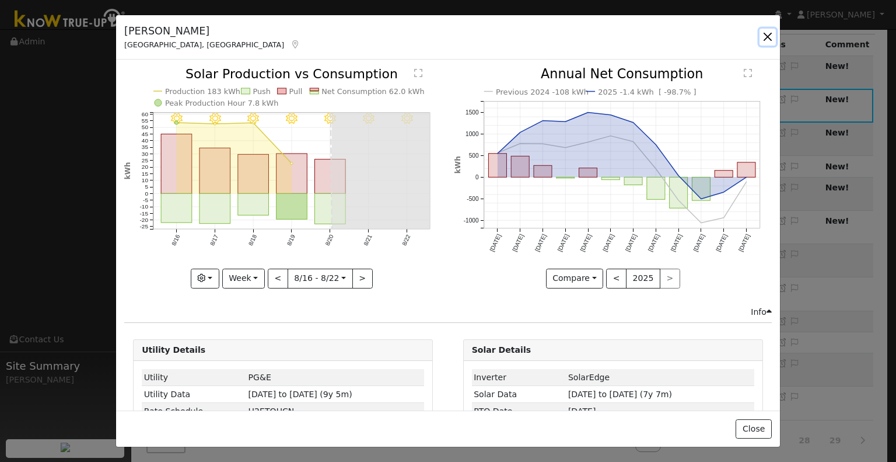
click at [762, 37] on button "button" at bounding box center [768, 37] width 16 height 16
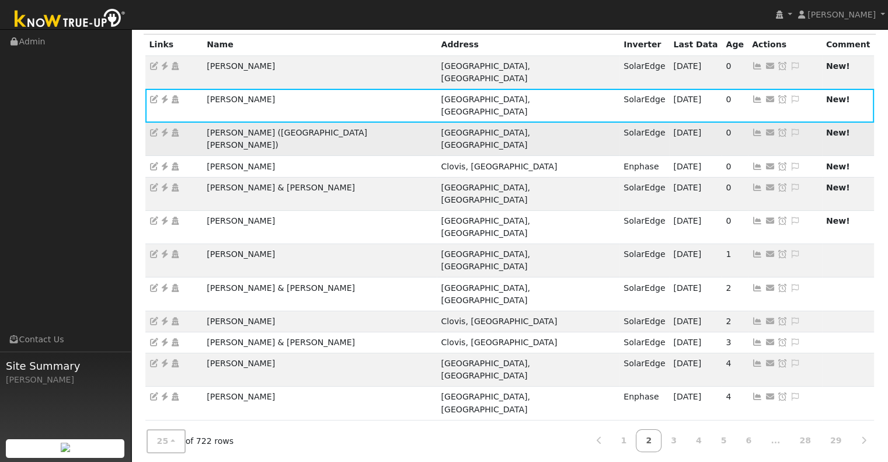
click at [752, 128] on icon at bounding box center [757, 132] width 11 height 8
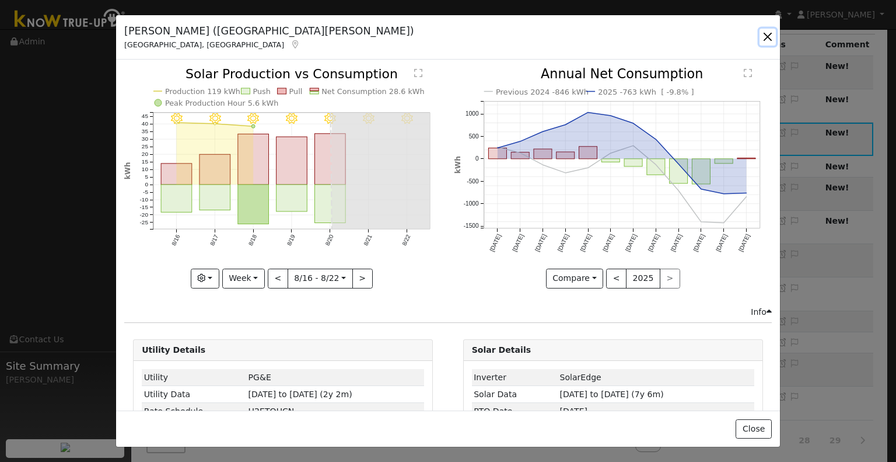
click at [765, 39] on button "button" at bounding box center [768, 37] width 16 height 16
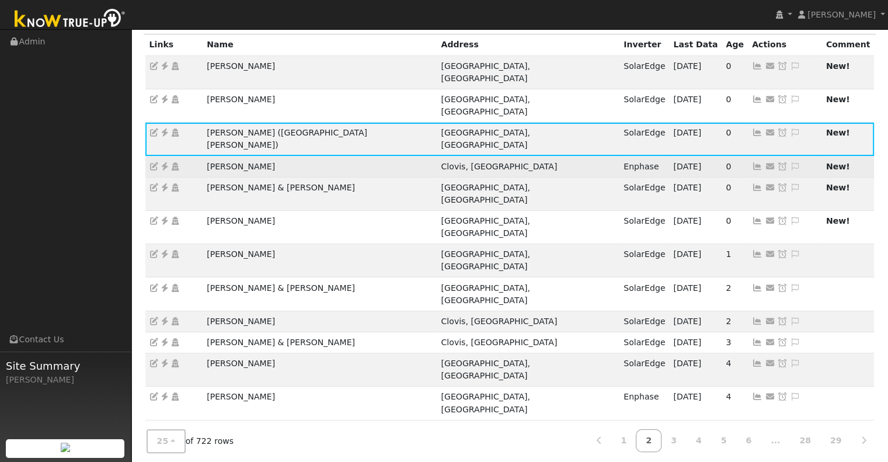
click at [752, 162] on icon at bounding box center [757, 166] width 11 height 8
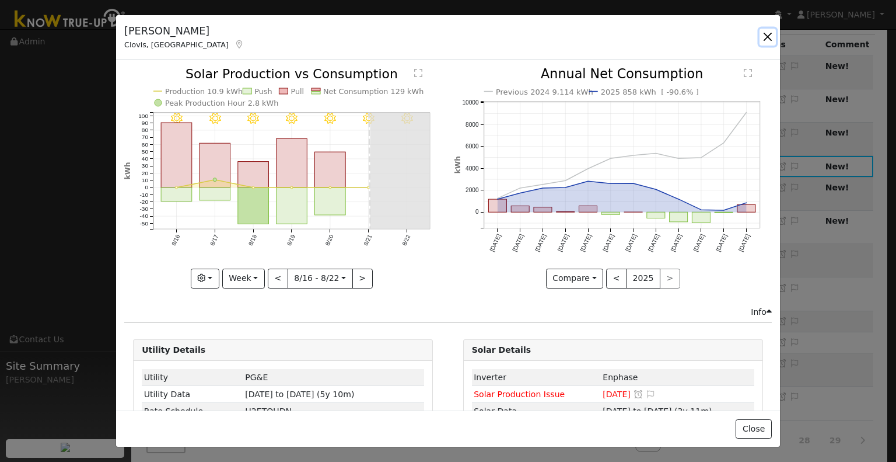
click at [766, 35] on button "button" at bounding box center [768, 37] width 16 height 16
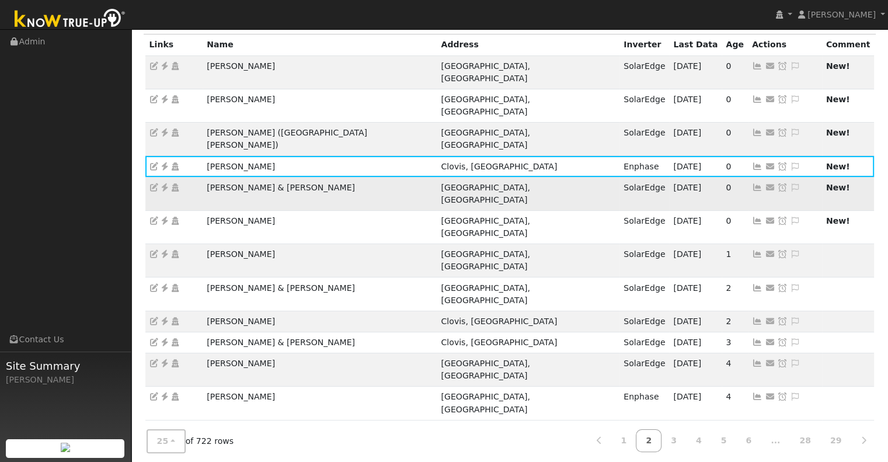
click at [752, 183] on icon at bounding box center [757, 187] width 11 height 8
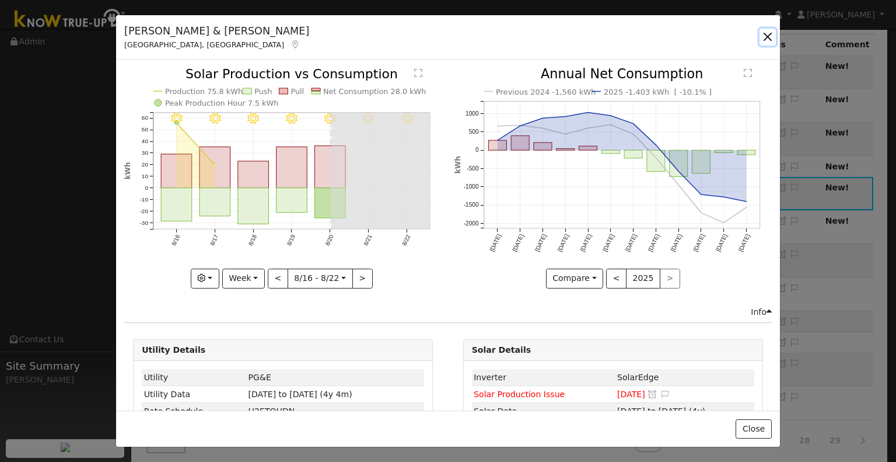
click at [761, 38] on button "button" at bounding box center [768, 37] width 16 height 16
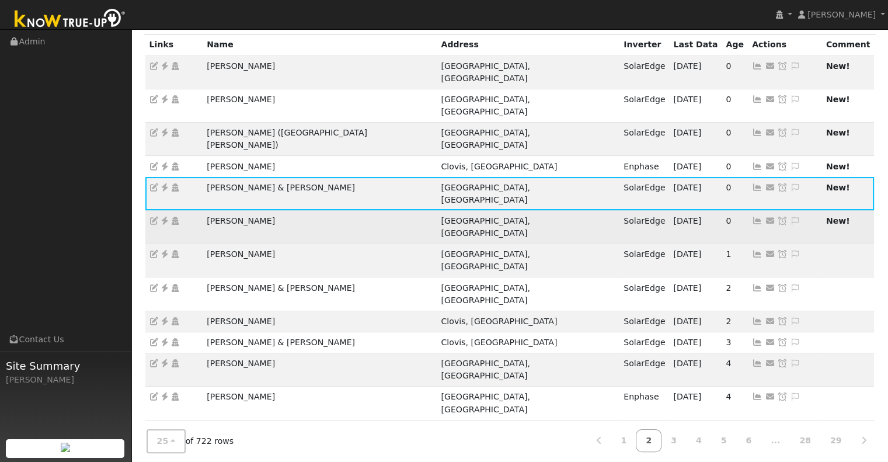
click at [752, 217] on icon at bounding box center [757, 221] width 11 height 8
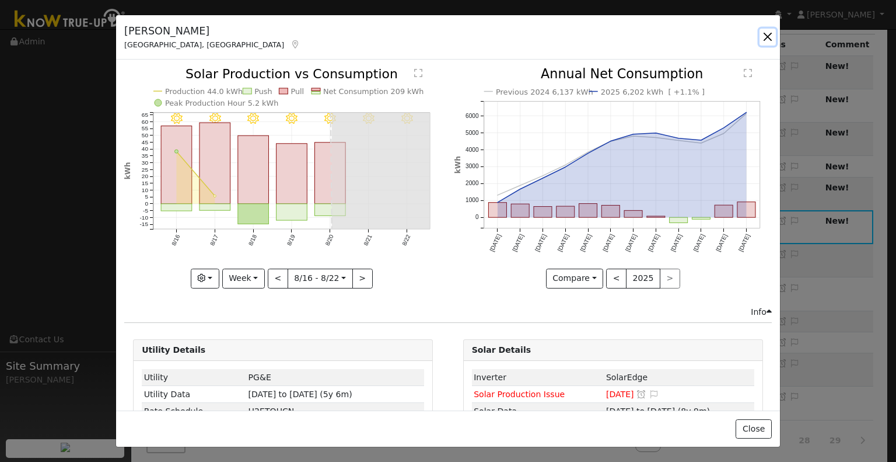
click at [776, 32] on button "button" at bounding box center [768, 37] width 16 height 16
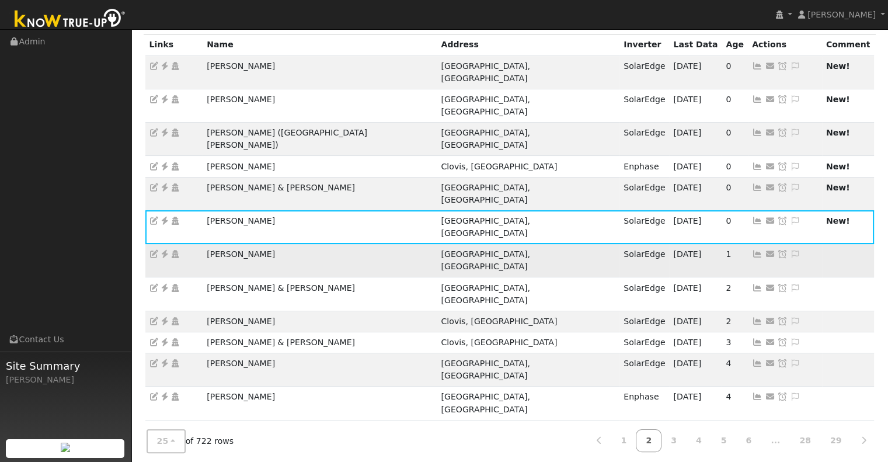
click at [748, 244] on td "Send Email... Copy a Link Reset Password Open Access Snooze Issue Snooze Until:…" at bounding box center [785, 260] width 74 height 33
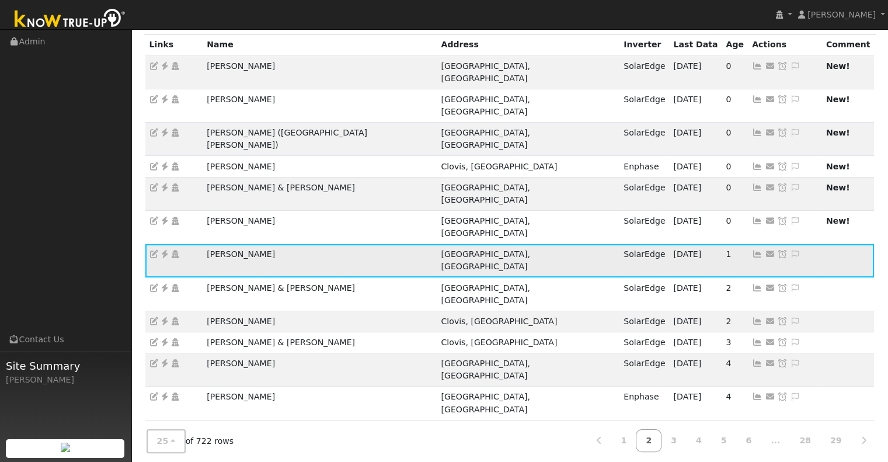
click at [752, 250] on icon at bounding box center [757, 254] width 11 height 8
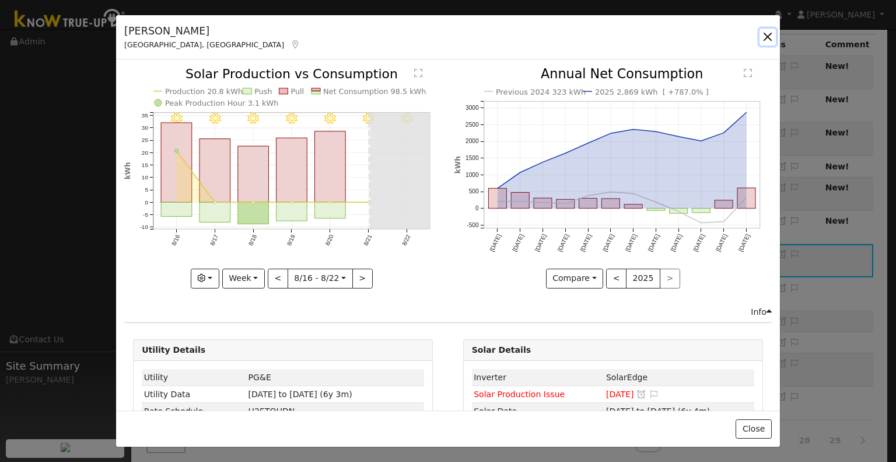
click at [766, 34] on button "button" at bounding box center [768, 37] width 16 height 16
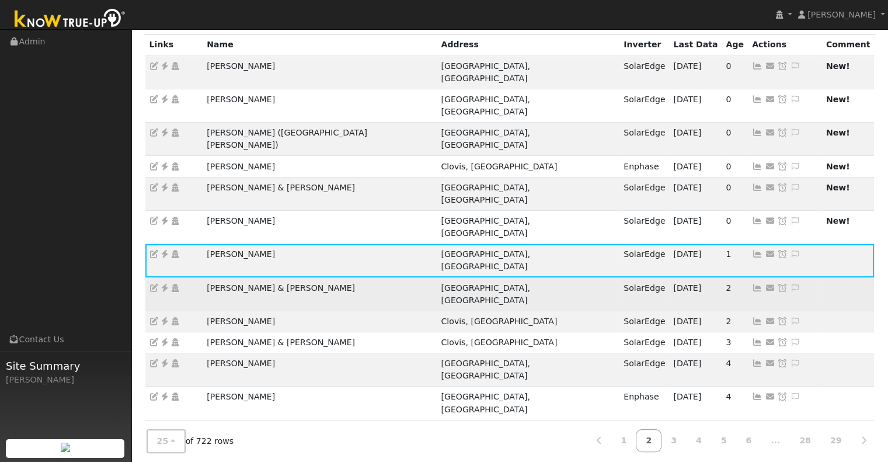
click at [752, 284] on icon at bounding box center [757, 288] width 11 height 8
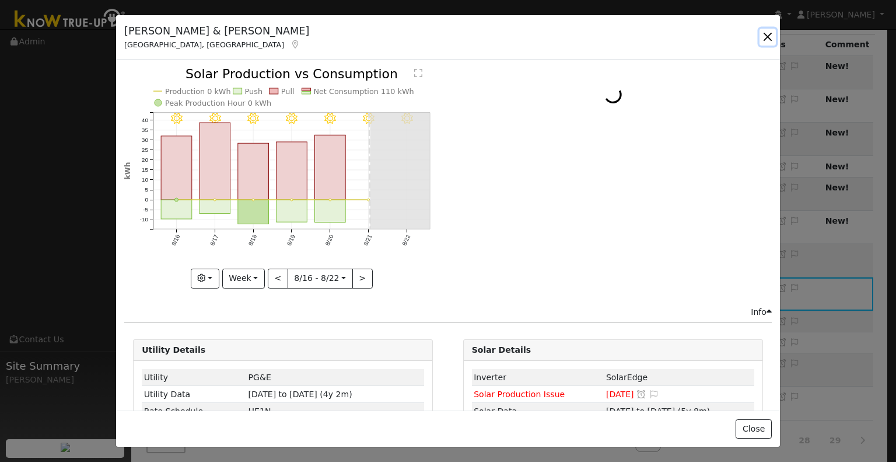
click at [768, 39] on button "button" at bounding box center [768, 37] width 16 height 16
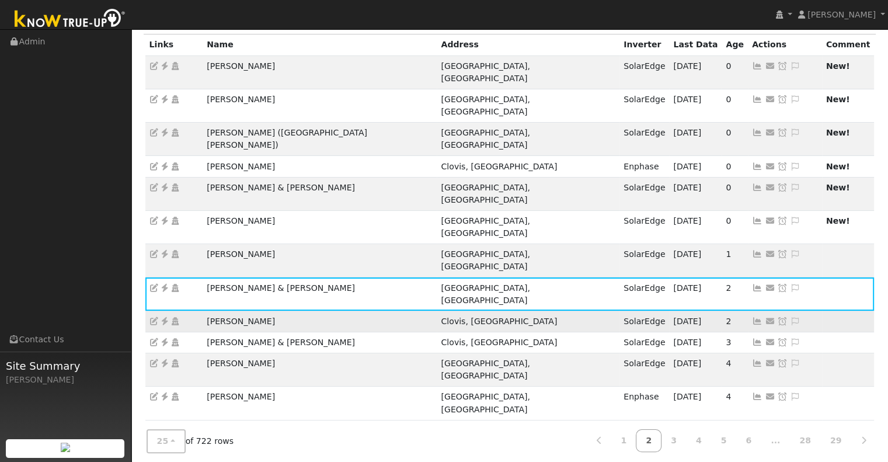
click at [752, 317] on icon at bounding box center [757, 321] width 11 height 8
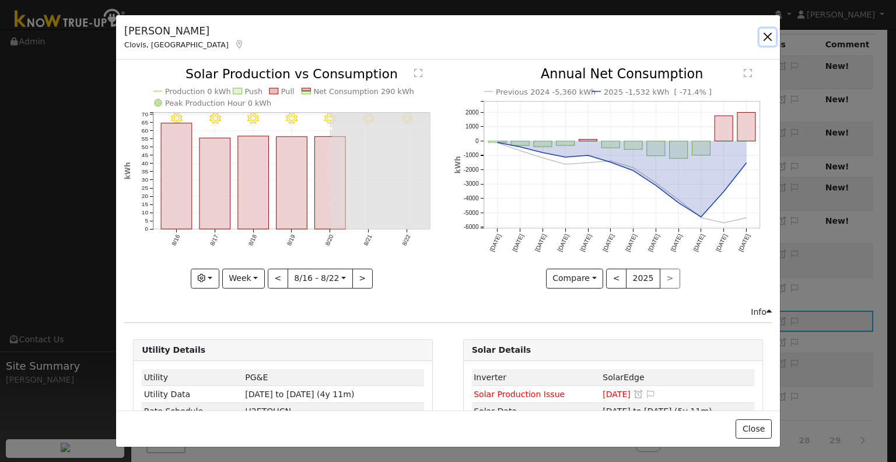
click at [775, 39] on button "button" at bounding box center [768, 37] width 16 height 16
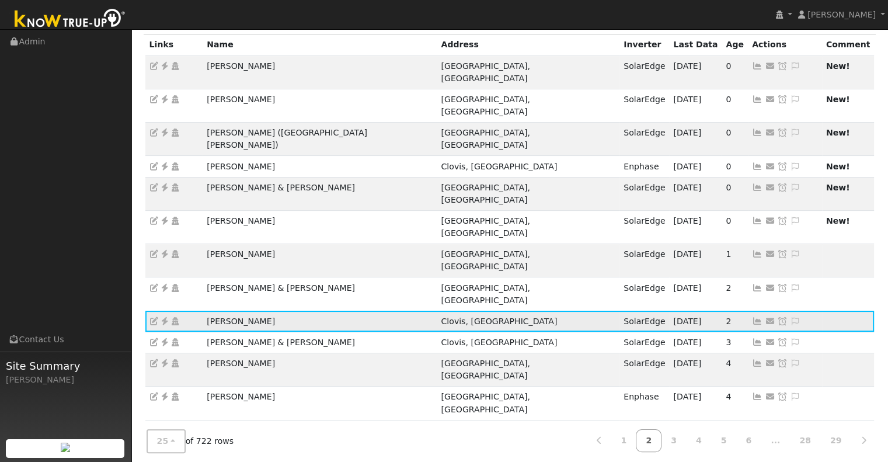
click at [165, 317] on icon at bounding box center [164, 321] width 11 height 8
click at [790, 317] on icon at bounding box center [795, 321] width 11 height 8
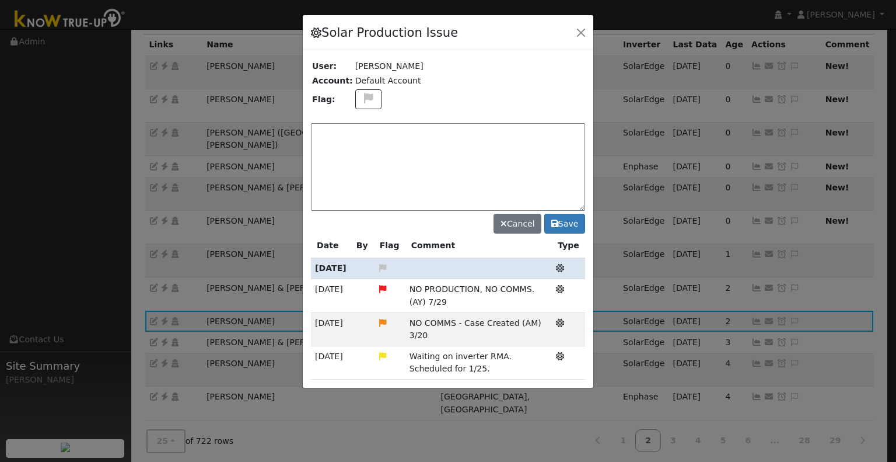
click at [425, 180] on div at bounding box center [448, 201] width 291 height 373
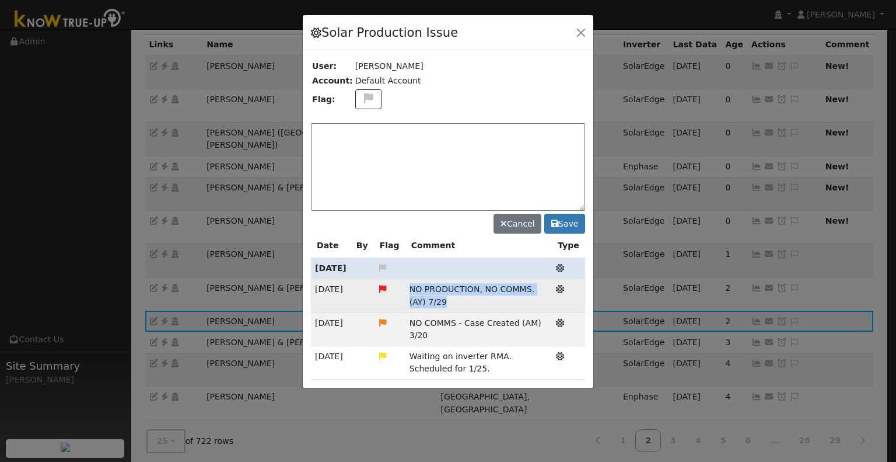
drag, startPoint x: 403, startPoint y: 287, endPoint x: 425, endPoint y: 301, distance: 26.2
click at [425, 301] on td "NO PRODUCTION, NO COMMS. (AY) 7/29" at bounding box center [479, 295] width 147 height 33
copy span "NO PRODUCTION, NO COMMS. (AY) 7/29"
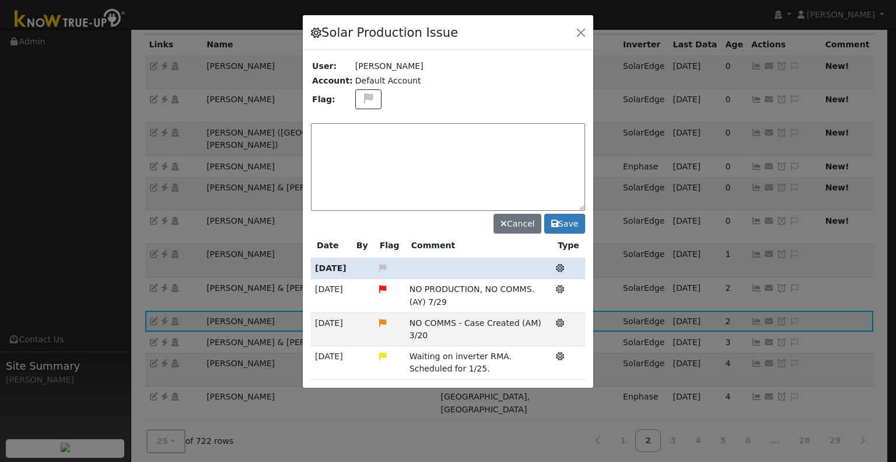
click at [438, 156] on textarea at bounding box center [448, 167] width 274 height 88
paste textarea "NO PRODUCTION, NO COMMS. (AY) 7/29"
click at [452, 127] on textarea "NO PRODUCTION, NO COMMS. (AY) 7/29" at bounding box center [448, 167] width 274 height 88
click at [469, 132] on textarea "NO PRODUCTION, NO COMMS. (AY) 8/29" at bounding box center [448, 167] width 274 height 88
type textarea "NO PRODUCTION, NO COMMS. (AY) 8/22"
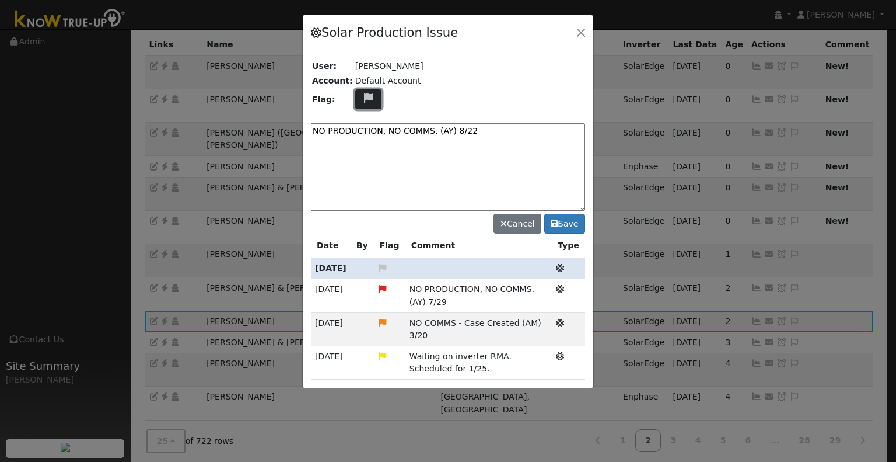
click at [362, 100] on icon at bounding box center [368, 98] width 13 height 11
click at [361, 139] on icon at bounding box center [367, 141] width 13 height 11
click at [566, 215] on button "Save" at bounding box center [565, 224] width 41 height 20
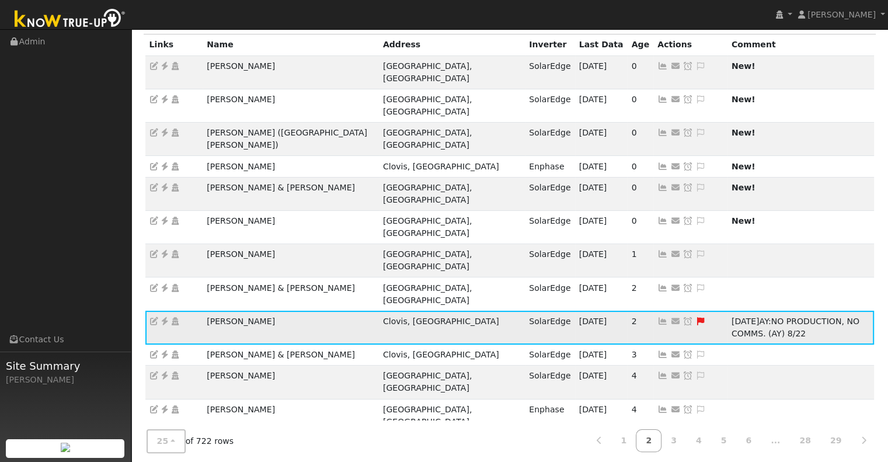
click at [682, 317] on icon at bounding box center [687, 321] width 11 height 8
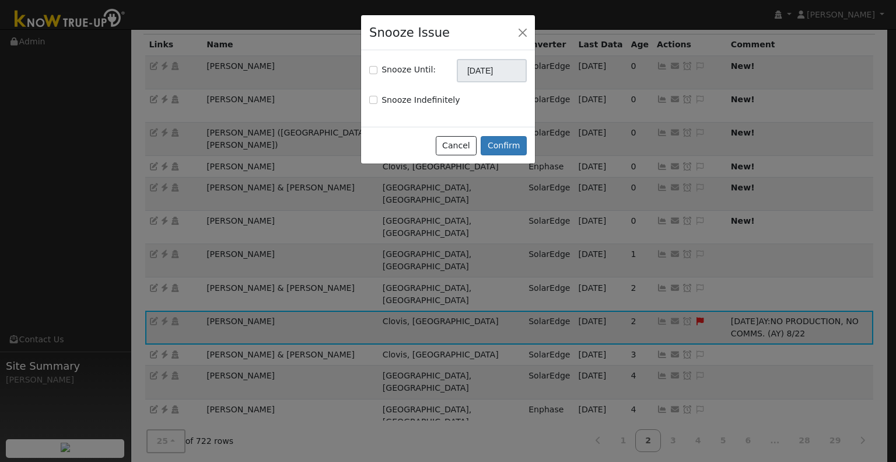
click at [396, 68] on label "Snooze Until:" at bounding box center [409, 70] width 54 height 12
click at [378, 68] on input "Snooze Until:" at bounding box center [373, 70] width 8 height 8
checkbox input "true"
click at [479, 76] on input "[DATE]" at bounding box center [492, 70] width 70 height 23
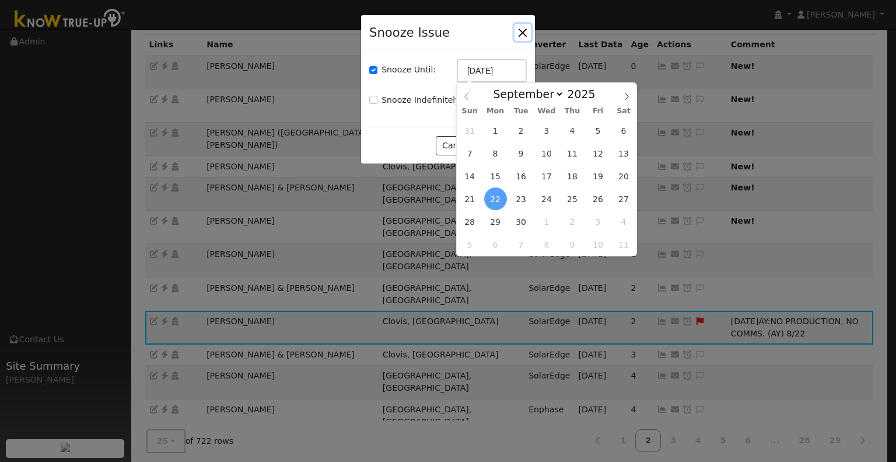
click at [468, 98] on icon at bounding box center [467, 96] width 8 height 8
select select "7"
click at [595, 224] on span "29" at bounding box center [598, 221] width 23 height 23
type input "08/29/2025"
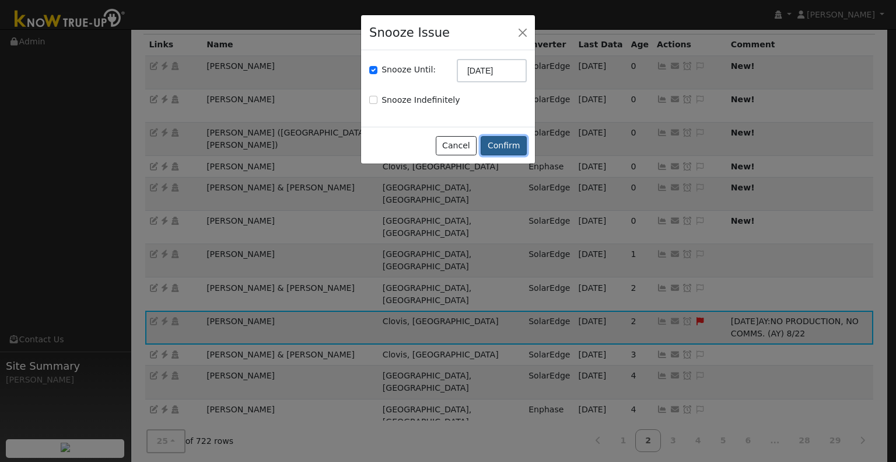
click at [518, 145] on button "Confirm" at bounding box center [504, 146] width 46 height 20
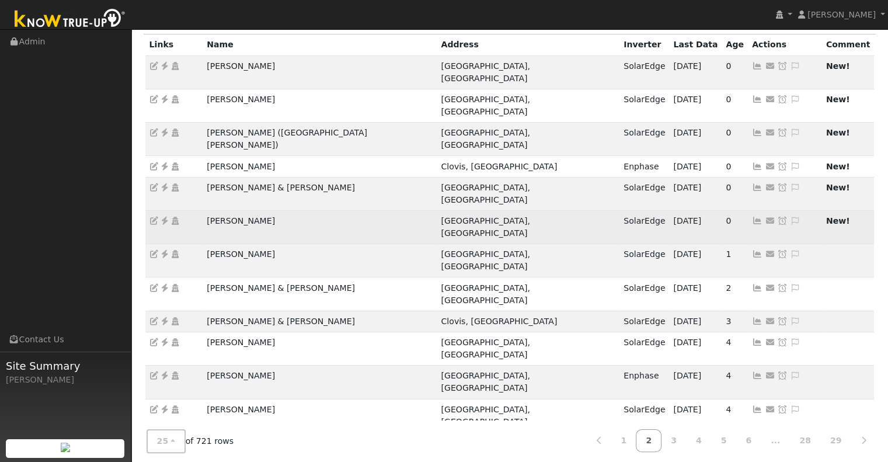
click at [752, 217] on icon at bounding box center [757, 221] width 11 height 8
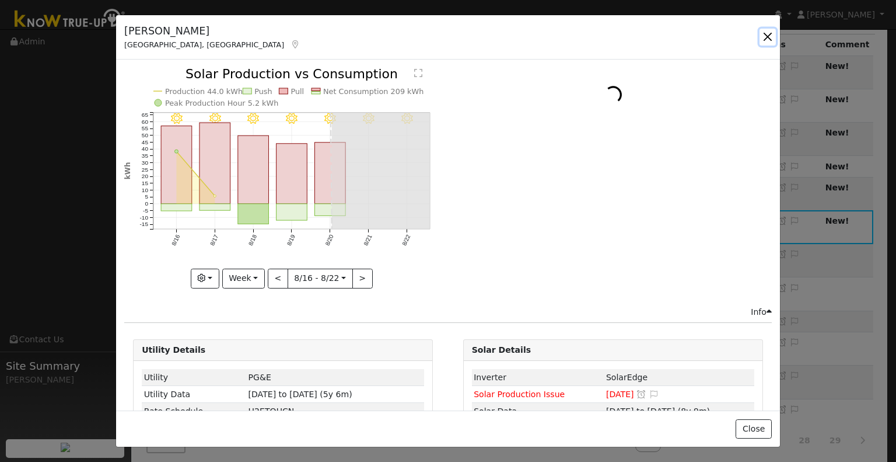
click at [764, 35] on button "button" at bounding box center [768, 37] width 16 height 16
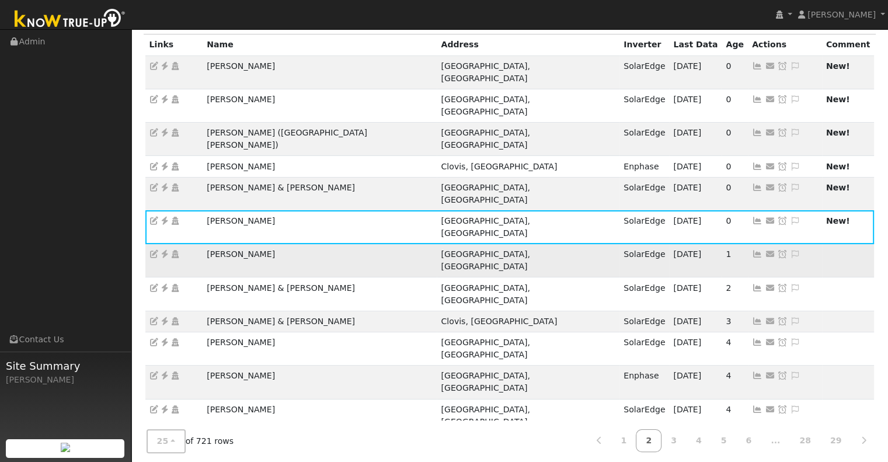
click at [752, 250] on icon at bounding box center [757, 254] width 11 height 8
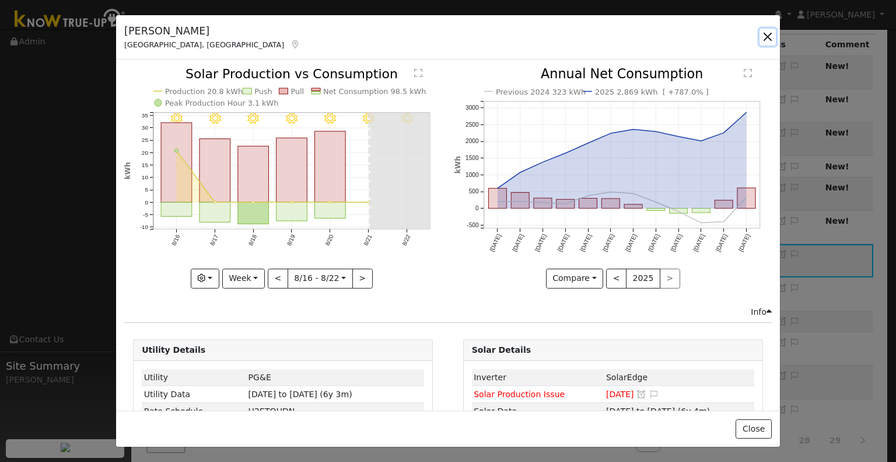
click at [765, 39] on button "button" at bounding box center [768, 37] width 16 height 16
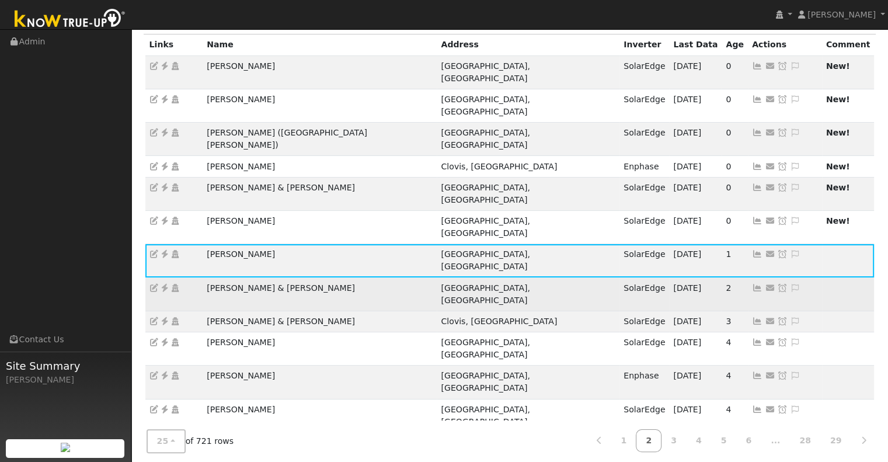
click at [752, 284] on icon at bounding box center [757, 288] width 11 height 8
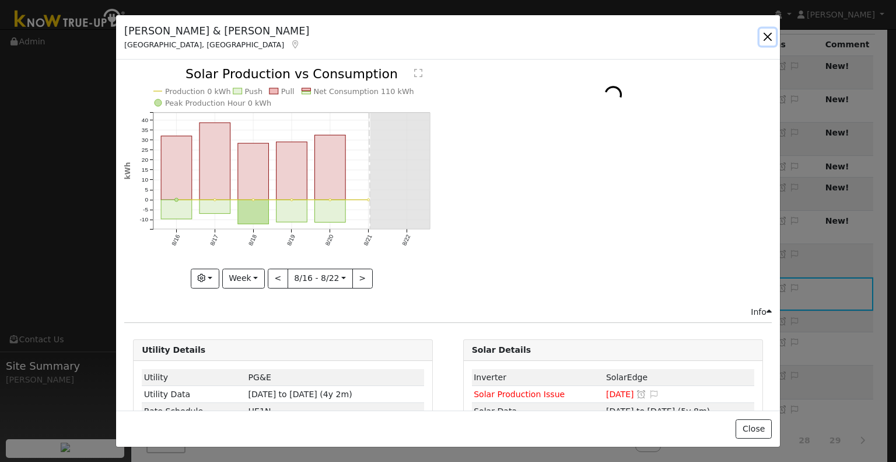
click at [771, 40] on button "button" at bounding box center [768, 37] width 16 height 16
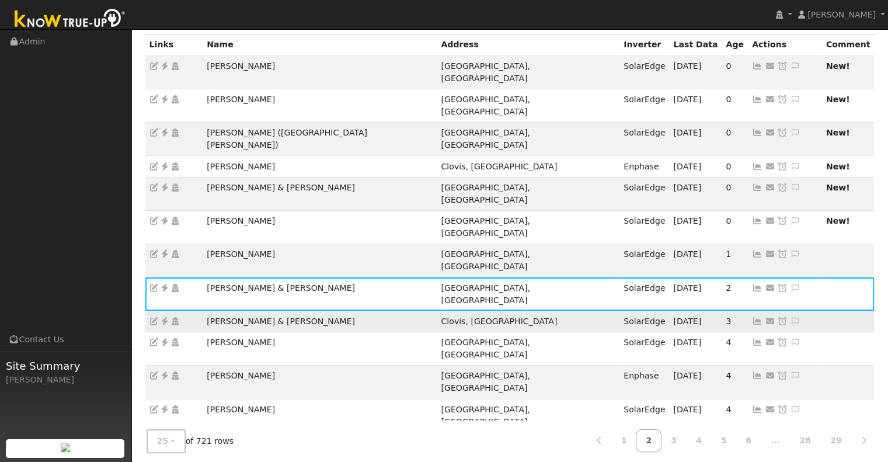
click at [752, 317] on icon at bounding box center [757, 321] width 11 height 8
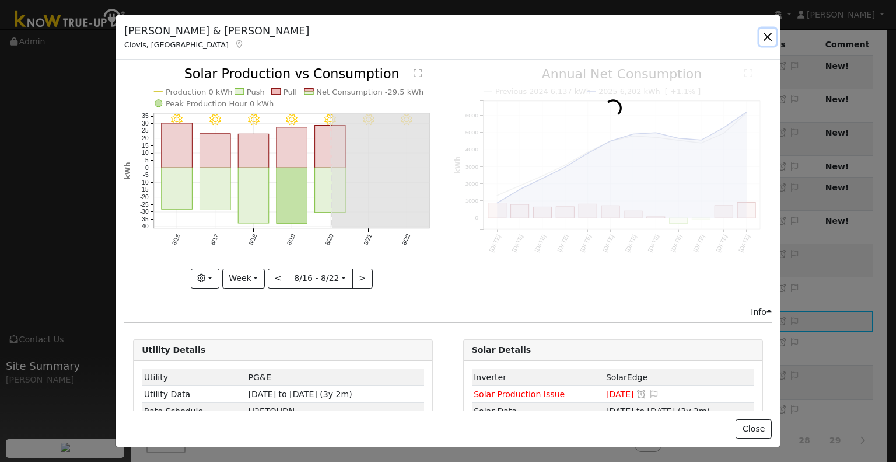
click at [770, 37] on button "button" at bounding box center [768, 37] width 16 height 16
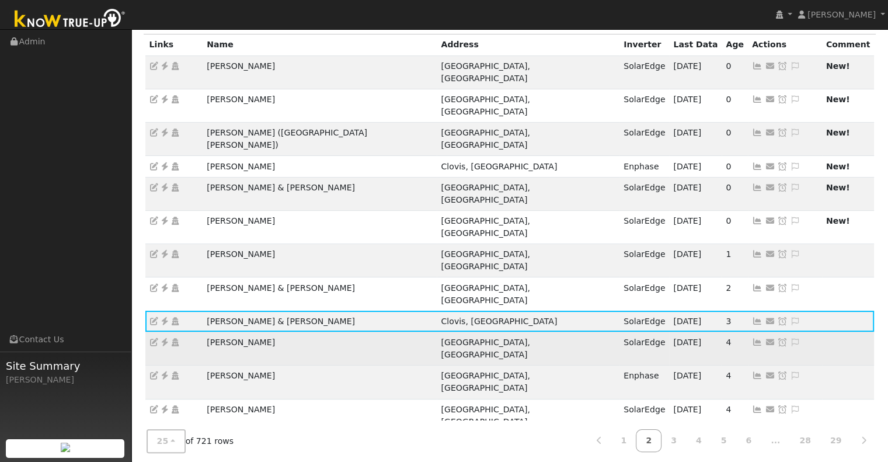
click at [752, 338] on icon at bounding box center [757, 342] width 11 height 8
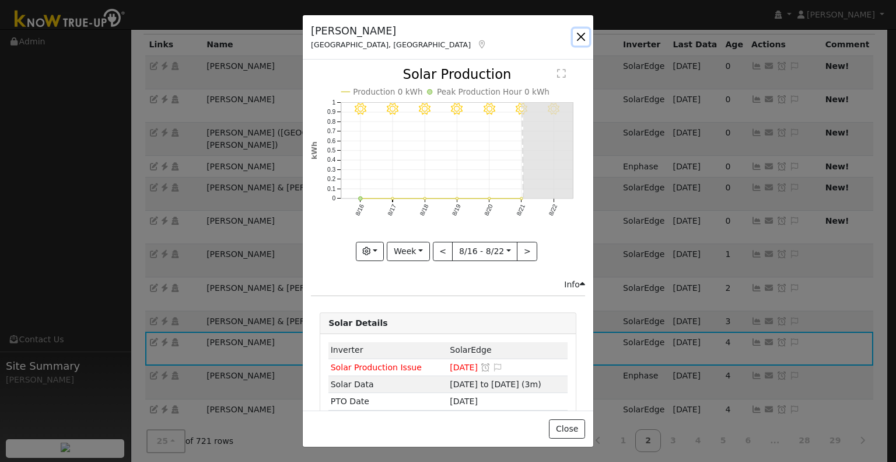
click at [582, 40] on button "button" at bounding box center [581, 37] width 16 height 16
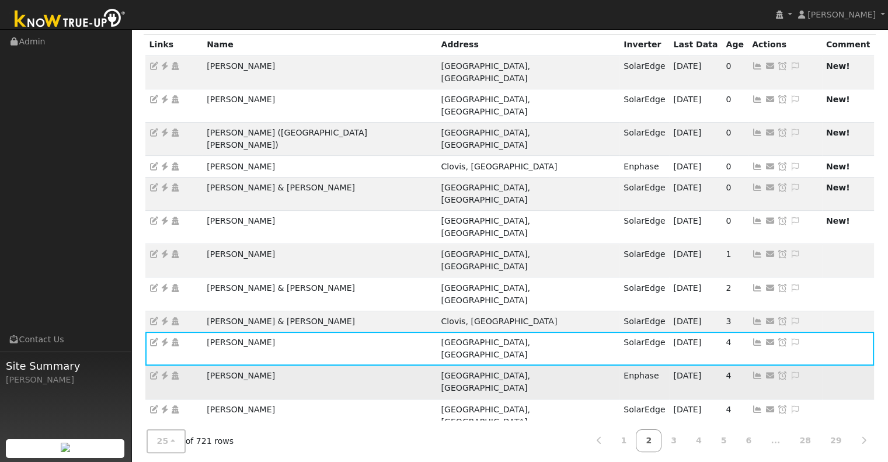
click at [752, 371] on link at bounding box center [757, 375] width 11 height 9
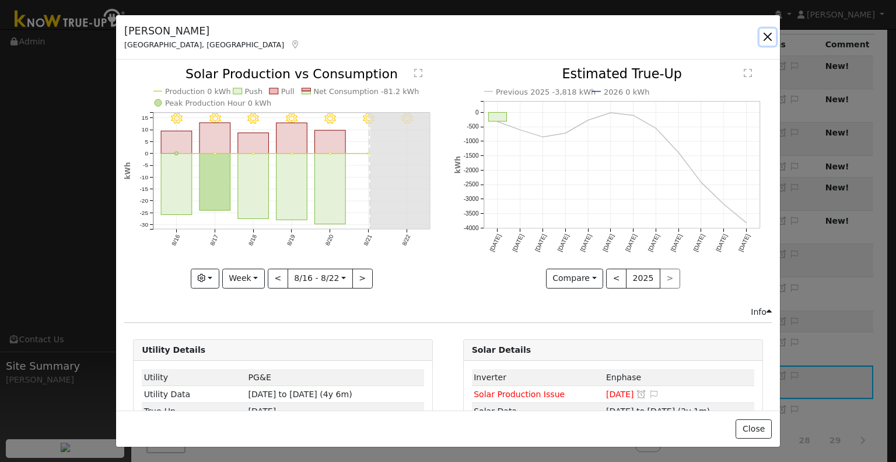
click at [765, 37] on button "button" at bounding box center [768, 37] width 16 height 16
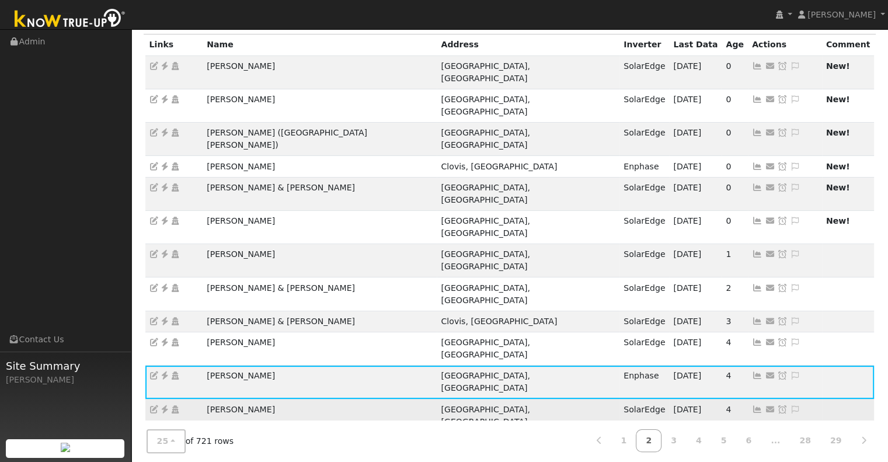
click at [752, 405] on icon at bounding box center [757, 409] width 11 height 8
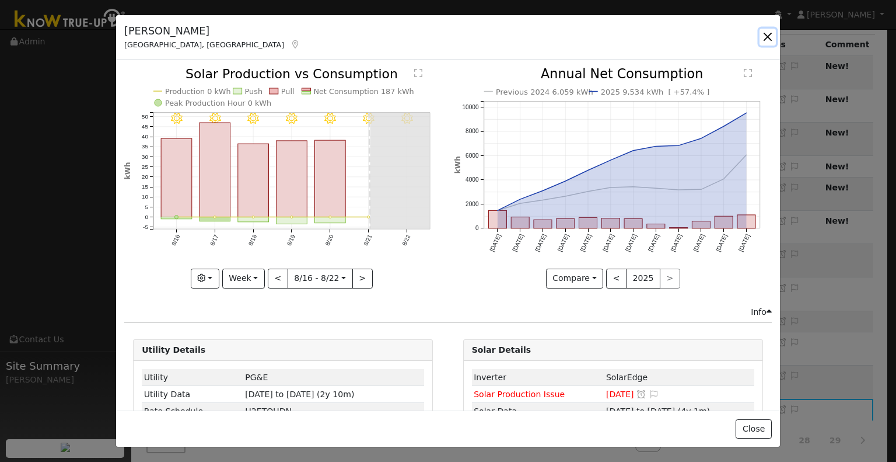
click at [769, 39] on button "button" at bounding box center [768, 37] width 16 height 16
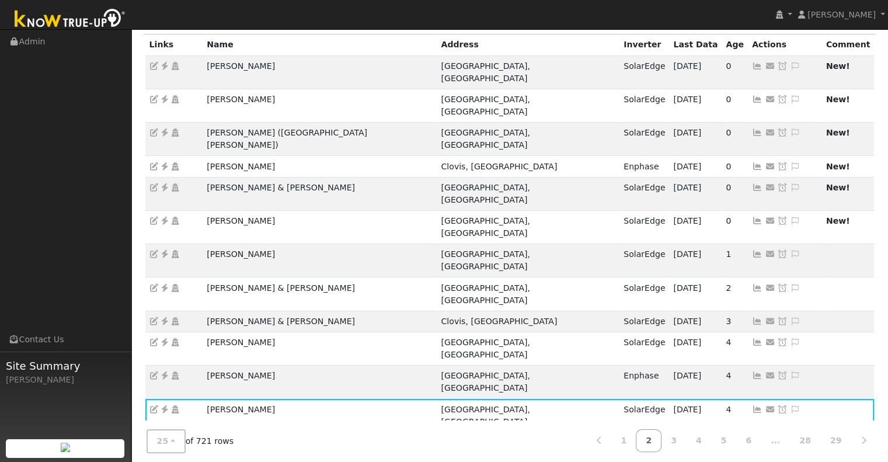
click at [752, 438] on icon at bounding box center [757, 442] width 11 height 8
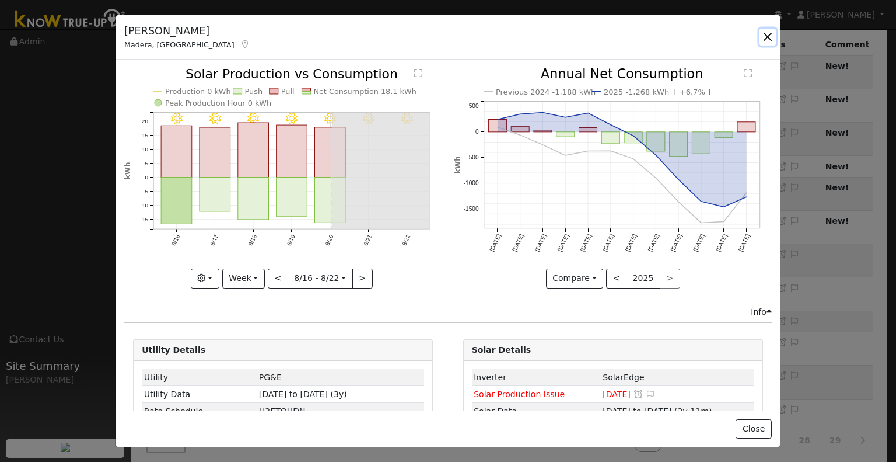
click at [770, 34] on button "button" at bounding box center [768, 37] width 16 height 16
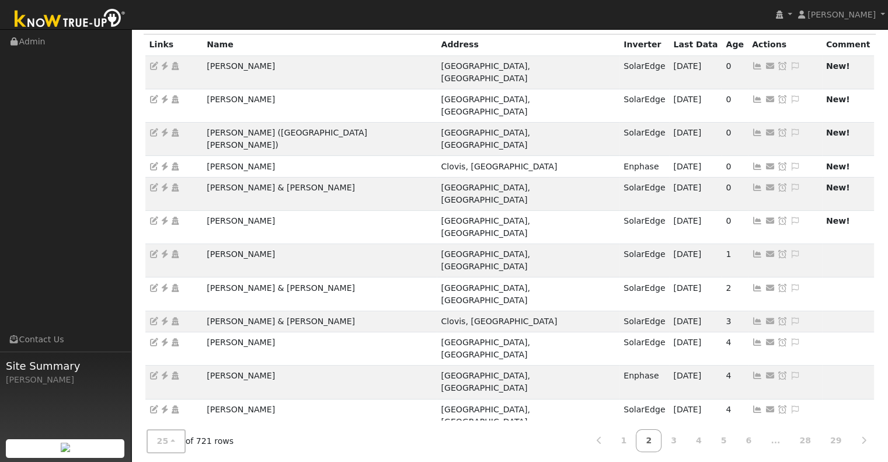
click at [752, 459] on icon at bounding box center [757, 463] width 11 height 8
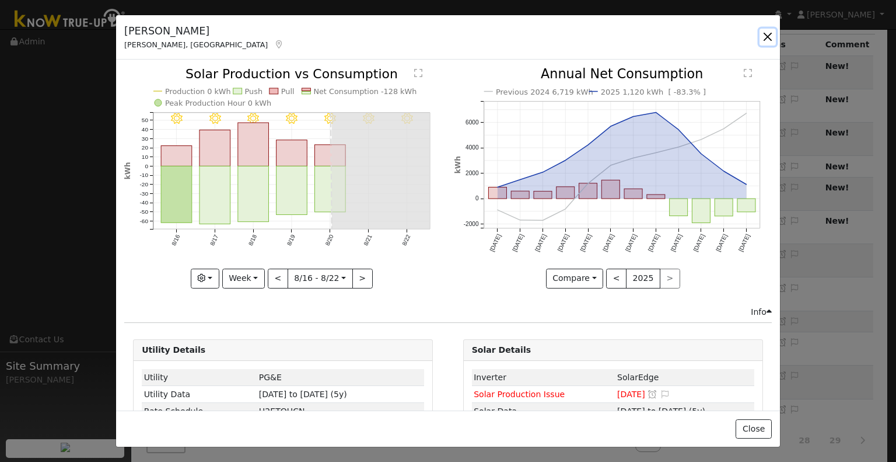
click at [763, 32] on button "button" at bounding box center [768, 37] width 16 height 16
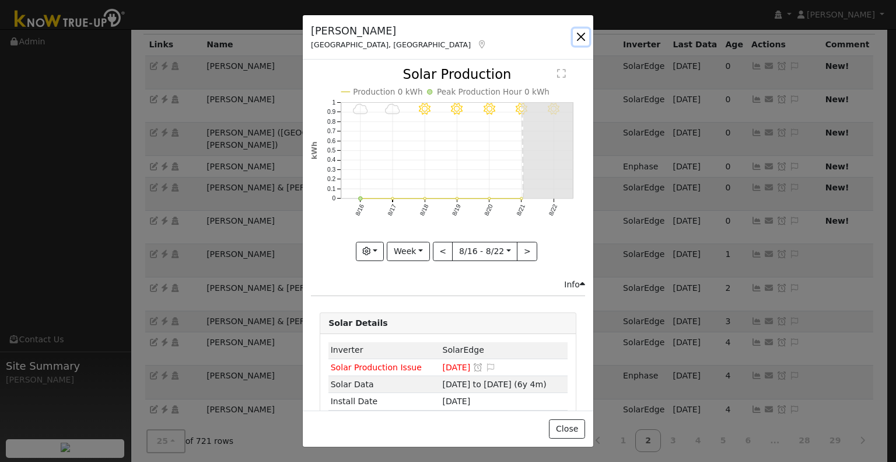
click at [581, 34] on button "button" at bounding box center [581, 37] width 16 height 16
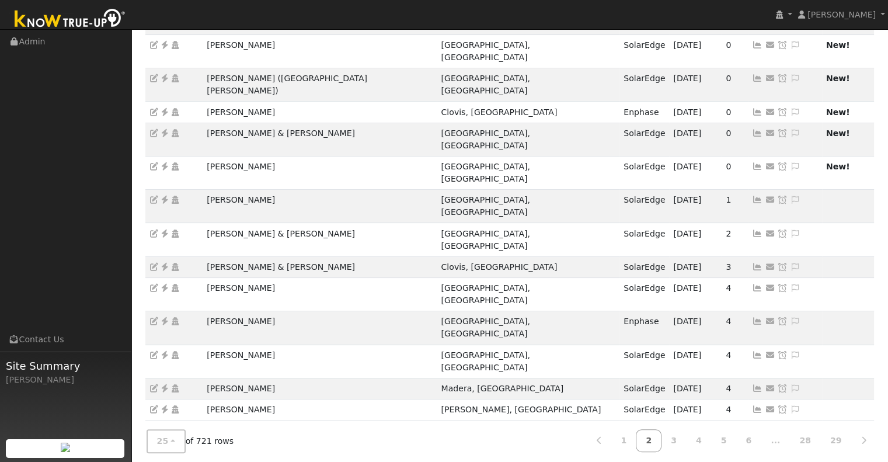
scroll to position [231, 0]
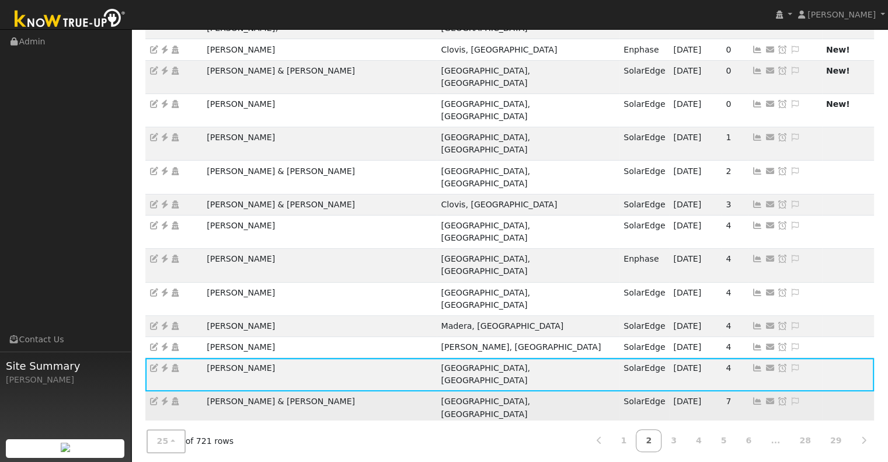
click at [752, 397] on icon at bounding box center [757, 401] width 11 height 8
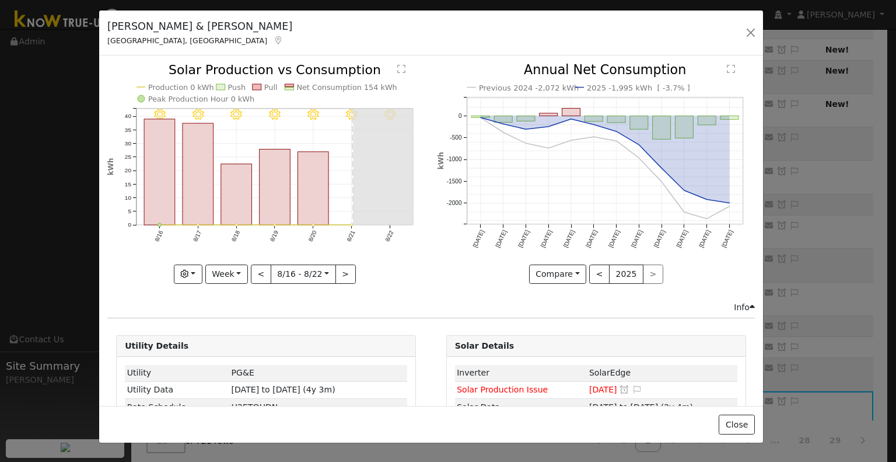
drag, startPoint x: 236, startPoint y: 34, endPoint x: 219, endPoint y: 30, distance: 17.6
click at [219, 30] on h5 "[PERSON_NAME] & [PERSON_NAME]" at bounding box center [199, 26] width 185 height 15
click at [753, 25] on button "button" at bounding box center [751, 33] width 16 height 16
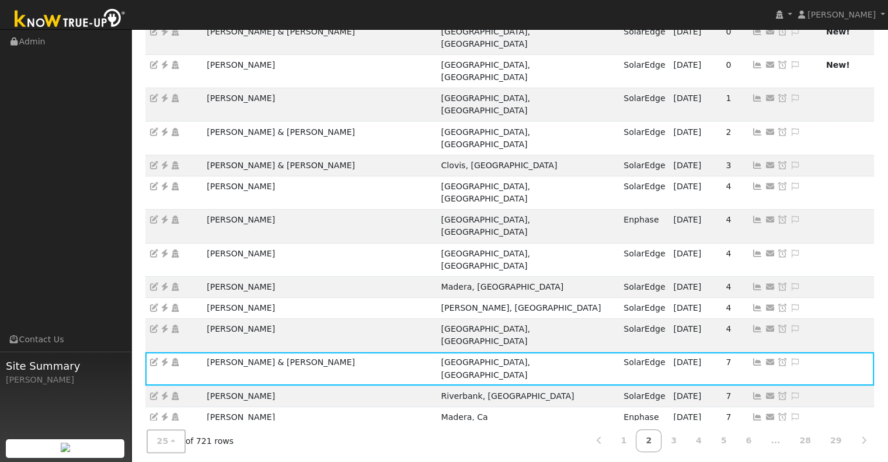
scroll to position [289, 0]
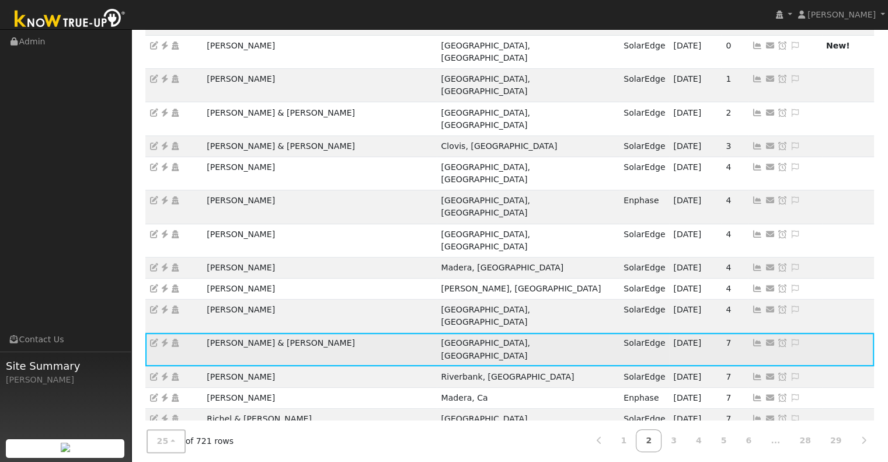
click at [163, 338] on icon at bounding box center [164, 342] width 11 height 8
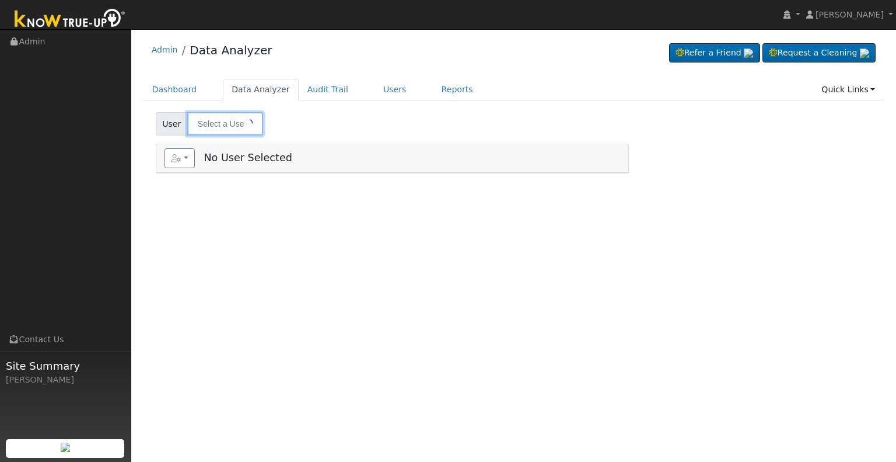
type input "[PERSON_NAME]"
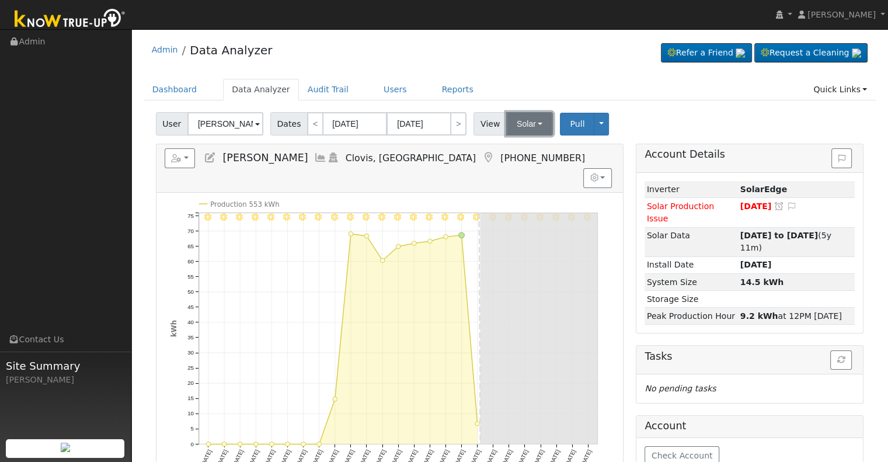
click at [518, 121] on button "Solar" at bounding box center [529, 123] width 47 height 23
click at [530, 149] on link "Utility" at bounding box center [544, 149] width 81 height 16
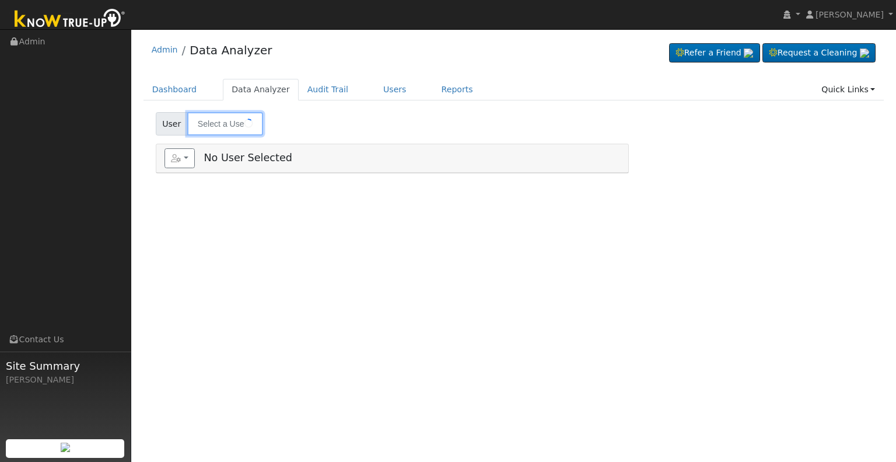
type input "[PERSON_NAME]"
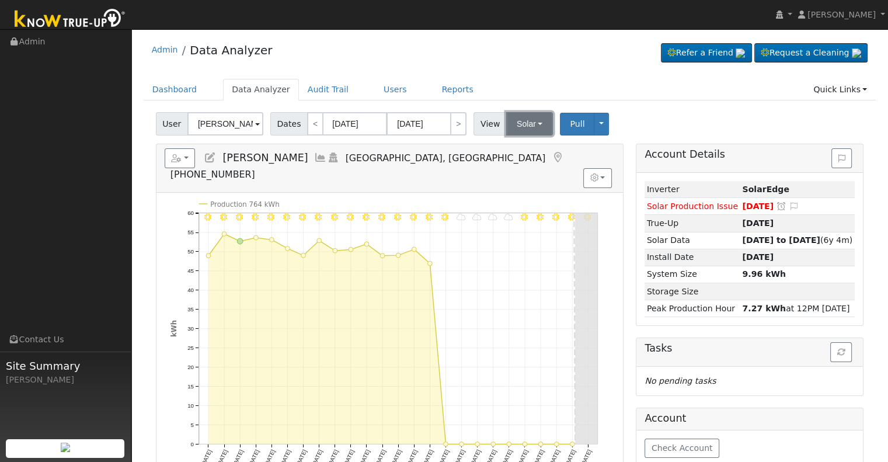
click at [508, 125] on button "Solar" at bounding box center [529, 123] width 47 height 23
click at [533, 152] on link "Utility" at bounding box center [544, 149] width 81 height 16
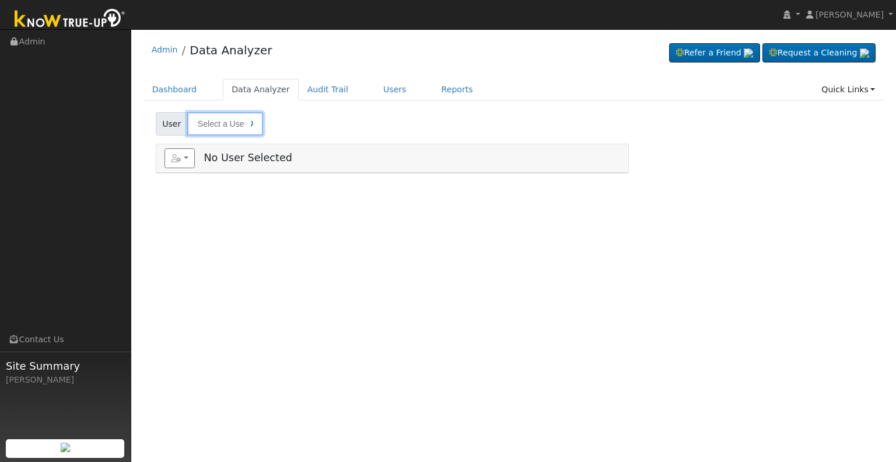
type input "[PERSON_NAME] & [PERSON_NAME]"
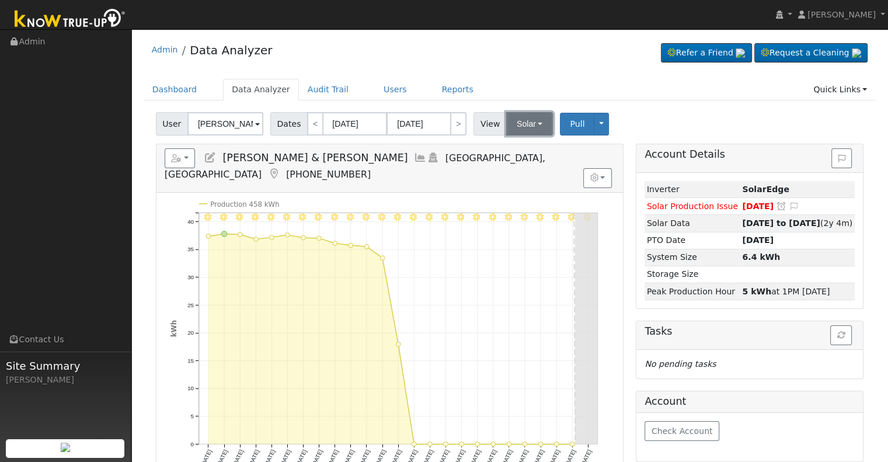
click at [506, 124] on button "Solar" at bounding box center [529, 123] width 47 height 23
click at [512, 142] on link "Utility" at bounding box center [544, 149] width 81 height 16
